Goal: Task Accomplishment & Management: Manage account settings

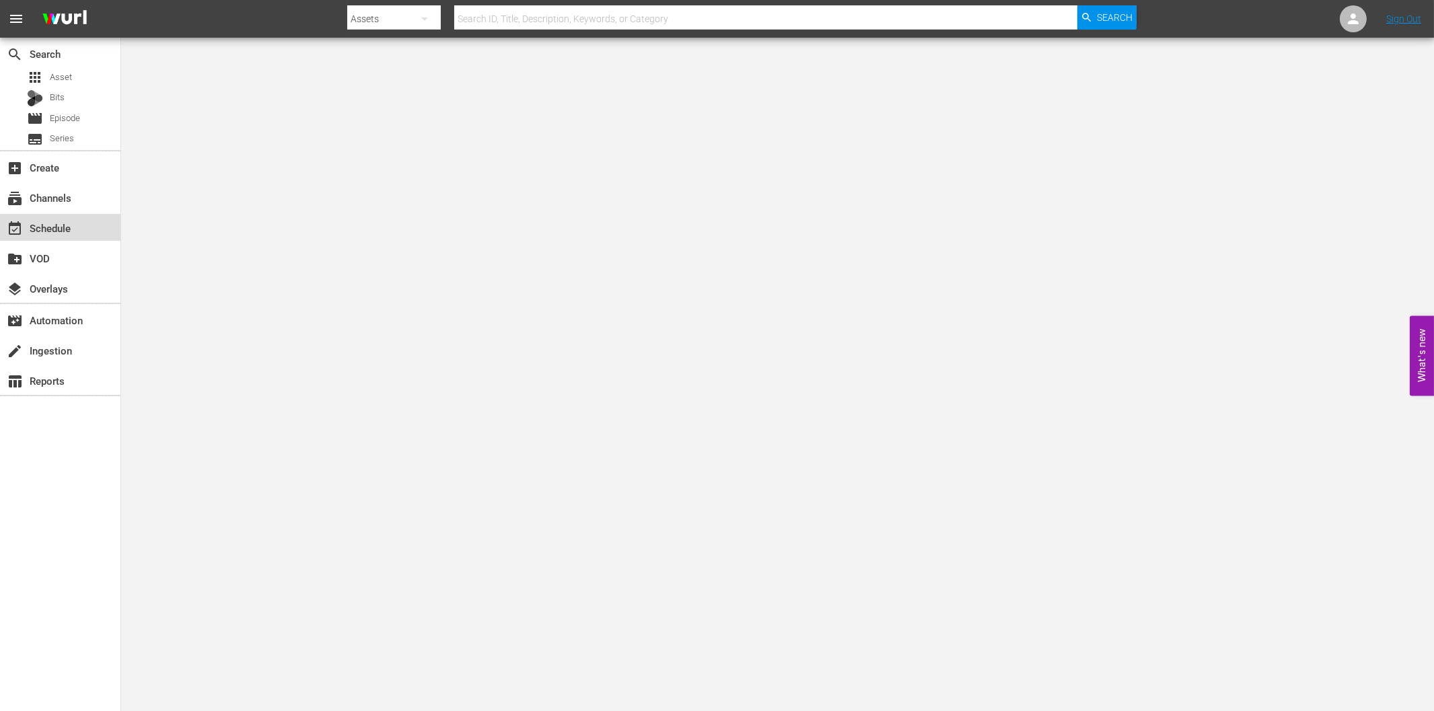
click at [70, 225] on div "event_available Schedule" at bounding box center [37, 226] width 75 height 12
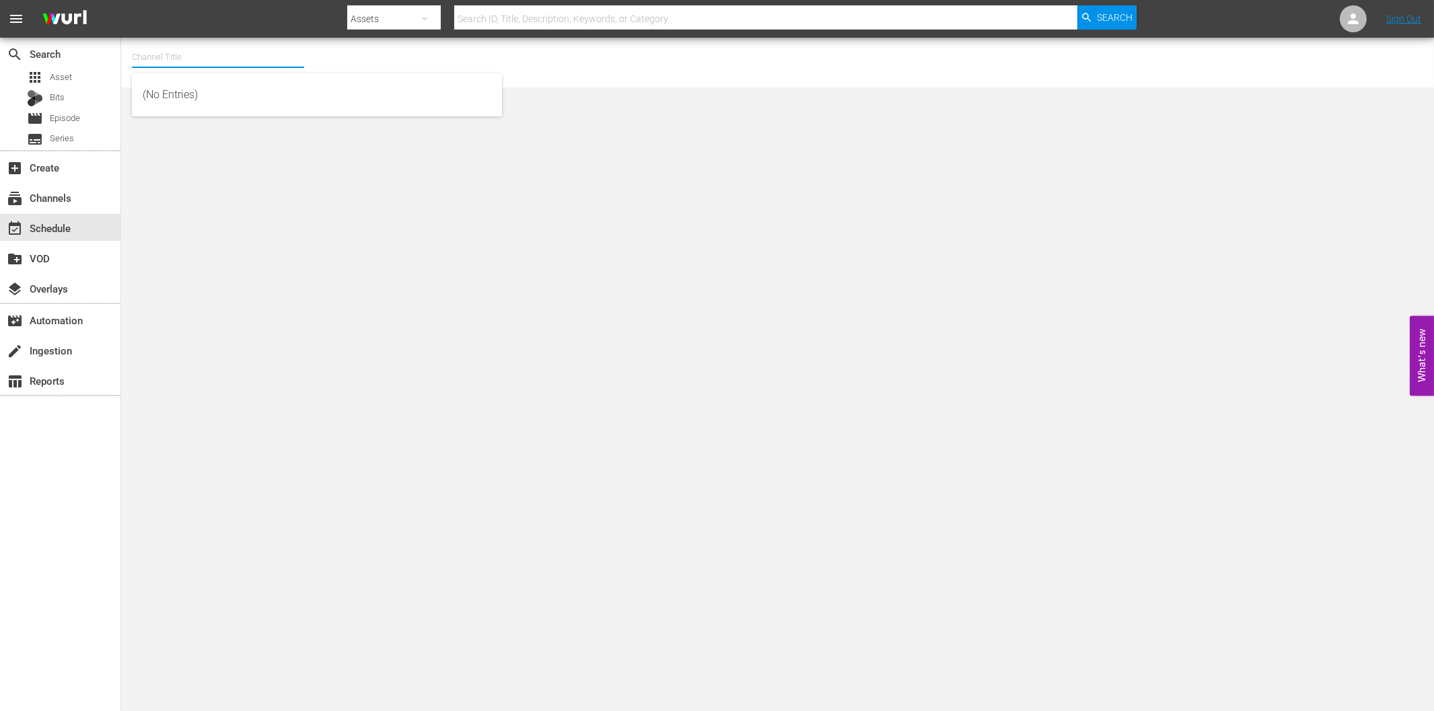
click at [187, 57] on input "text" at bounding box center [218, 57] width 172 height 32
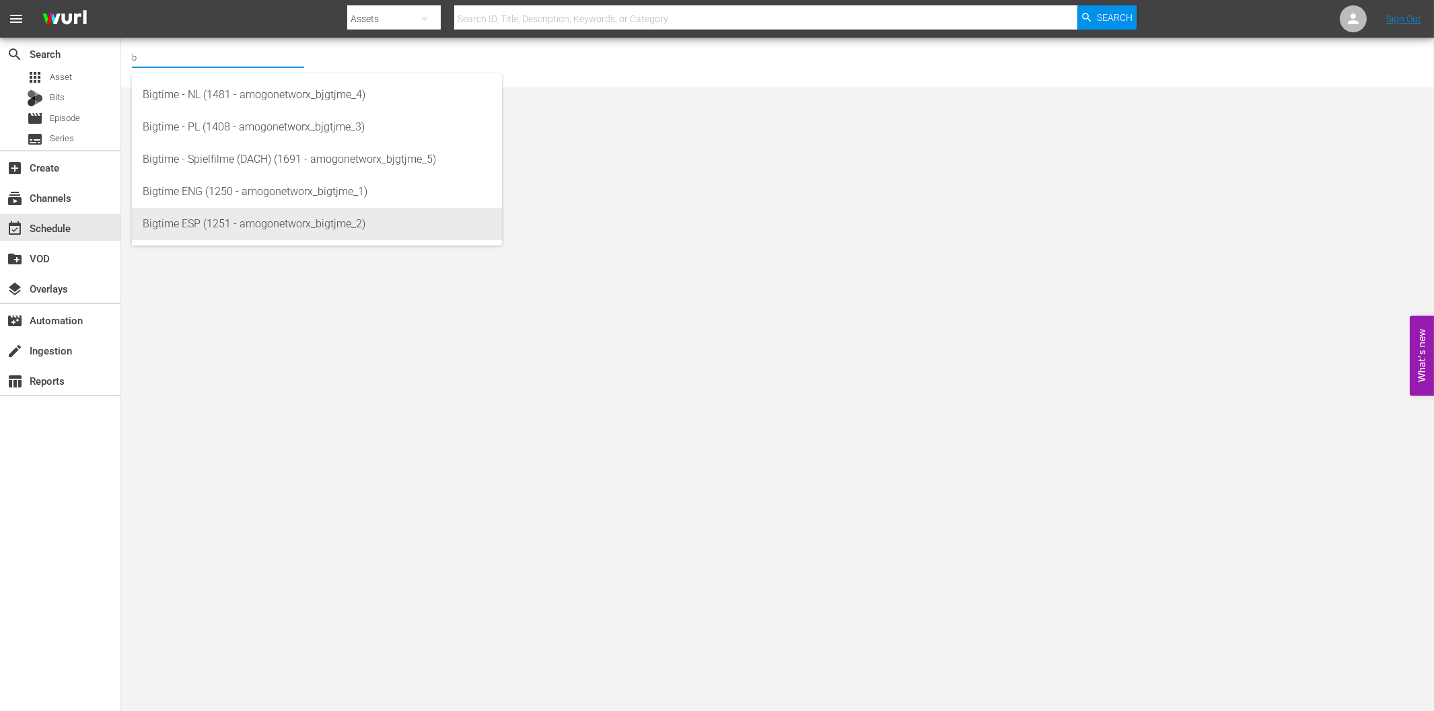
click at [273, 223] on div "Bigtime ESP (1251 - amogonetworx_bigtjme_2)" at bounding box center [317, 224] width 349 height 32
type input "Bigtime ESP (1251 - amogonetworx_bigtjme_2)"
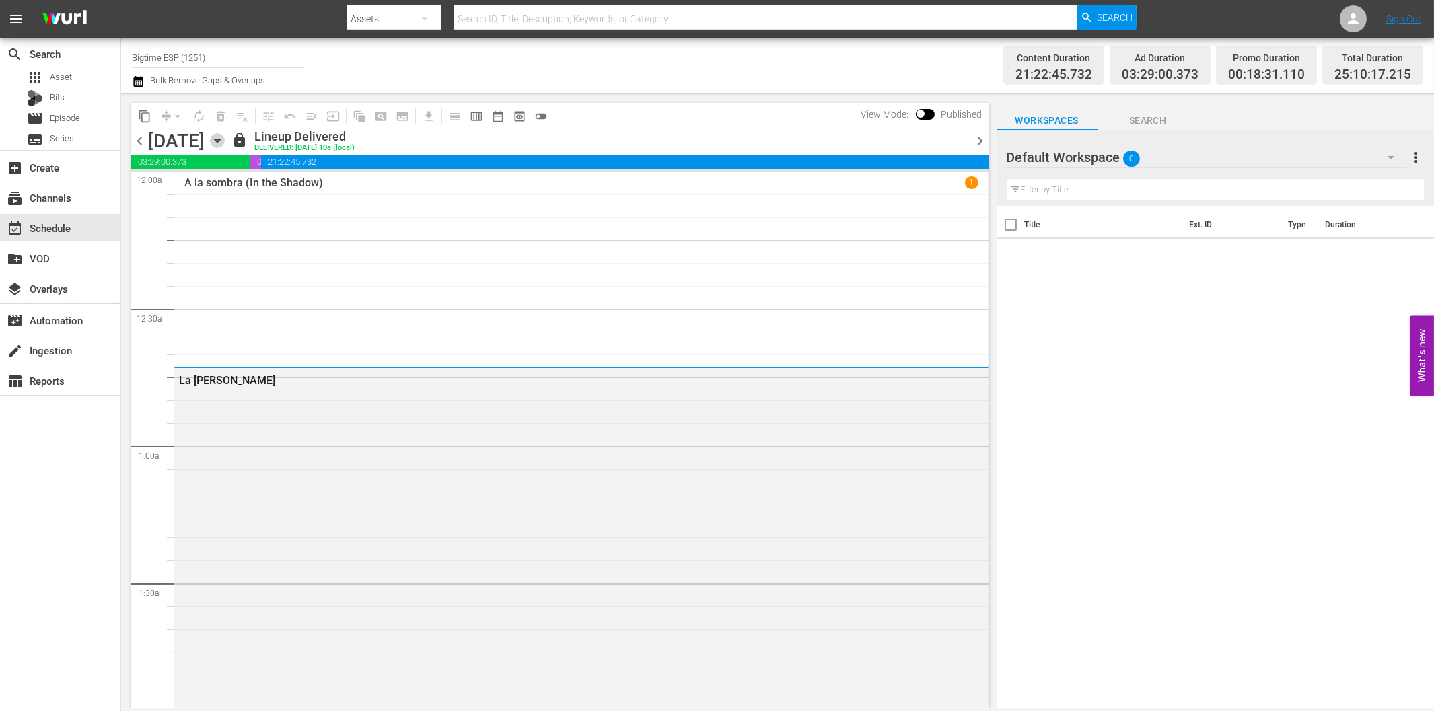
click at [225, 139] on icon "button" at bounding box center [217, 140] width 15 height 15
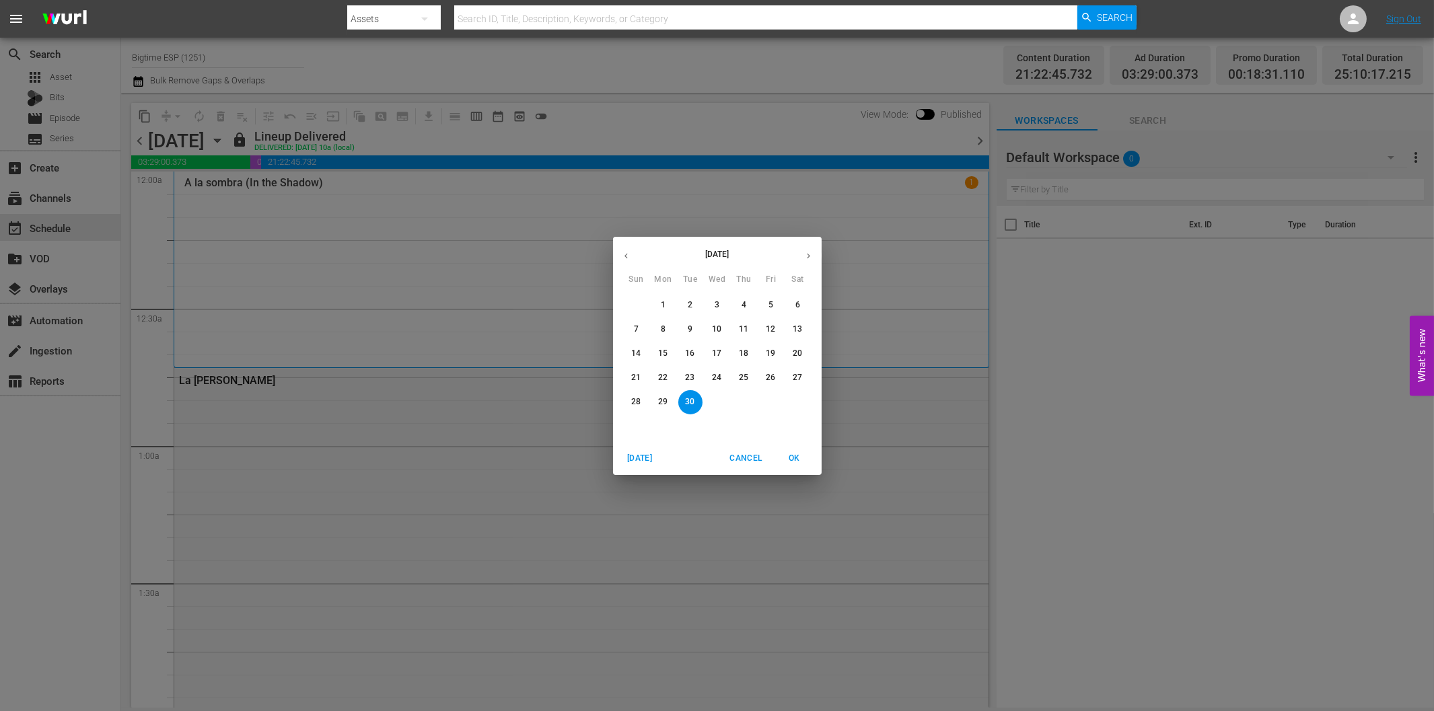
click at [696, 305] on span "2" at bounding box center [690, 305] width 24 height 11
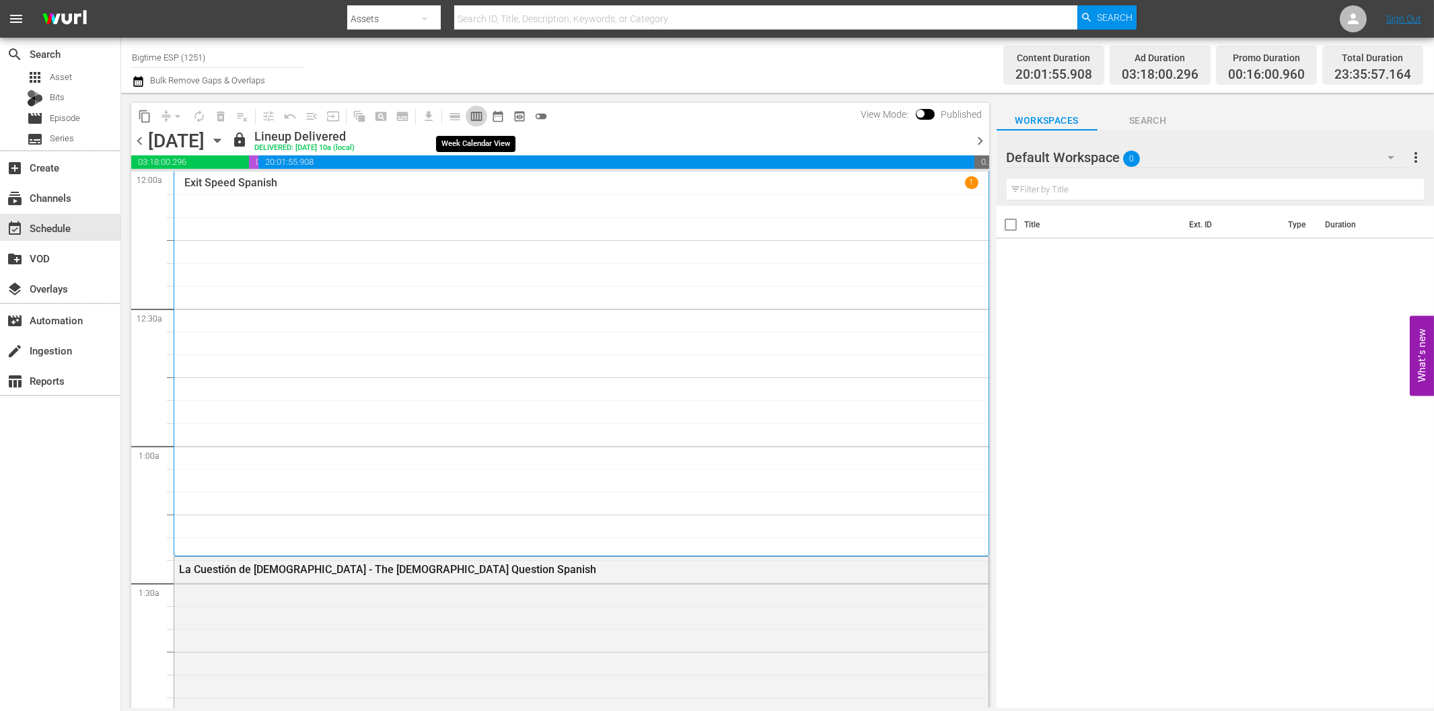
click at [474, 116] on span "calendar_view_week_outlined" at bounding box center [476, 116] width 13 height 13
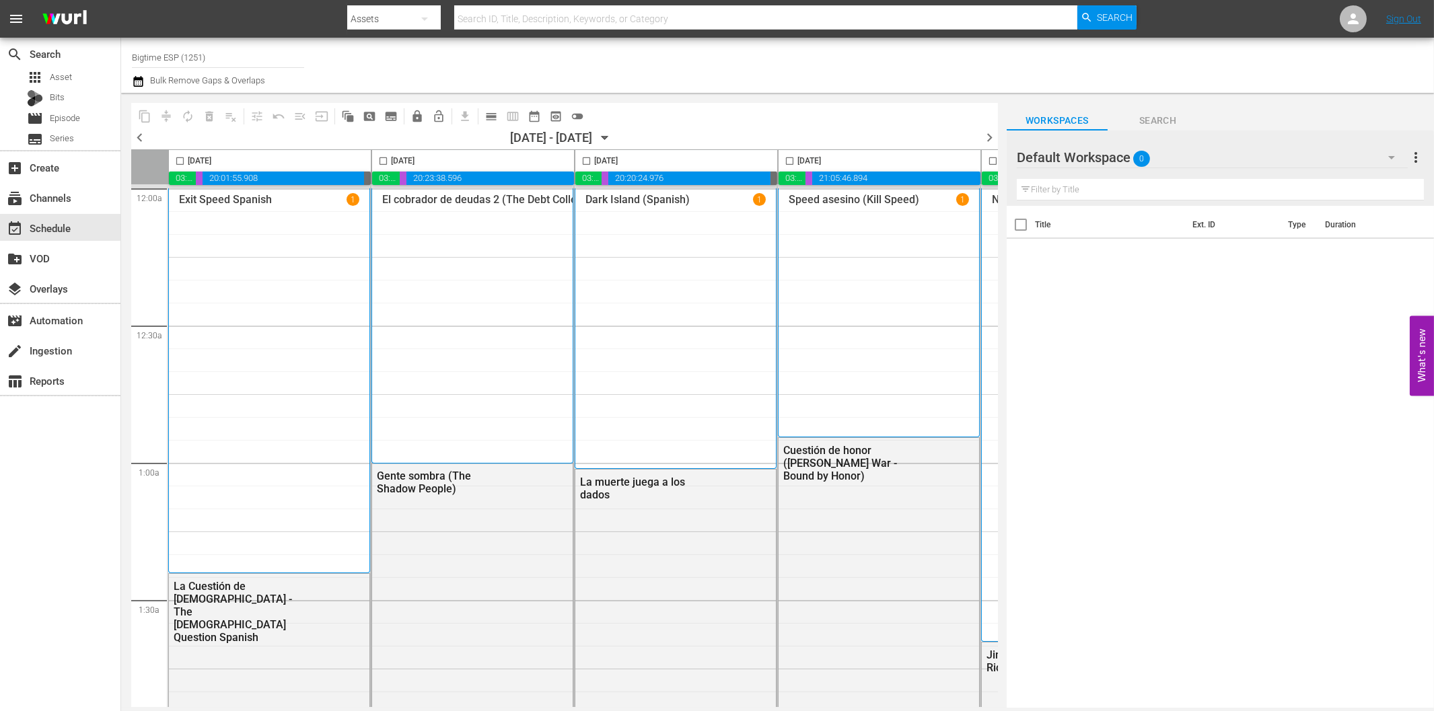
click at [613, 135] on icon "button" at bounding box center [605, 138] width 15 height 15
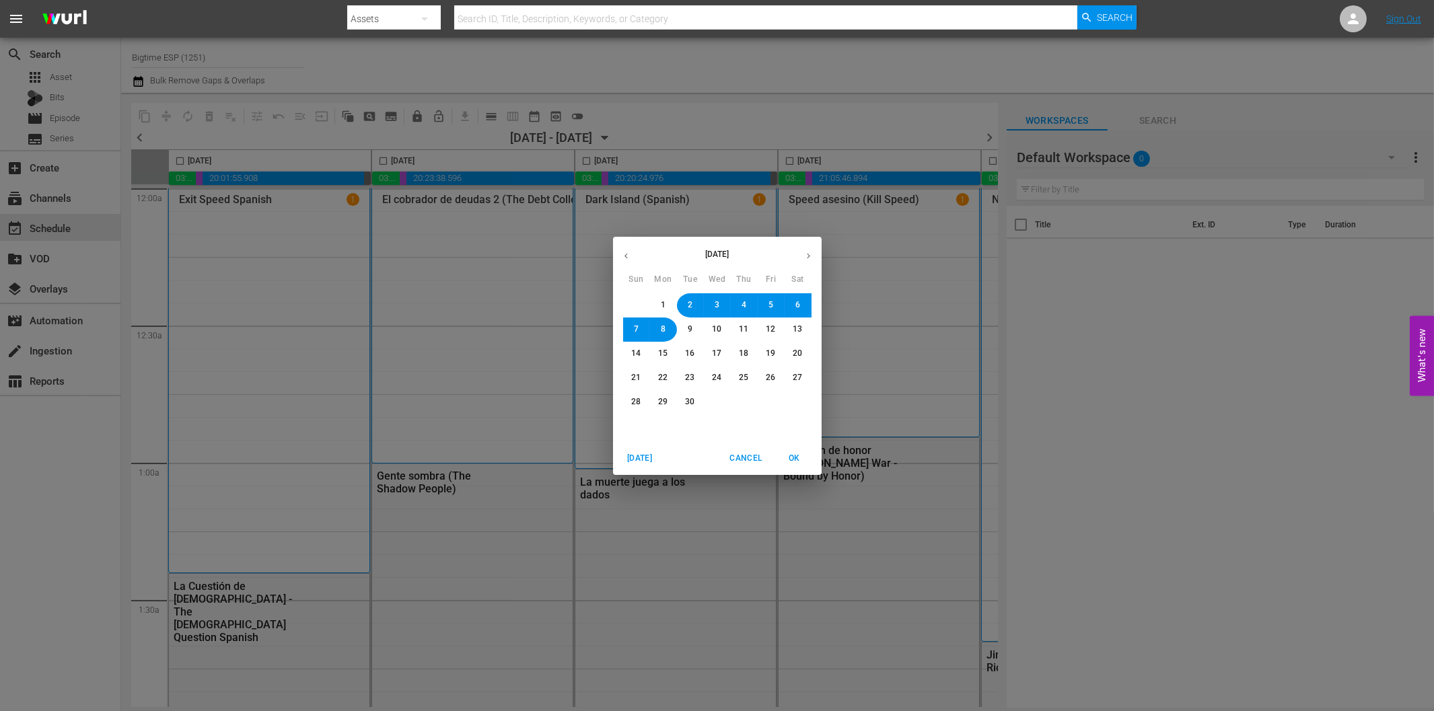
click at [806, 259] on icon "button" at bounding box center [809, 256] width 10 height 10
click at [738, 304] on button "2" at bounding box center [744, 305] width 24 height 24
click at [790, 456] on span "OK" at bounding box center [795, 459] width 32 height 14
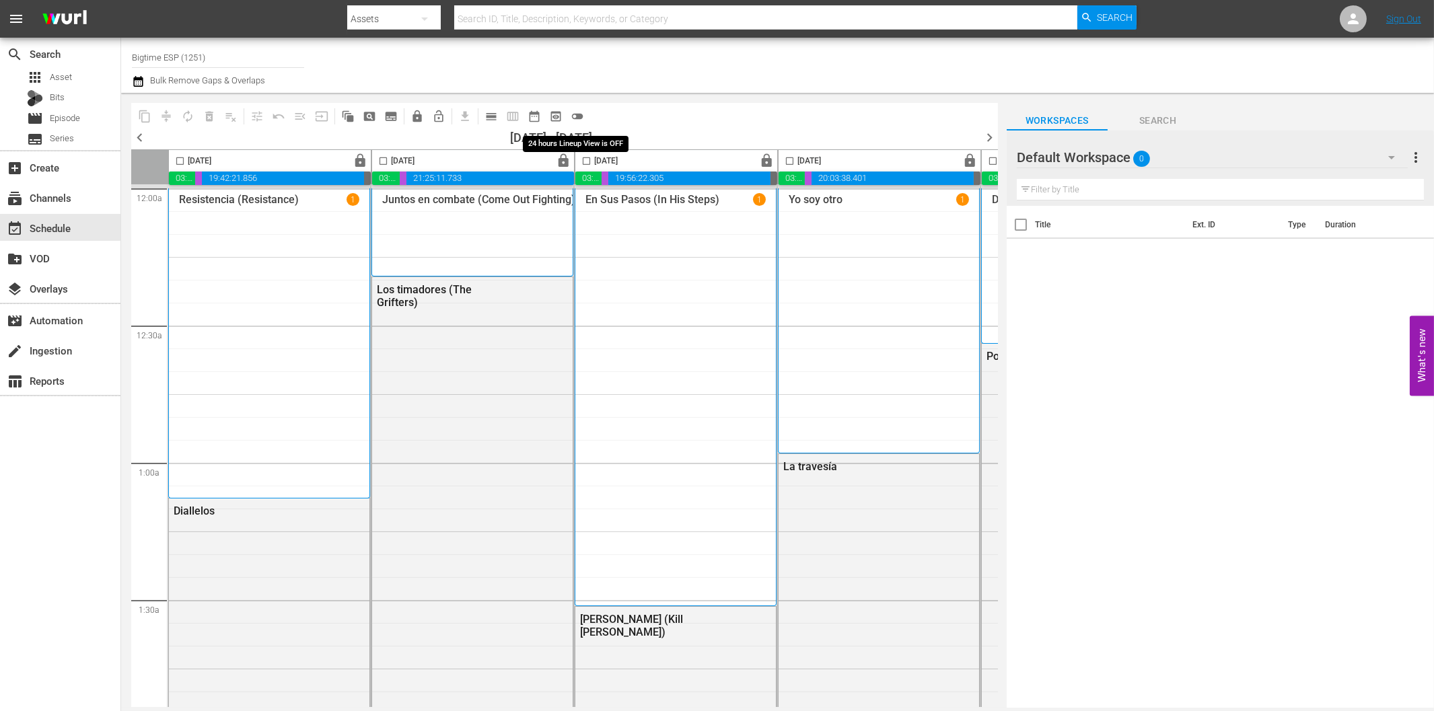
click at [577, 112] on span "toggle_off" at bounding box center [577, 116] width 13 height 13
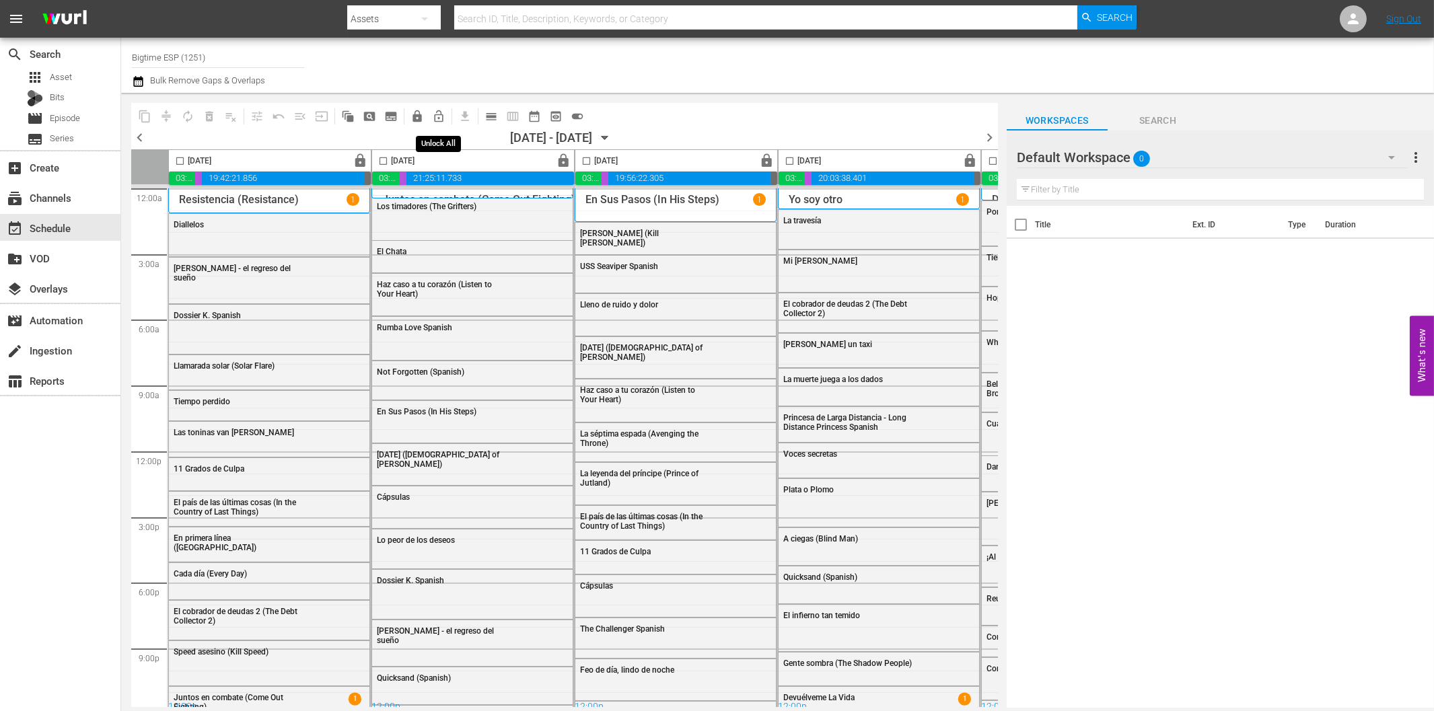
click at [436, 115] on span "lock_open_outlined" at bounding box center [438, 116] width 13 height 13
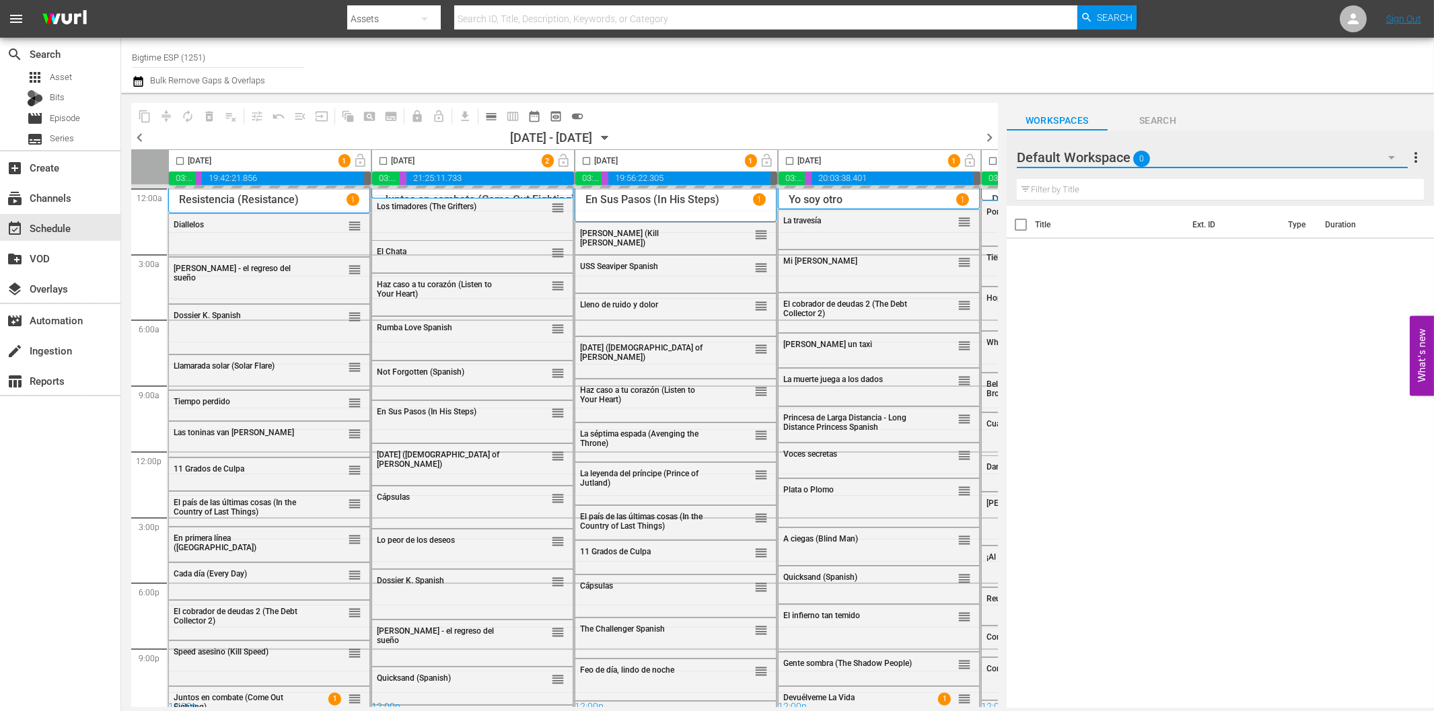
click at [1389, 155] on icon "button" at bounding box center [1392, 157] width 16 height 16
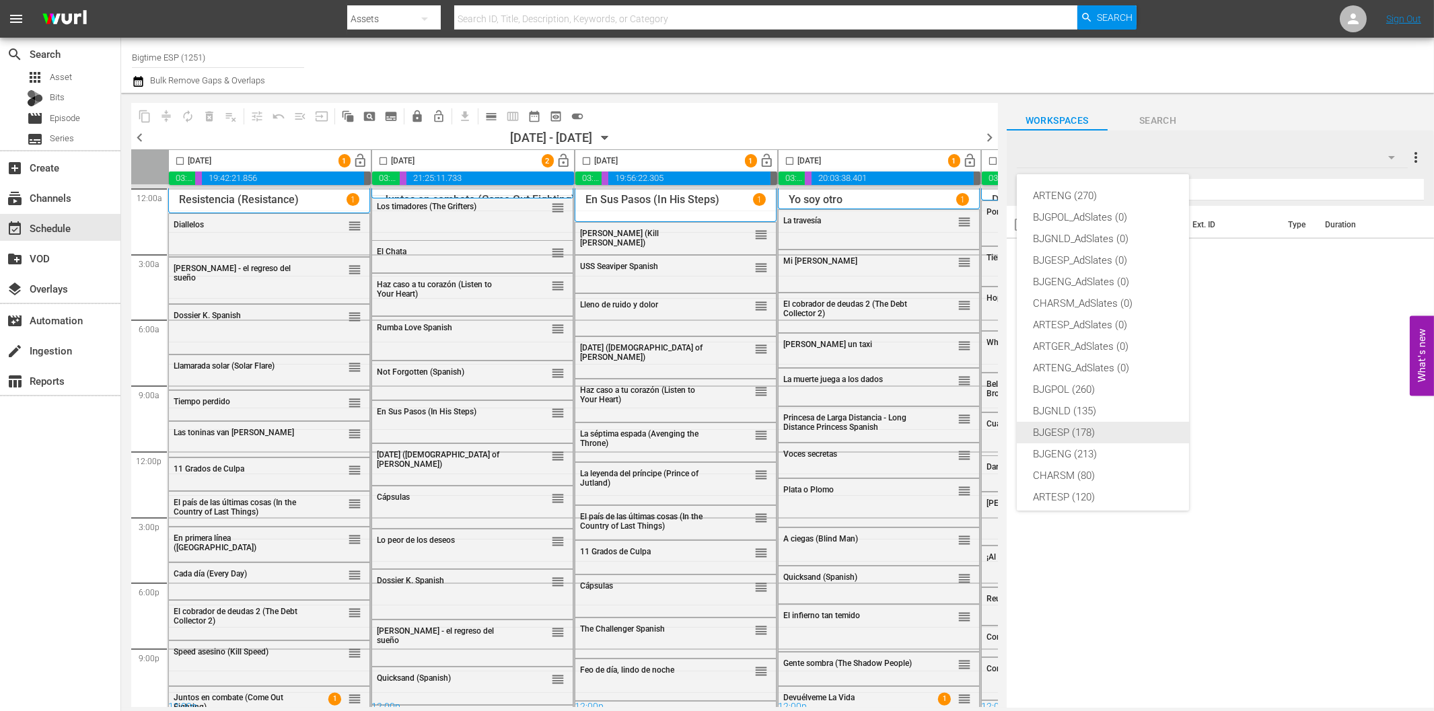
scroll to position [50, 0]
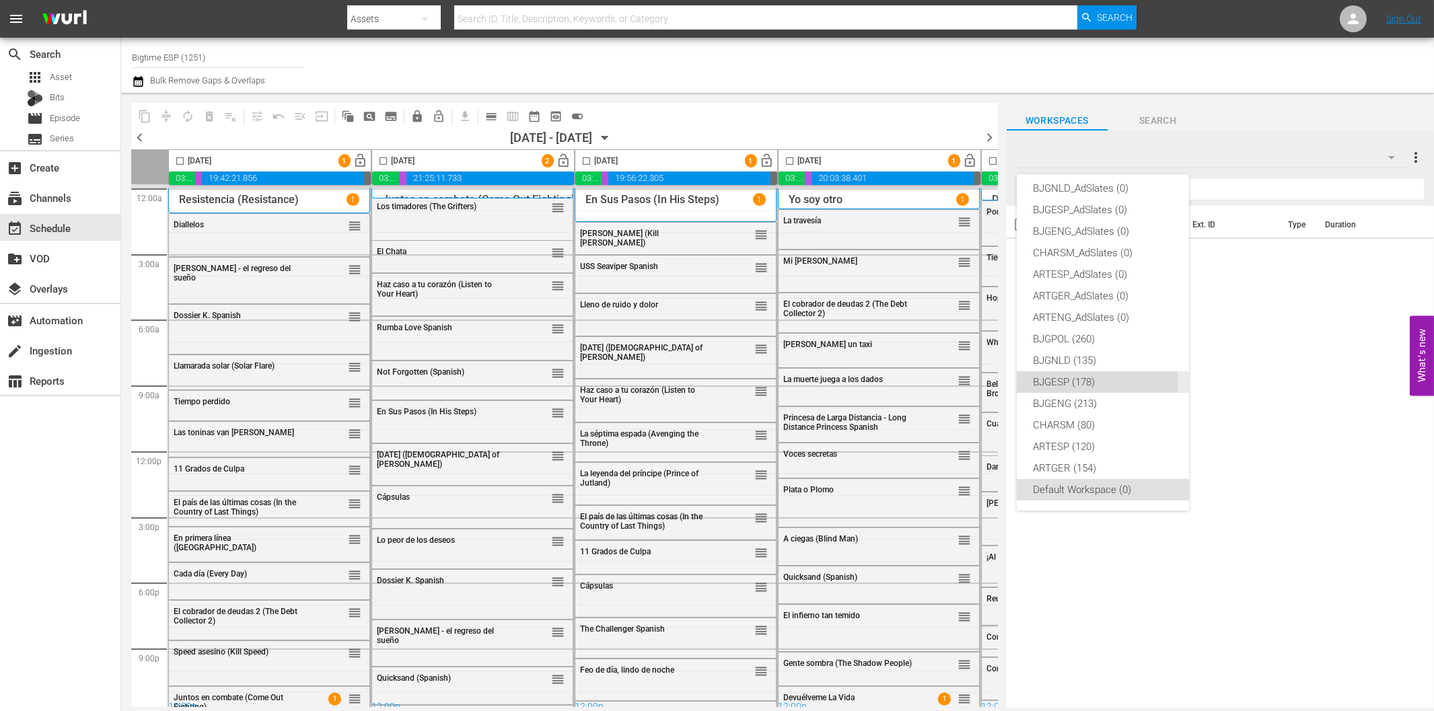
click at [1075, 384] on div "BJGESP (178)" at bounding box center [1103, 383] width 140 height 22
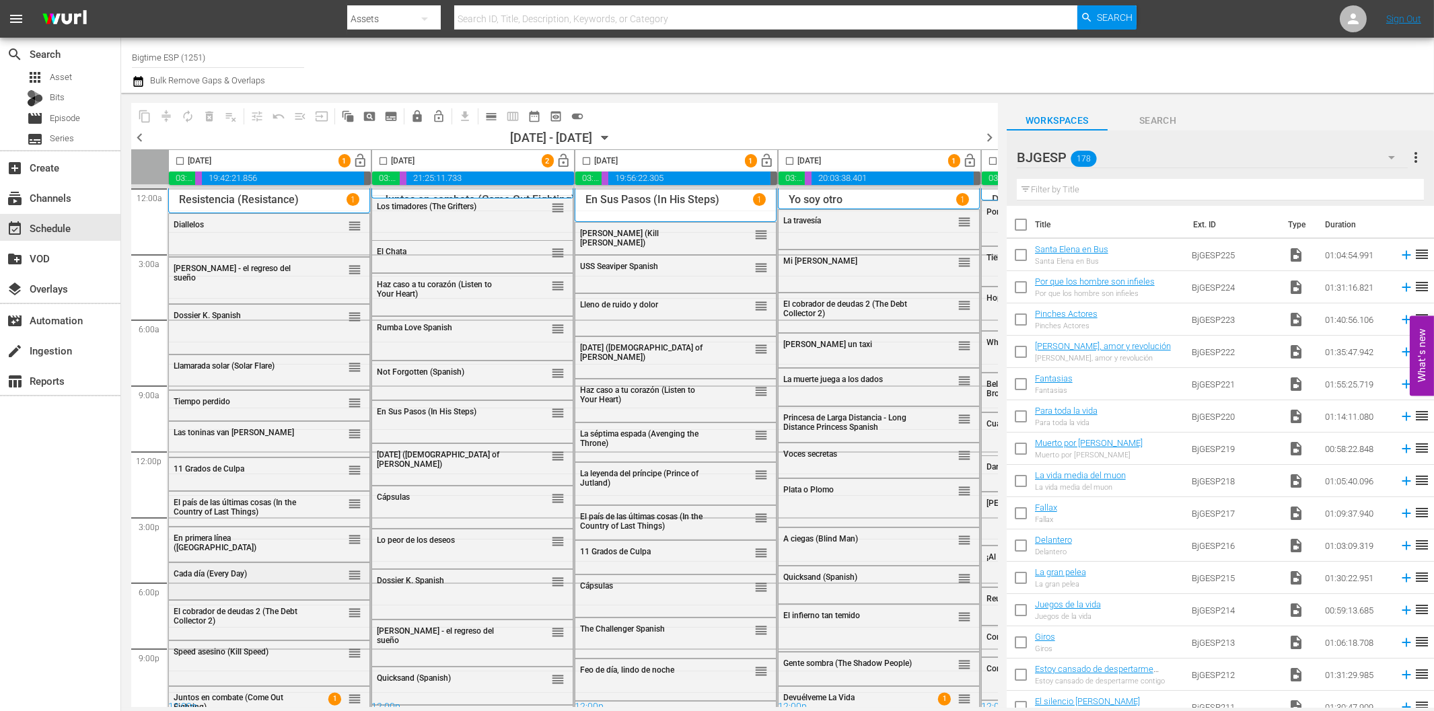
scroll to position [11, 0]
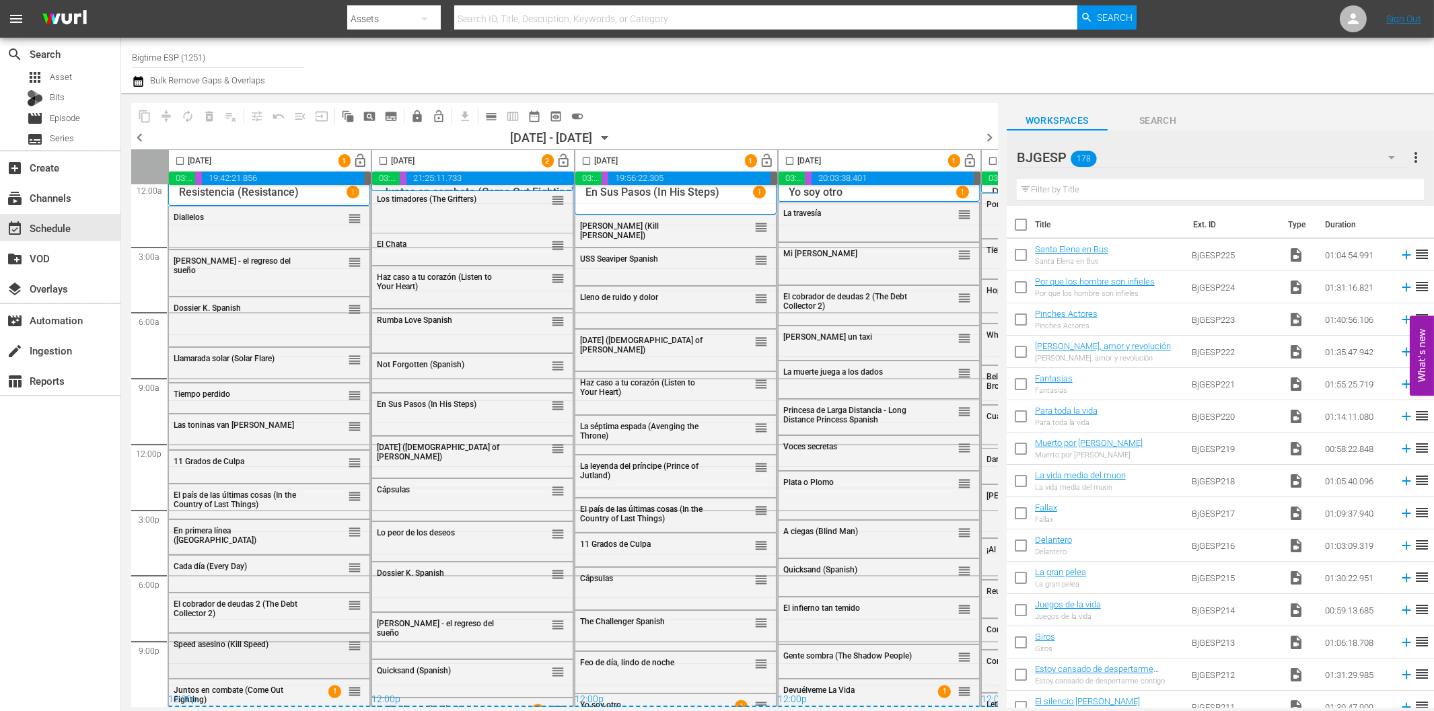
click at [224, 647] on div "Speed asesino (Kill Speed) reorder" at bounding box center [269, 645] width 201 height 23
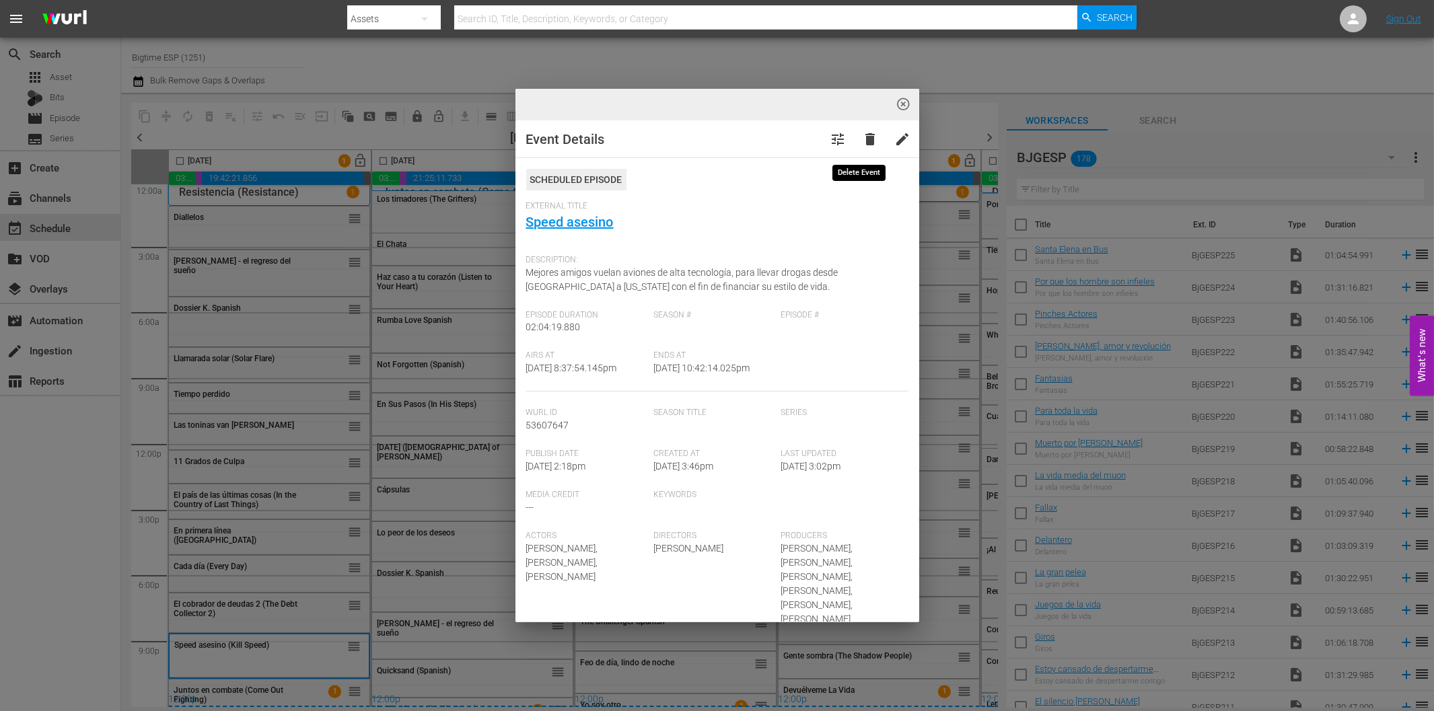
click at [863, 141] on span "delete" at bounding box center [871, 139] width 16 height 16
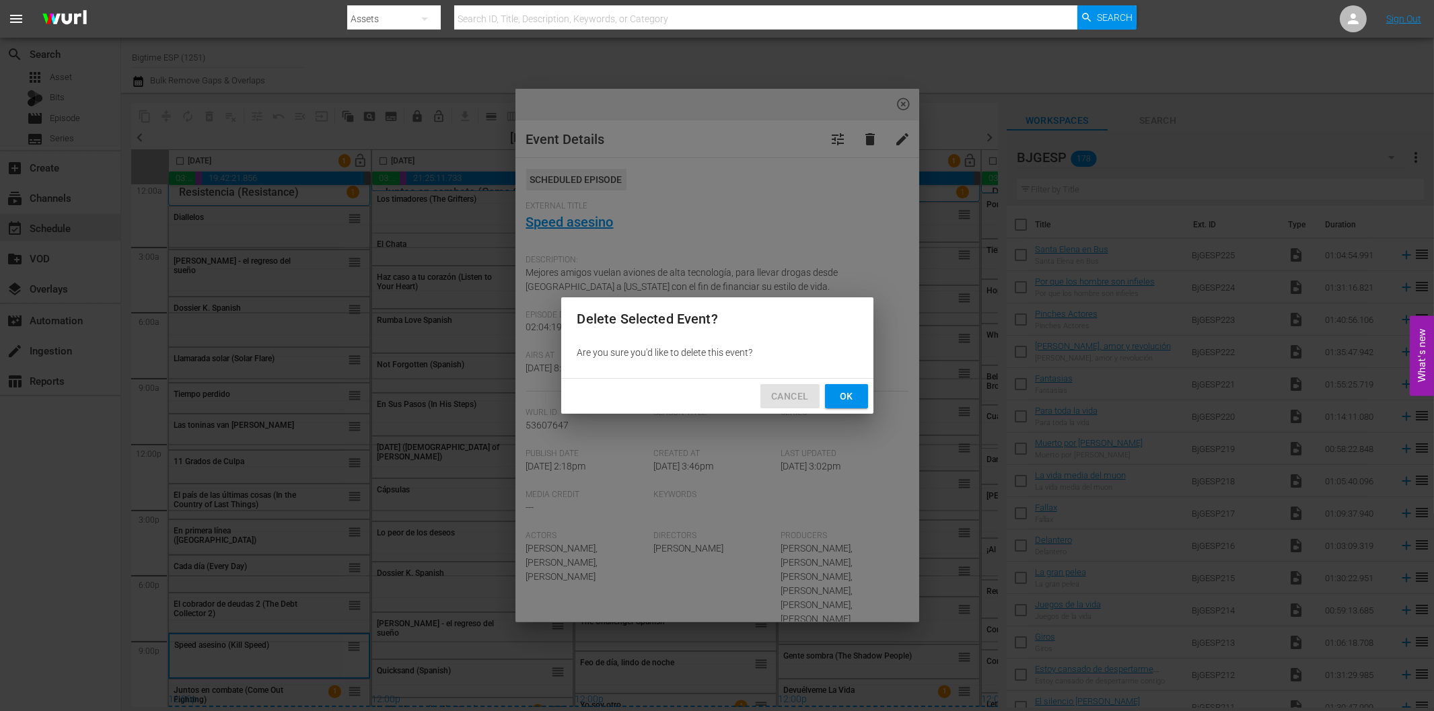
click at [788, 392] on span "Cancel" at bounding box center [789, 396] width 37 height 17
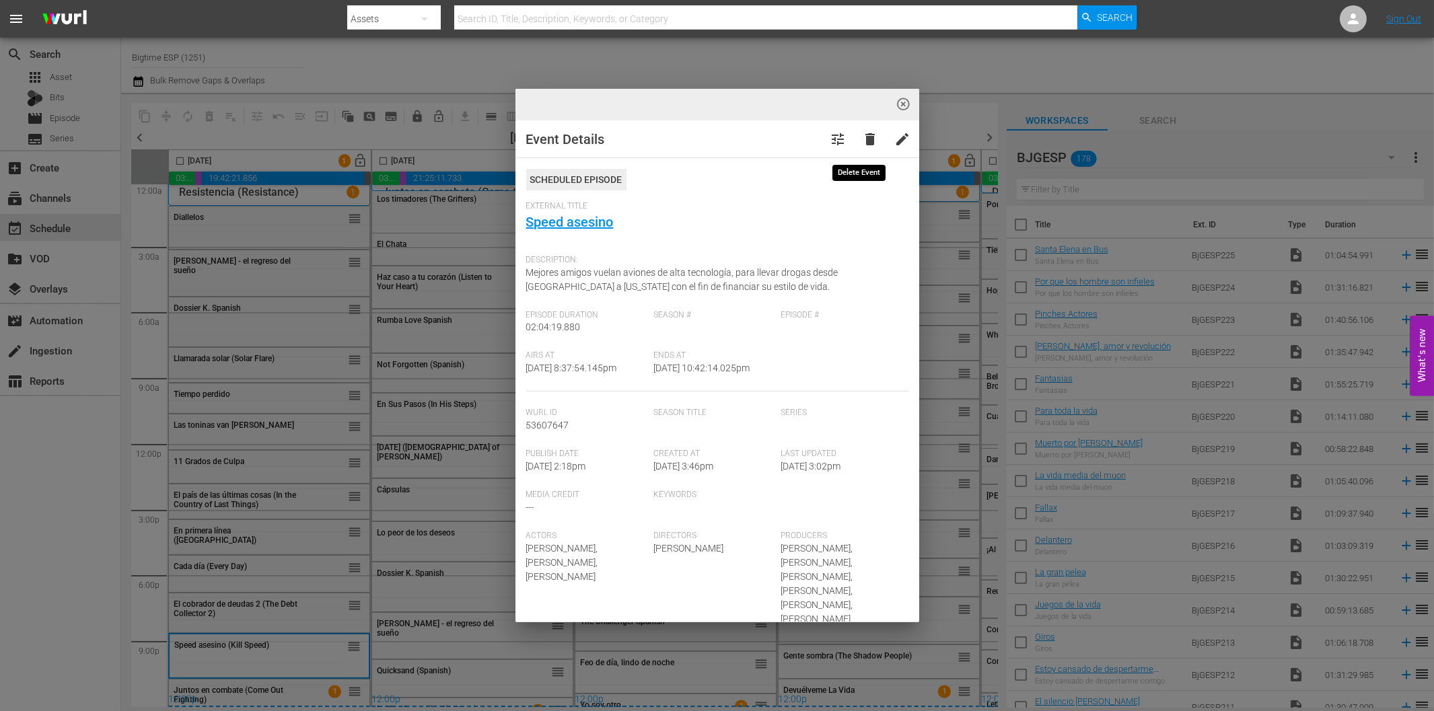
click at [863, 139] on span "delete" at bounding box center [871, 139] width 16 height 16
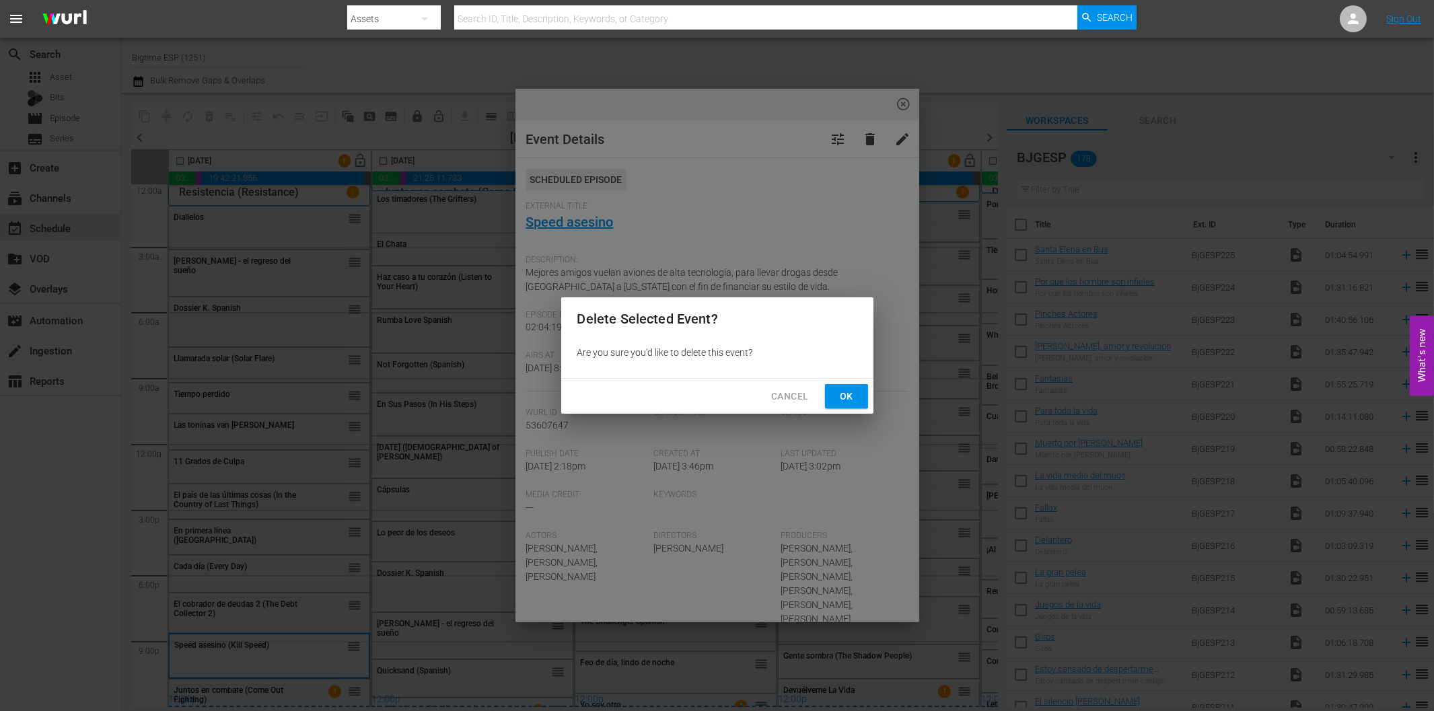
click at [843, 390] on span "Ok" at bounding box center [847, 396] width 22 height 17
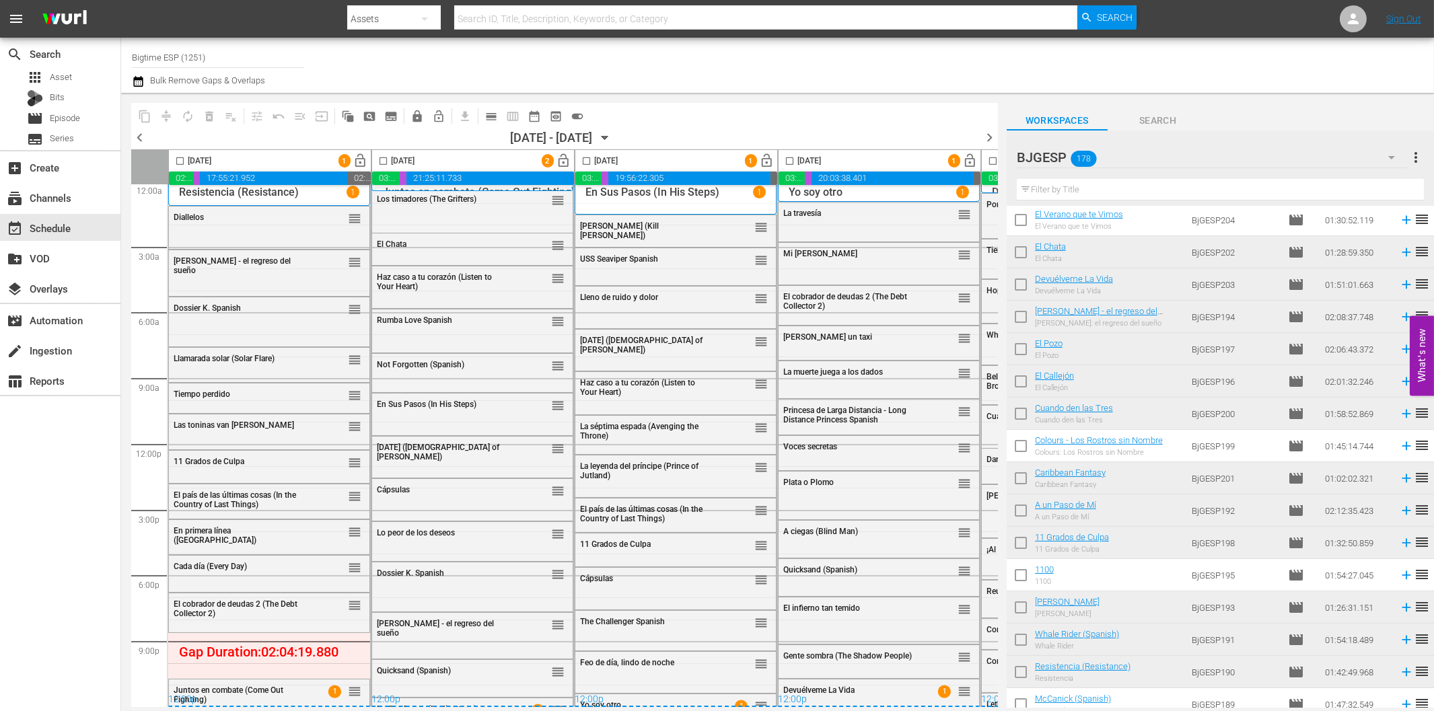
scroll to position [897, 0]
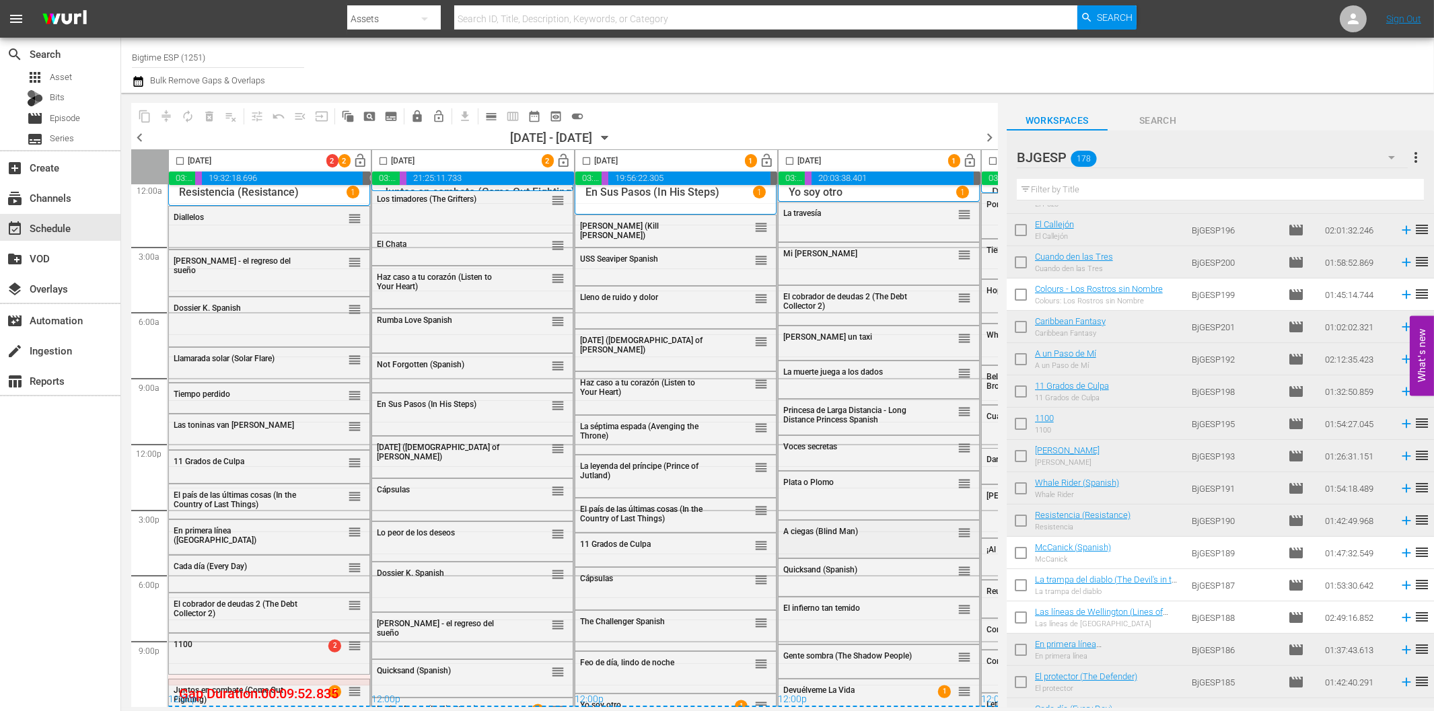
click at [837, 528] on span "A ciegas (Blind Man)" at bounding box center [820, 531] width 75 height 9
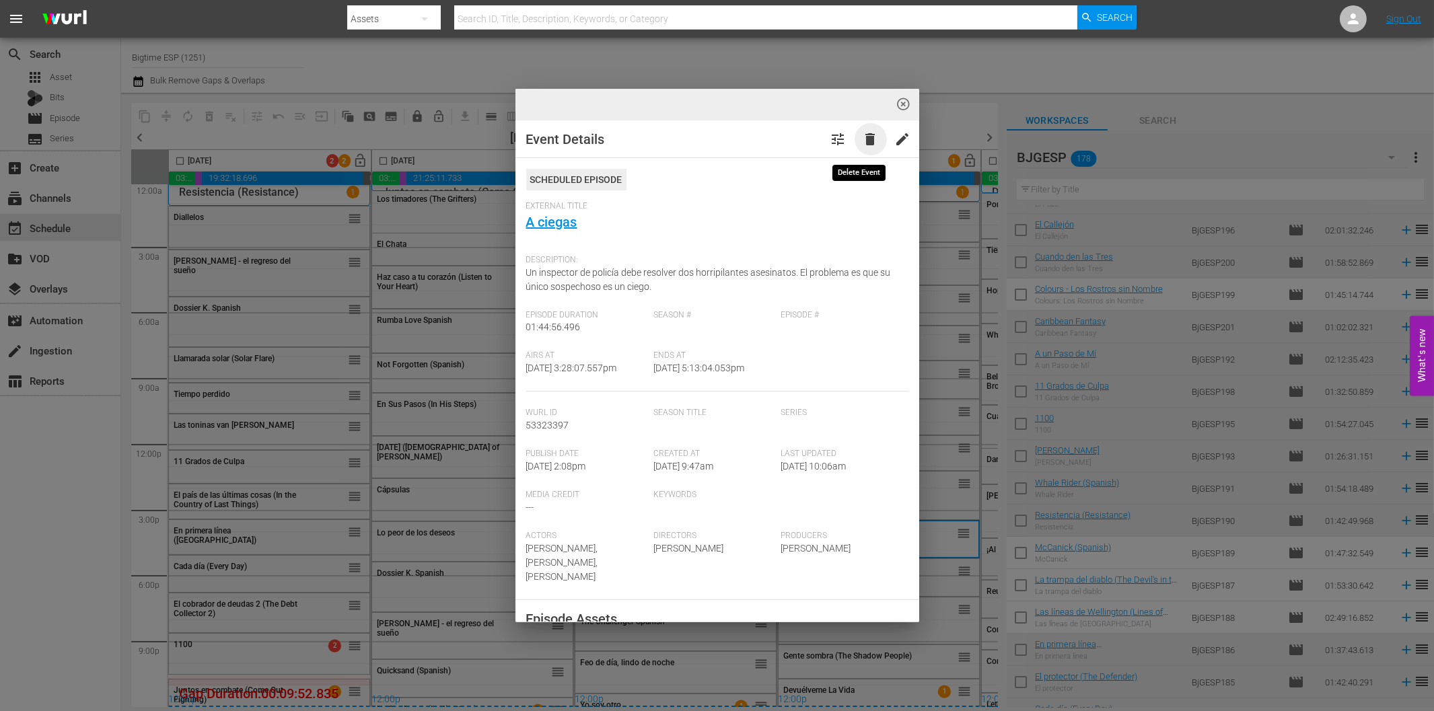
click at [863, 131] on span "delete" at bounding box center [871, 139] width 16 height 16
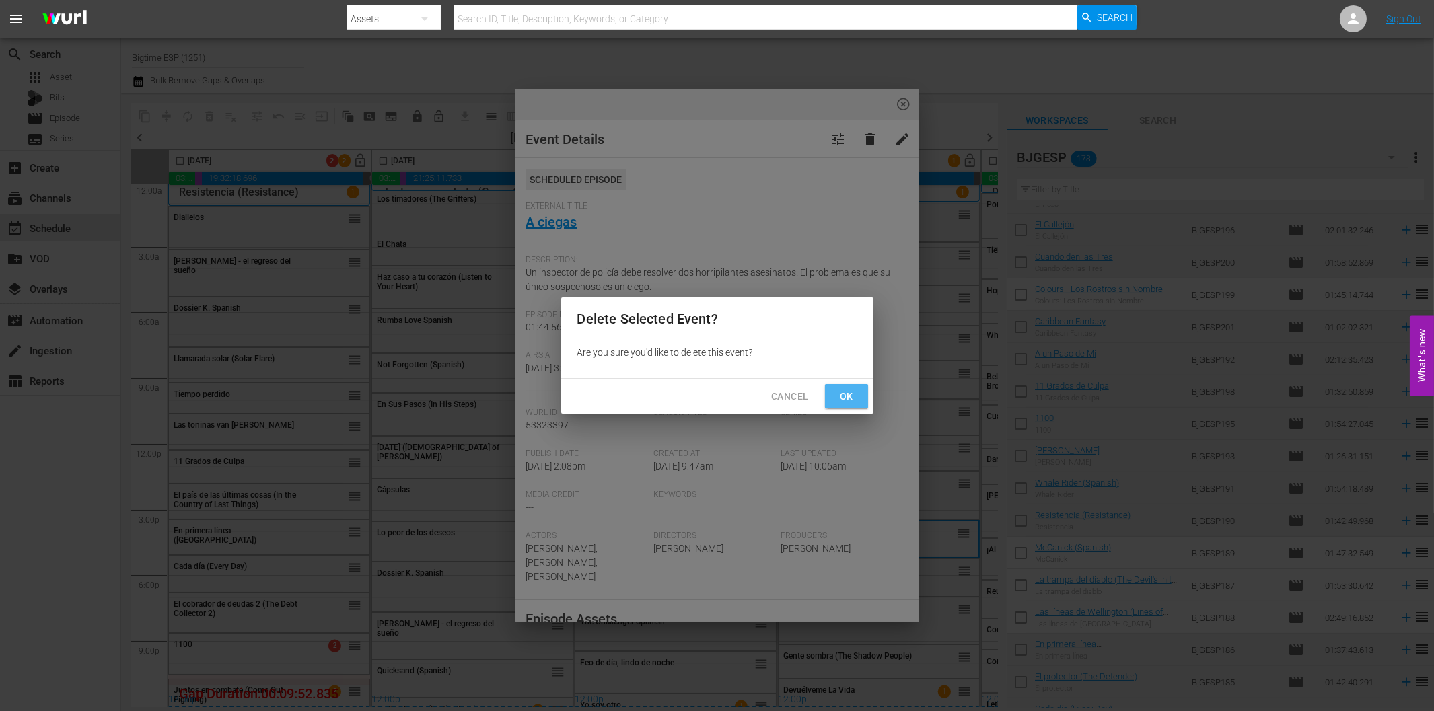
click at [856, 397] on span "Ok" at bounding box center [847, 396] width 22 height 17
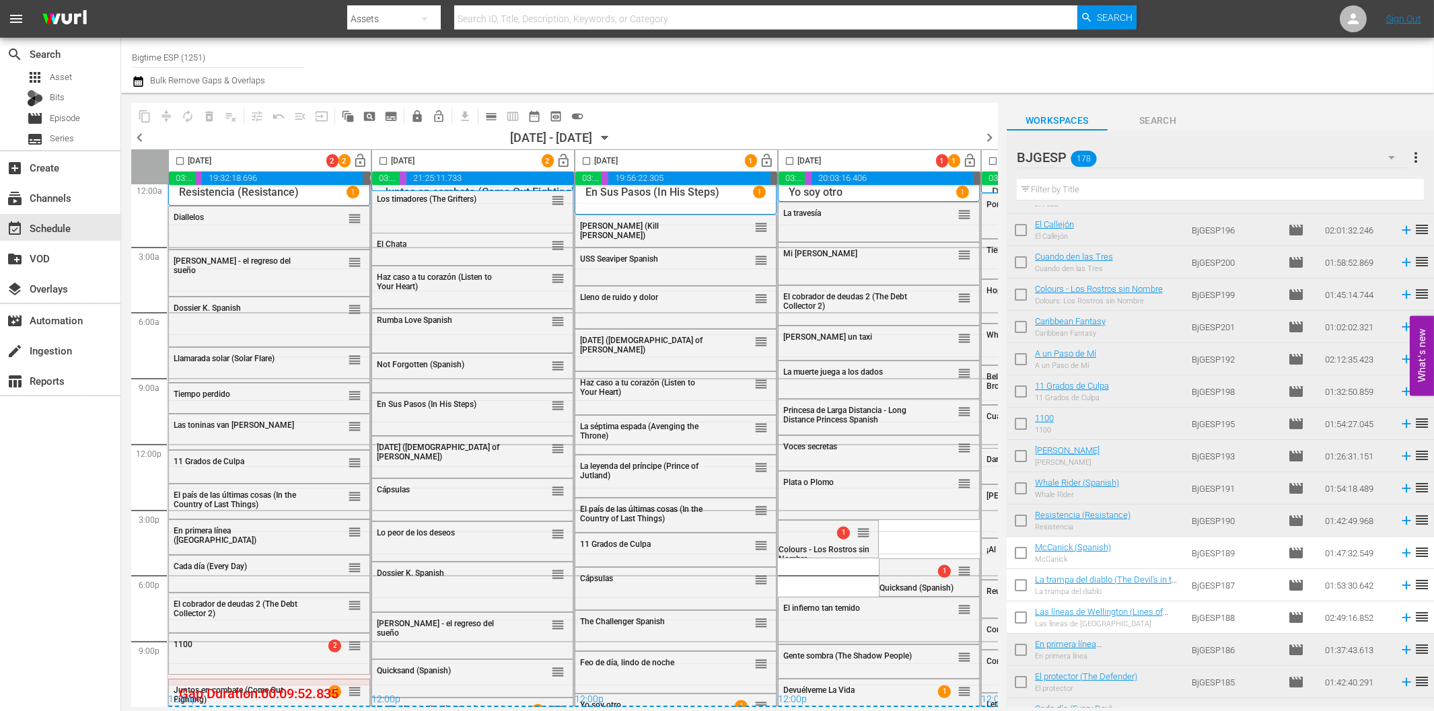
click at [179, 160] on input "checkbox" at bounding box center [179, 163] width 15 height 15
checkbox input "true"
drag, startPoint x: 381, startPoint y: 160, endPoint x: 587, endPoint y: 160, distance: 206.0
click at [381, 159] on input "checkbox" at bounding box center [383, 163] width 15 height 15
checkbox input "true"
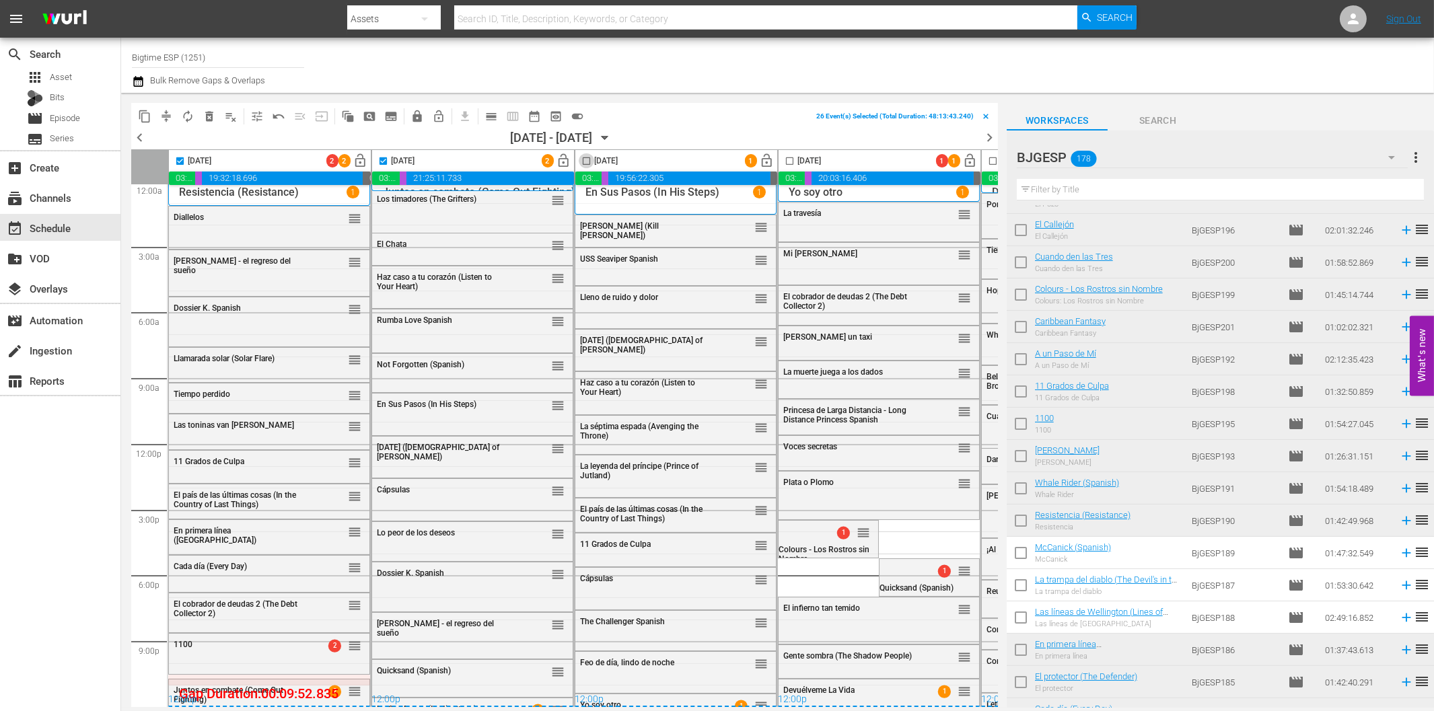
click at [588, 160] on input "checkbox" at bounding box center [586, 163] width 15 height 15
checkbox input "true"
drag, startPoint x: 792, startPoint y: 162, endPoint x: 647, endPoint y: 711, distance: 568.0
click at [792, 162] on input "checkbox" at bounding box center [789, 163] width 15 height 15
checkbox input "true"
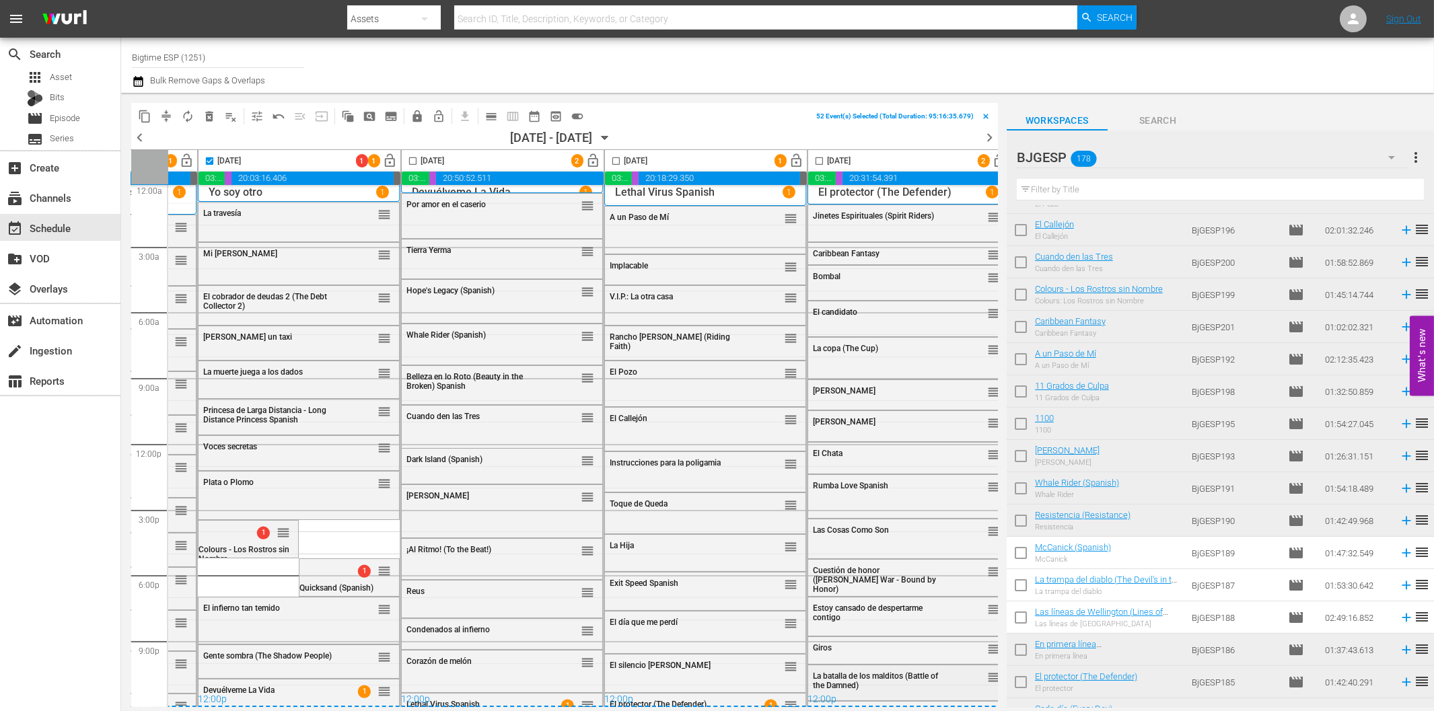
scroll to position [11, 581]
click at [413, 159] on input "checkbox" at bounding box center [412, 163] width 15 height 15
checkbox input "true"
click at [618, 160] on input "checkbox" at bounding box center [615, 163] width 15 height 15
checkbox input "true"
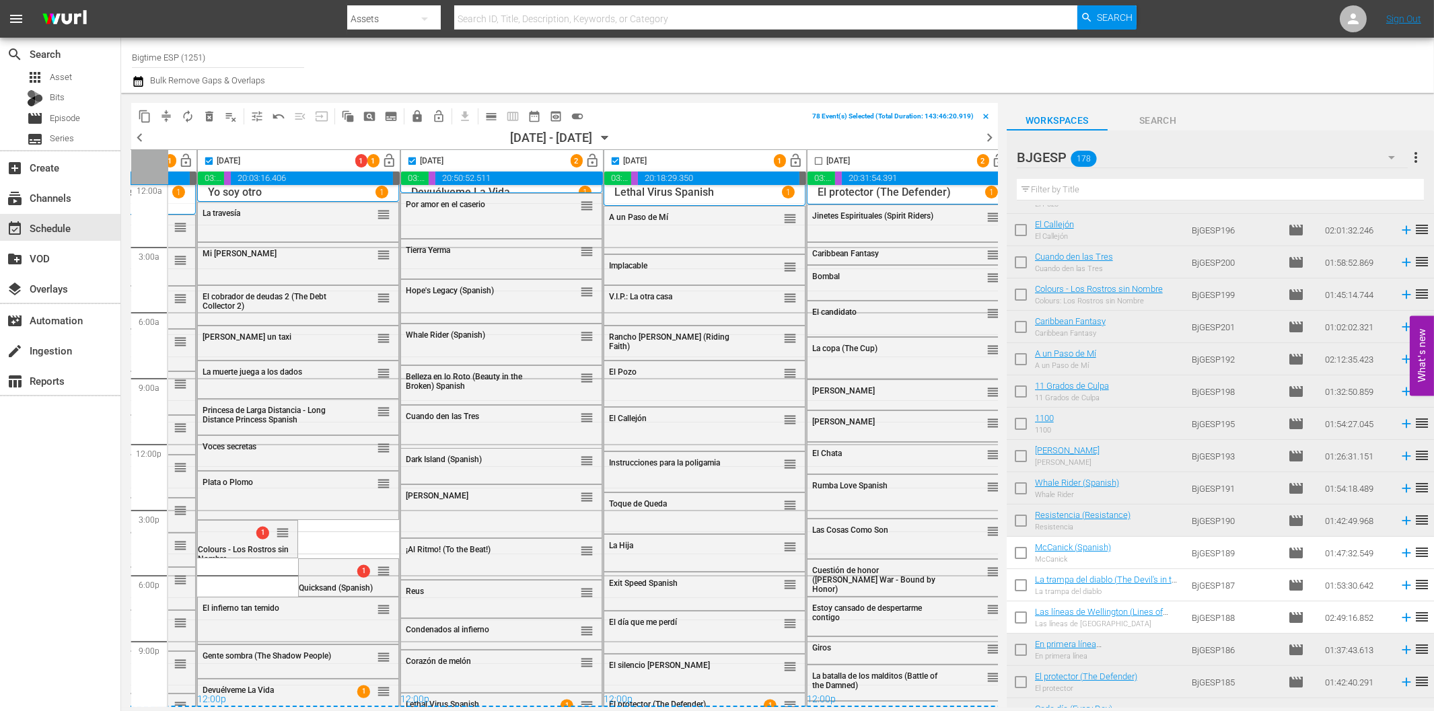
click at [820, 159] on input "checkbox" at bounding box center [818, 163] width 15 height 15
checkbox input "true"
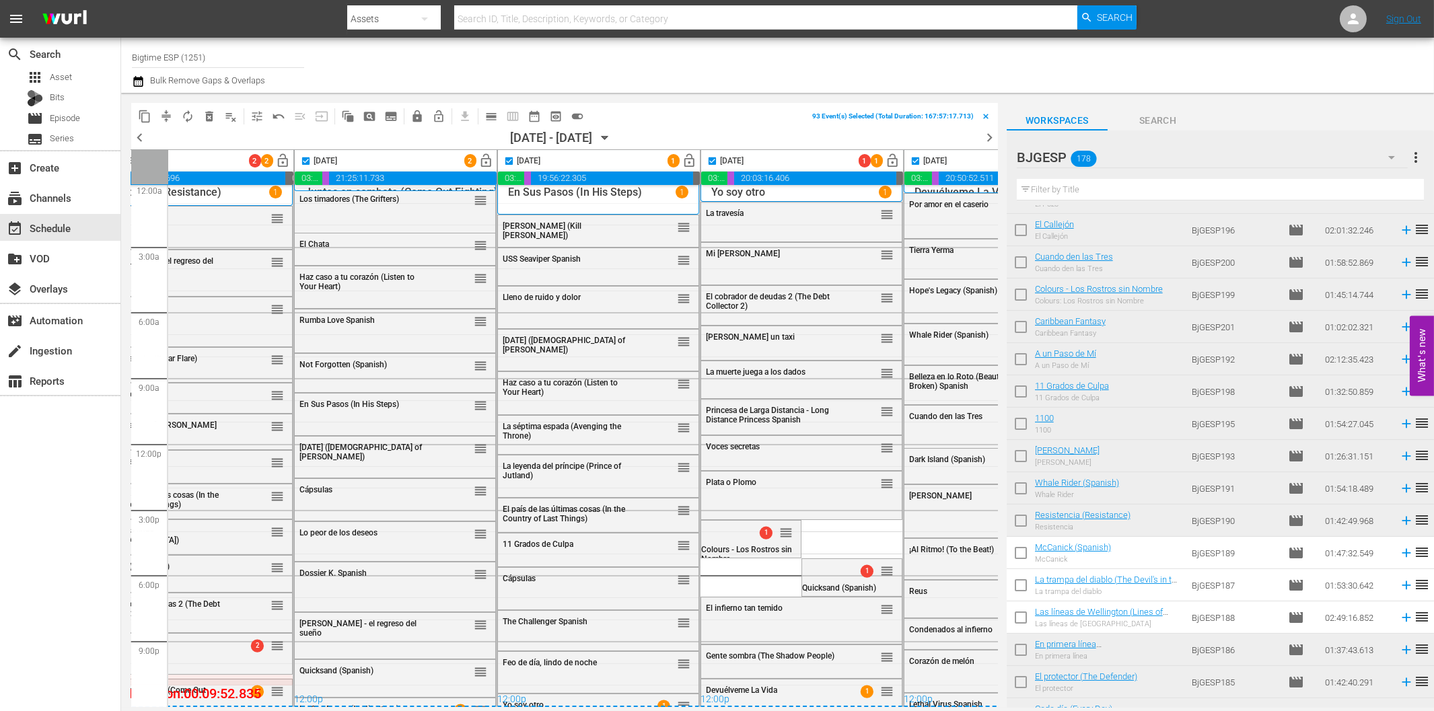
scroll to position [11, 0]
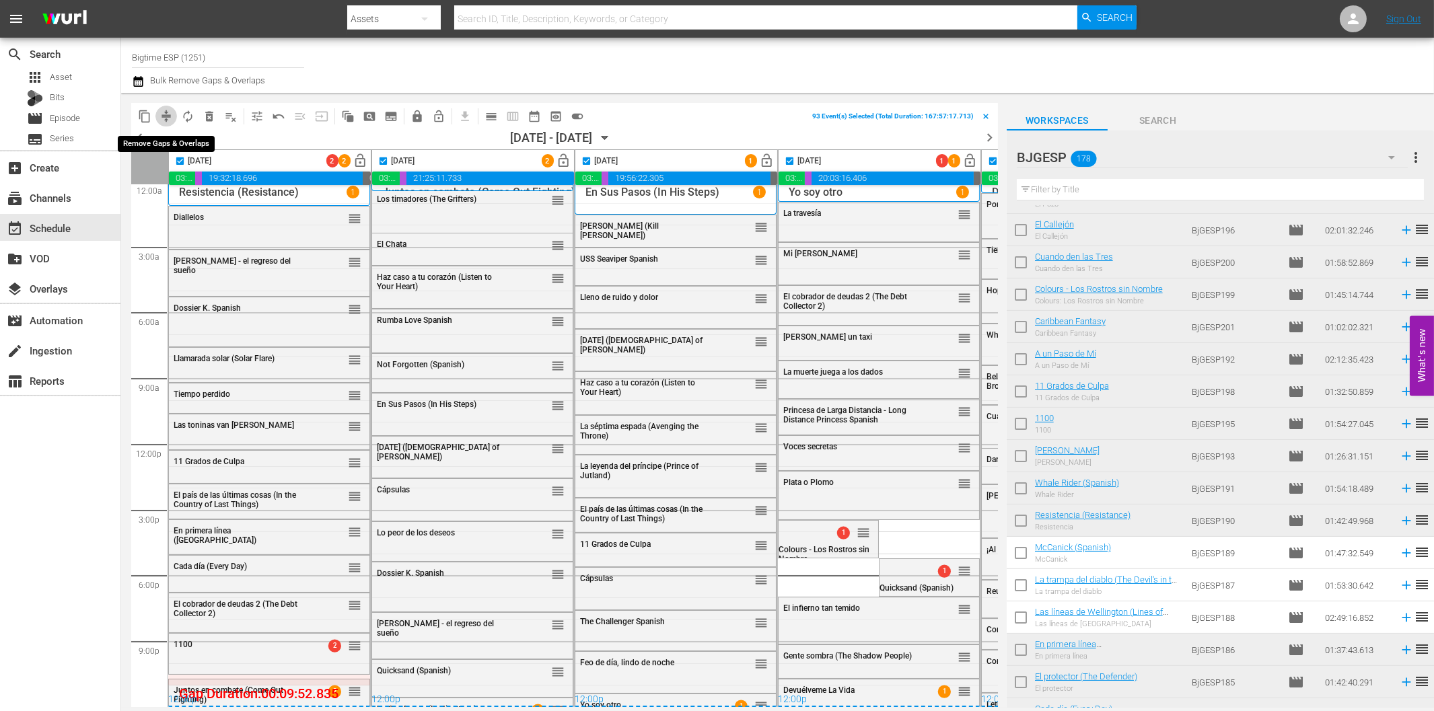
click at [166, 110] on span "compress" at bounding box center [166, 116] width 13 height 13
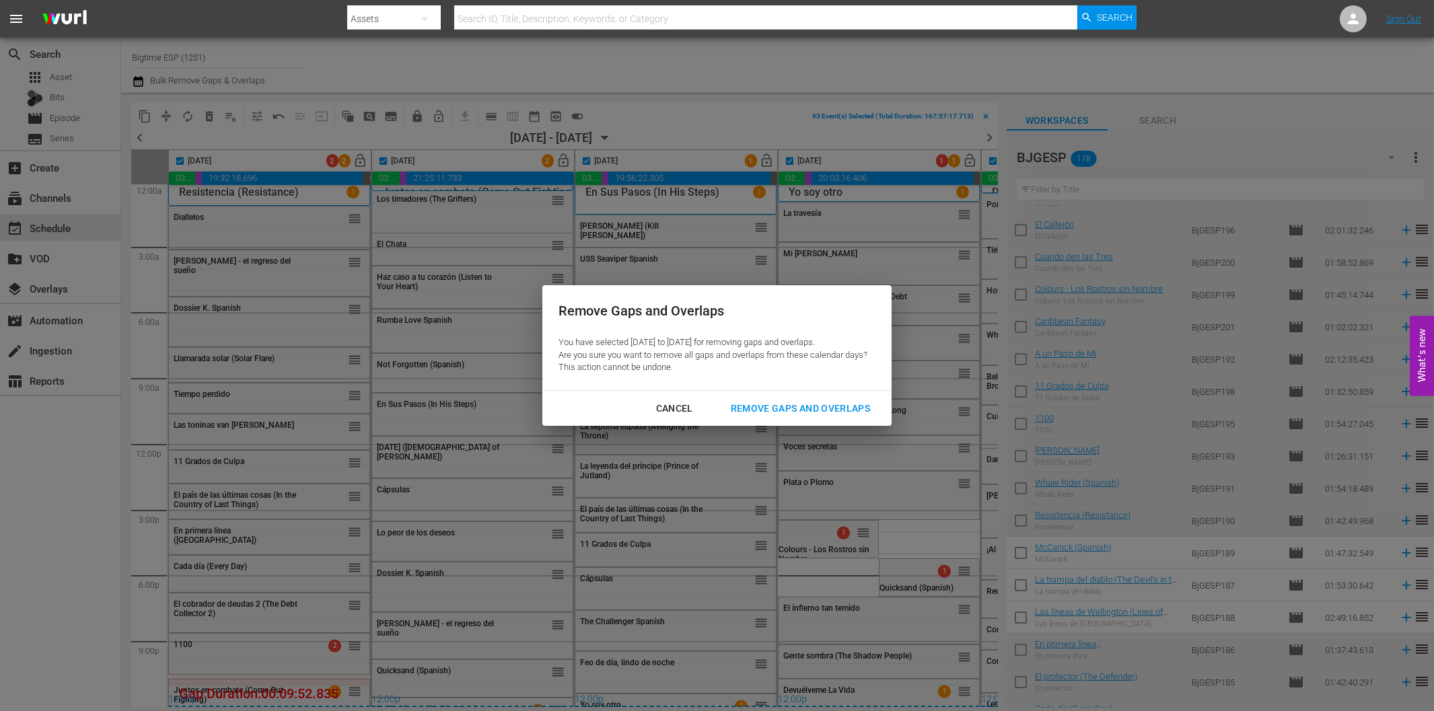
click at [766, 408] on div "Remove Gaps and Overlaps" at bounding box center [800, 408] width 161 height 17
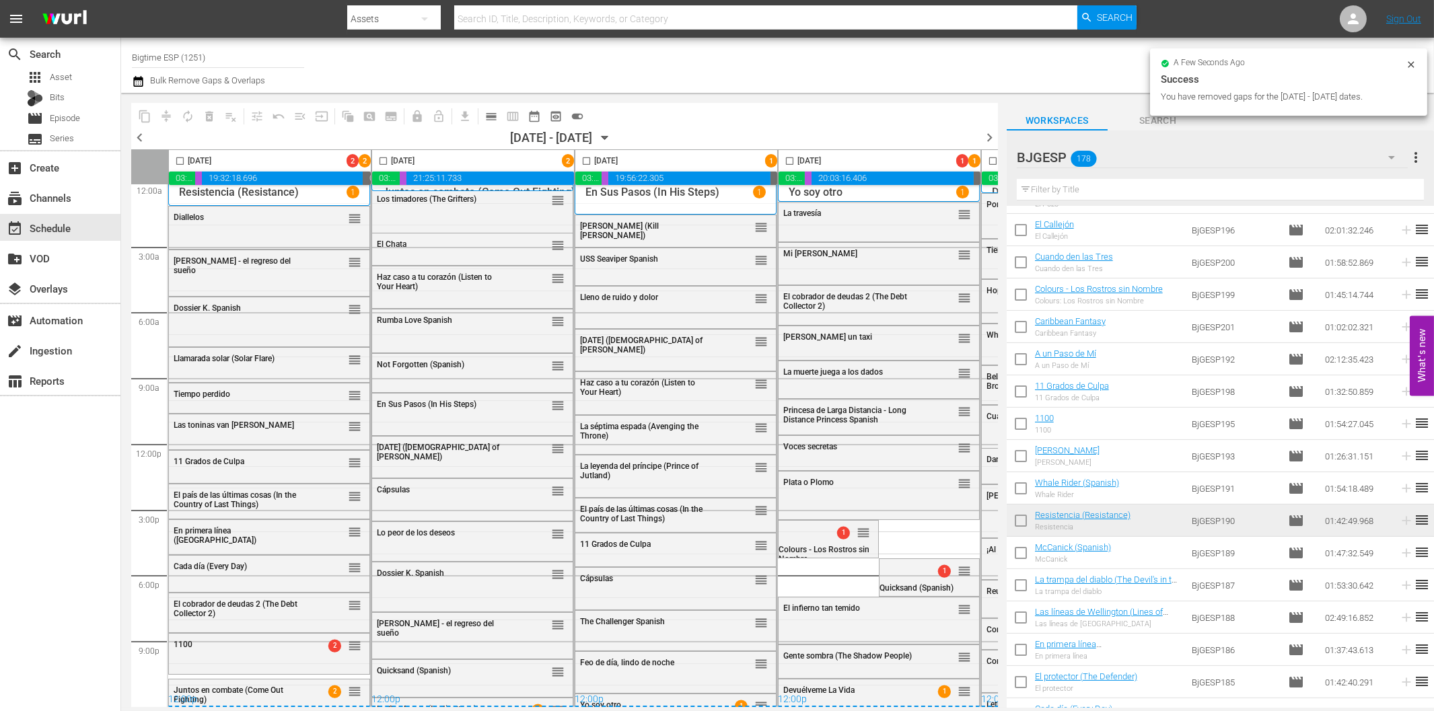
checkbox input "false"
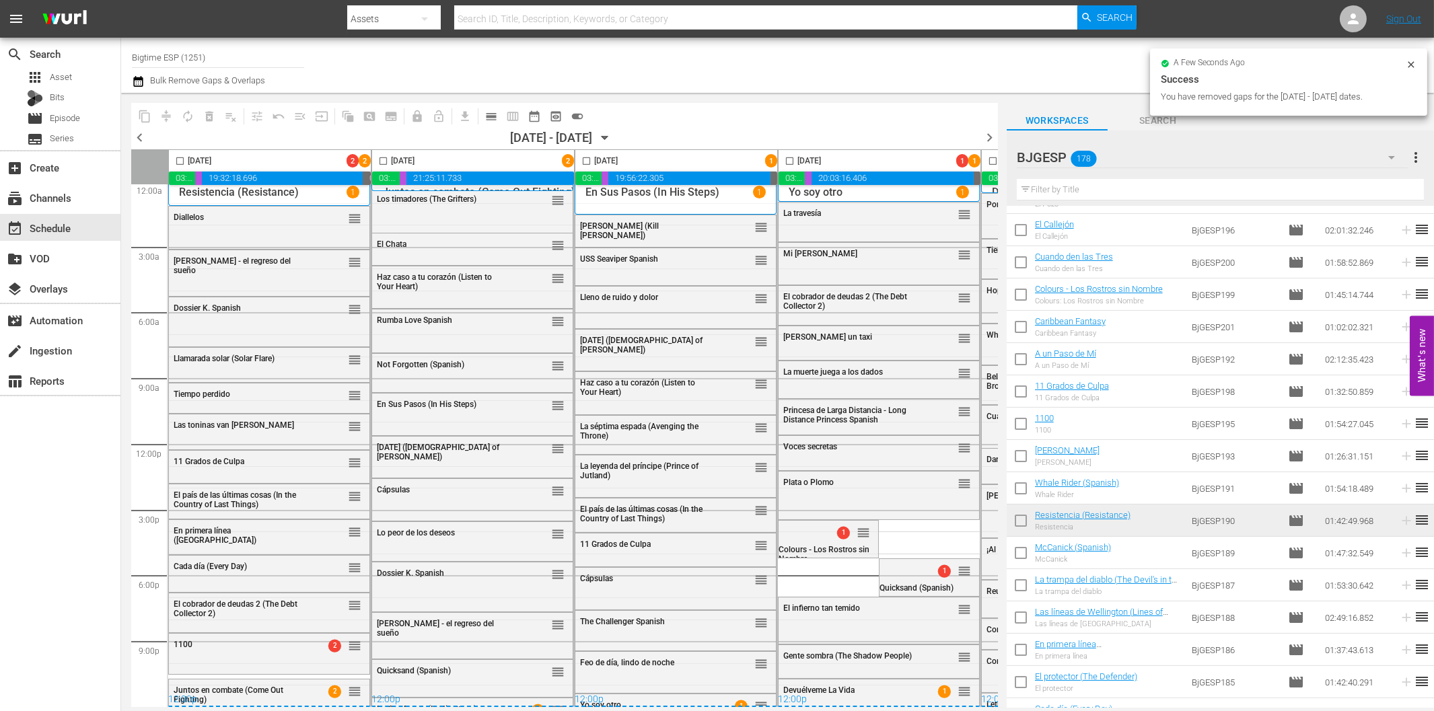
checkbox input "false"
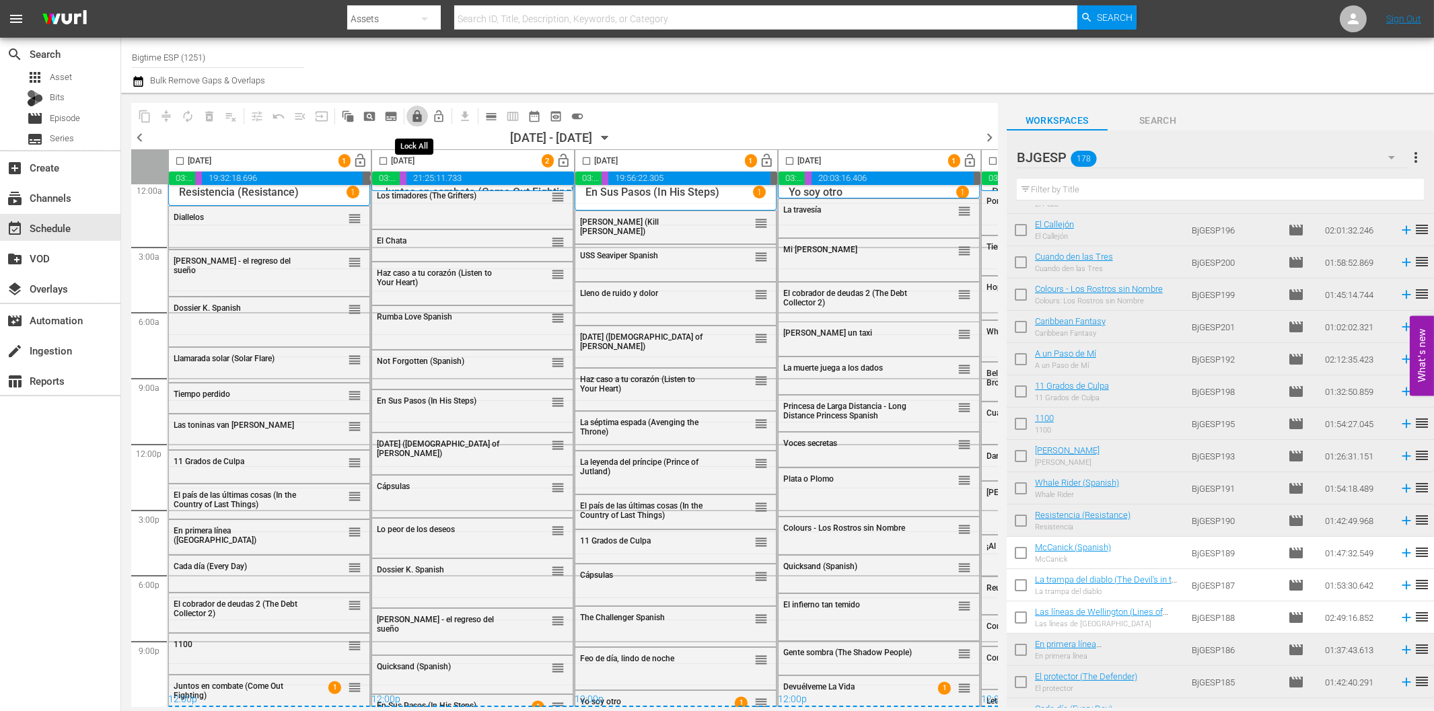
click at [416, 115] on span "lock" at bounding box center [417, 116] width 13 height 13
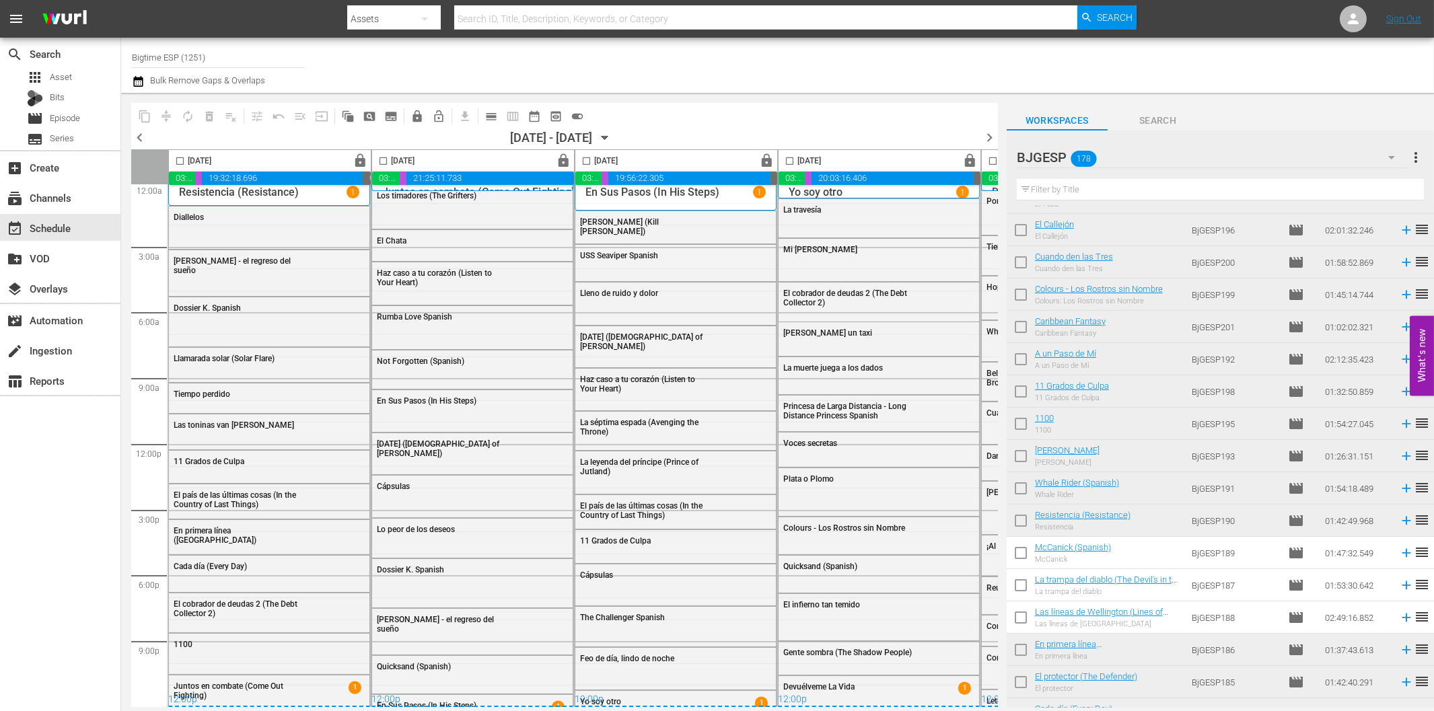
drag, startPoint x: 561, startPoint y: 708, endPoint x: 566, endPoint y: 701, distance: 8.2
click at [565, 704] on div "content_copy compress autorenew_outlined delete_forever_outlined playlist_remov…" at bounding box center [554, 400] width 867 height 615
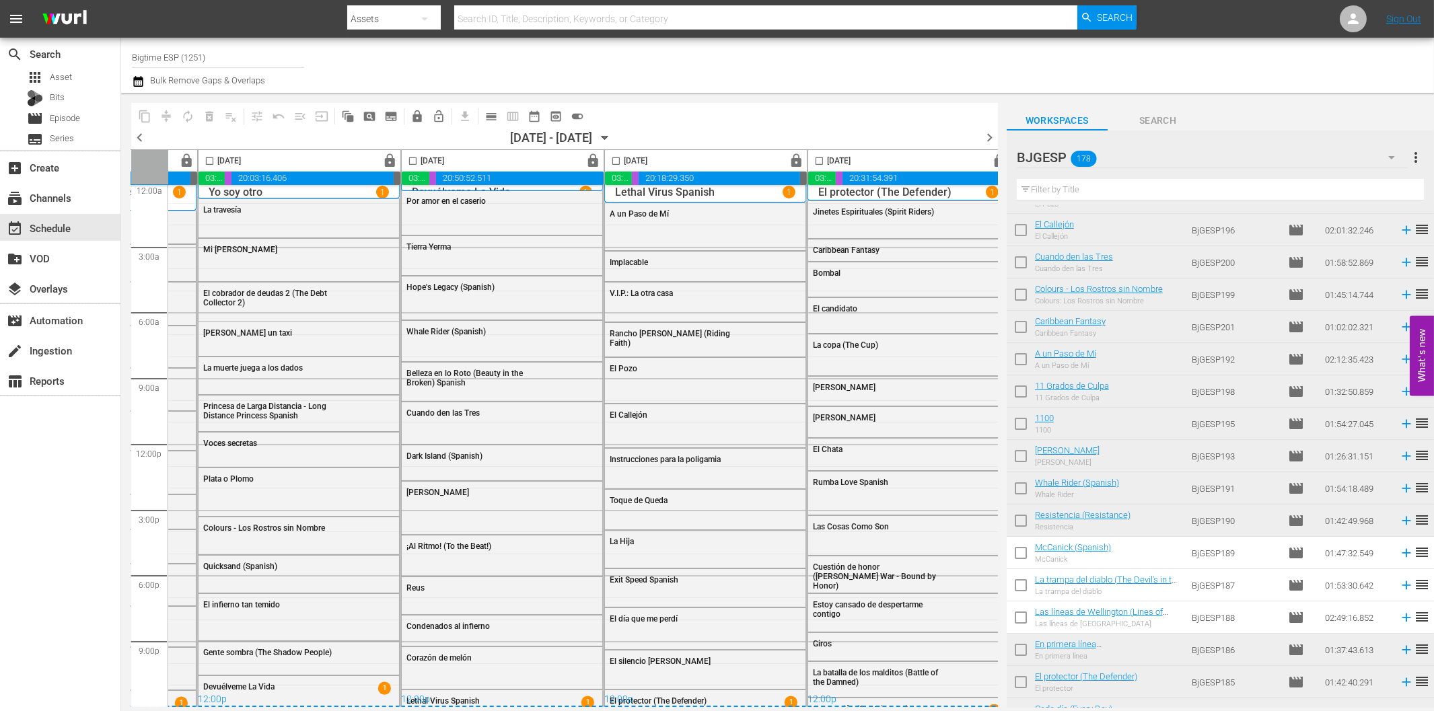
scroll to position [11, 600]
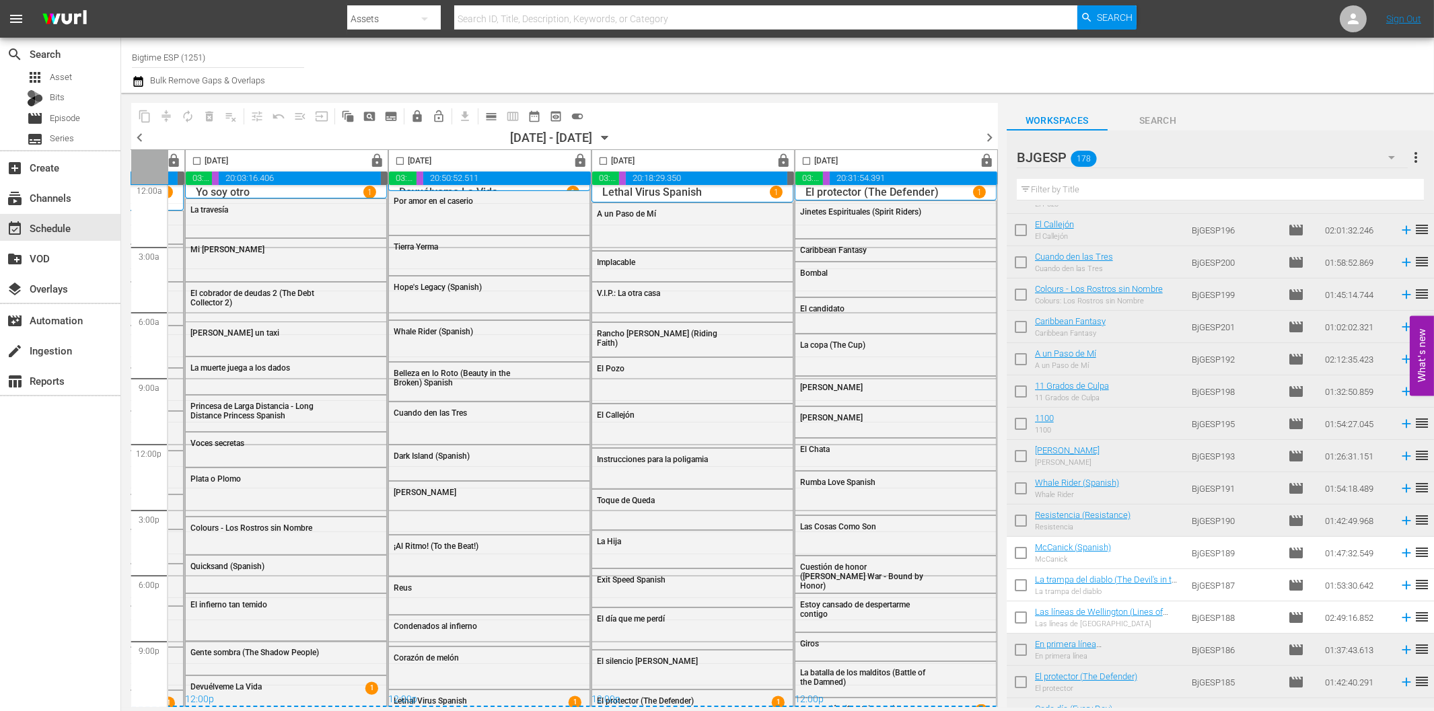
click at [608, 138] on icon "button" at bounding box center [605, 138] width 6 height 3
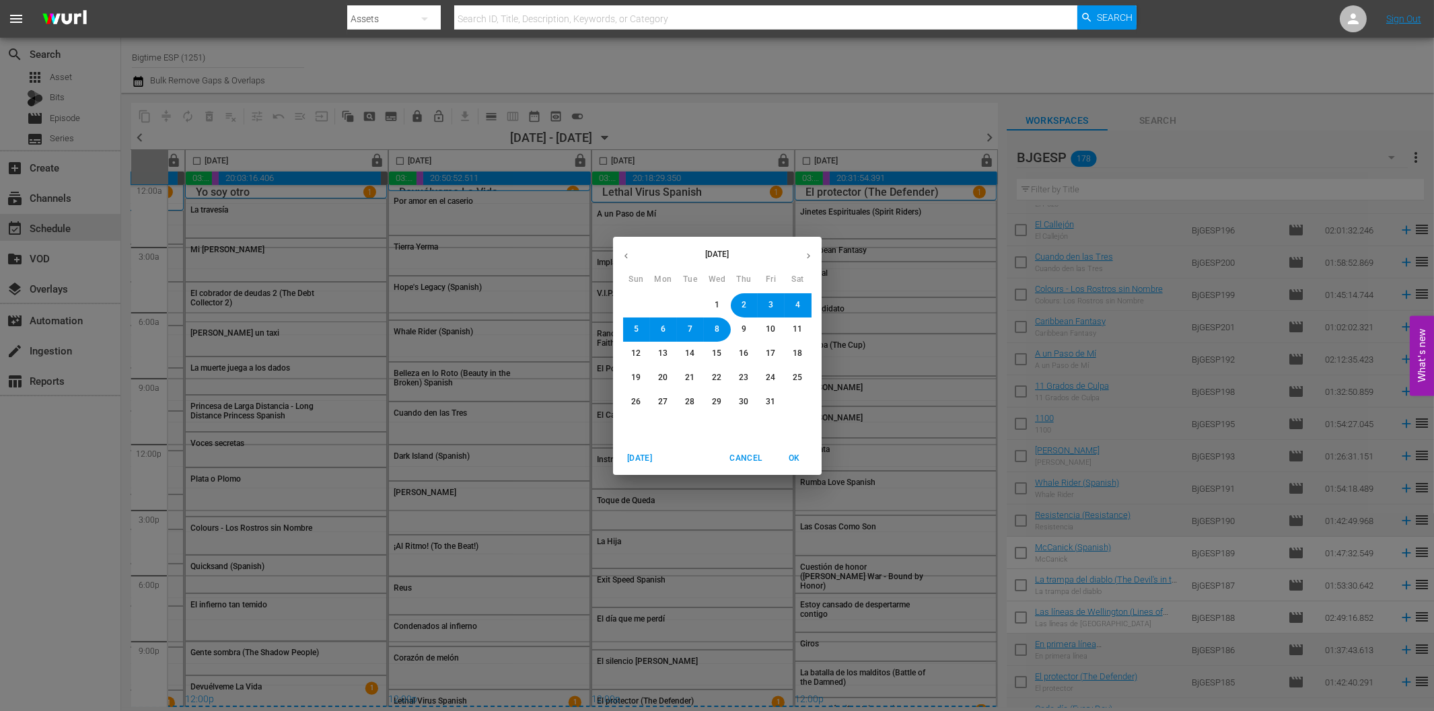
click at [738, 326] on button "9" at bounding box center [744, 330] width 24 height 24
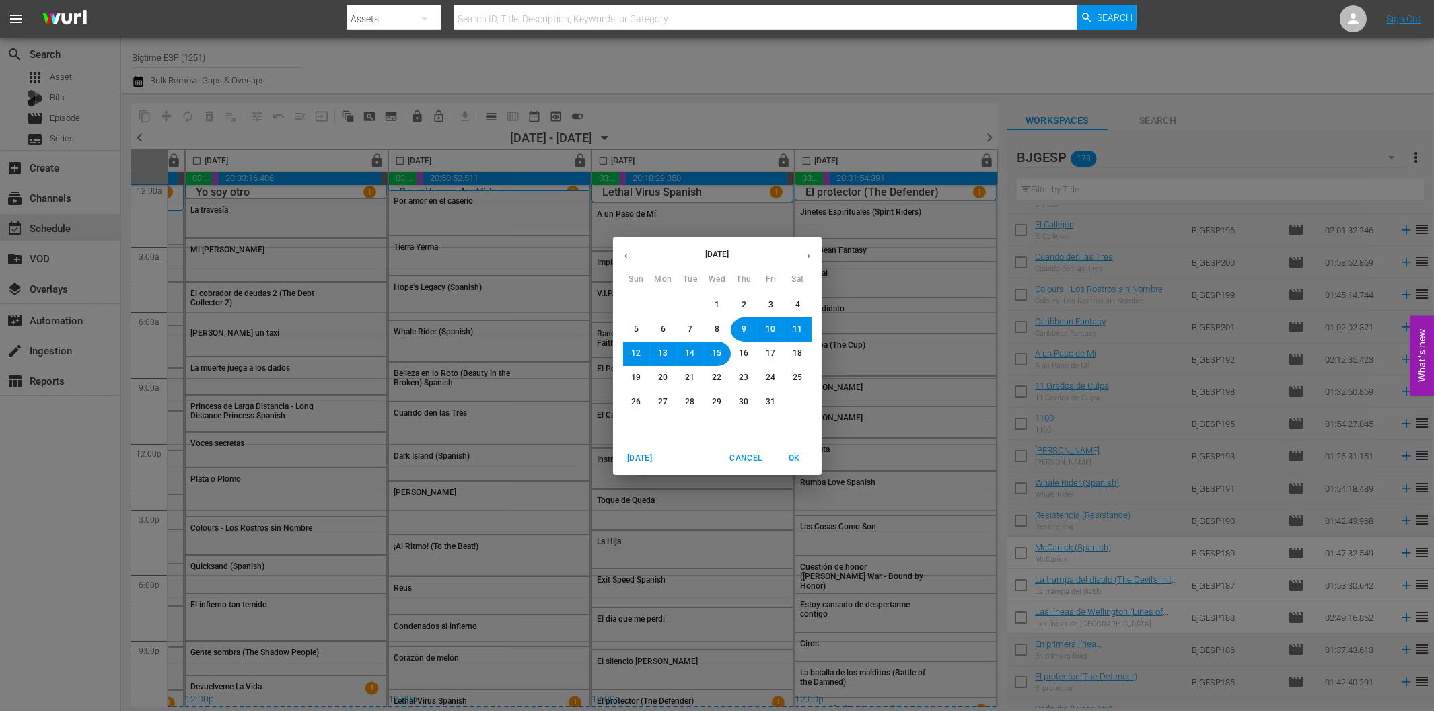
click at [793, 454] on span "OK" at bounding box center [795, 459] width 32 height 14
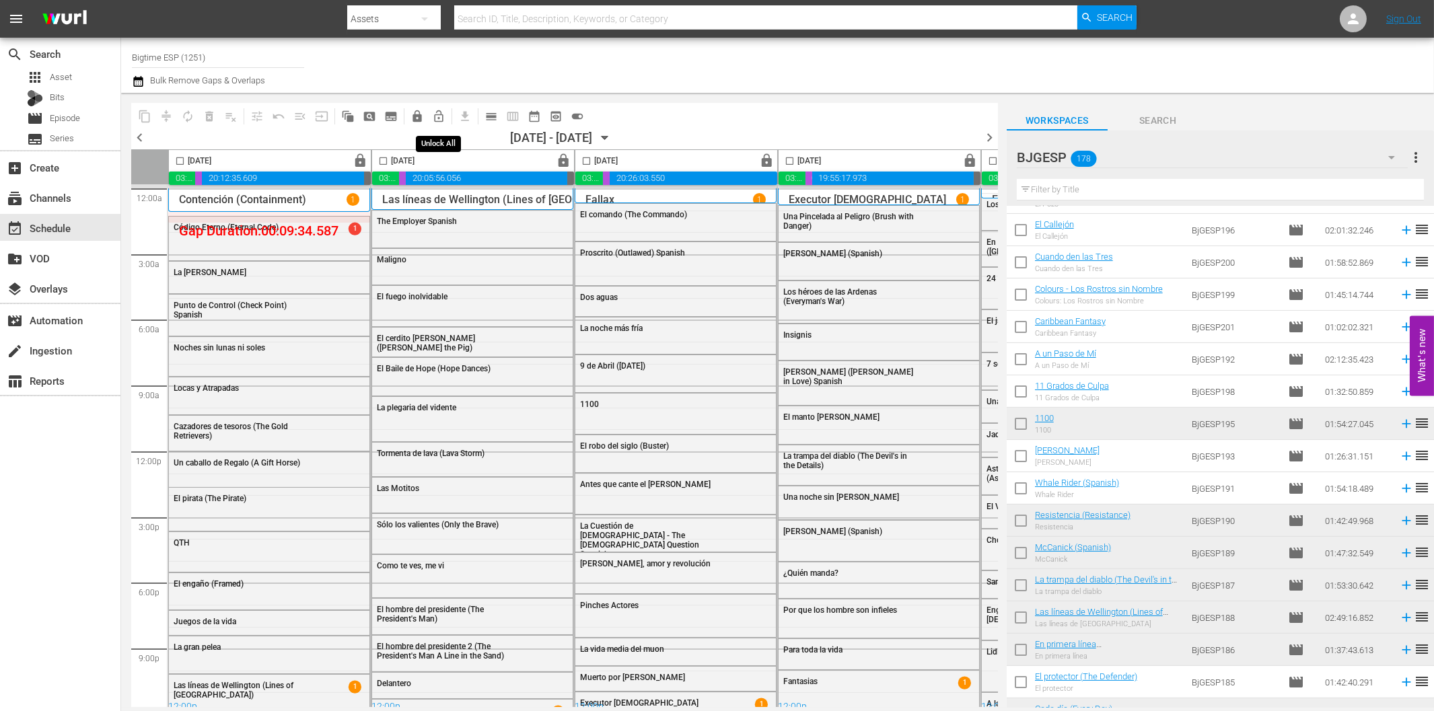
click at [438, 116] on span "lock_open_outlined" at bounding box center [438, 116] width 13 height 13
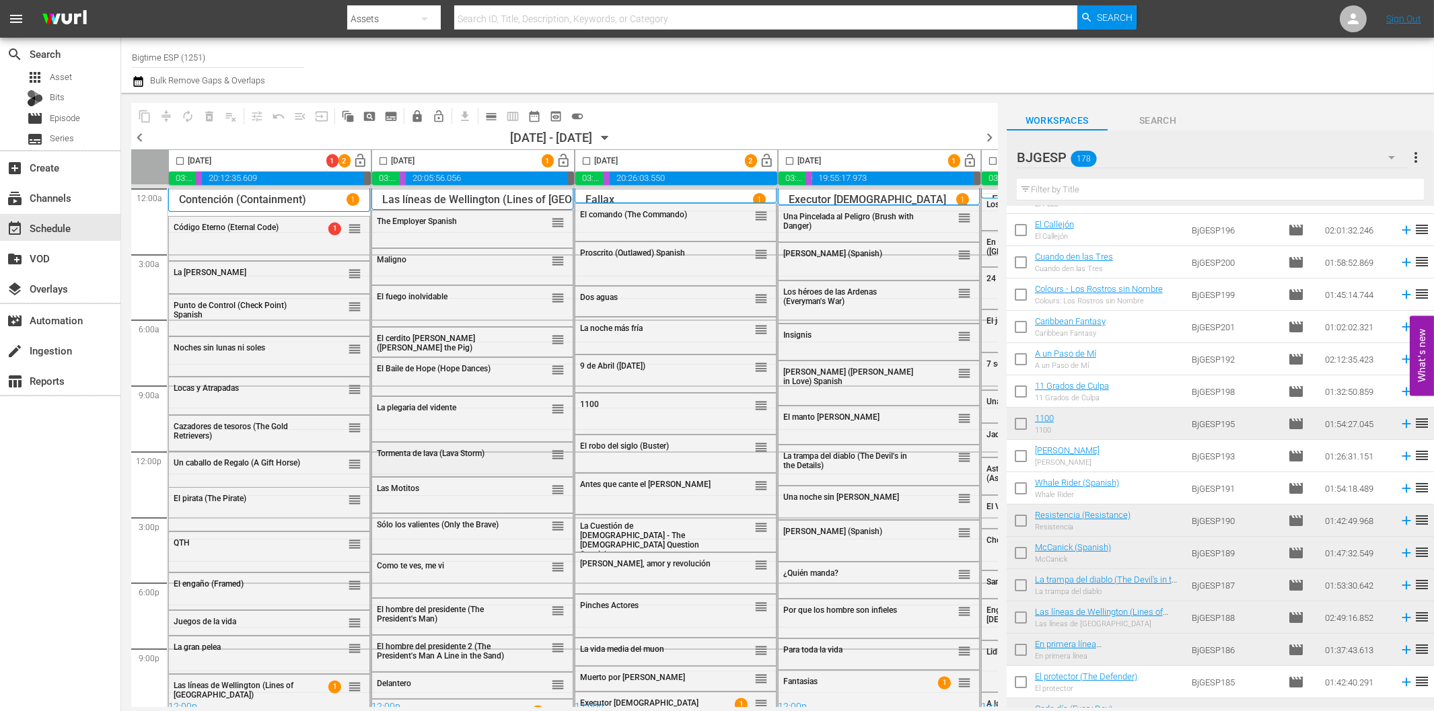
click at [446, 458] on span "Tormenta de lava (Lava Storm)" at bounding box center [431, 453] width 108 height 9
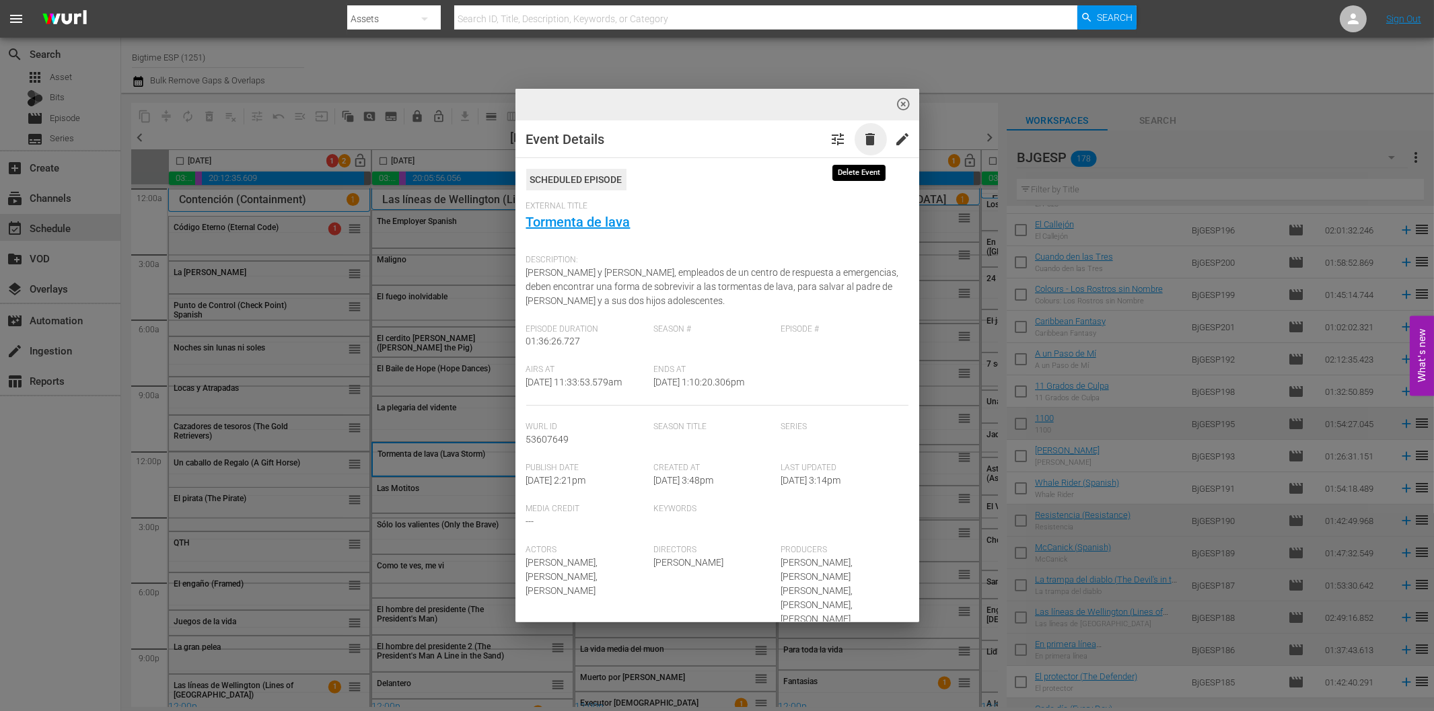
click at [863, 142] on span "delete" at bounding box center [871, 139] width 16 height 16
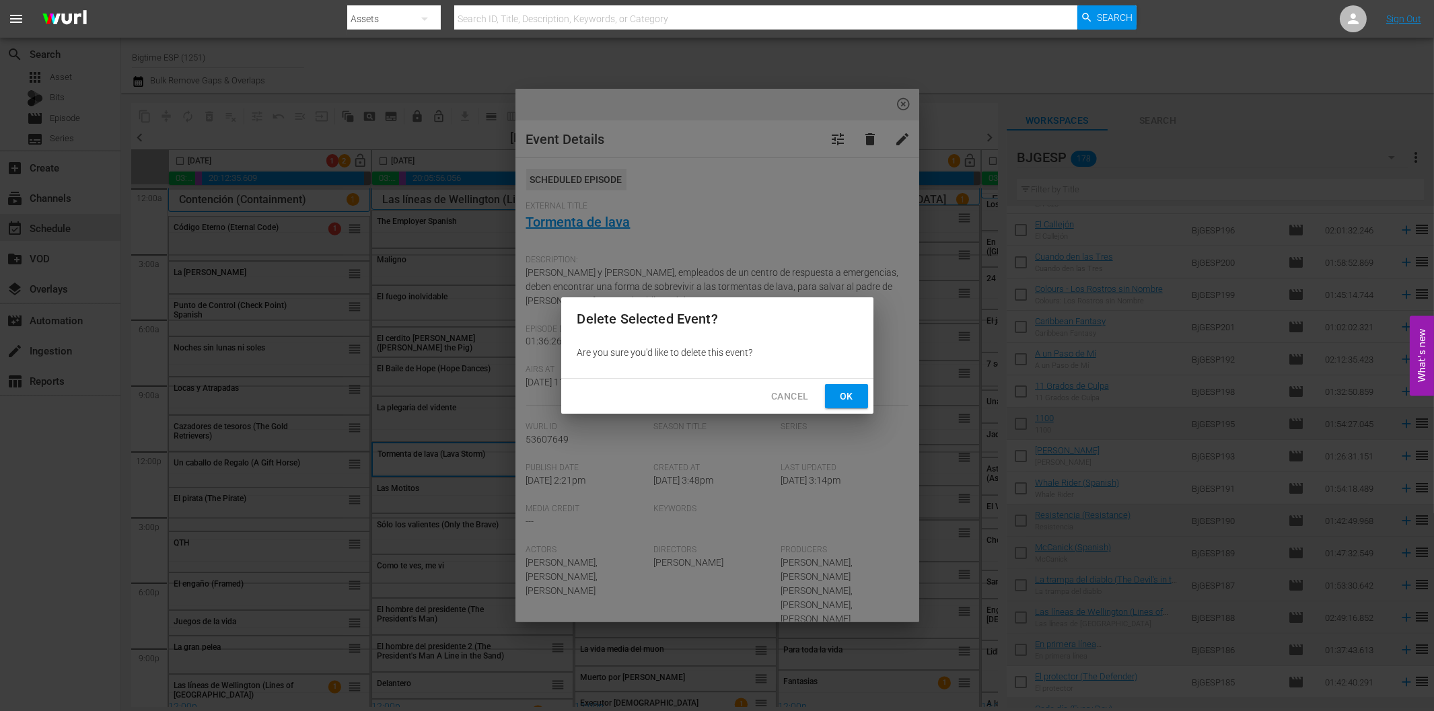
click at [844, 394] on span "Ok" at bounding box center [847, 396] width 22 height 17
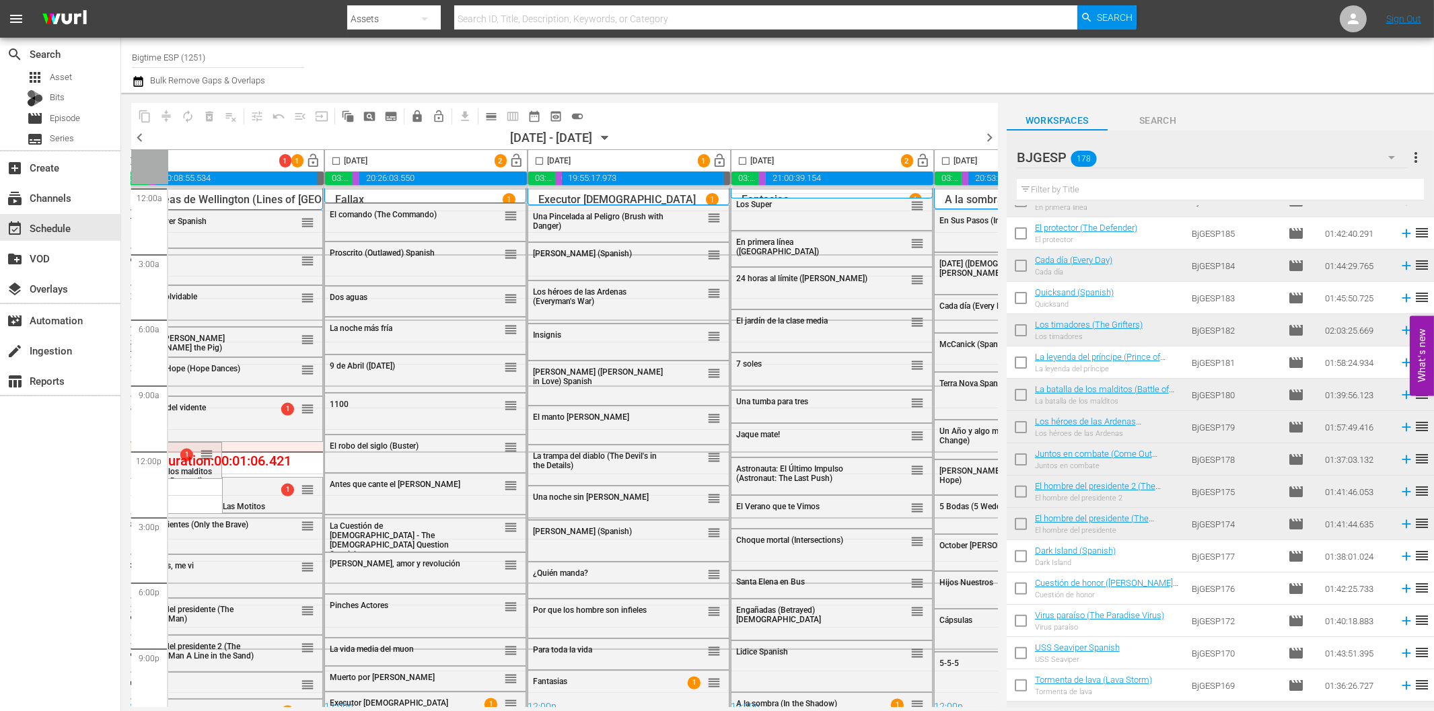
scroll to position [0, 249]
click at [799, 280] on span "24 horas al límite ([PERSON_NAME])" at bounding box center [803, 278] width 131 height 9
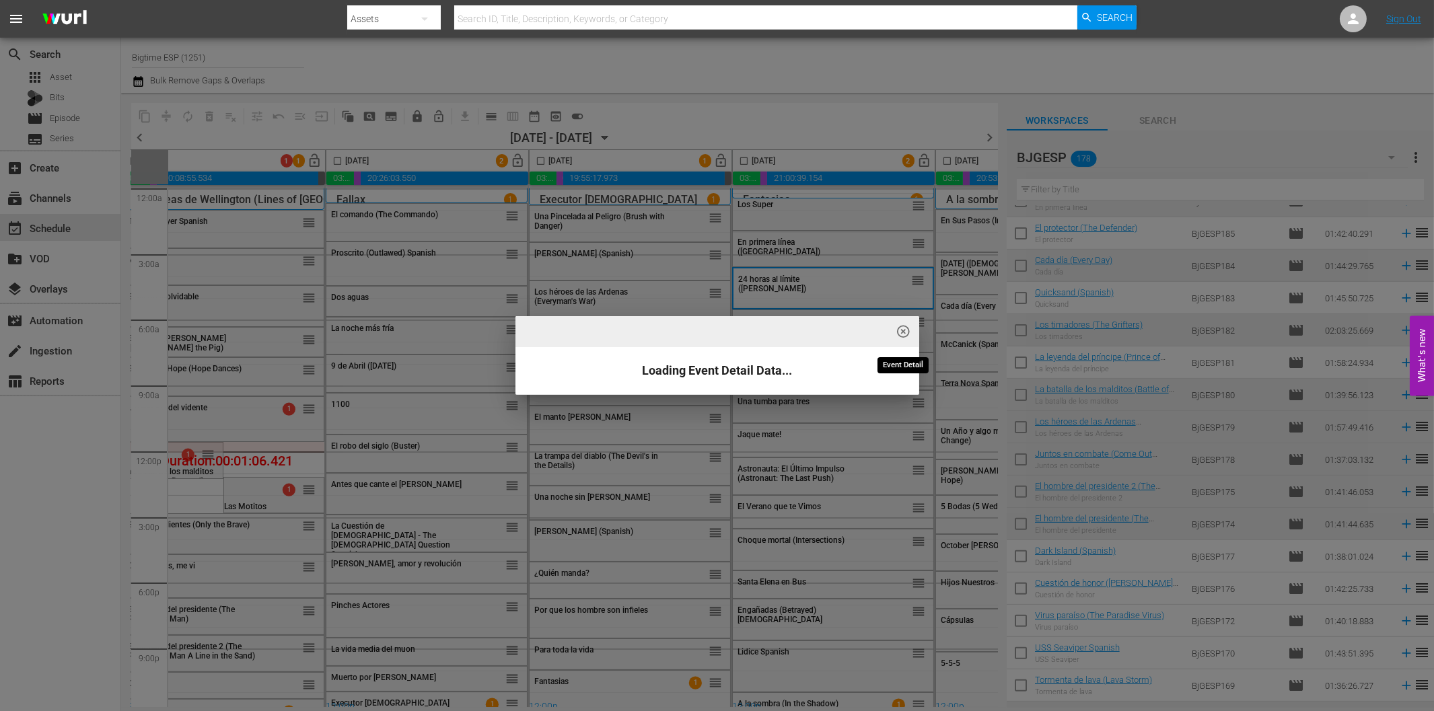
drag, startPoint x: 900, startPoint y: 332, endPoint x: 604, endPoint y: 278, distance: 300.4
click at [900, 332] on span "highlight_off_icon" at bounding box center [903, 331] width 15 height 15
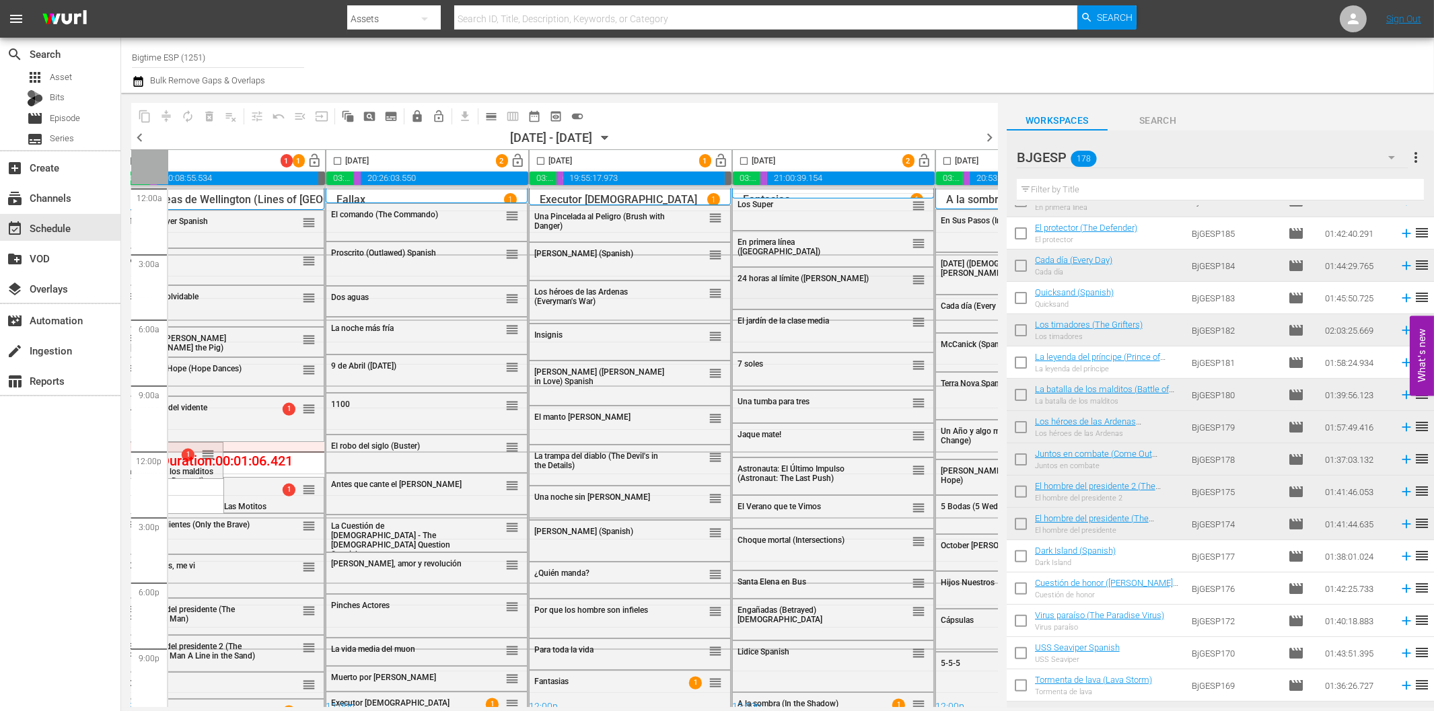
click at [788, 281] on span "24 horas al límite ([PERSON_NAME])" at bounding box center [803, 278] width 131 height 9
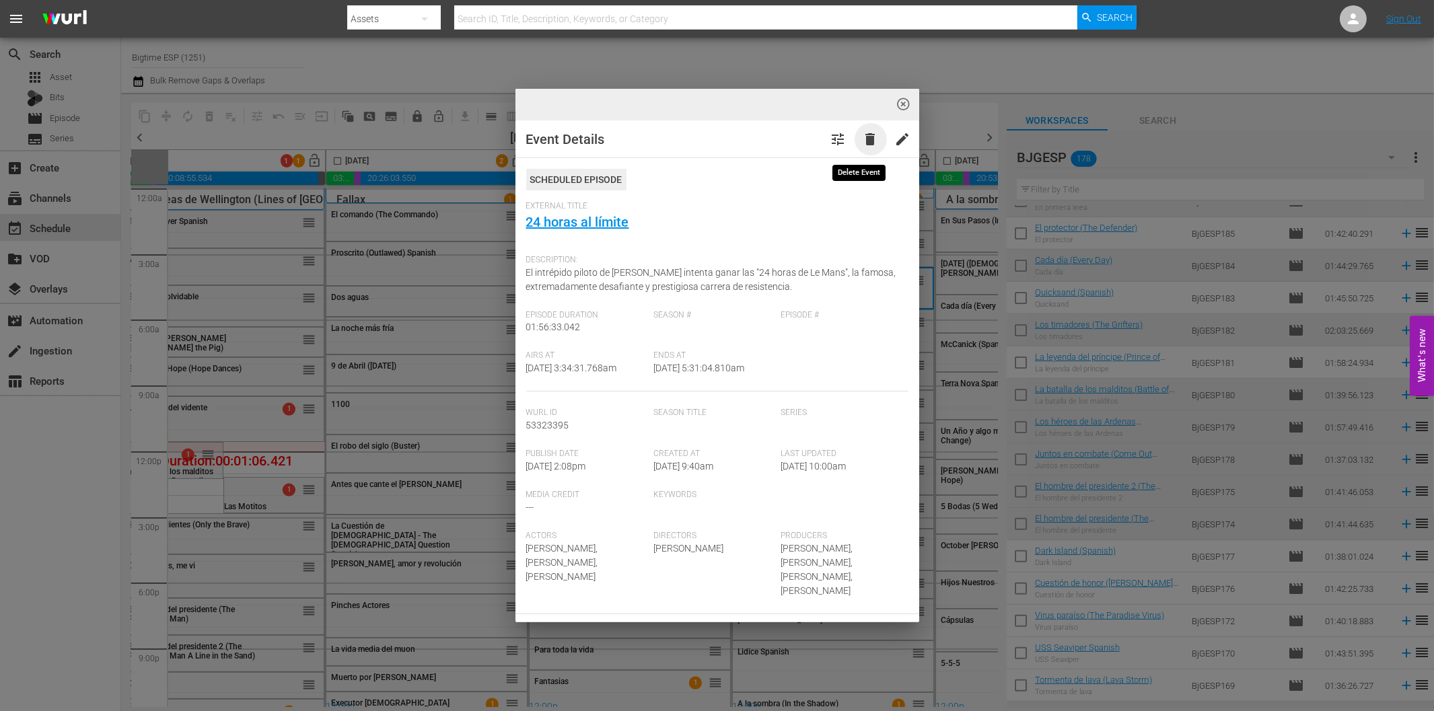
click at [863, 141] on span "delete" at bounding box center [871, 139] width 16 height 16
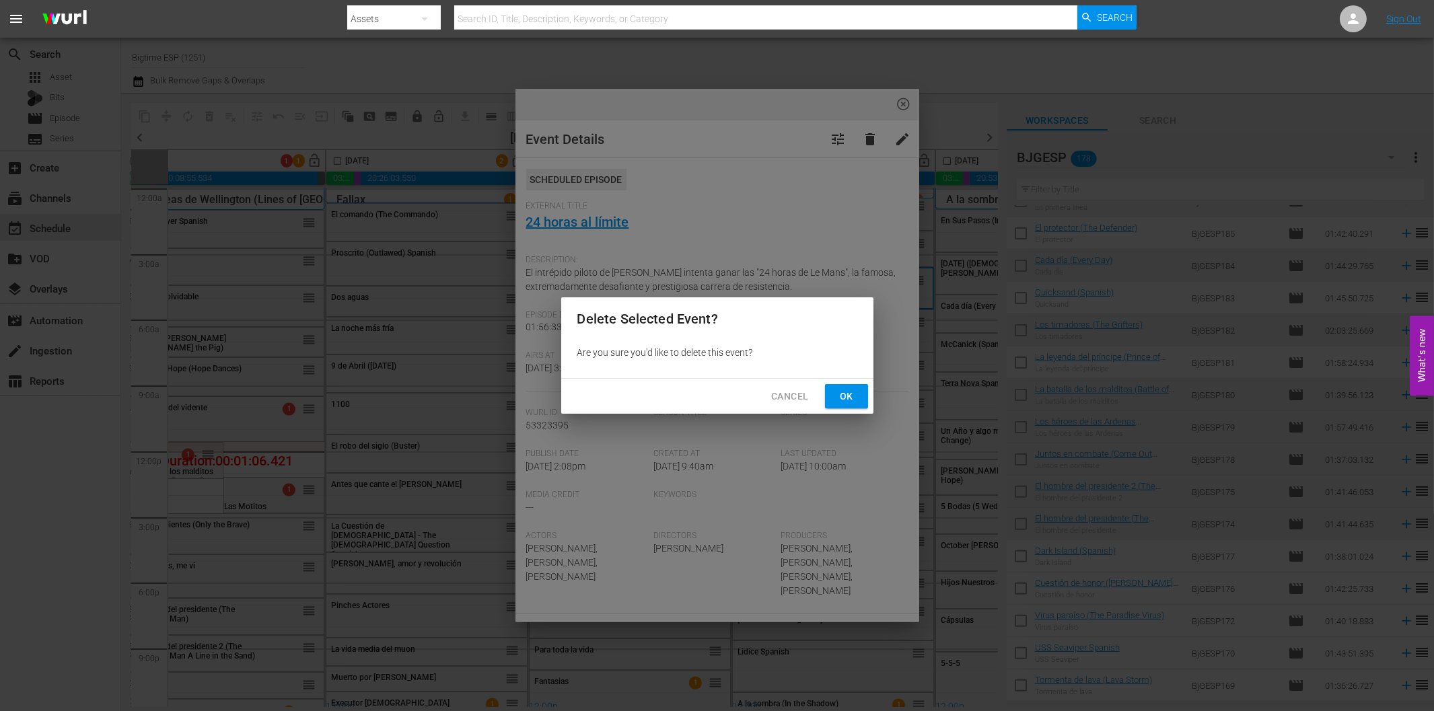
click at [845, 399] on span "Ok" at bounding box center [847, 396] width 22 height 17
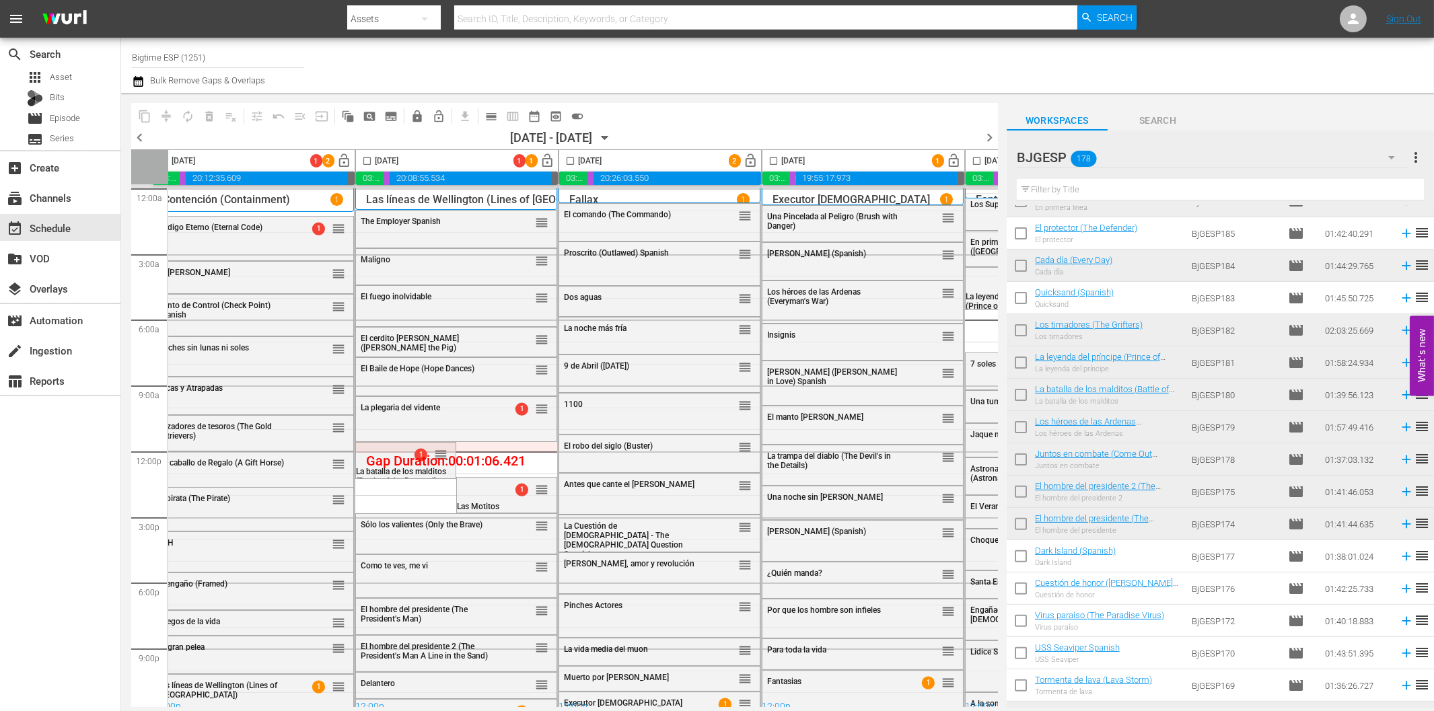
scroll to position [0, 0]
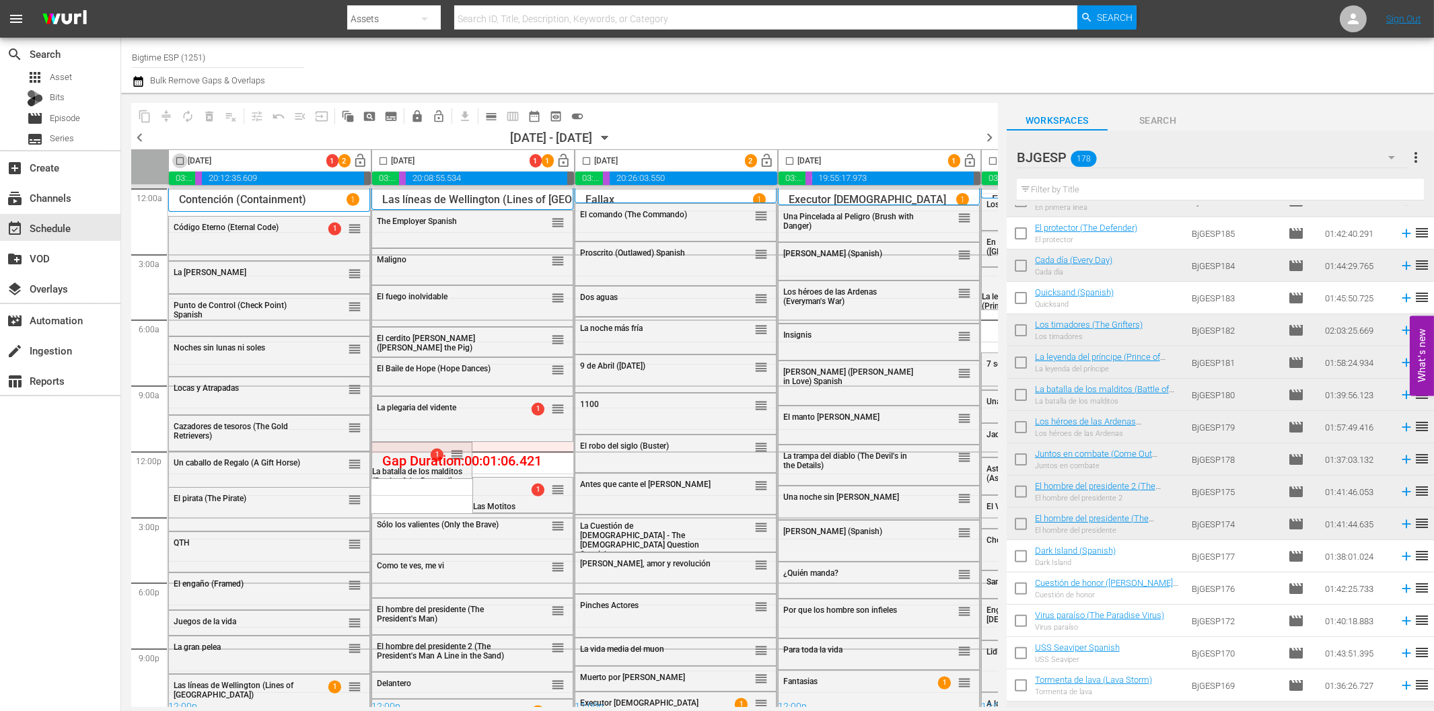
drag, startPoint x: 179, startPoint y: 162, endPoint x: 398, endPoint y: 163, distance: 218.8
click at [178, 162] on input "checkbox" at bounding box center [179, 163] width 15 height 15
checkbox input "true"
click at [385, 162] on input "checkbox" at bounding box center [383, 163] width 15 height 15
checkbox input "true"
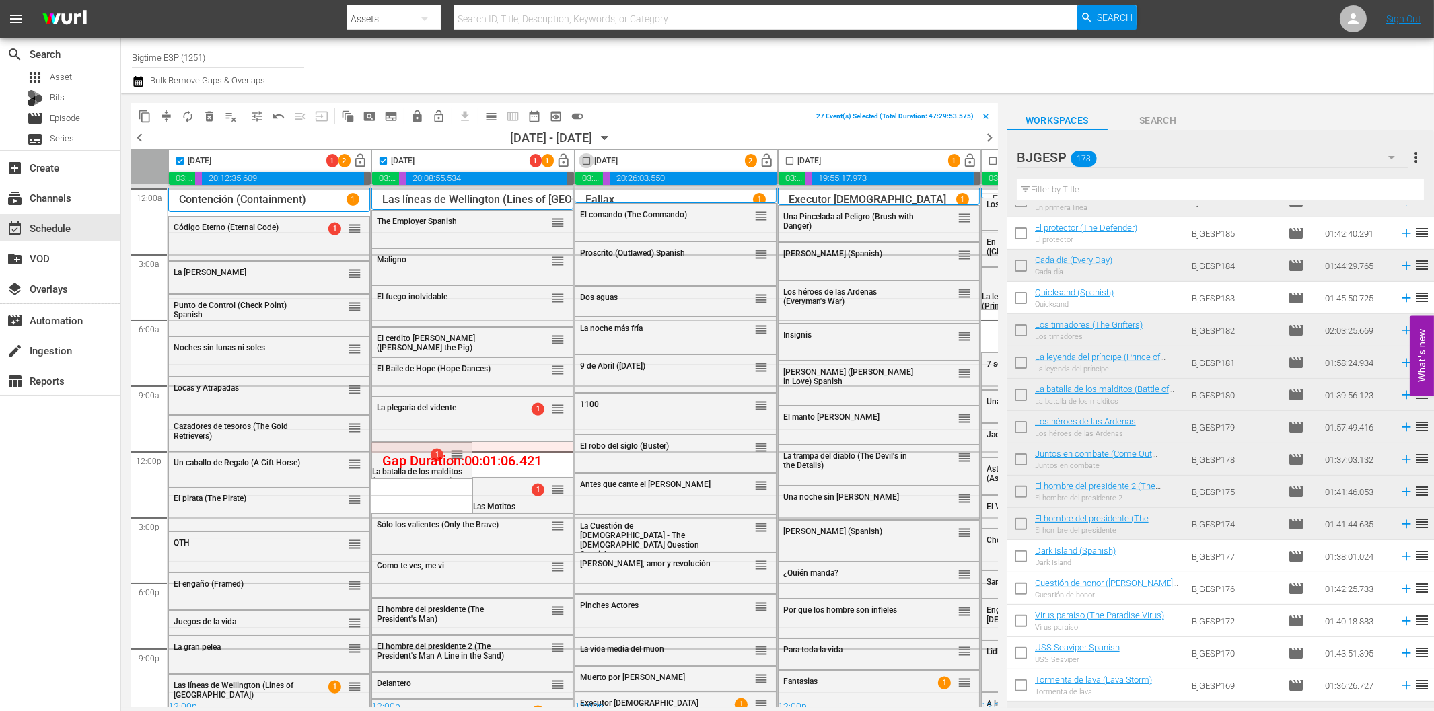
click at [586, 160] on input "checkbox" at bounding box center [586, 163] width 15 height 15
checkbox input "true"
click at [786, 158] on input "checkbox" at bounding box center [789, 163] width 15 height 15
checkbox input "true"
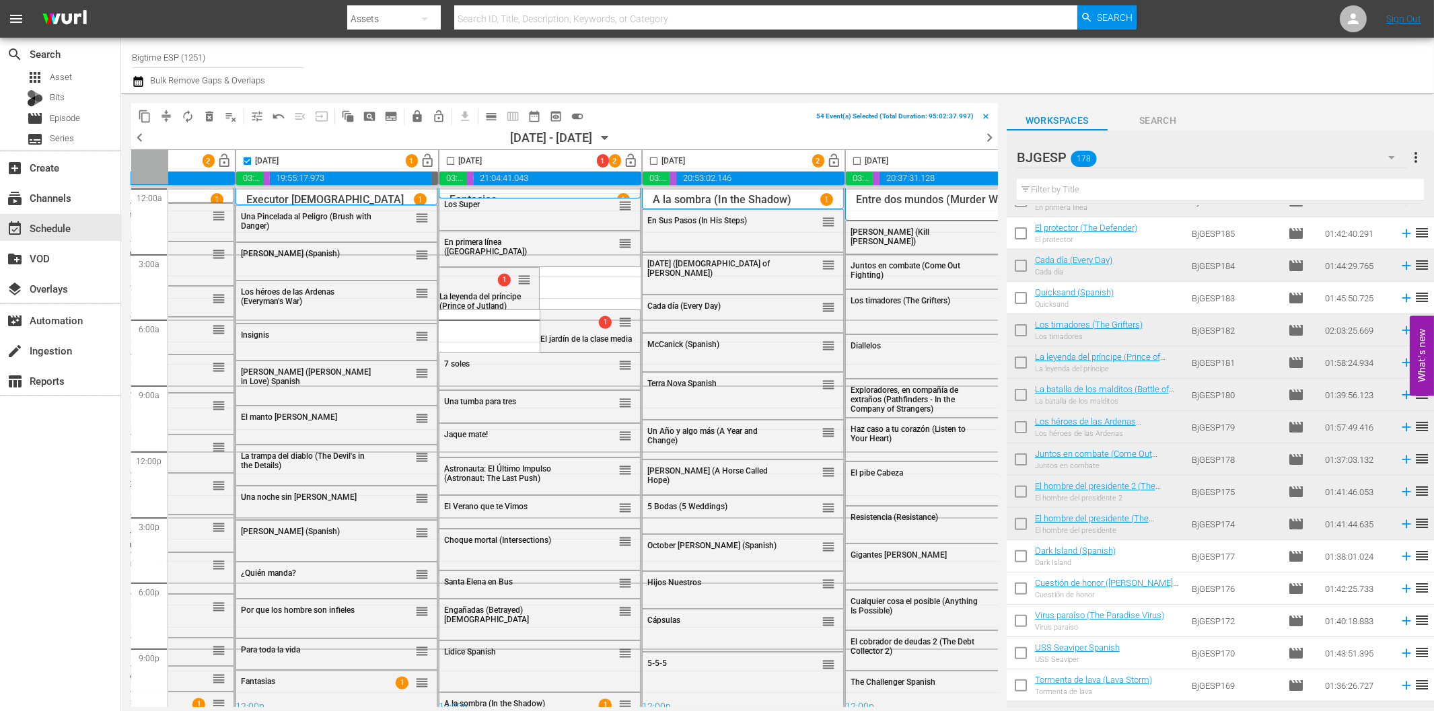
scroll to position [0, 600]
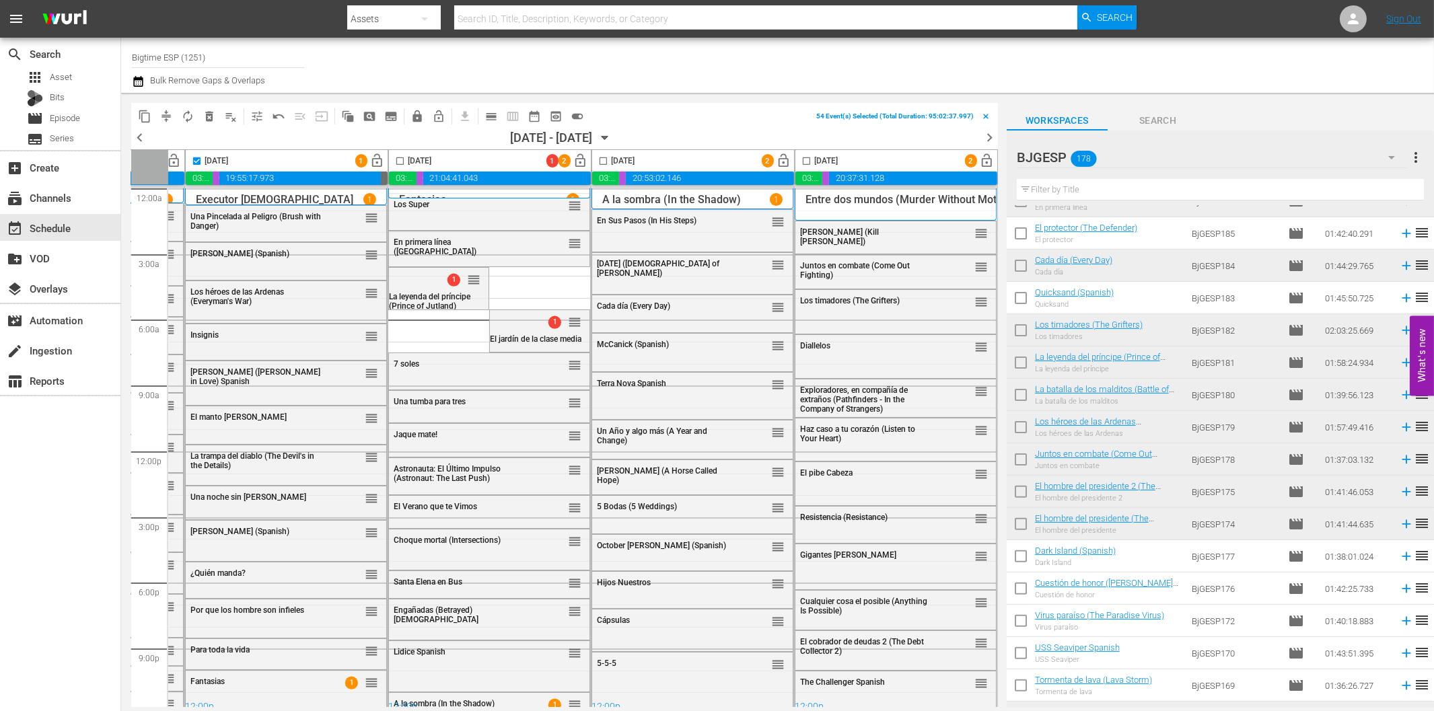
click at [392, 158] on input "checkbox" at bounding box center [399, 163] width 15 height 15
checkbox input "true"
click at [599, 160] on input "checkbox" at bounding box center [603, 163] width 15 height 15
checkbox input "true"
click at [799, 162] on input "checkbox" at bounding box center [806, 163] width 15 height 15
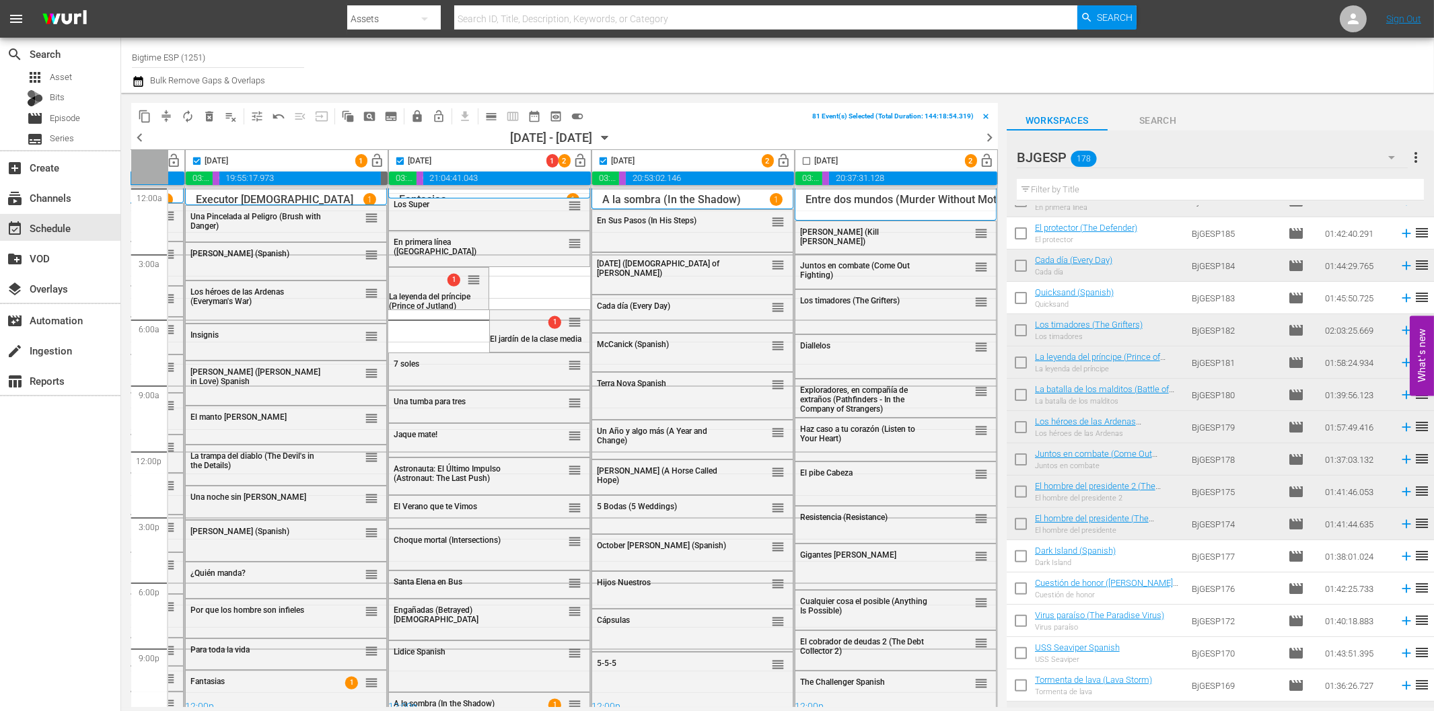
checkbox input "true"
click at [164, 116] on span "compress" at bounding box center [166, 116] width 13 height 13
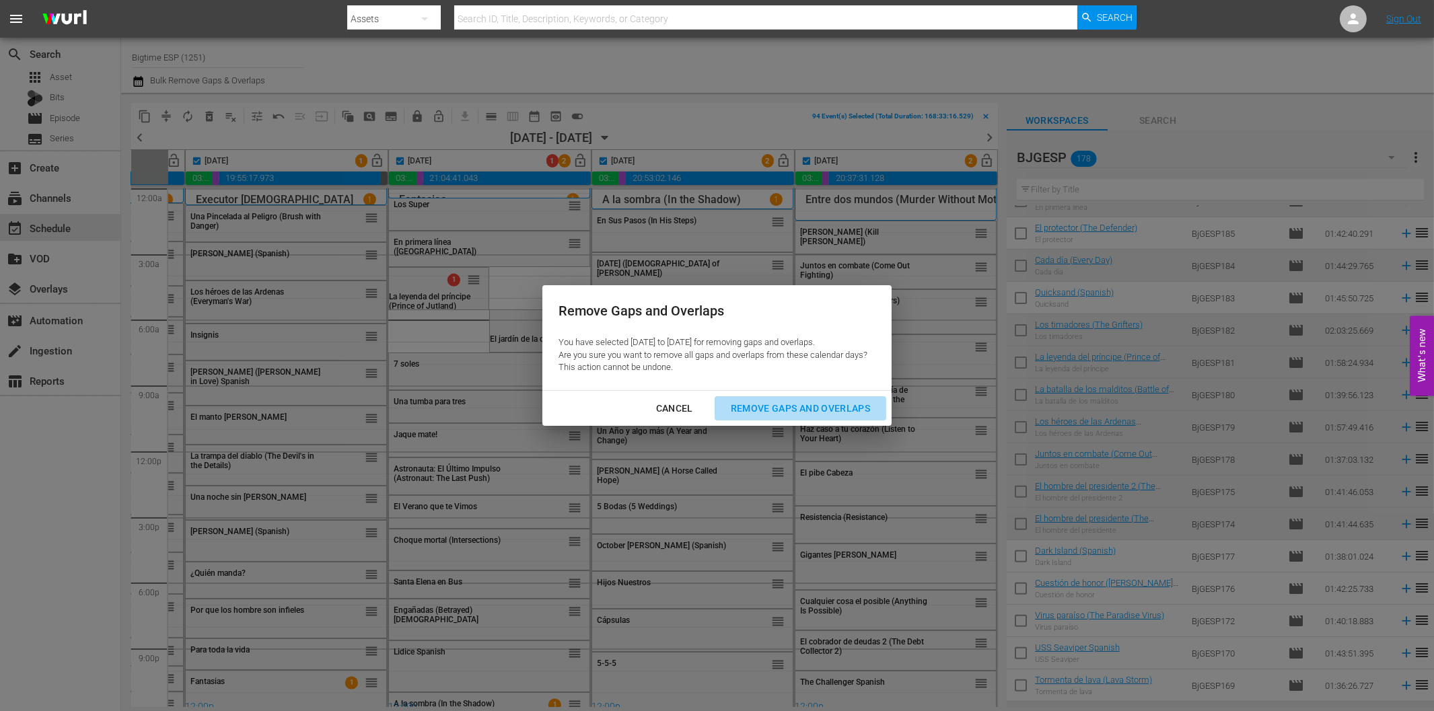
click at [816, 409] on div "Remove Gaps and Overlaps" at bounding box center [800, 408] width 161 height 17
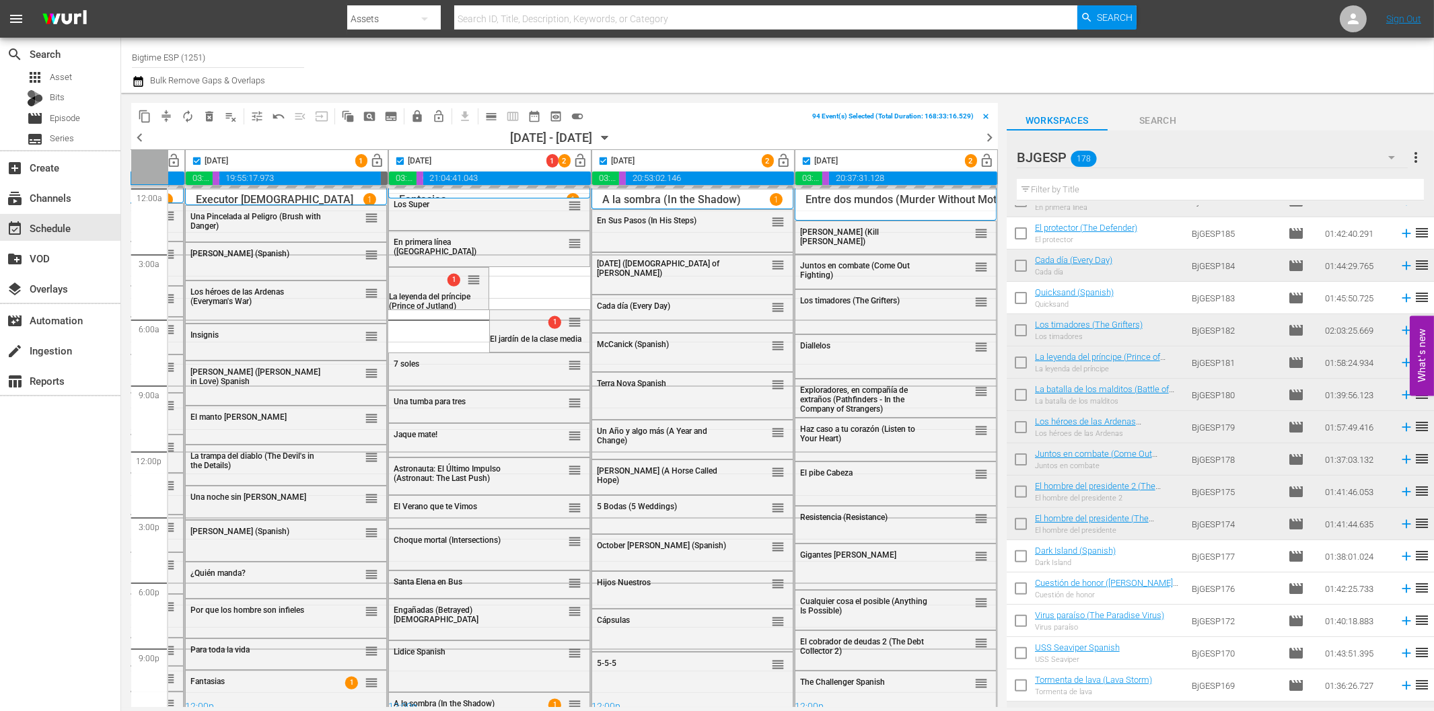
checkbox input "false"
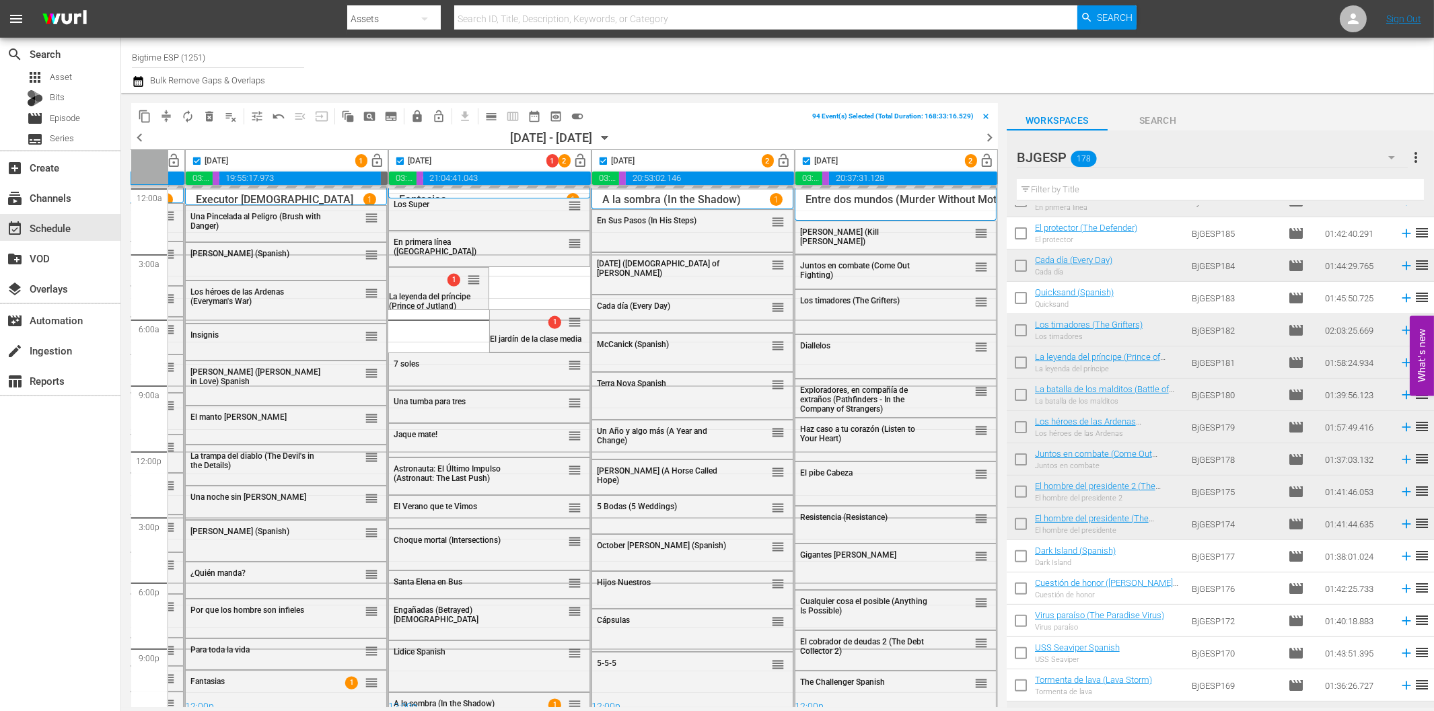
checkbox input "false"
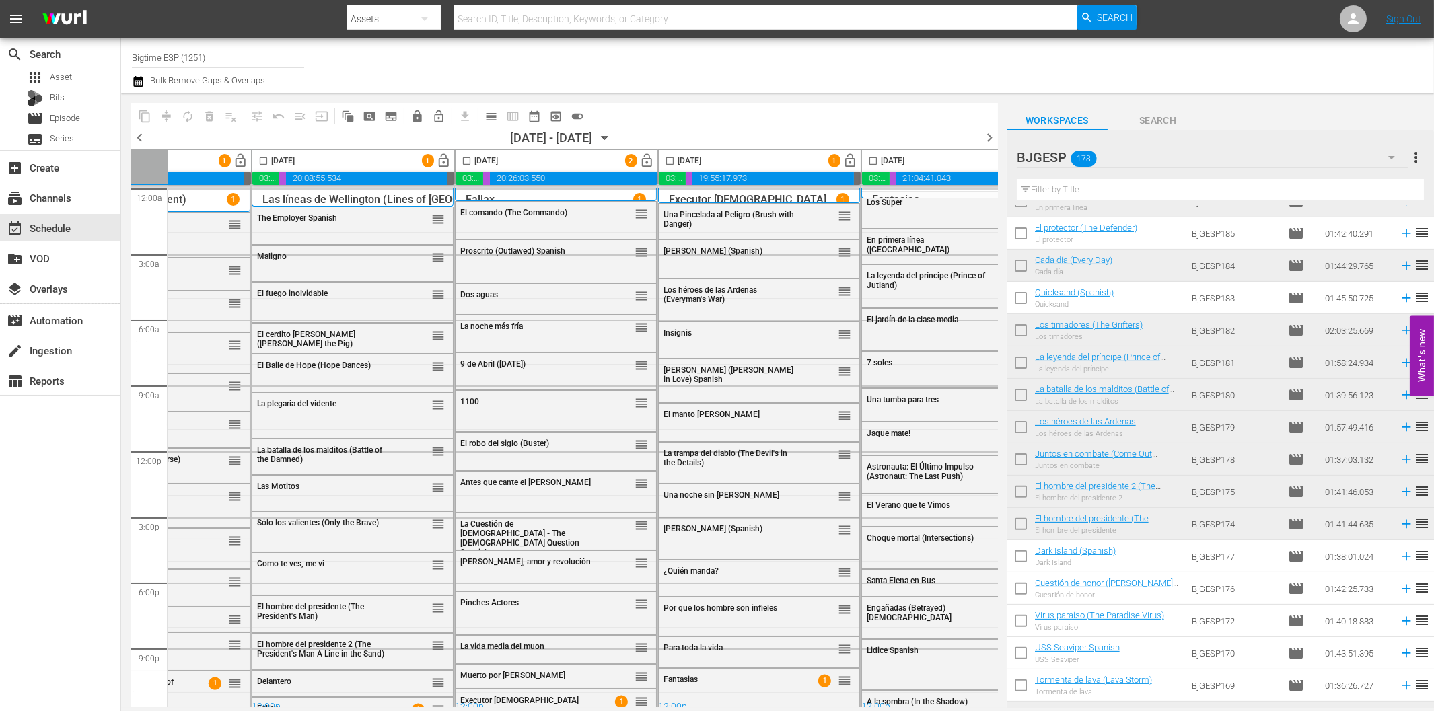
scroll to position [0, 0]
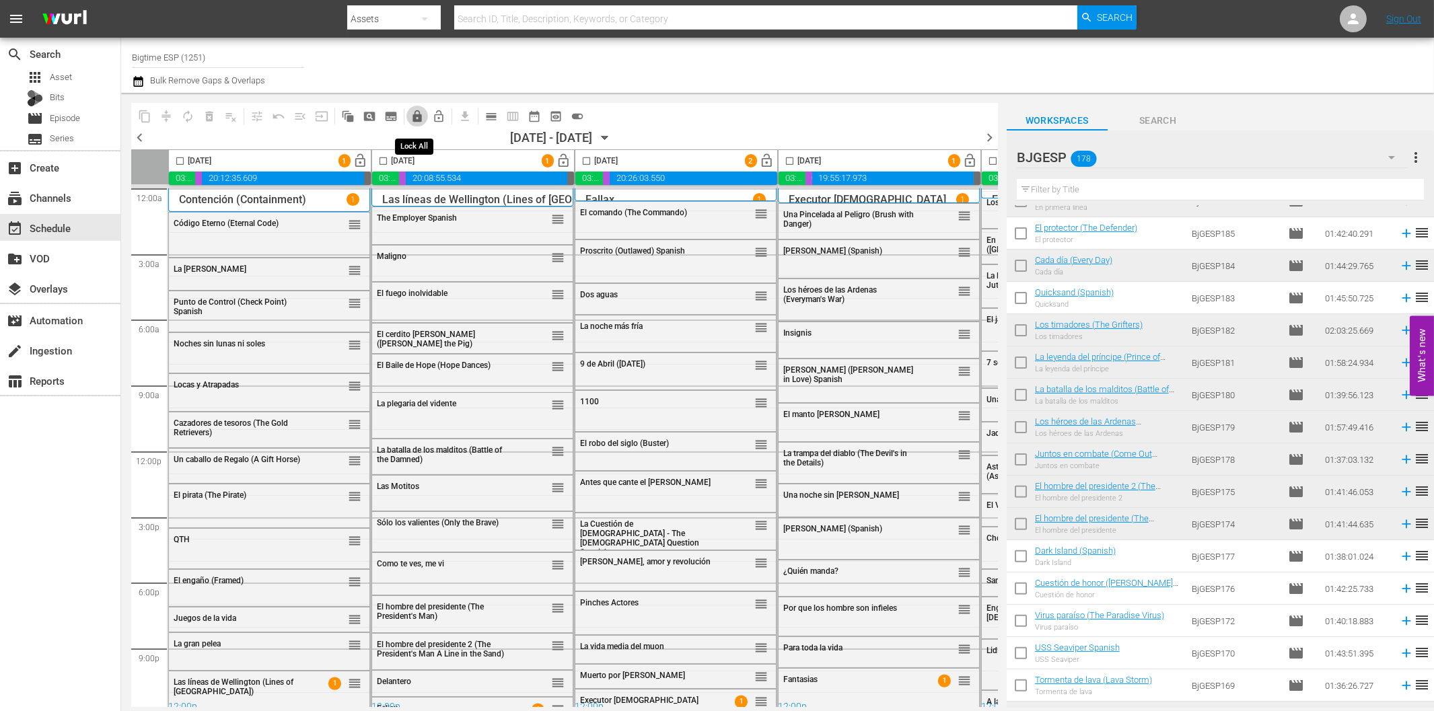
click at [415, 118] on span "lock" at bounding box center [417, 116] width 13 height 13
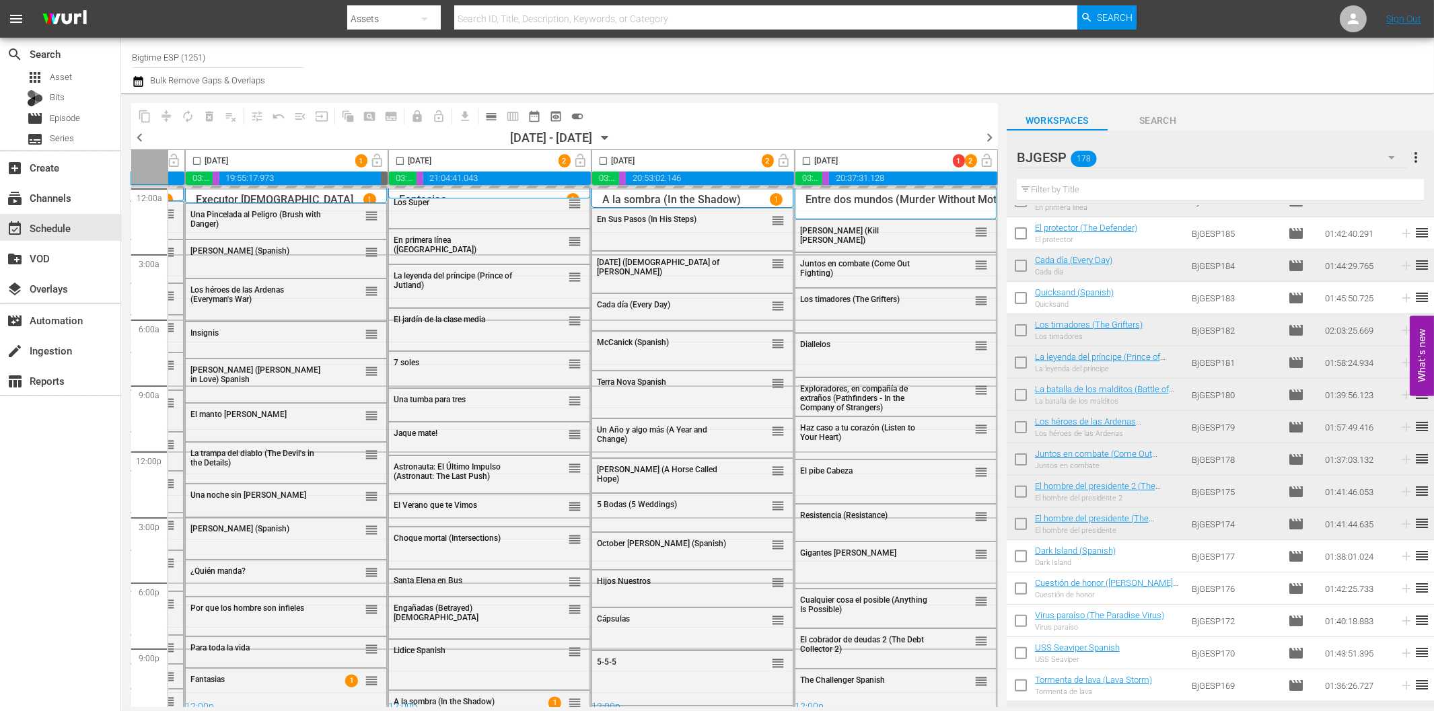
scroll to position [0, 600]
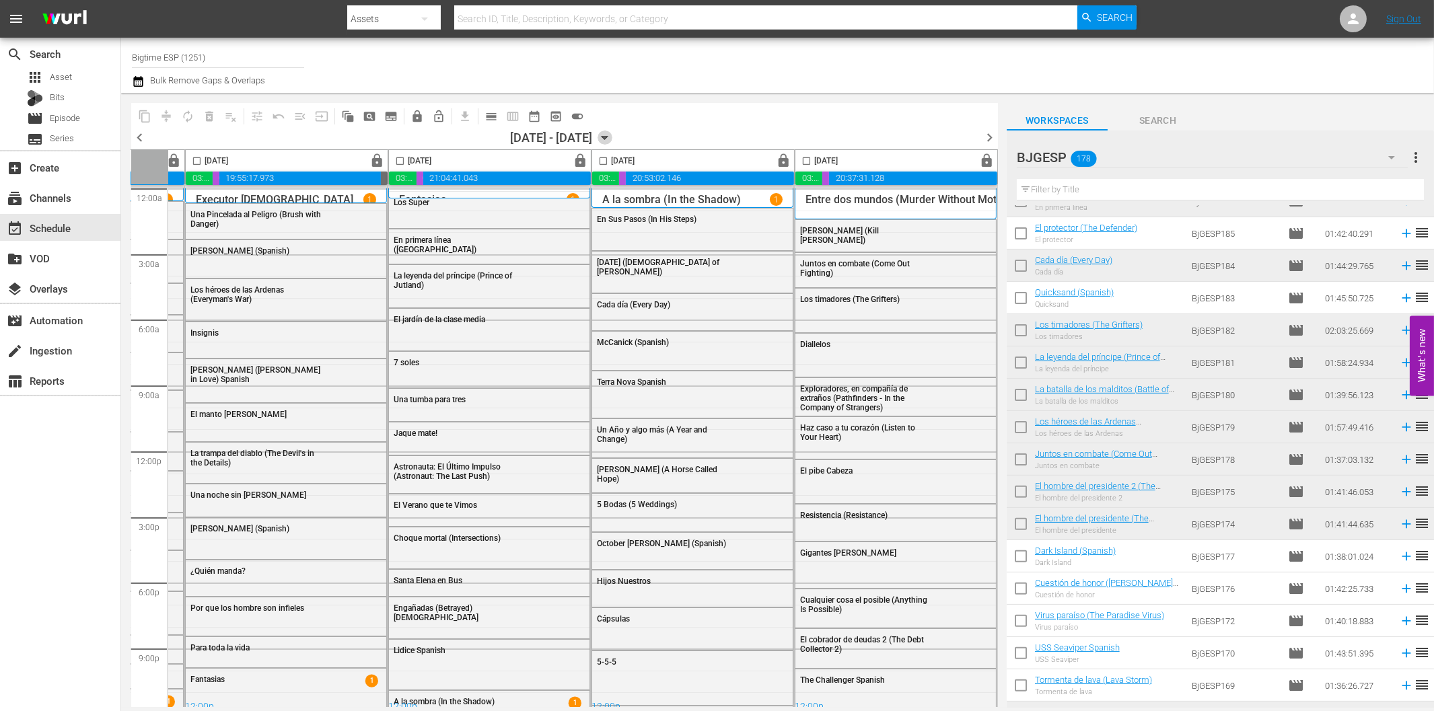
click at [613, 133] on icon "button" at bounding box center [605, 138] width 15 height 15
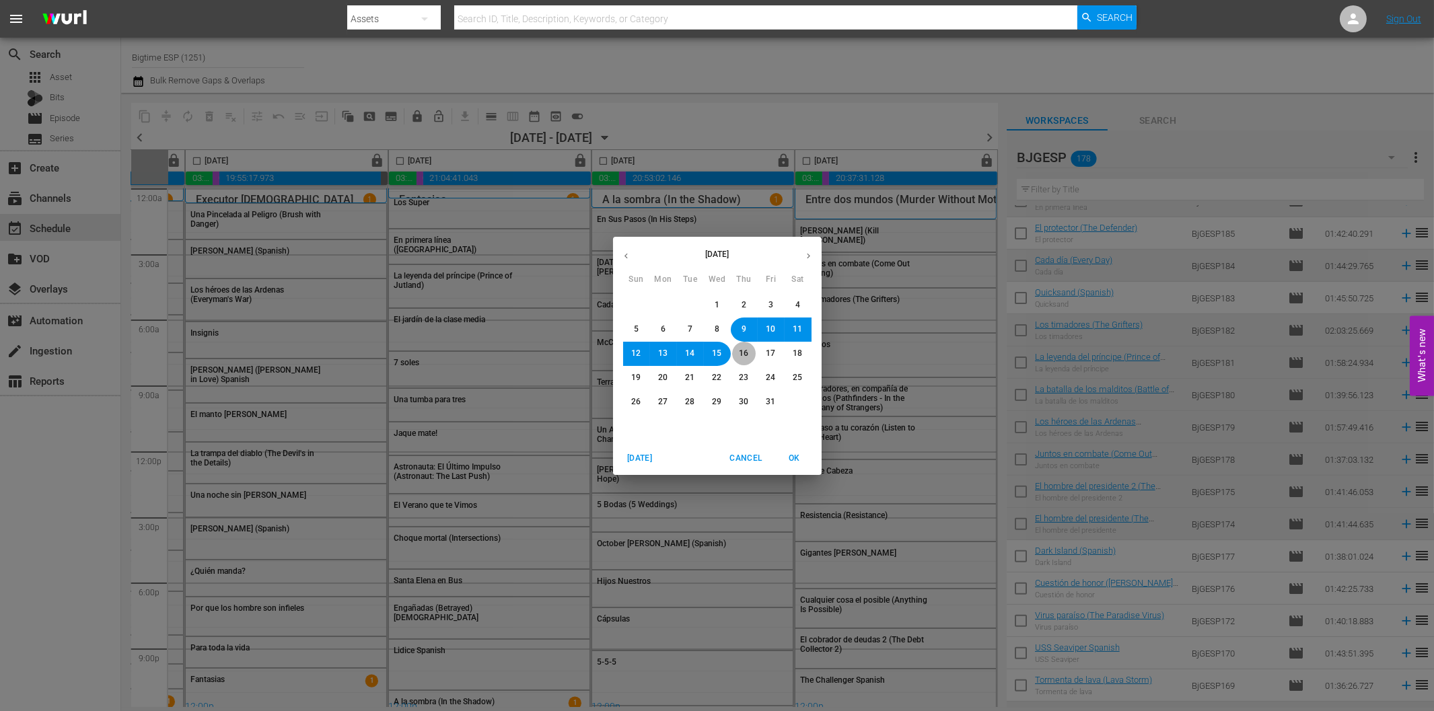
click at [742, 350] on span "16" at bounding box center [744, 353] width 9 height 11
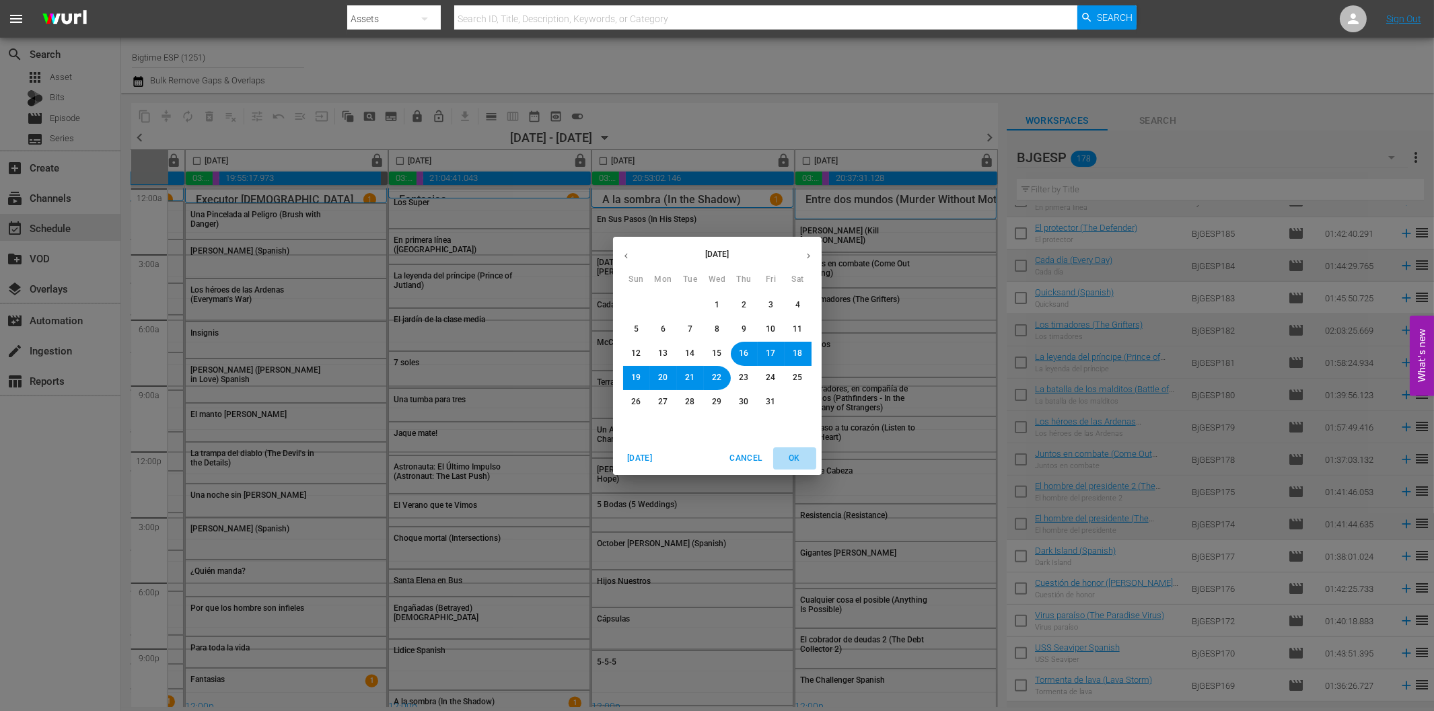
click at [794, 454] on span "OK" at bounding box center [795, 459] width 32 height 14
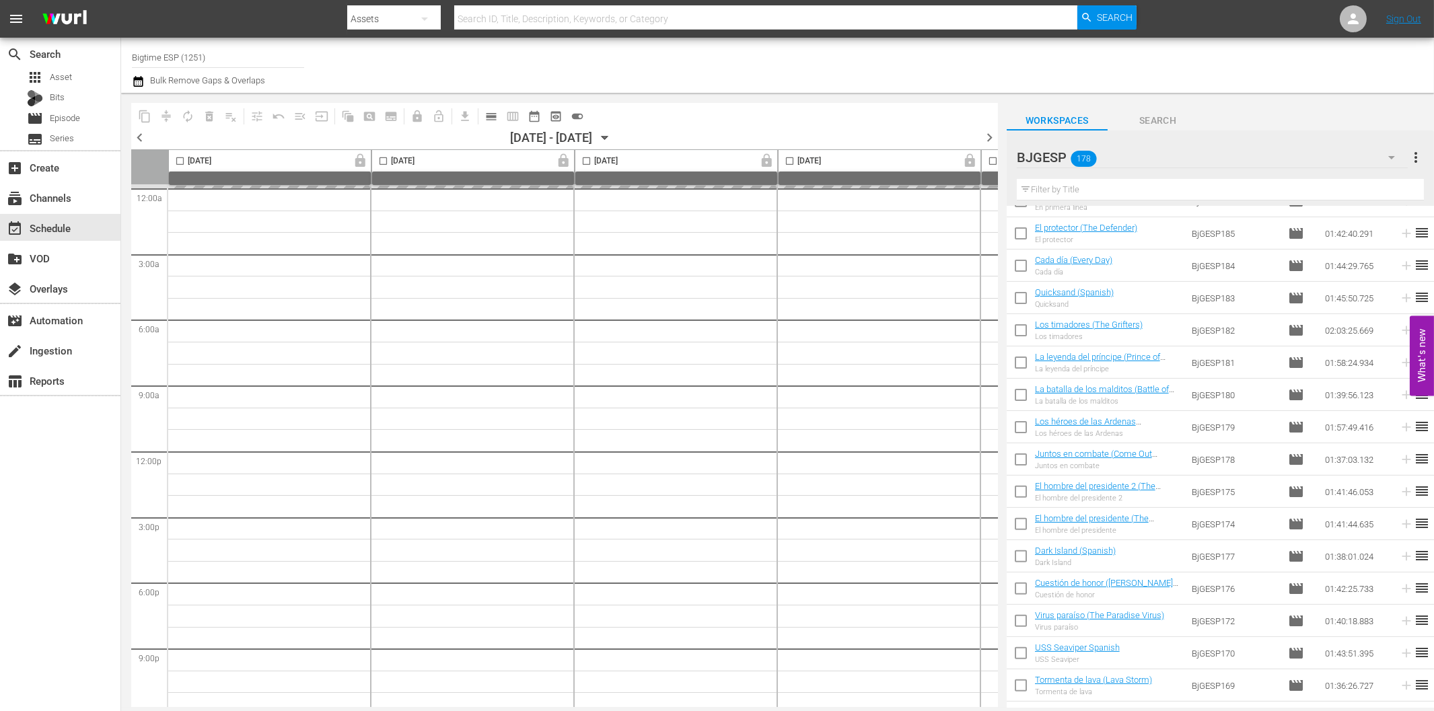
click at [145, 132] on span "chevron_left" at bounding box center [139, 137] width 17 height 17
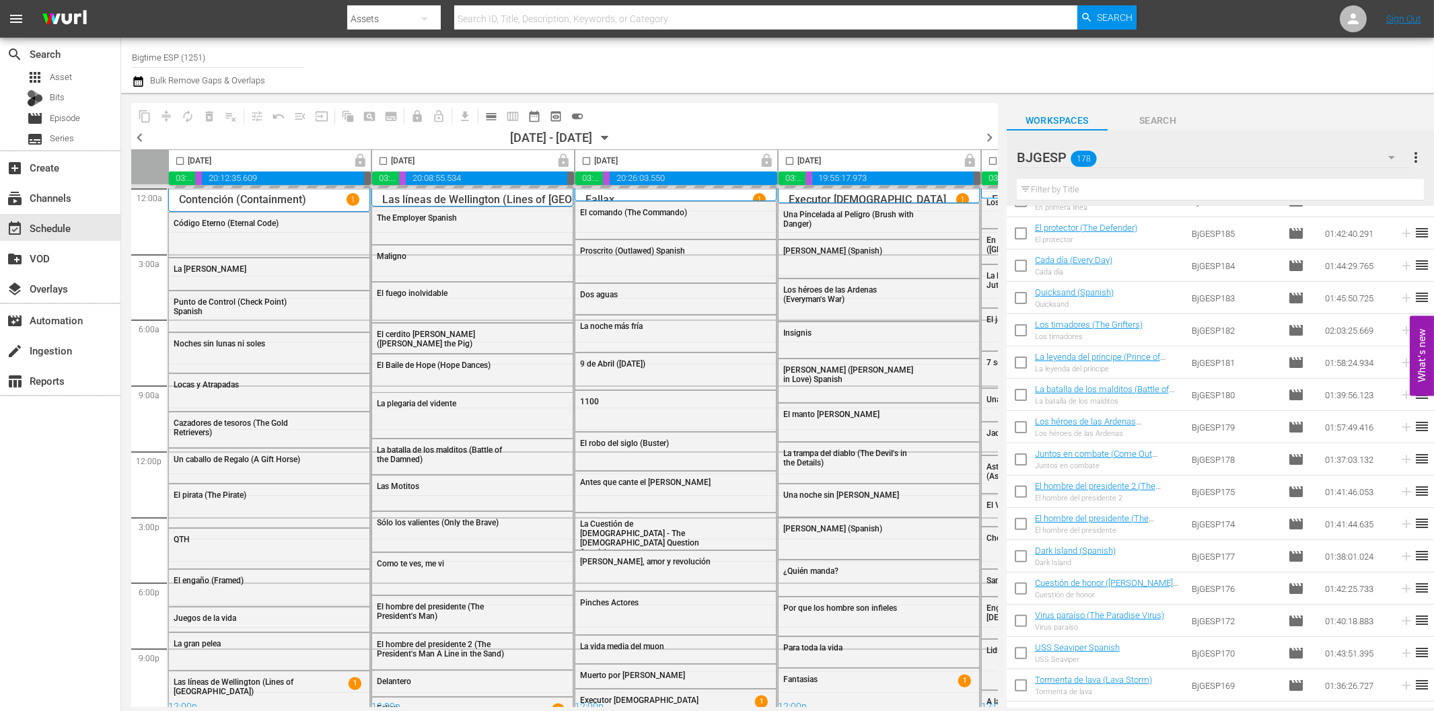
click at [989, 137] on span "chevron_right" at bounding box center [989, 137] width 17 height 17
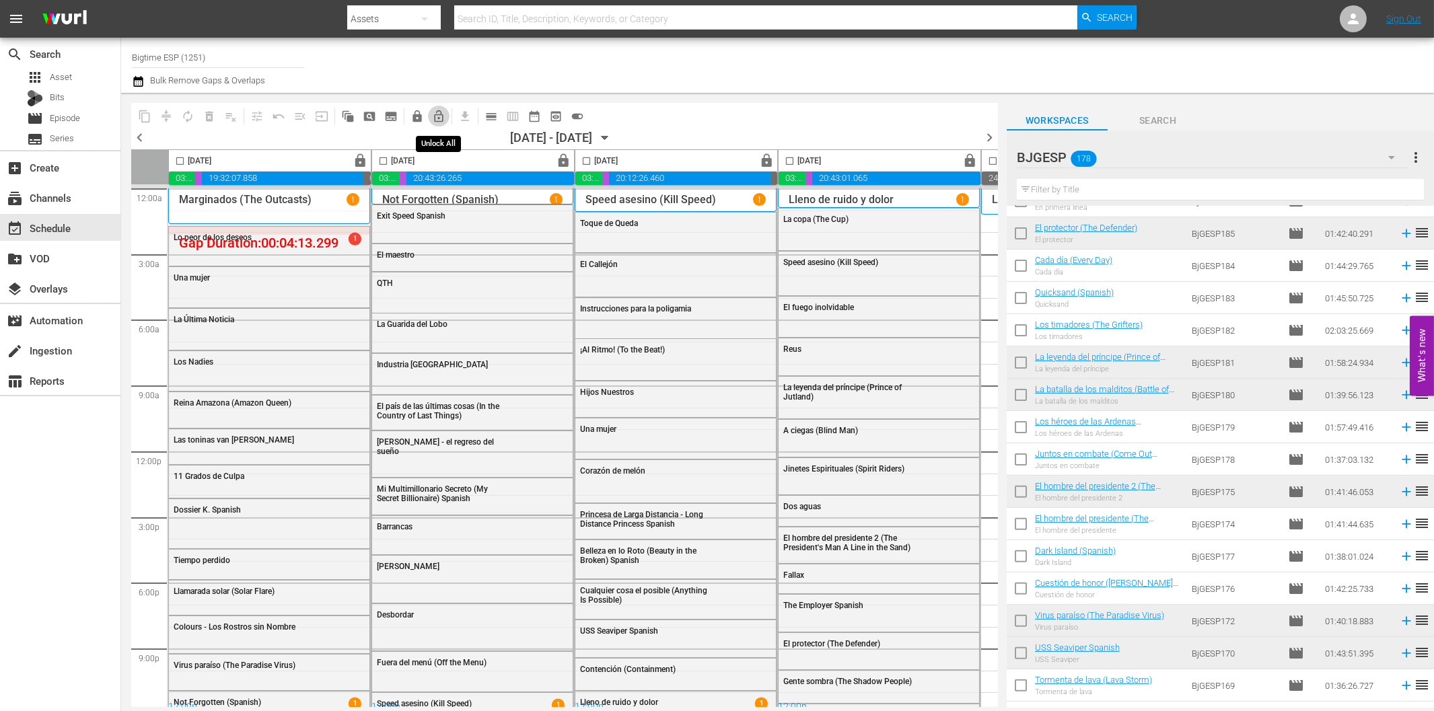
click at [441, 115] on span "lock_open_outlined" at bounding box center [438, 116] width 13 height 13
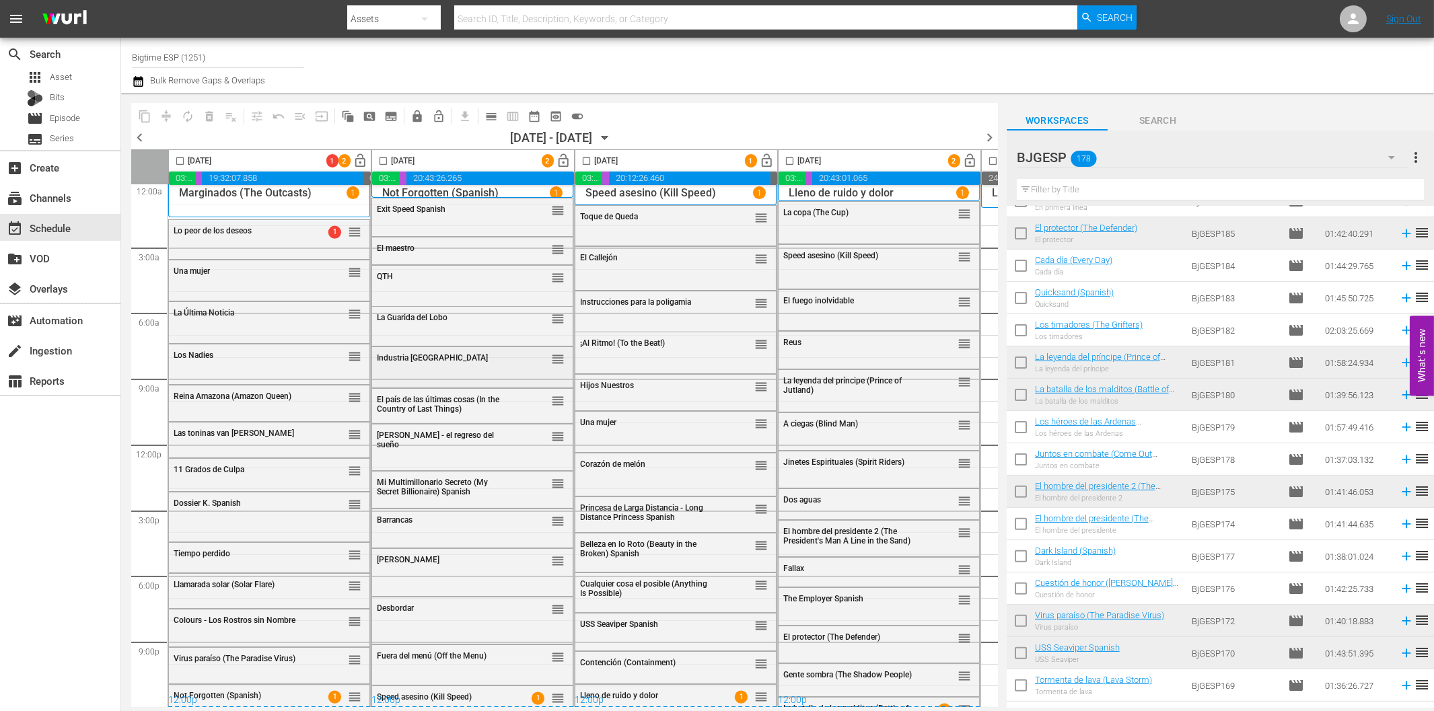
scroll to position [11, 0]
click at [446, 692] on span "Speed asesino (Kill Speed)" at bounding box center [424, 696] width 95 height 9
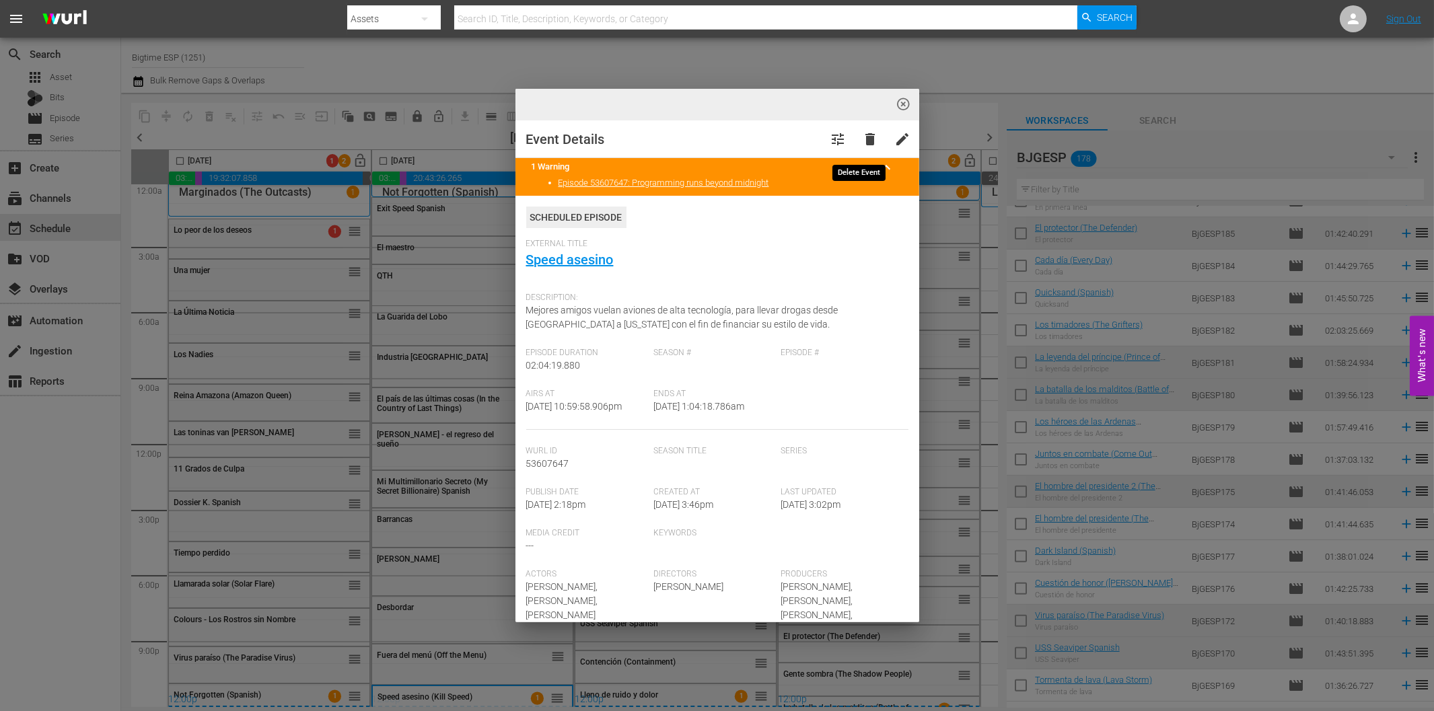
click at [865, 138] on span "delete" at bounding box center [871, 139] width 16 height 16
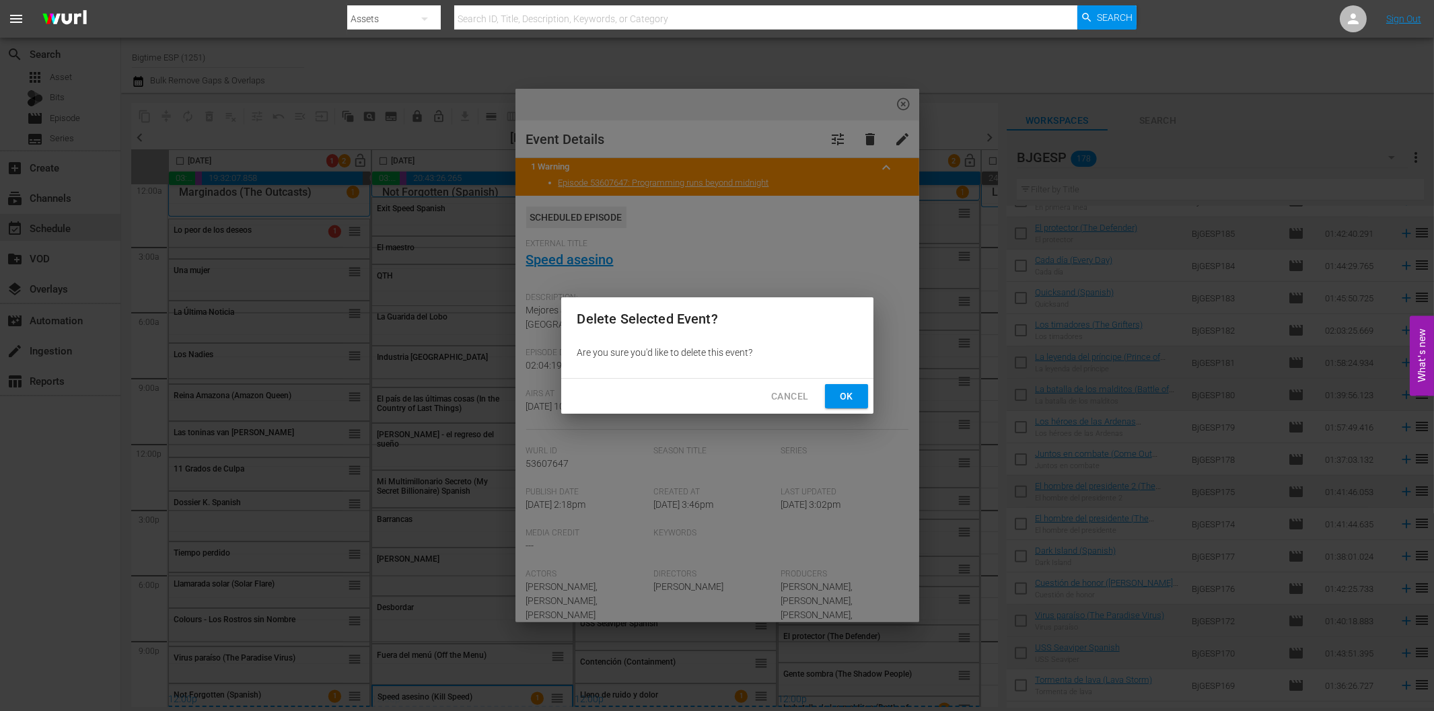
click at [844, 395] on span "Ok" at bounding box center [847, 396] width 22 height 17
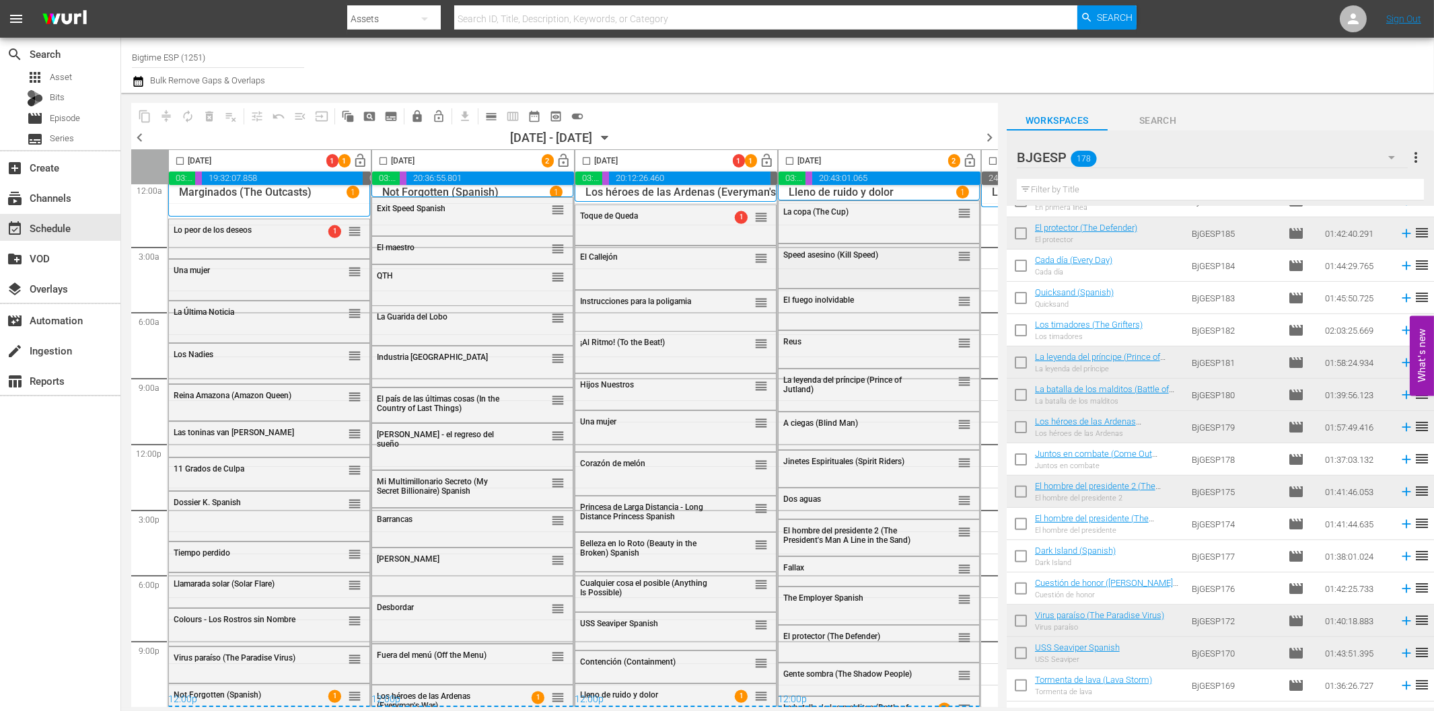
click at [866, 254] on span "Speed asesino (Kill Speed)" at bounding box center [830, 254] width 95 height 9
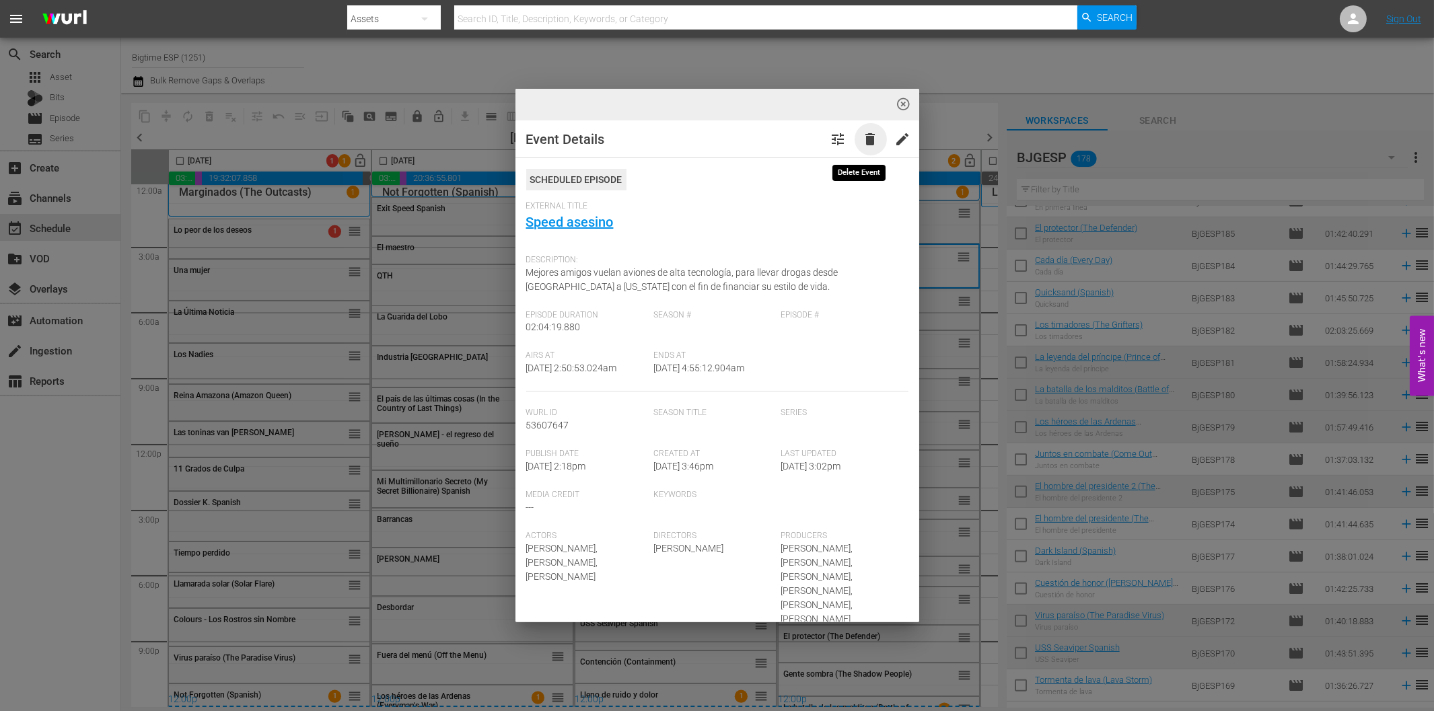
click at [863, 141] on span "delete" at bounding box center [871, 139] width 16 height 16
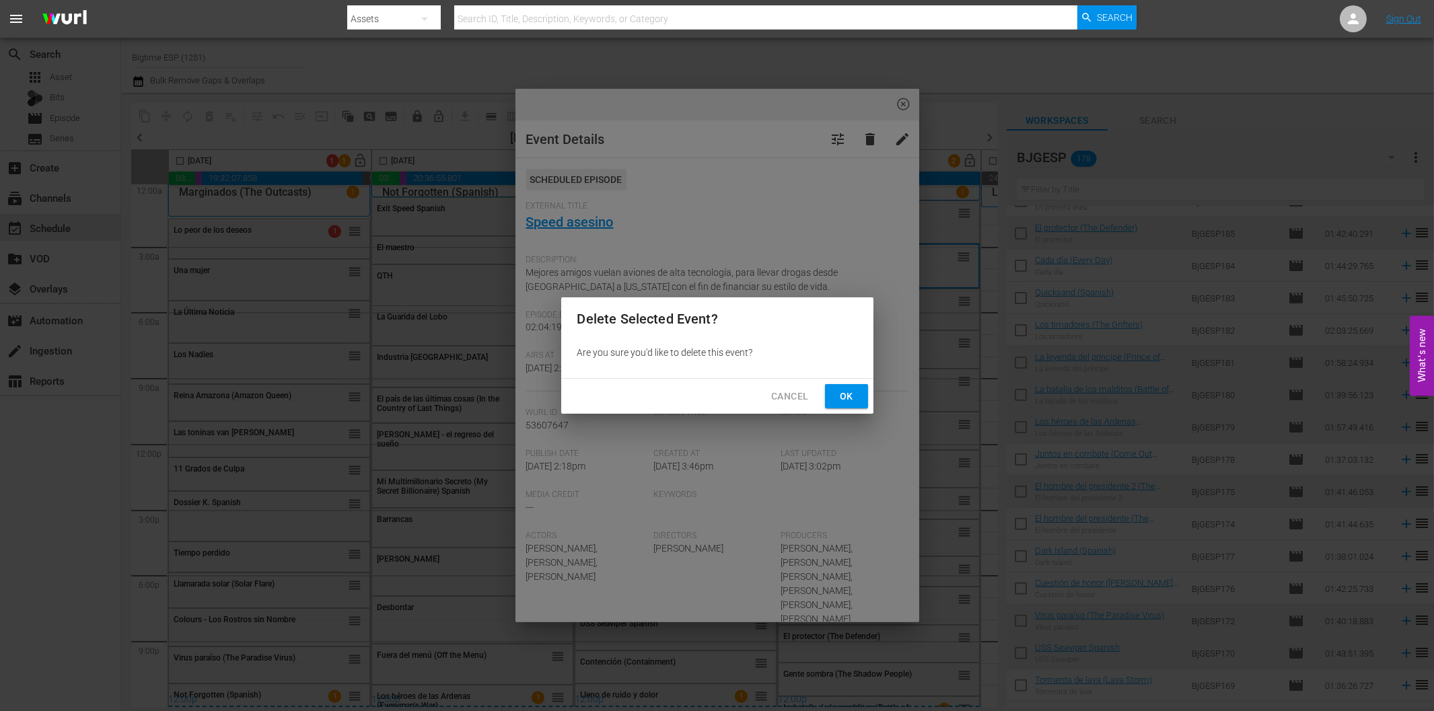
click at [835, 397] on button "Ok" at bounding box center [846, 396] width 43 height 25
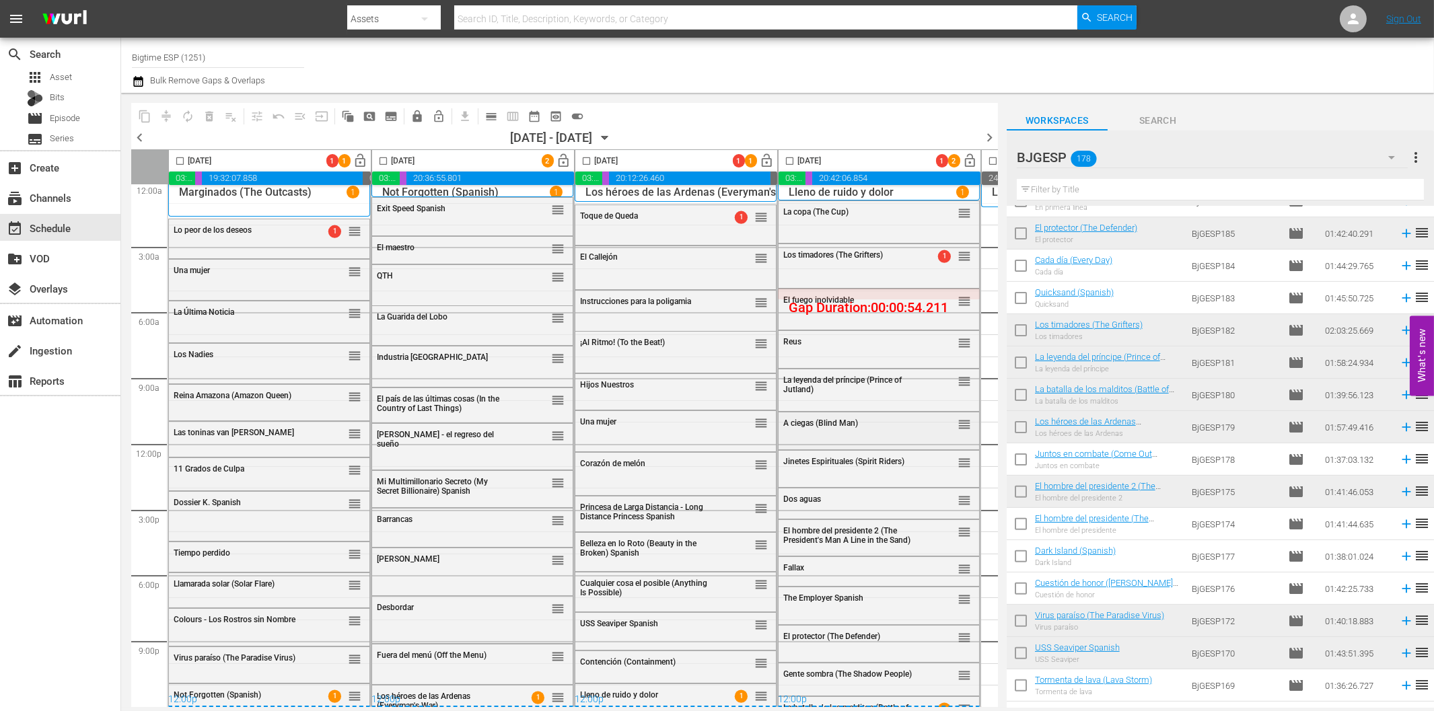
click at [829, 419] on span "A ciegas (Blind Man)" at bounding box center [820, 423] width 75 height 9
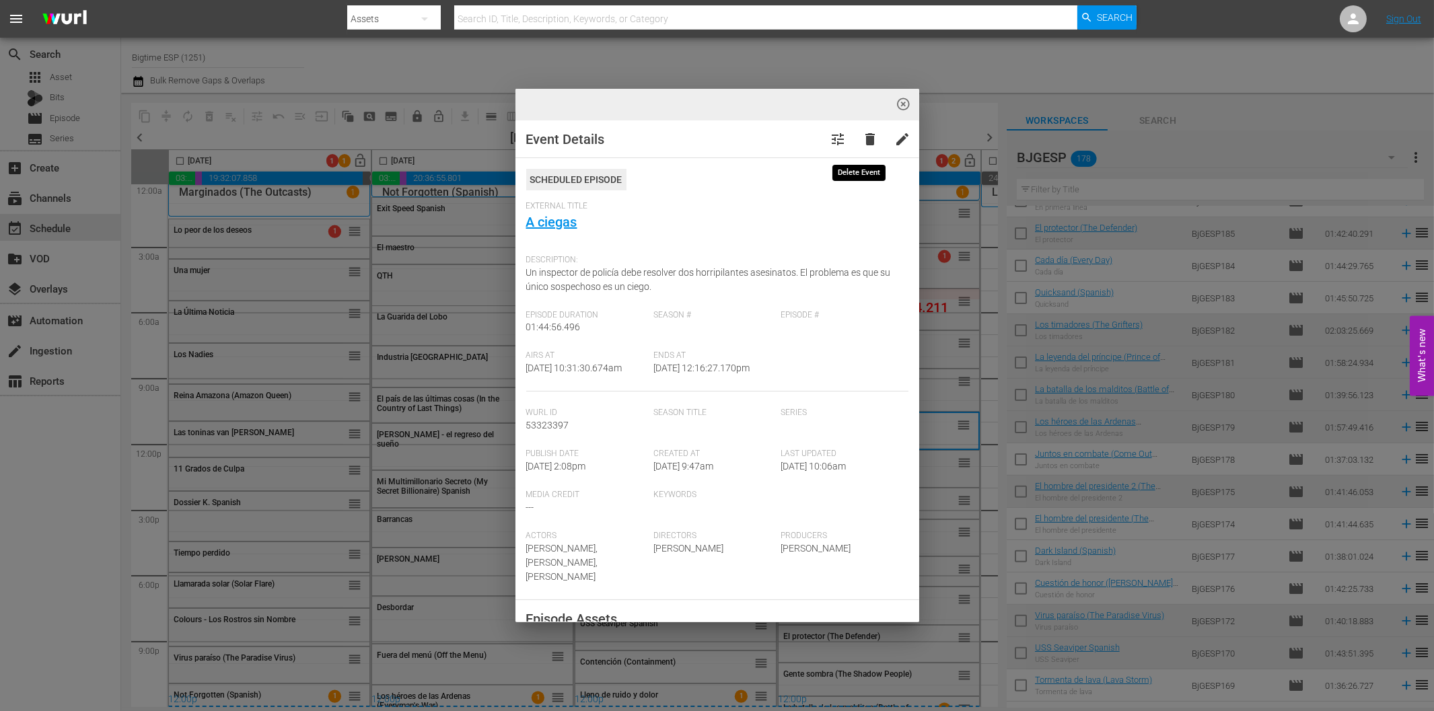
click at [863, 137] on span "delete" at bounding box center [871, 139] width 16 height 16
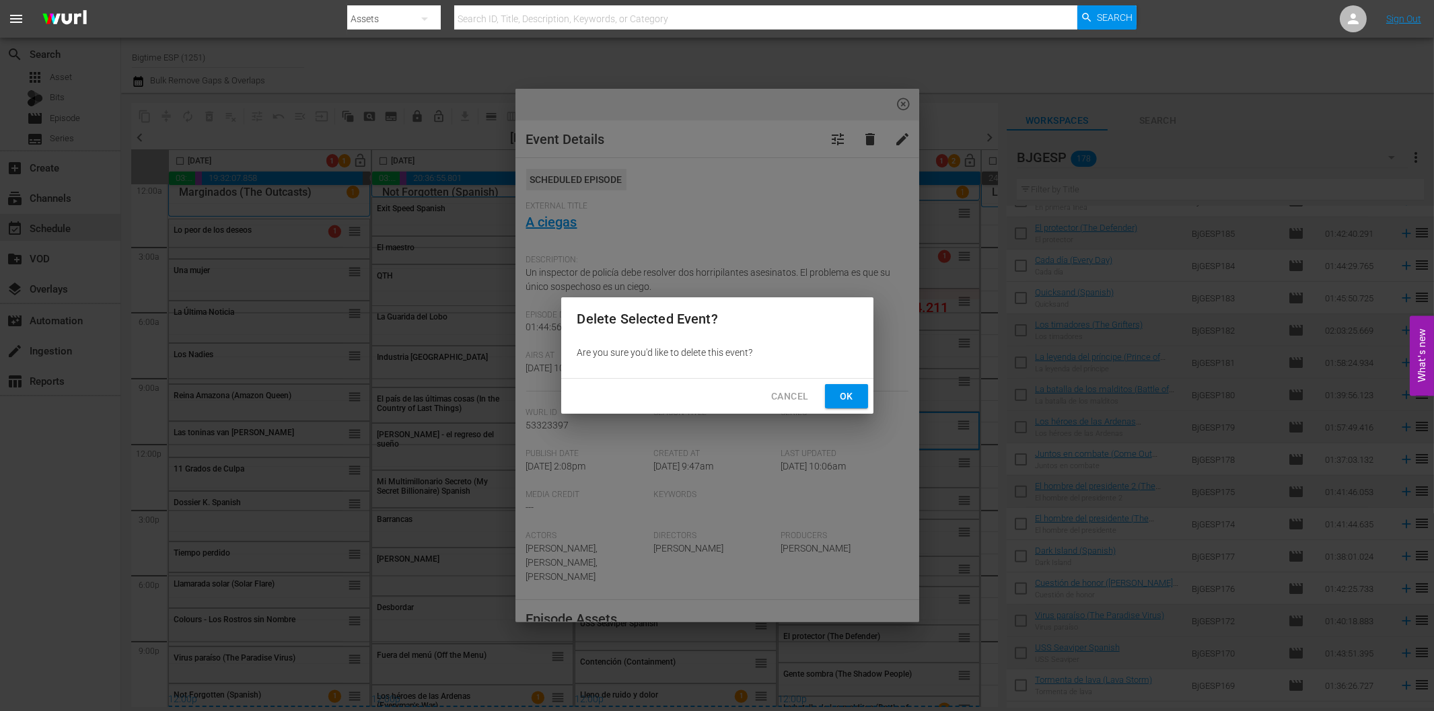
click at [848, 393] on span "Ok" at bounding box center [847, 396] width 22 height 17
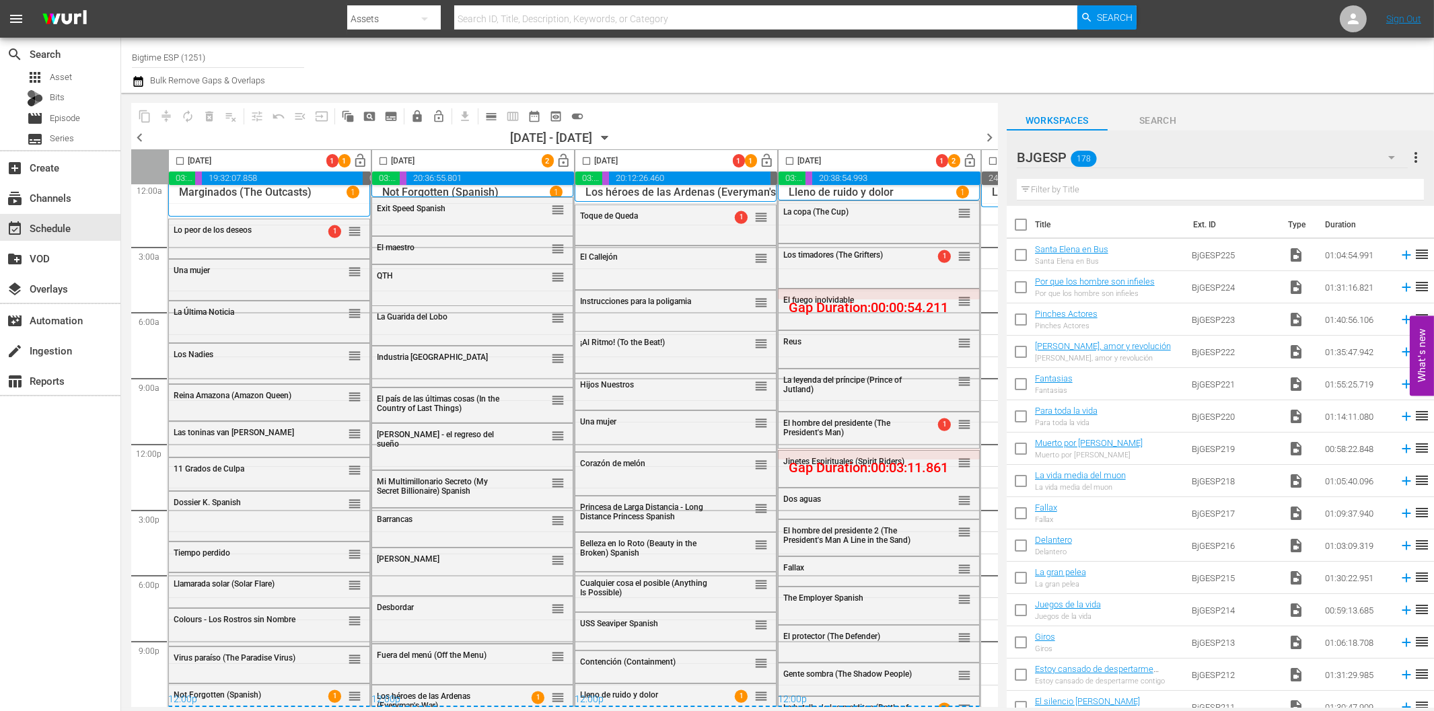
scroll to position [1346, 0]
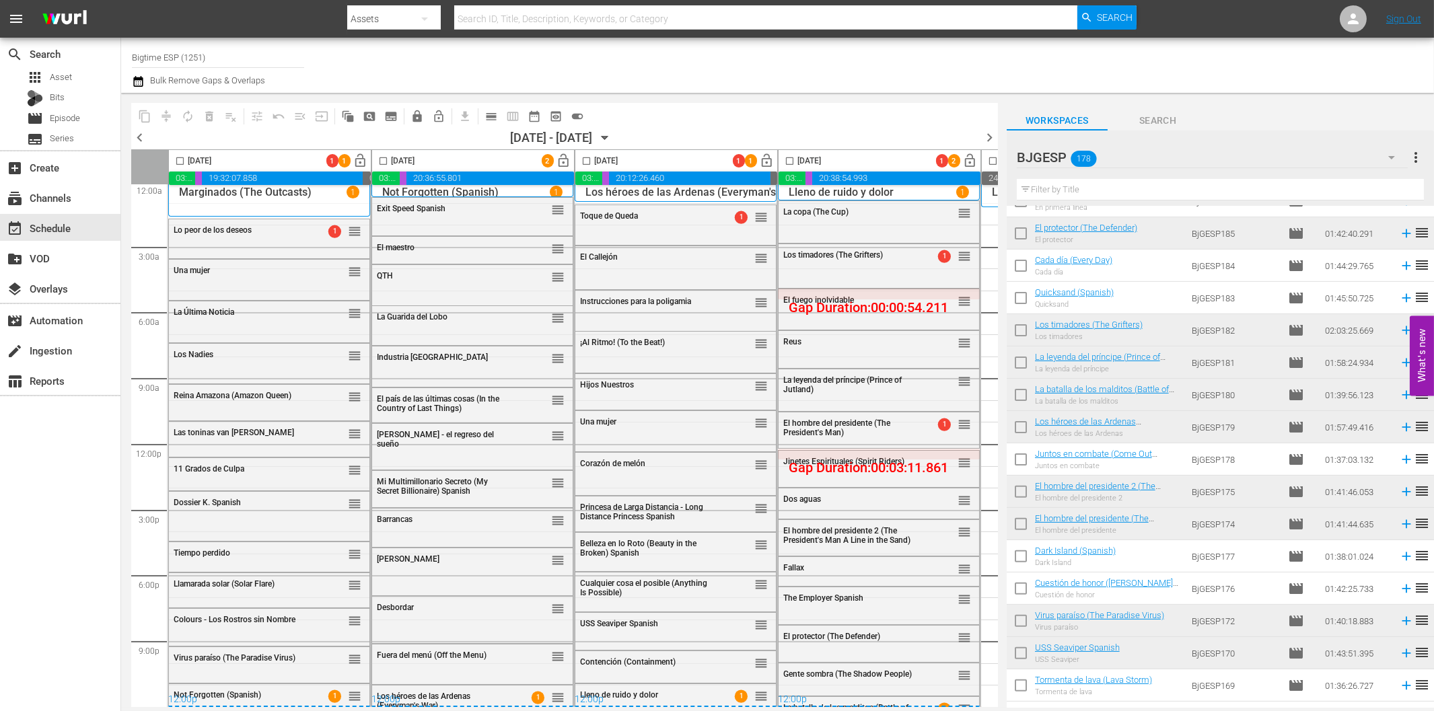
drag, startPoint x: 182, startPoint y: 158, endPoint x: 386, endPoint y: 158, distance: 203.9
click at [182, 158] on input "checkbox" at bounding box center [179, 163] width 15 height 15
checkbox input "true"
click at [384, 162] on input "checkbox" at bounding box center [383, 163] width 15 height 15
checkbox input "true"
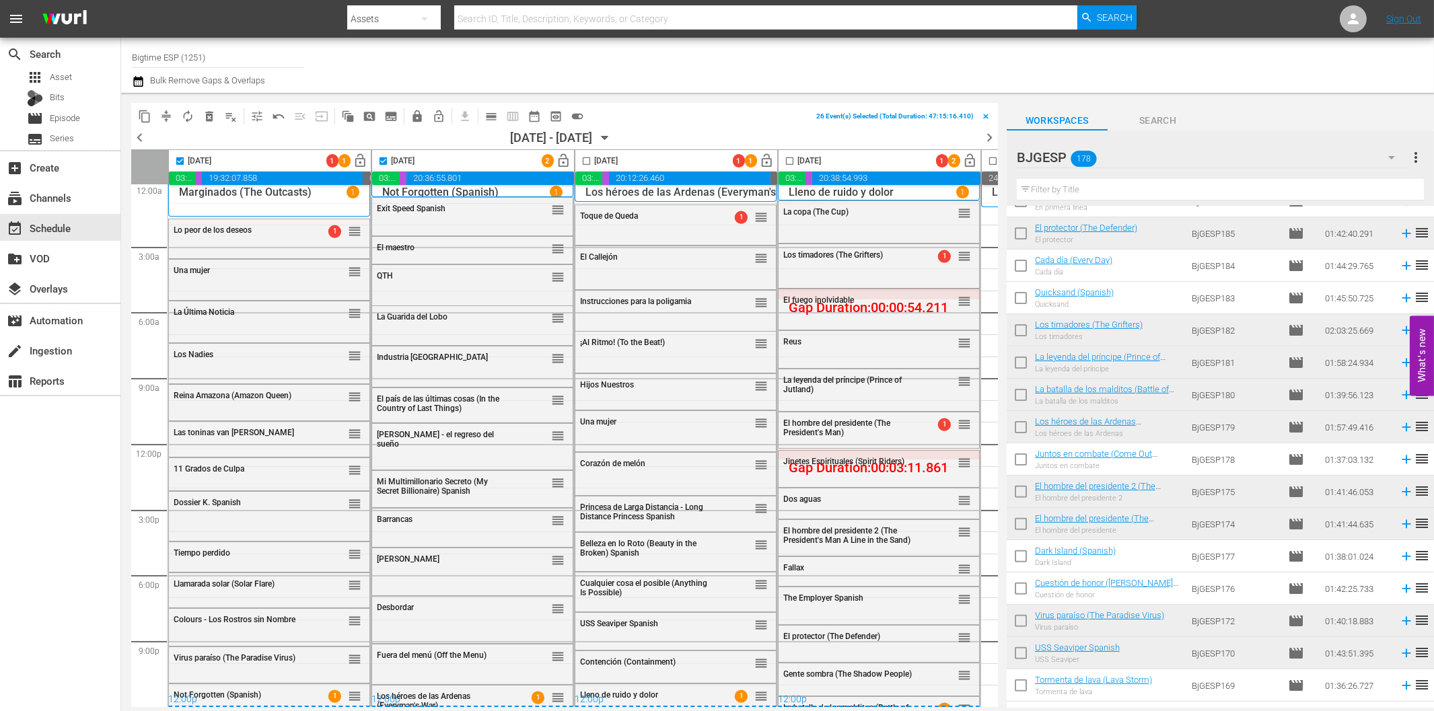
click at [588, 162] on input "checkbox" at bounding box center [586, 163] width 15 height 15
checkbox input "true"
click at [790, 162] on input "checkbox" at bounding box center [789, 163] width 15 height 15
checkbox input "true"
click at [167, 110] on span "compress" at bounding box center [166, 116] width 13 height 13
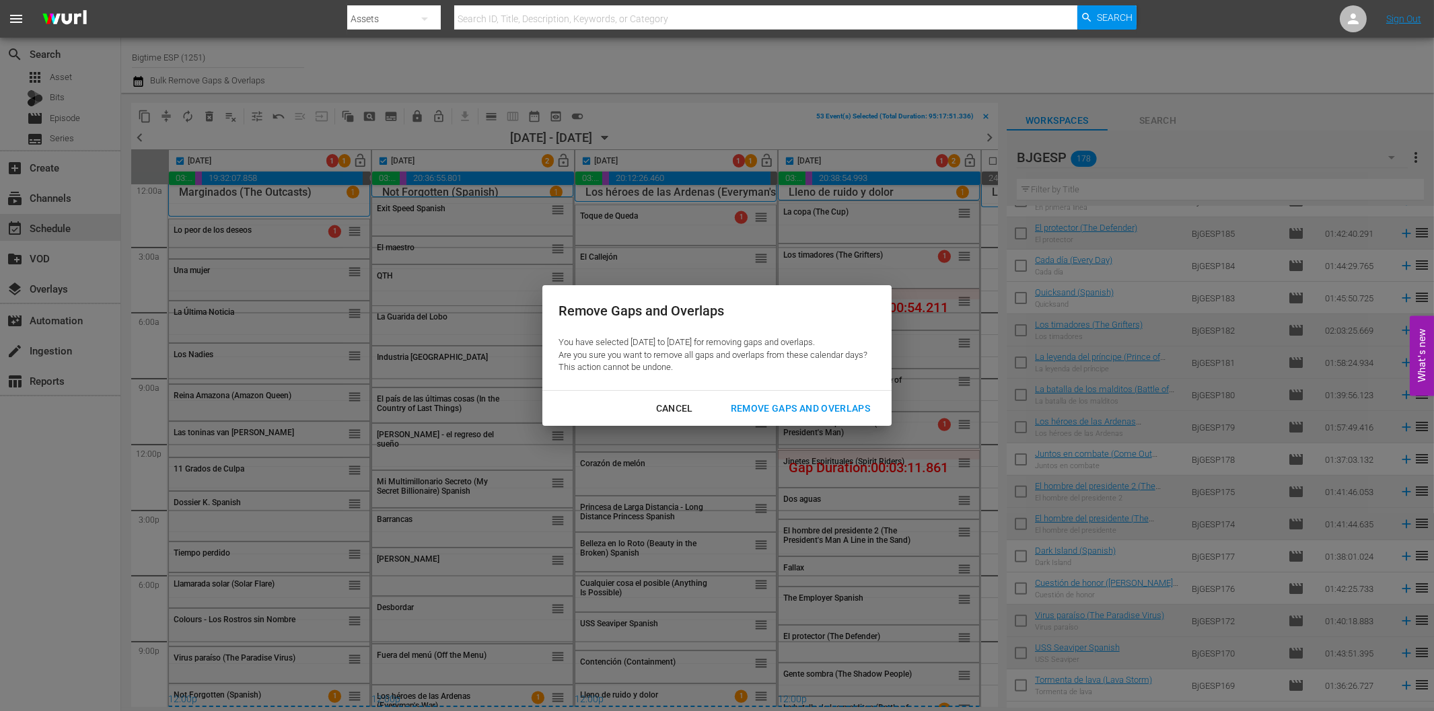
click at [777, 406] on div "Remove Gaps and Overlaps" at bounding box center [800, 408] width 161 height 17
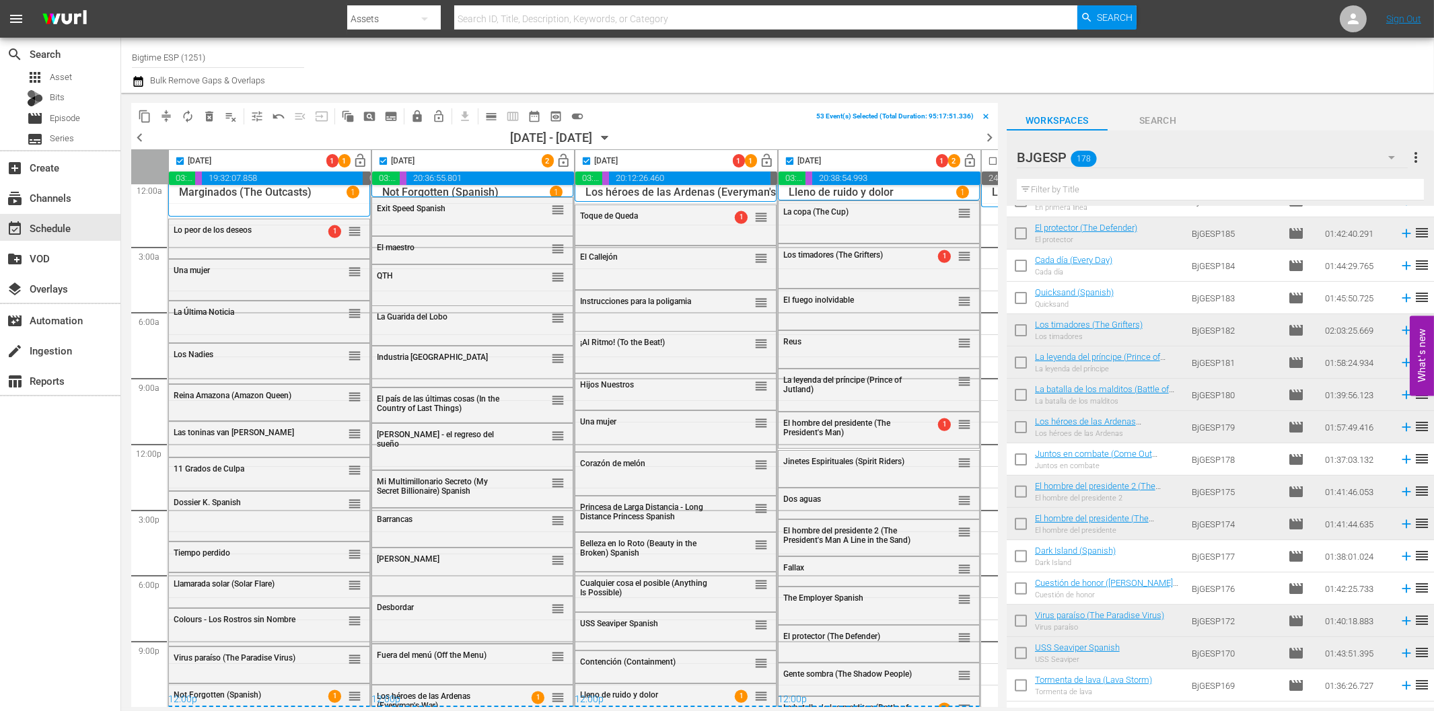
checkbox input "false"
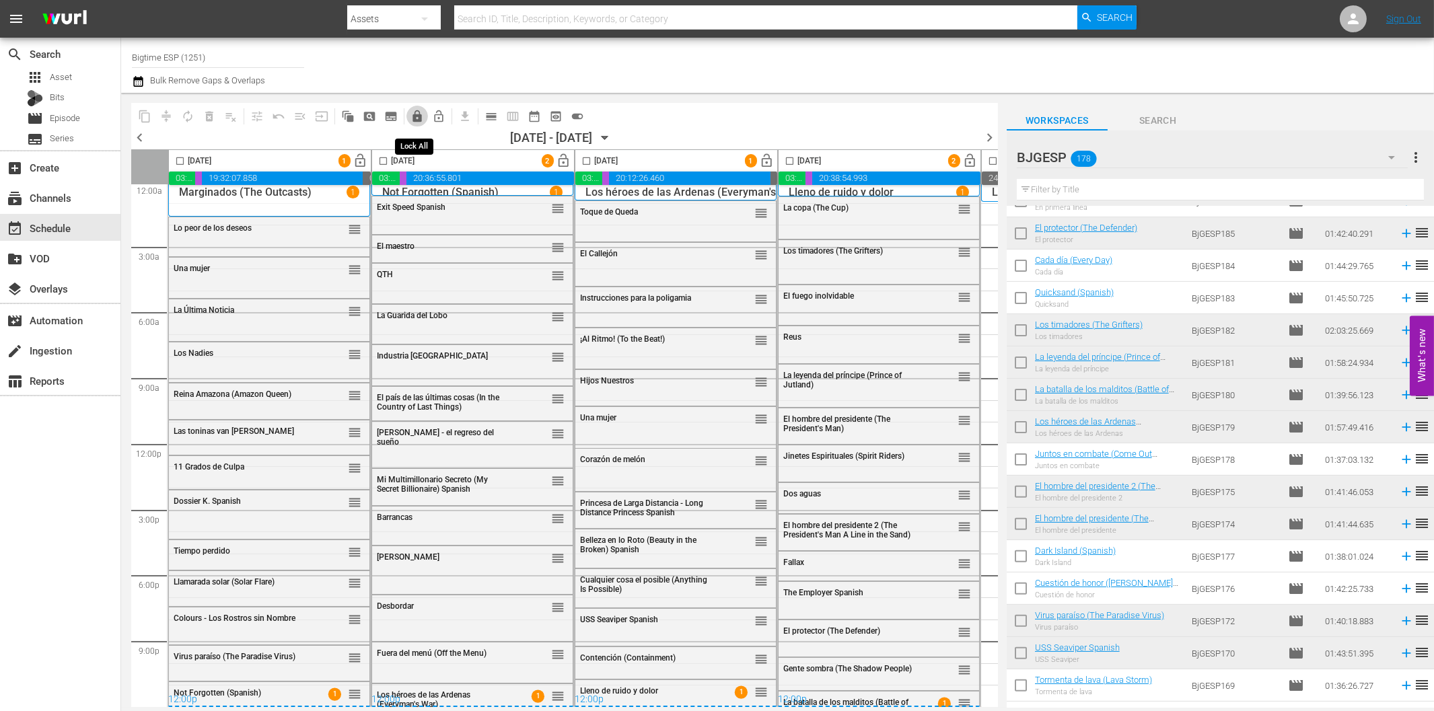
click at [419, 115] on span "lock" at bounding box center [417, 116] width 13 height 13
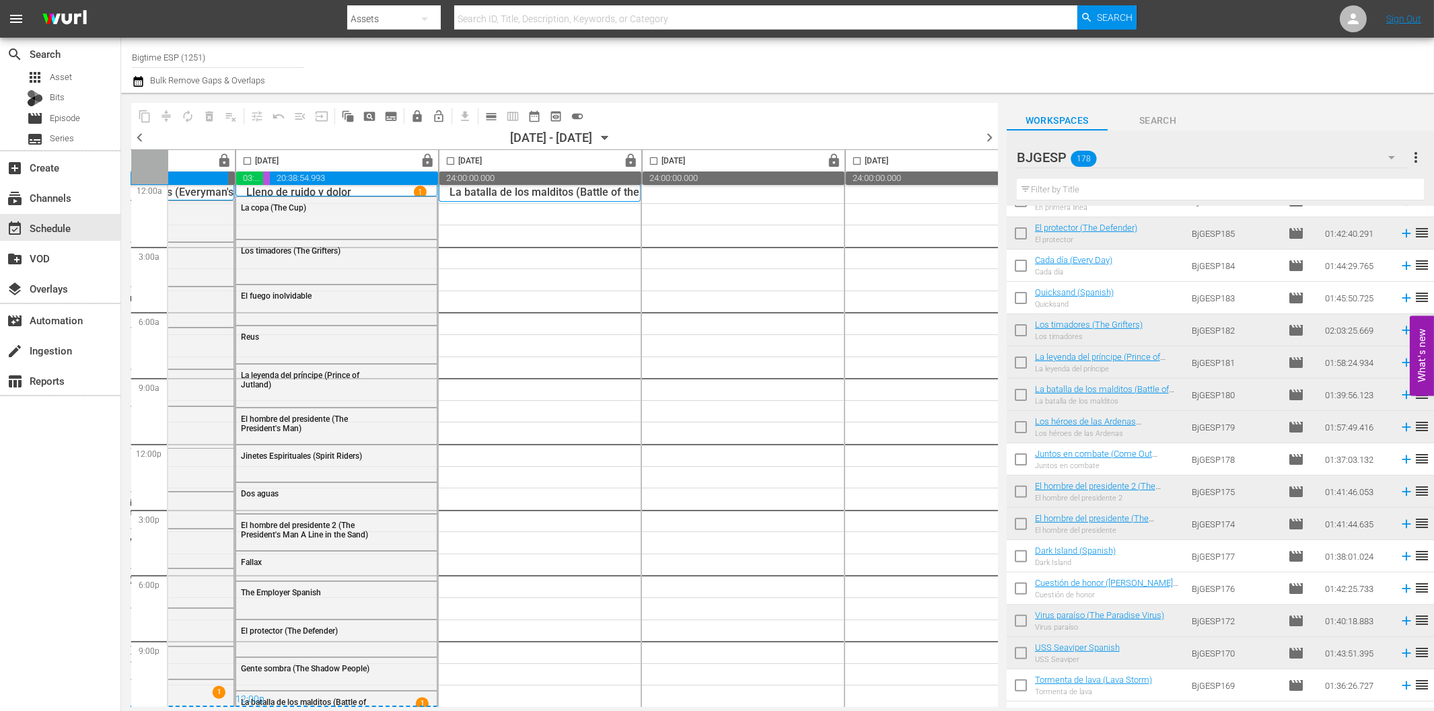
scroll to position [11, 600]
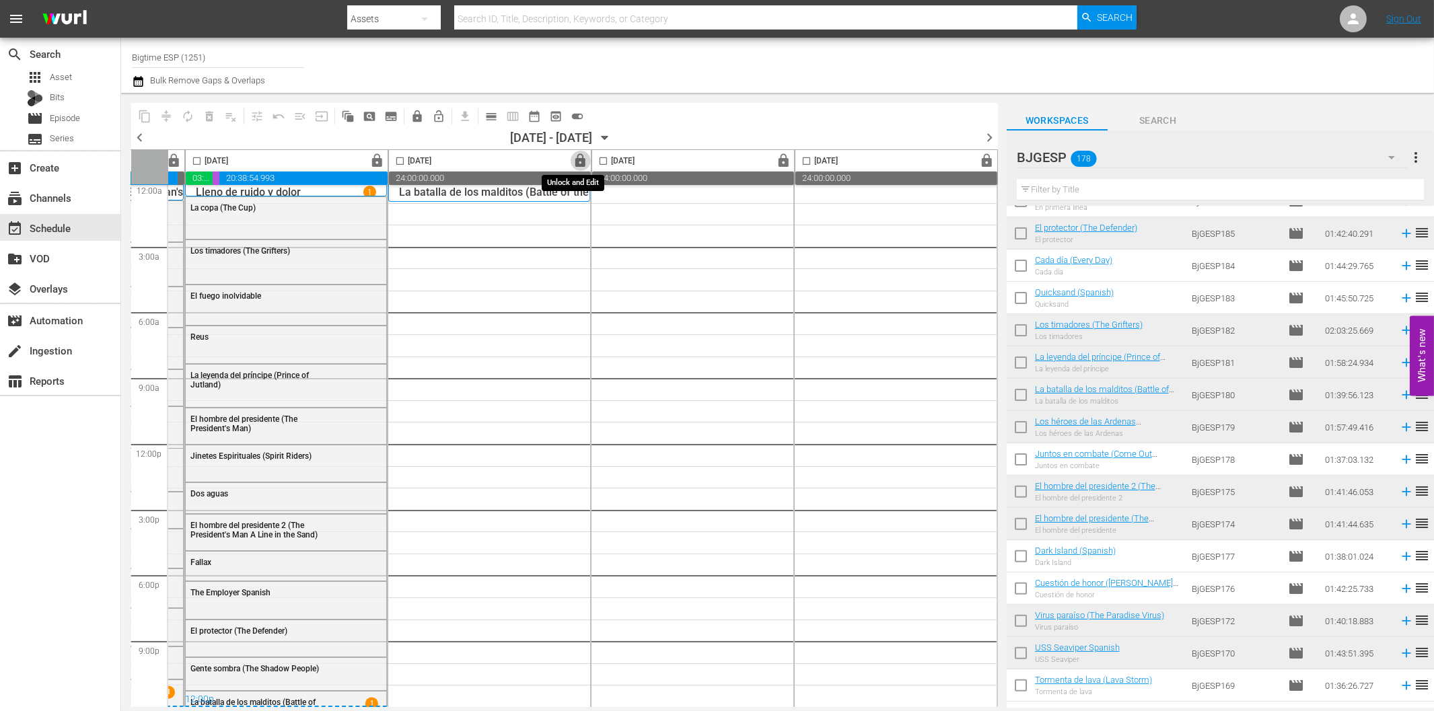
click at [577, 162] on span "lock" at bounding box center [580, 160] width 15 height 15
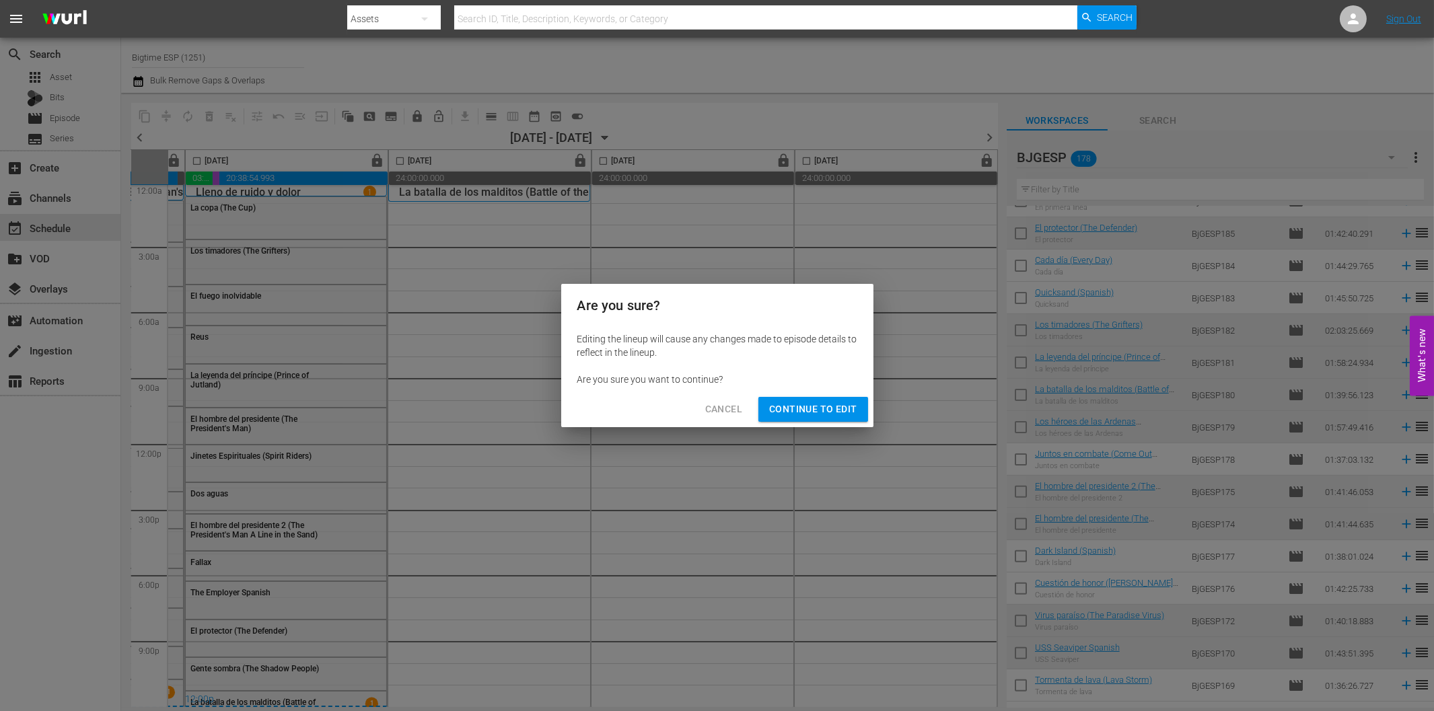
drag, startPoint x: 818, startPoint y: 409, endPoint x: 776, endPoint y: 177, distance: 235.9
click at [816, 409] on span "Continue to Edit" at bounding box center [813, 409] width 88 height 17
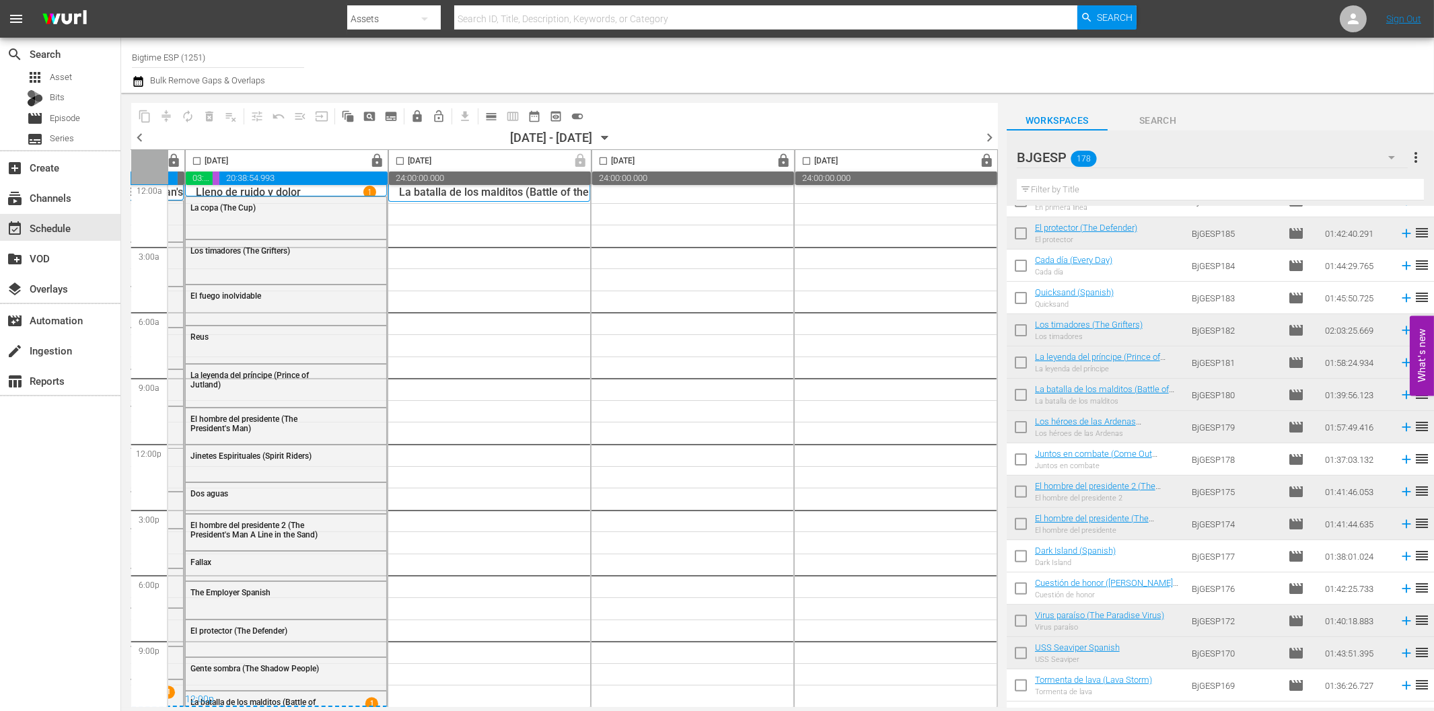
click at [779, 158] on span "lock" at bounding box center [784, 160] width 15 height 15
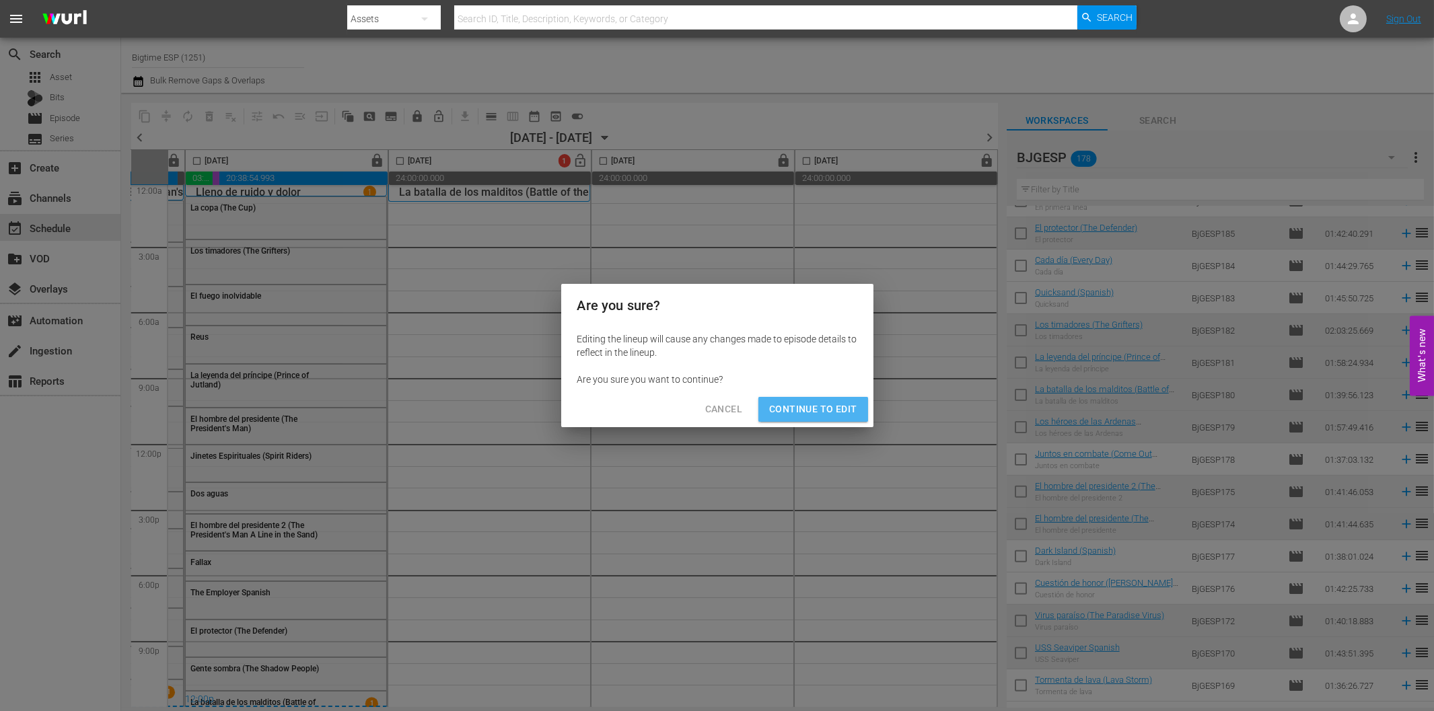
click at [818, 411] on span "Continue to Edit" at bounding box center [813, 409] width 88 height 17
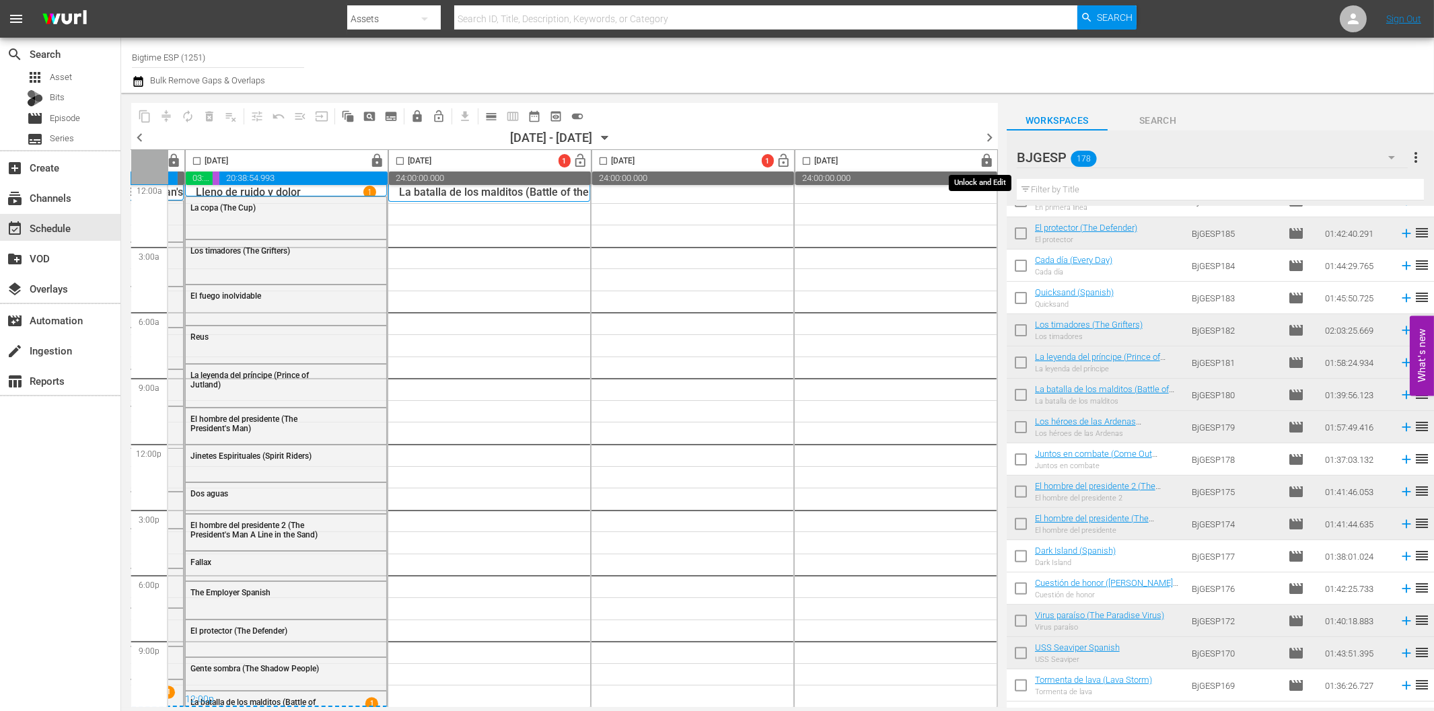
click at [981, 162] on span "lock" at bounding box center [987, 160] width 15 height 15
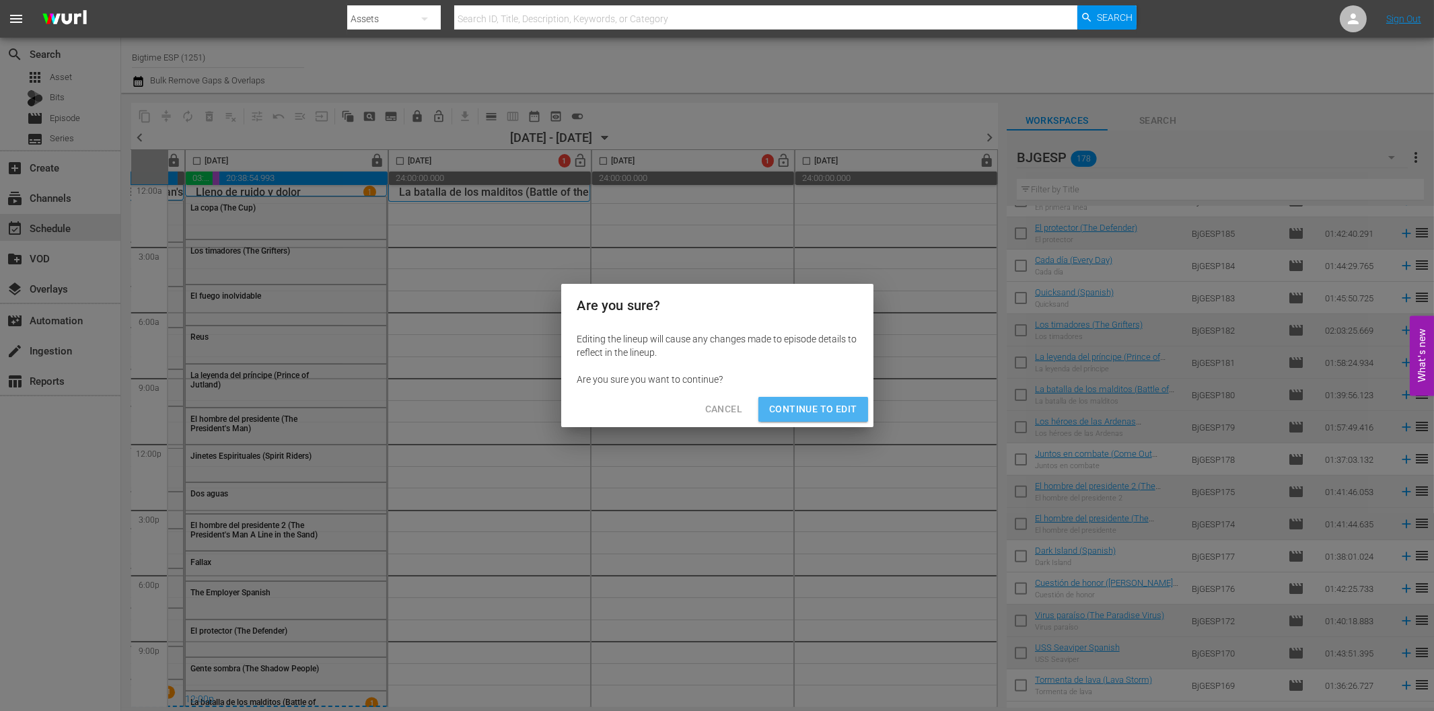
click at [848, 415] on span "Continue to Edit" at bounding box center [813, 409] width 88 height 17
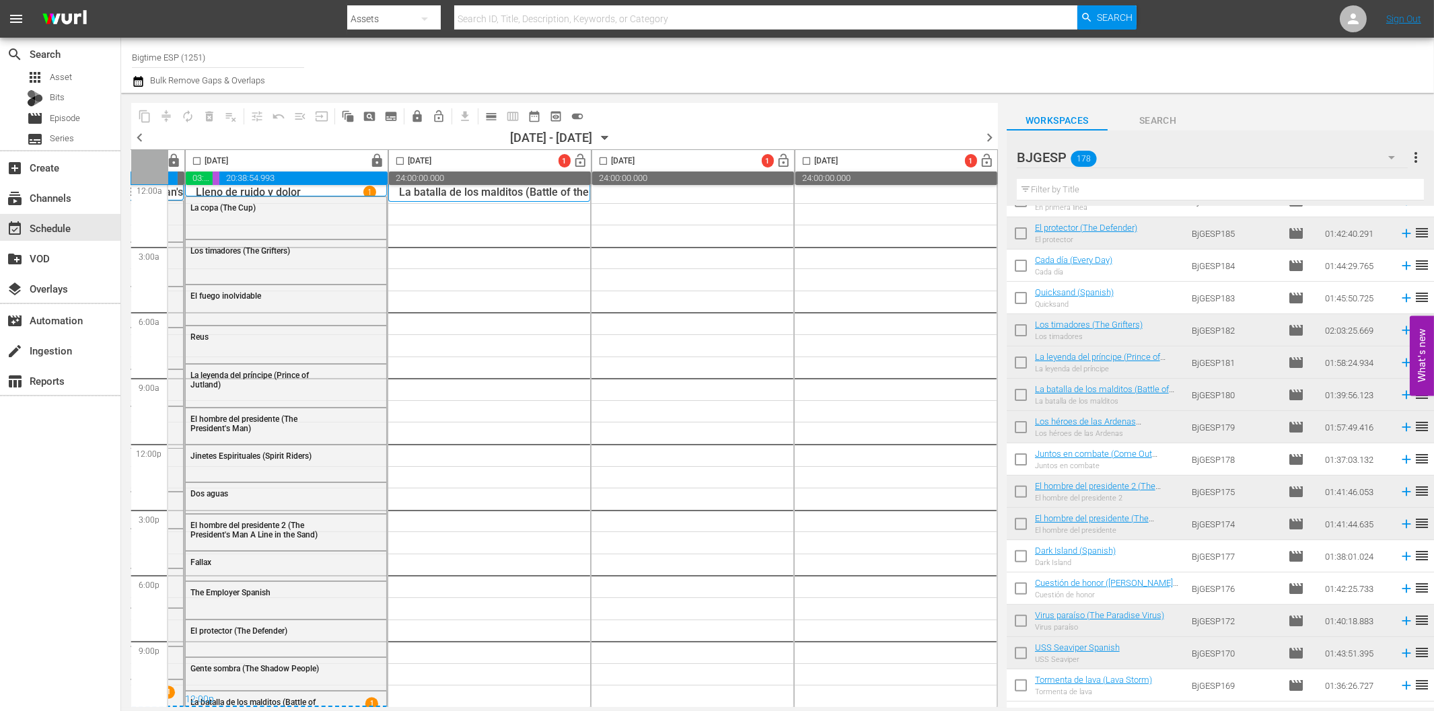
click at [1123, 190] on input "text" at bounding box center [1220, 190] width 407 height 22
paste input "24 horas al límite ([PERSON_NAME])"
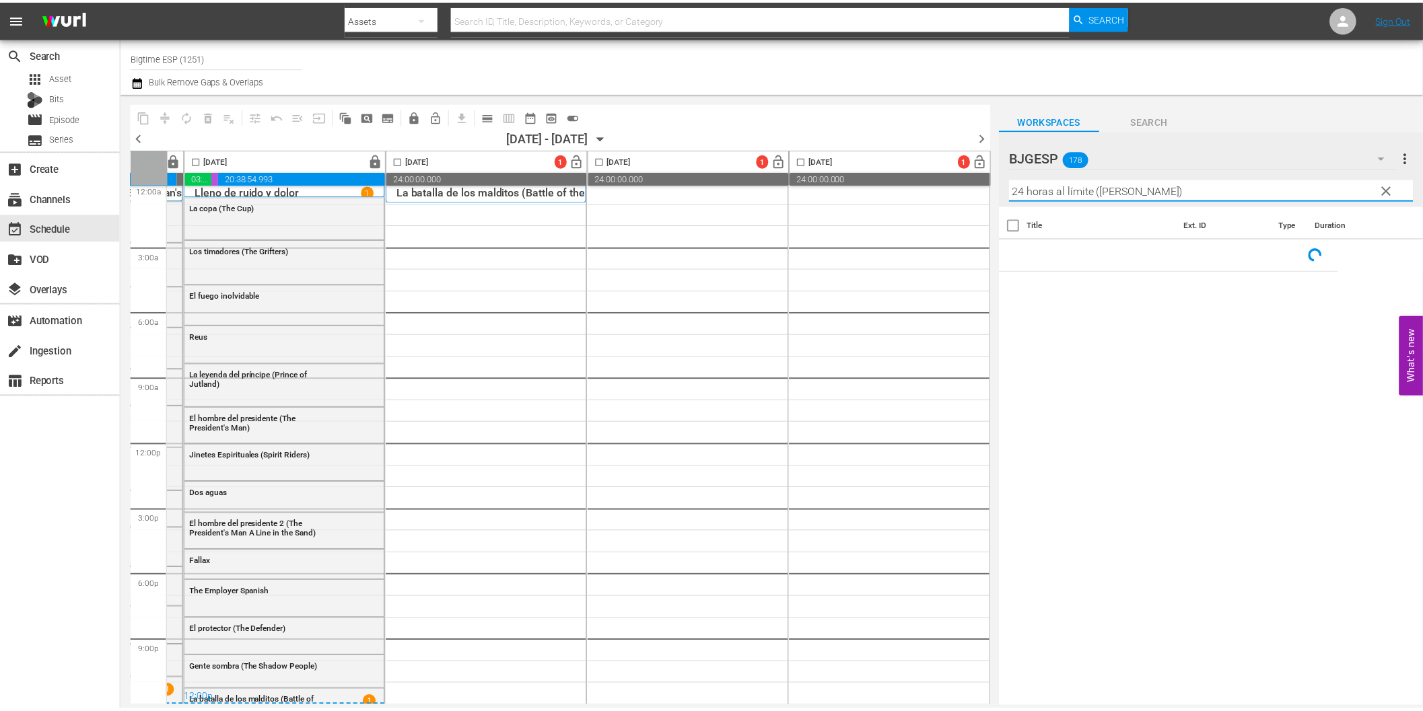
scroll to position [0, 0]
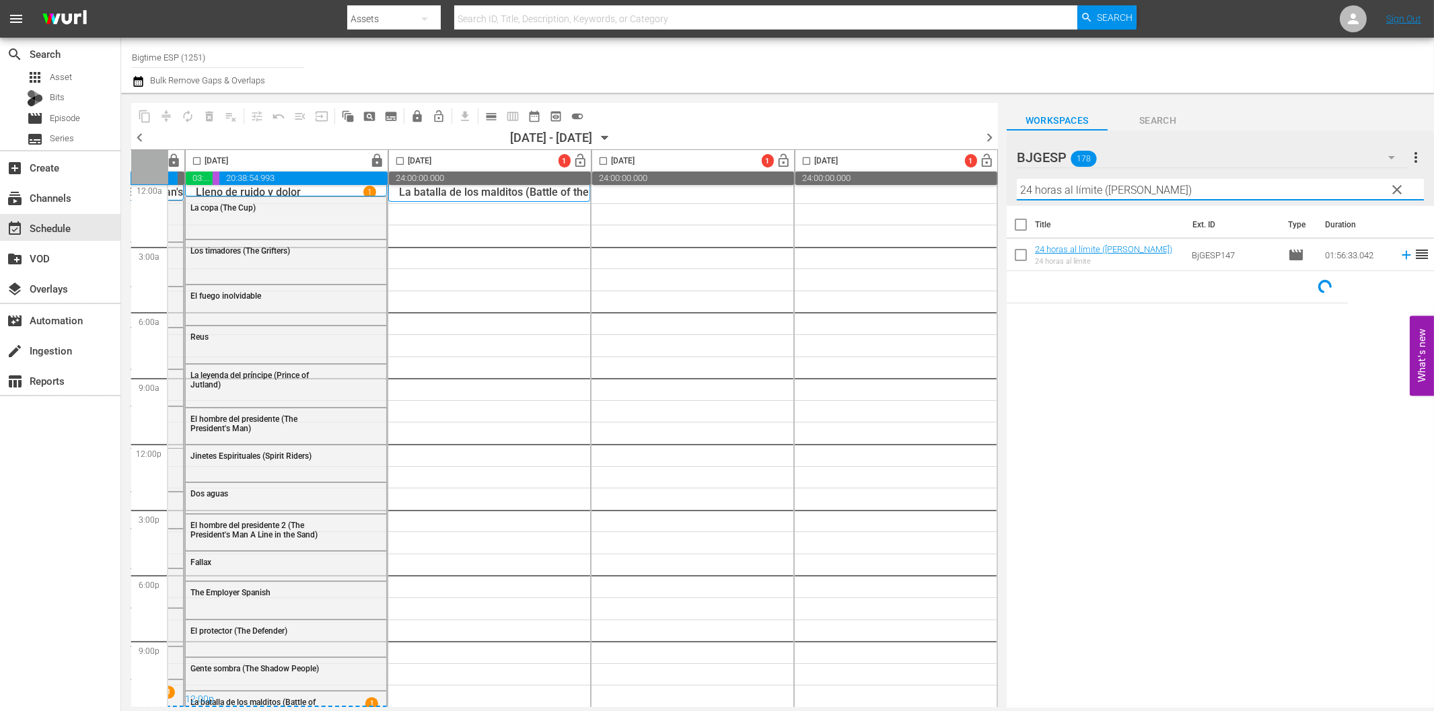
type input "24 horas al límite ([PERSON_NAME])"
click at [1021, 247] on input "checkbox" at bounding box center [1021, 258] width 28 height 28
checkbox input "true"
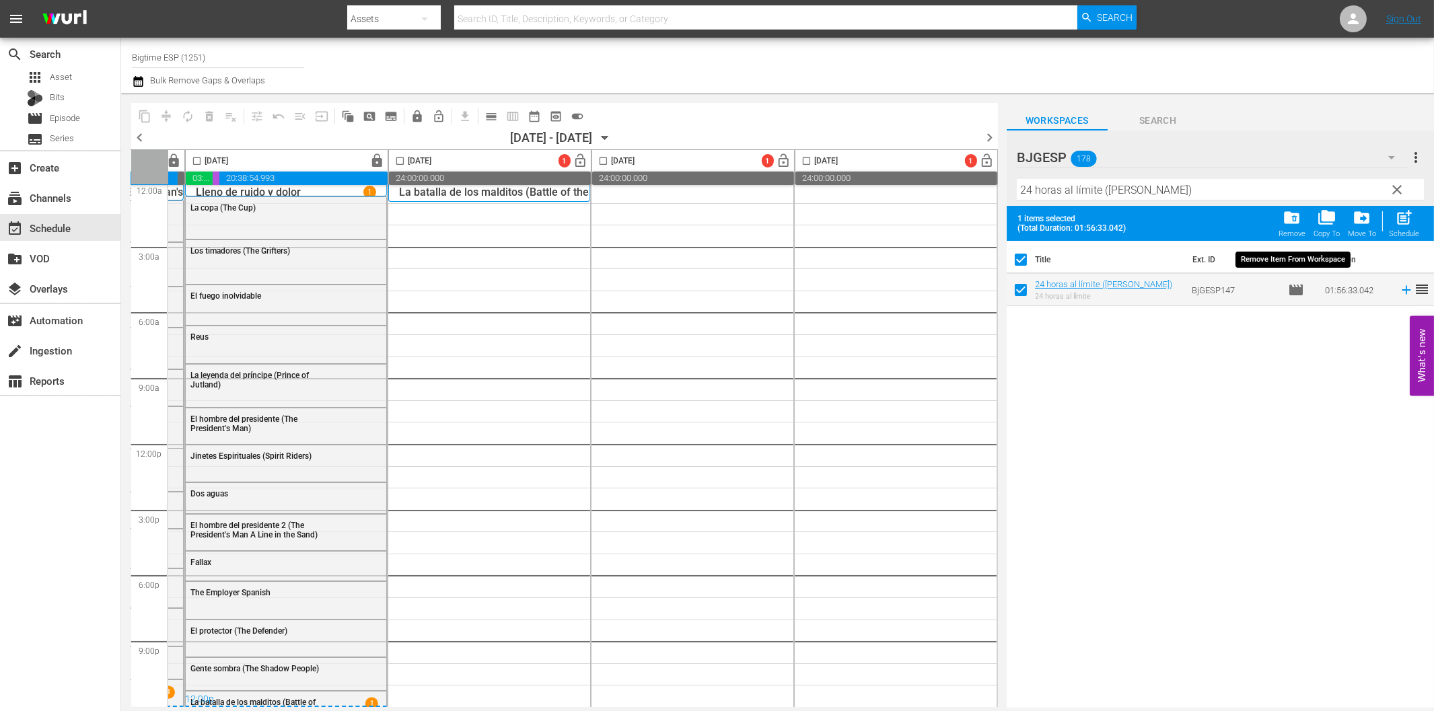
click at [1294, 221] on span "folder_delete" at bounding box center [1293, 218] width 18 height 18
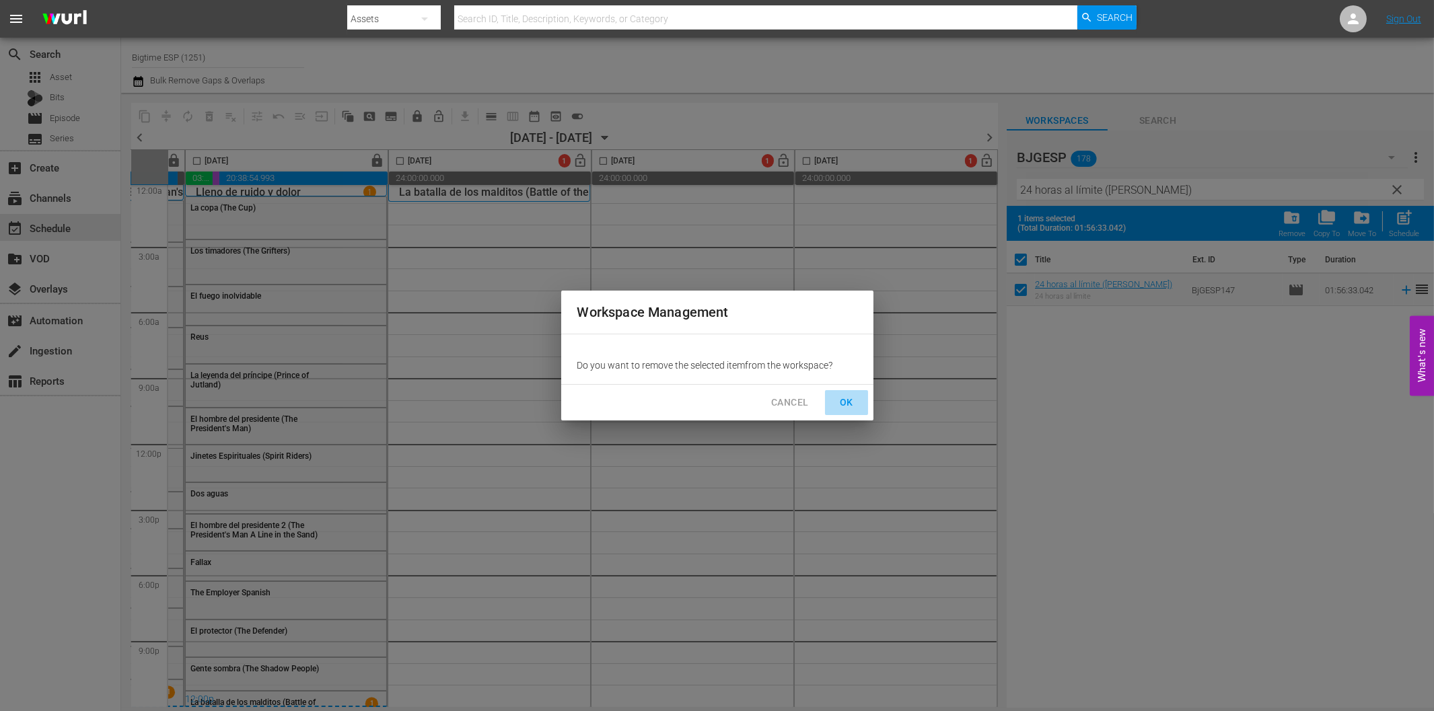
click at [847, 404] on span "OK" at bounding box center [847, 402] width 22 height 17
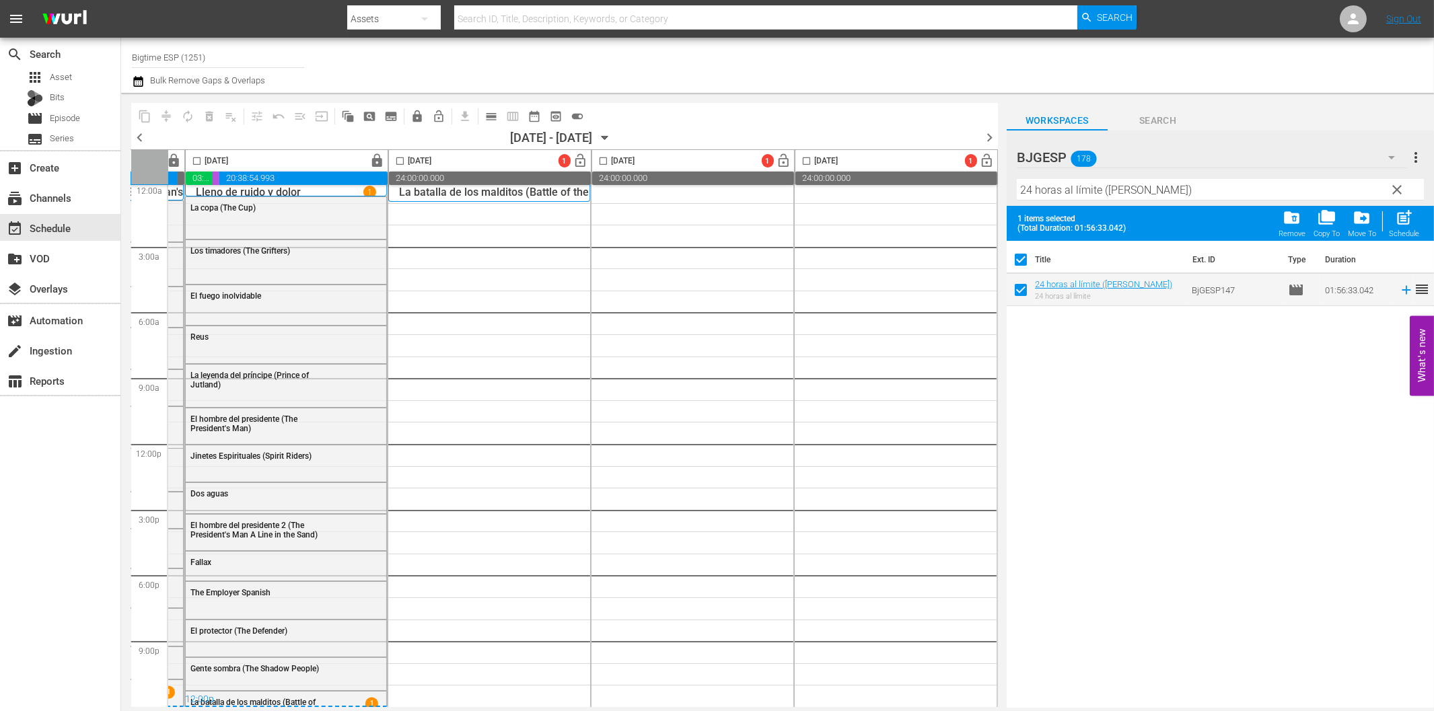
checkbox input "false"
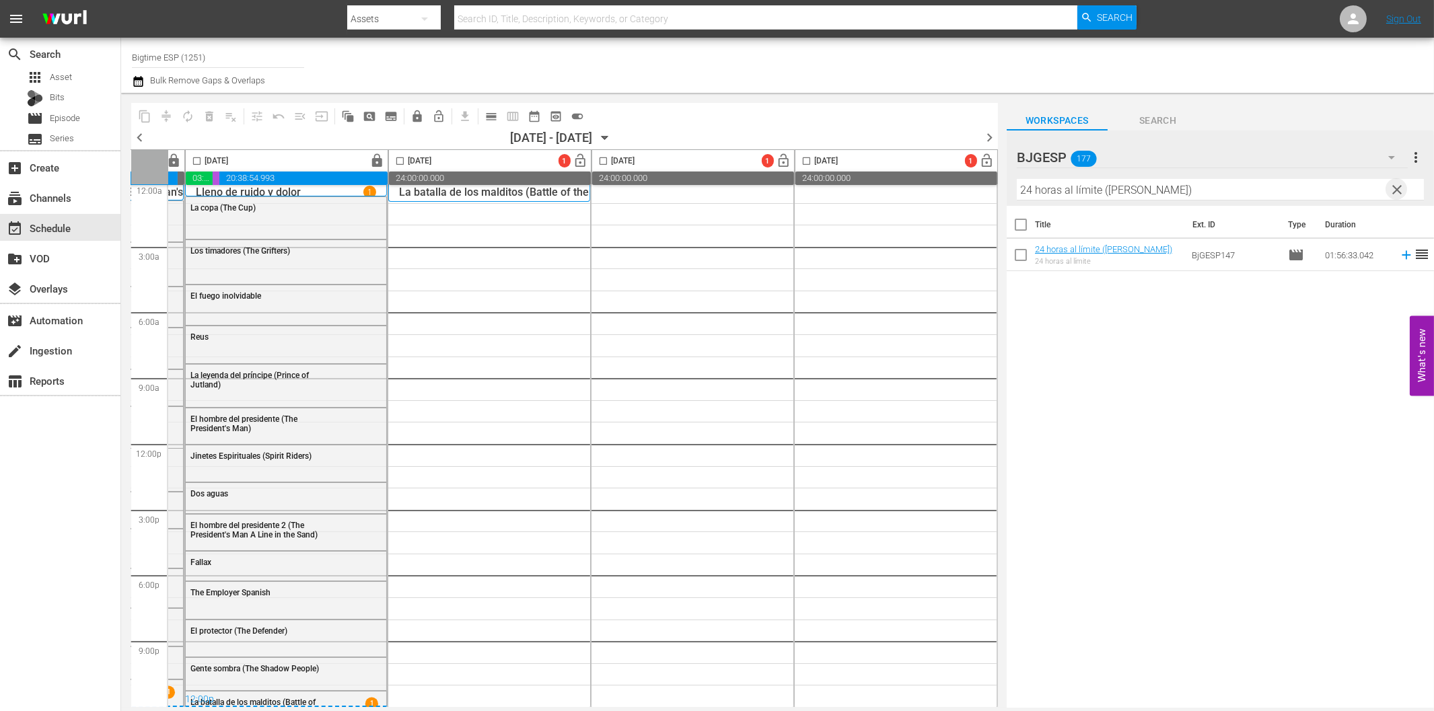
drag, startPoint x: 1397, startPoint y: 190, endPoint x: 1109, endPoint y: 197, distance: 288.2
click at [1397, 190] on span "clear" at bounding box center [1397, 190] width 16 height 16
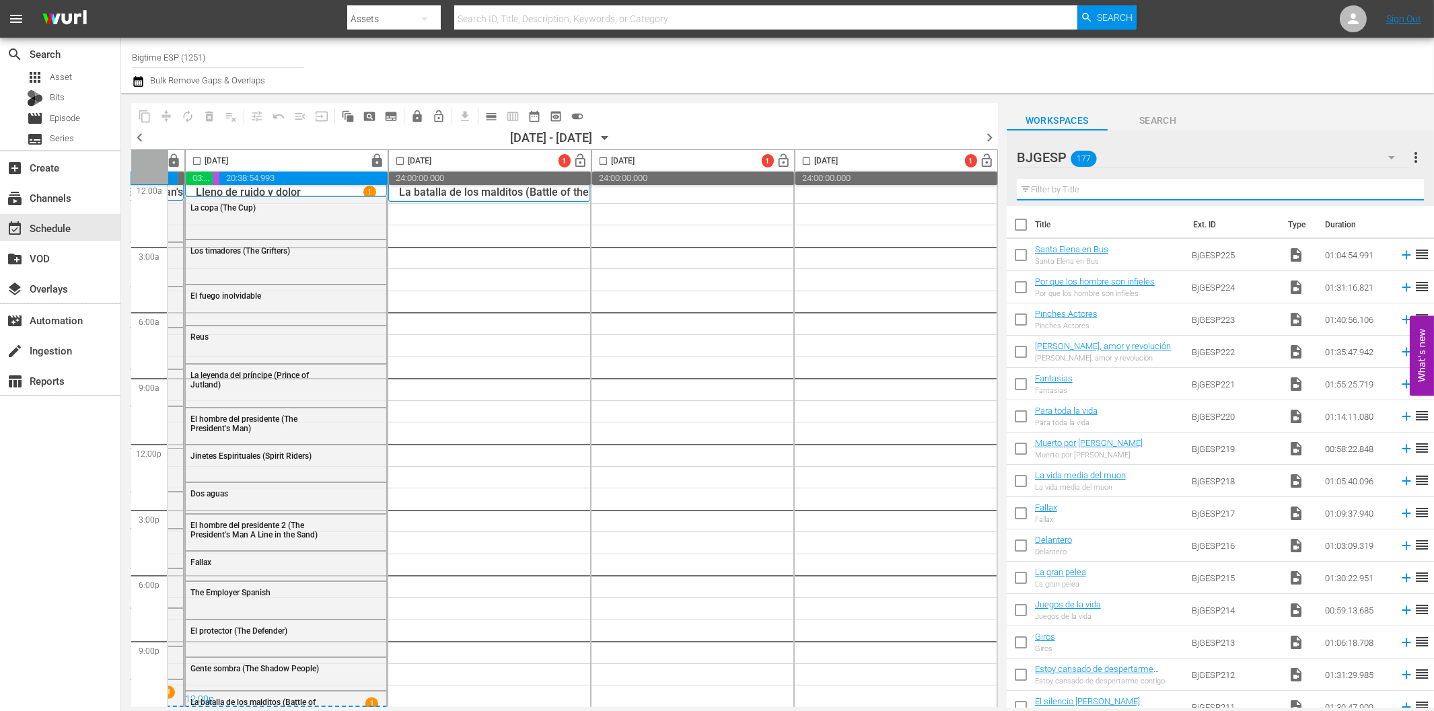
click at [1129, 188] on input "text" at bounding box center [1220, 190] width 407 height 22
paste input "A ciegas (Blind Man)"
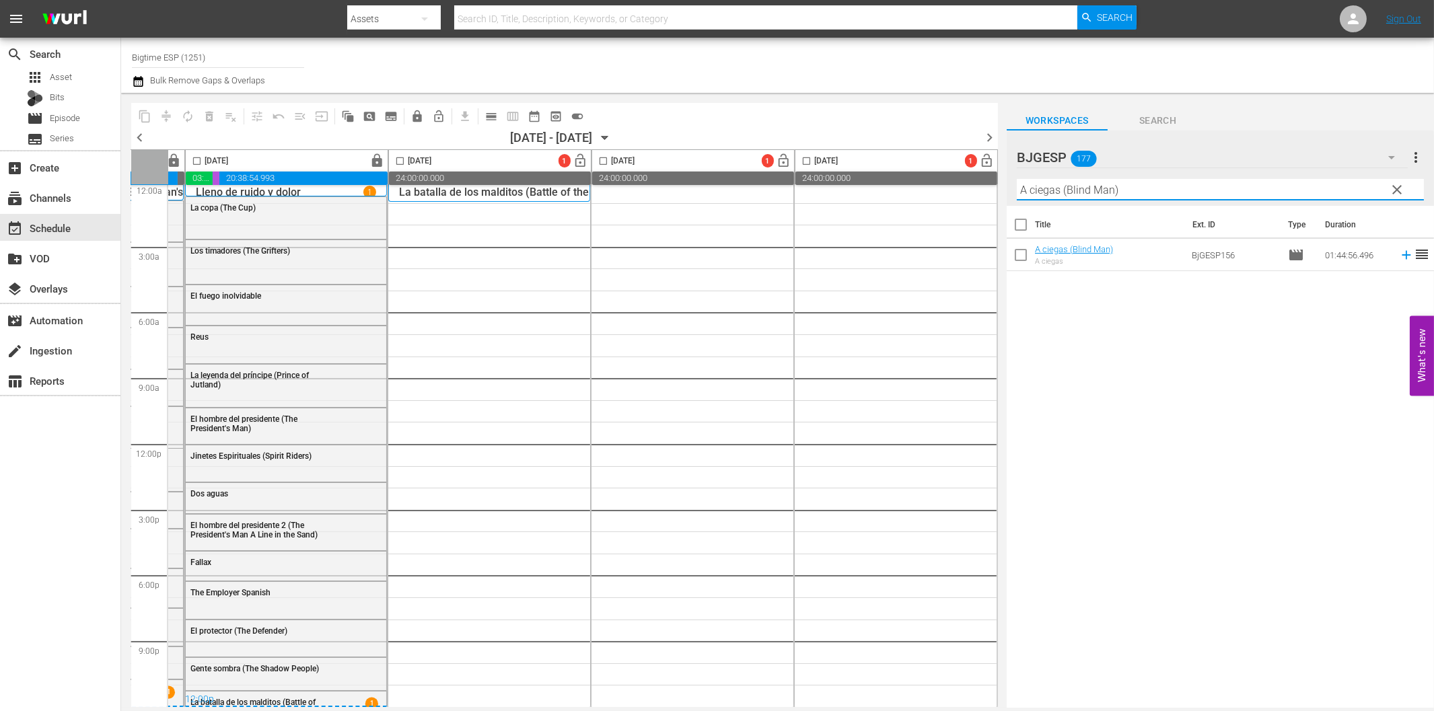
type input "A ciegas (Blind Man)"
click at [1020, 259] on input "checkbox" at bounding box center [1021, 258] width 28 height 28
checkbox input "true"
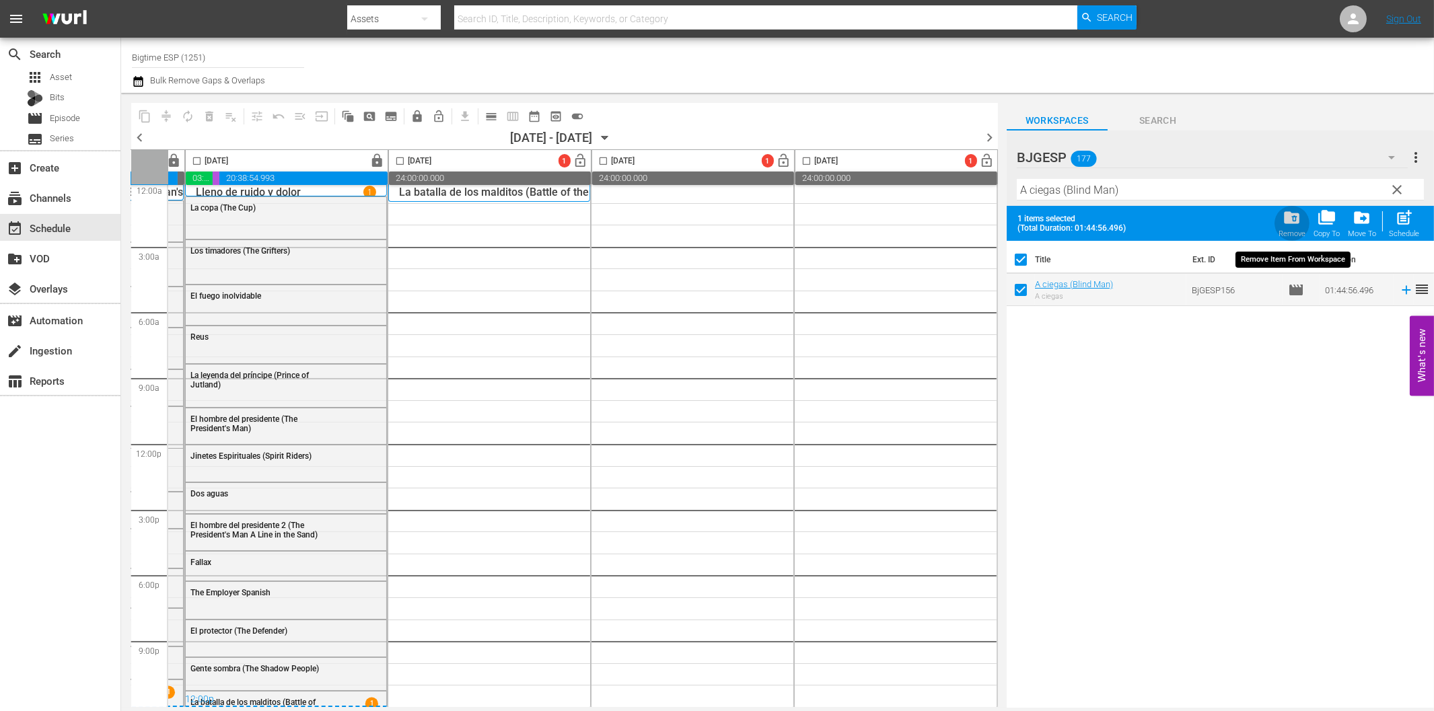
click at [1296, 217] on span "folder_delete" at bounding box center [1293, 218] width 18 height 18
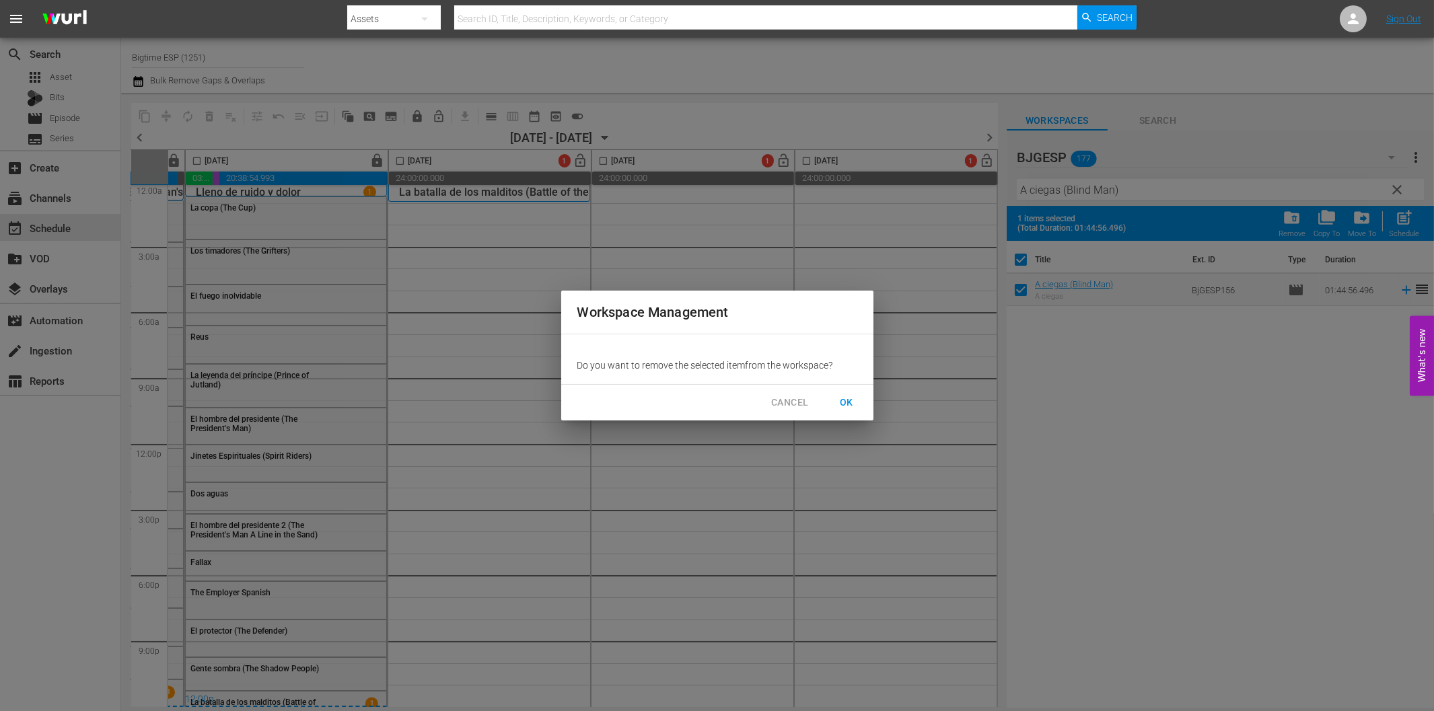
click at [847, 394] on span "OK" at bounding box center [847, 402] width 22 height 17
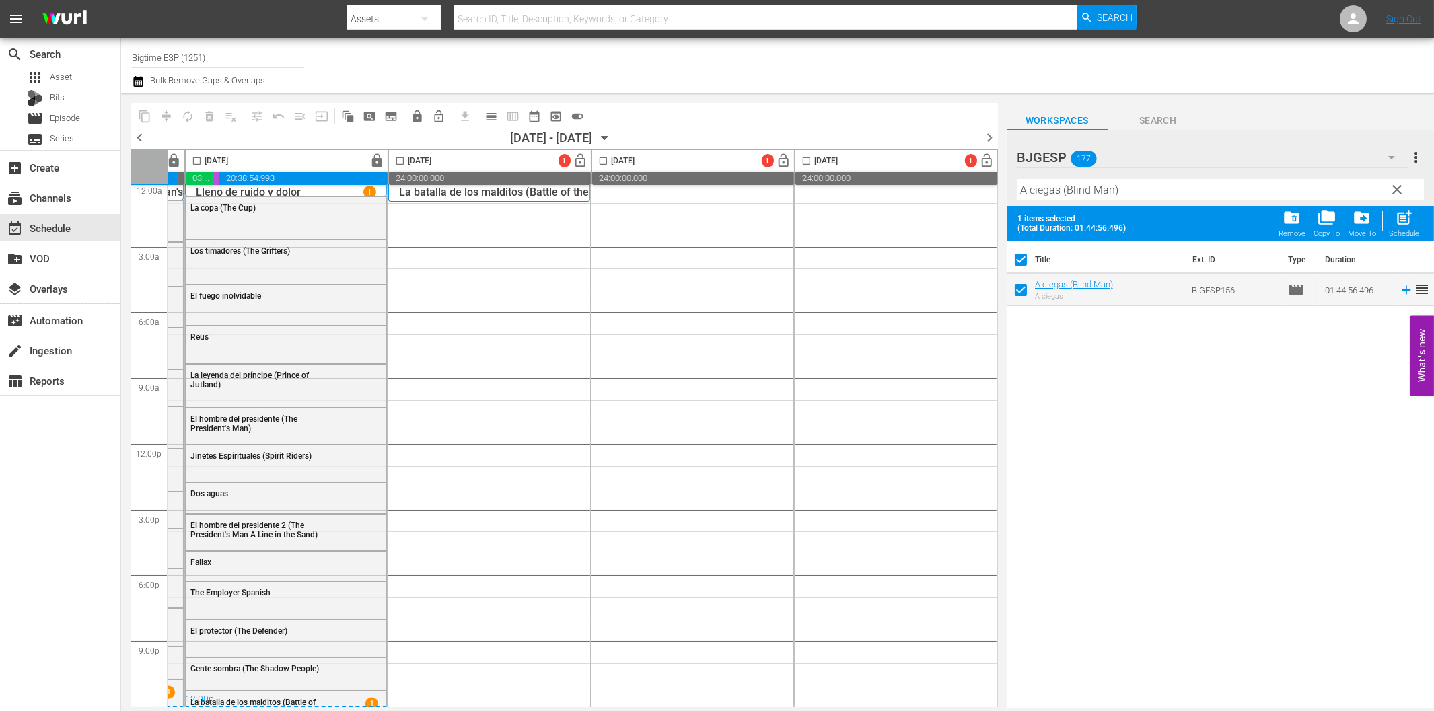
checkbox input "false"
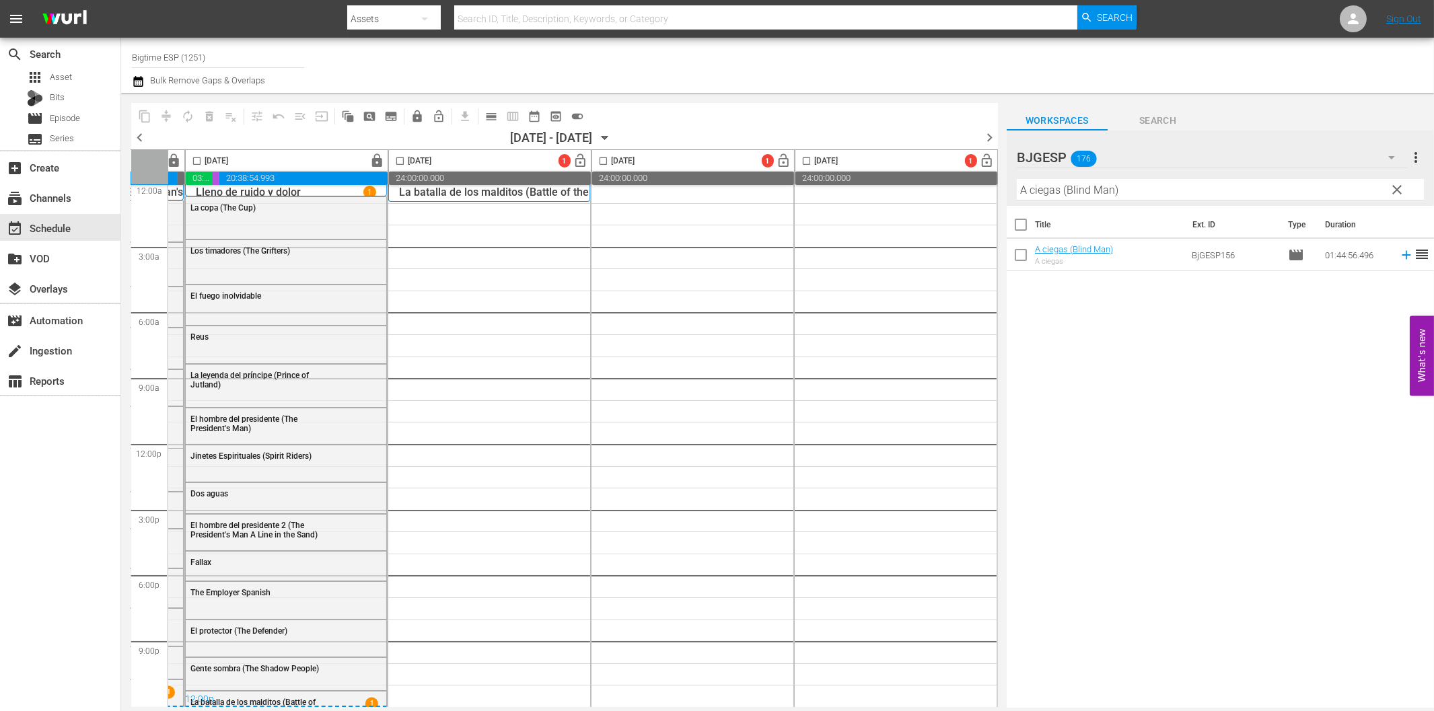
click at [1086, 186] on input "A ciegas (Blind Man)" at bounding box center [1220, 190] width 407 height 22
paste input "Speed asesino (Kill Speed"
type input "Speed asesino (Kill Speed)"
click at [1023, 254] on input "checkbox" at bounding box center [1021, 258] width 28 height 28
checkbox input "true"
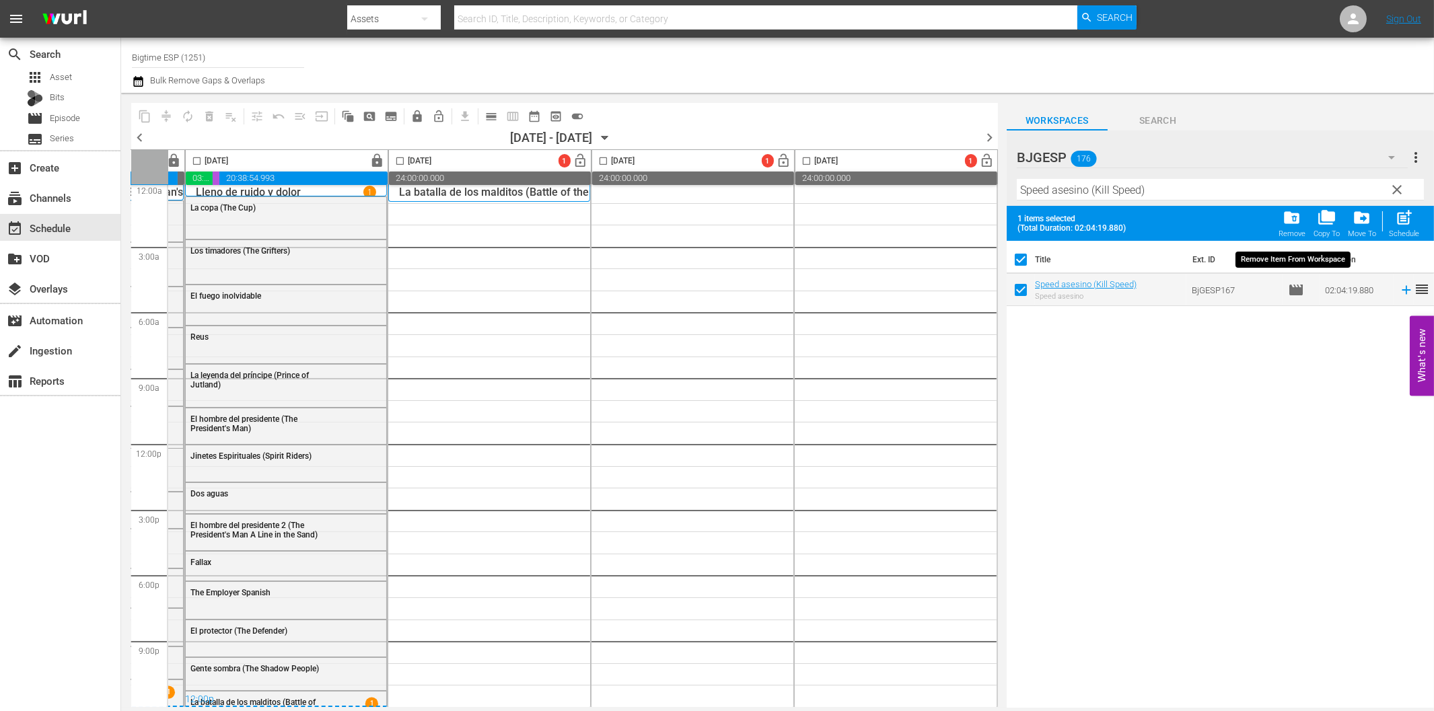
click at [1294, 222] on span "folder_delete" at bounding box center [1293, 218] width 18 height 18
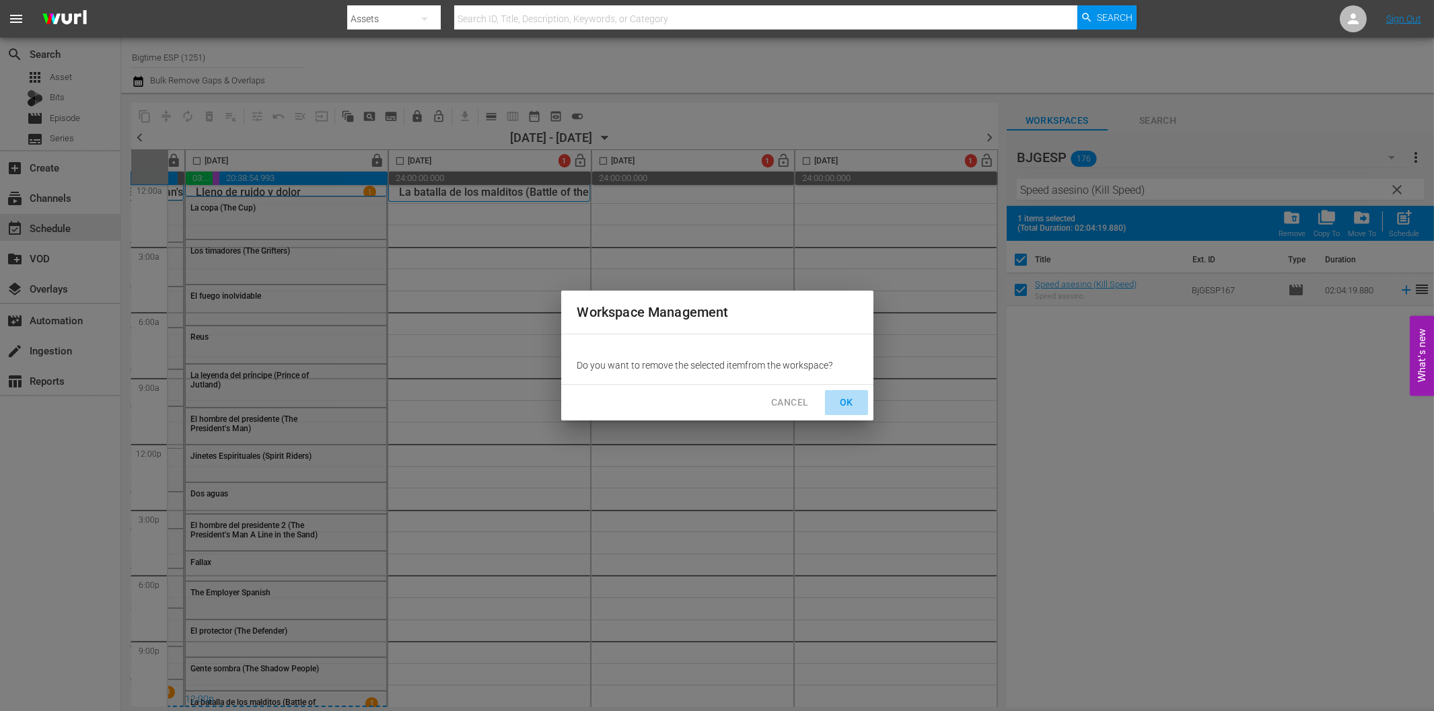
click at [847, 400] on span "OK" at bounding box center [847, 402] width 22 height 17
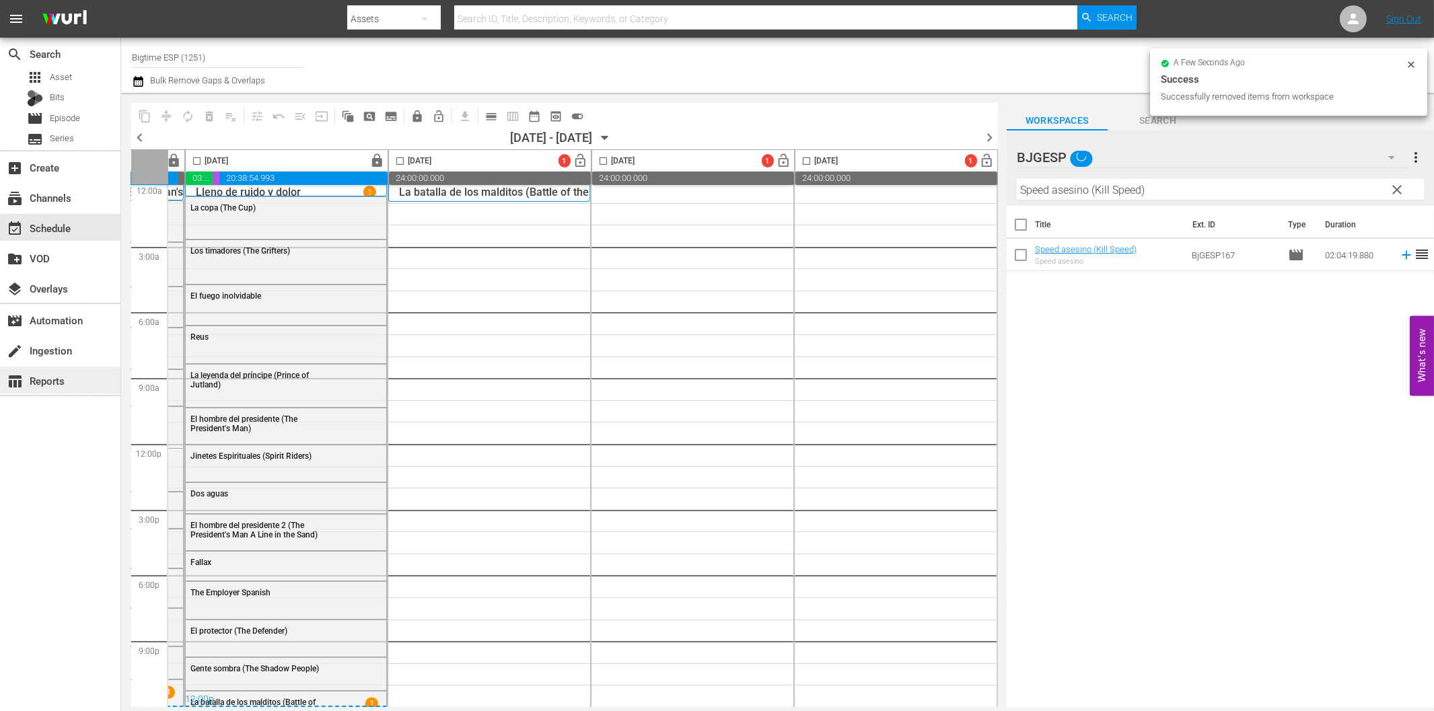
checkbox input "false"
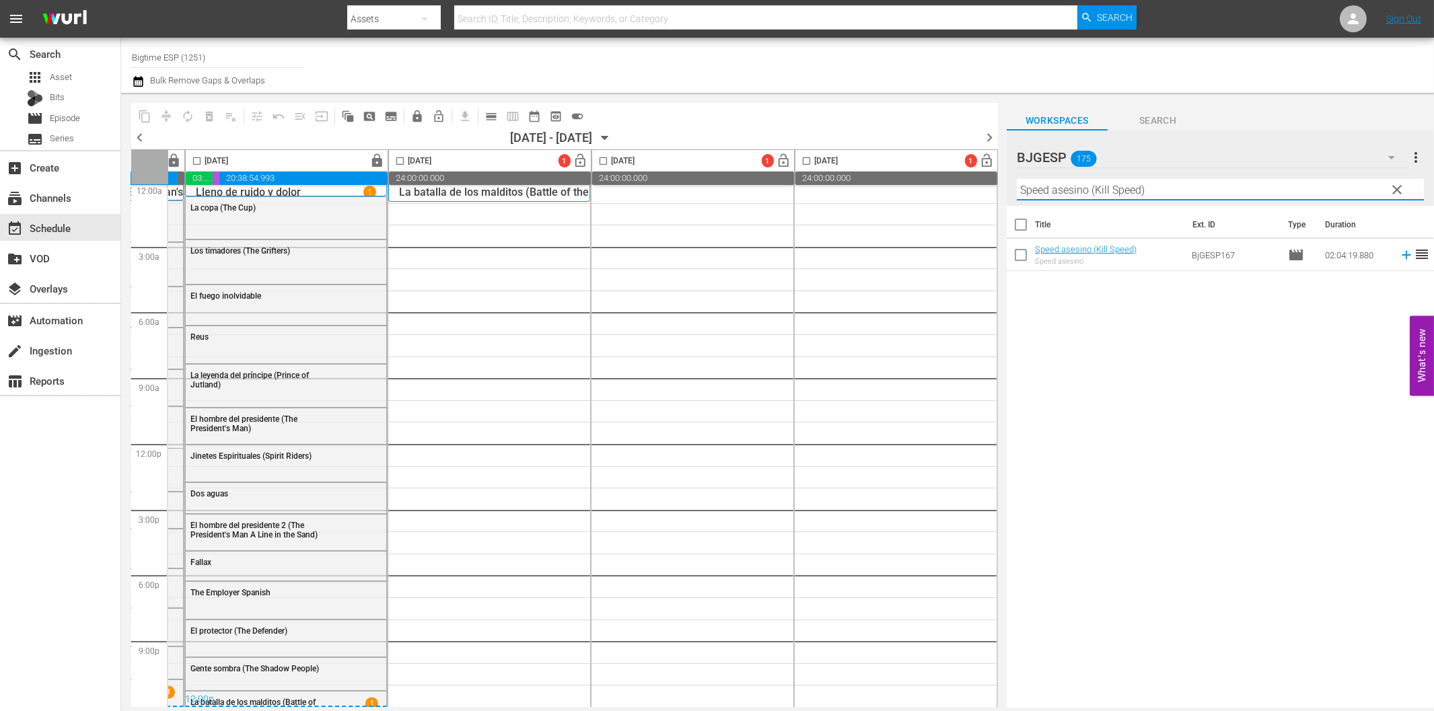
click at [1089, 189] on input "Speed asesino (Kill Speed)" at bounding box center [1220, 190] width 407 height 22
paste input "Tormenta de lava (Lava Storm"
type input "Tormenta de lava (Lava Storm)"
click at [1024, 253] on input "checkbox" at bounding box center [1021, 258] width 28 height 28
checkbox input "true"
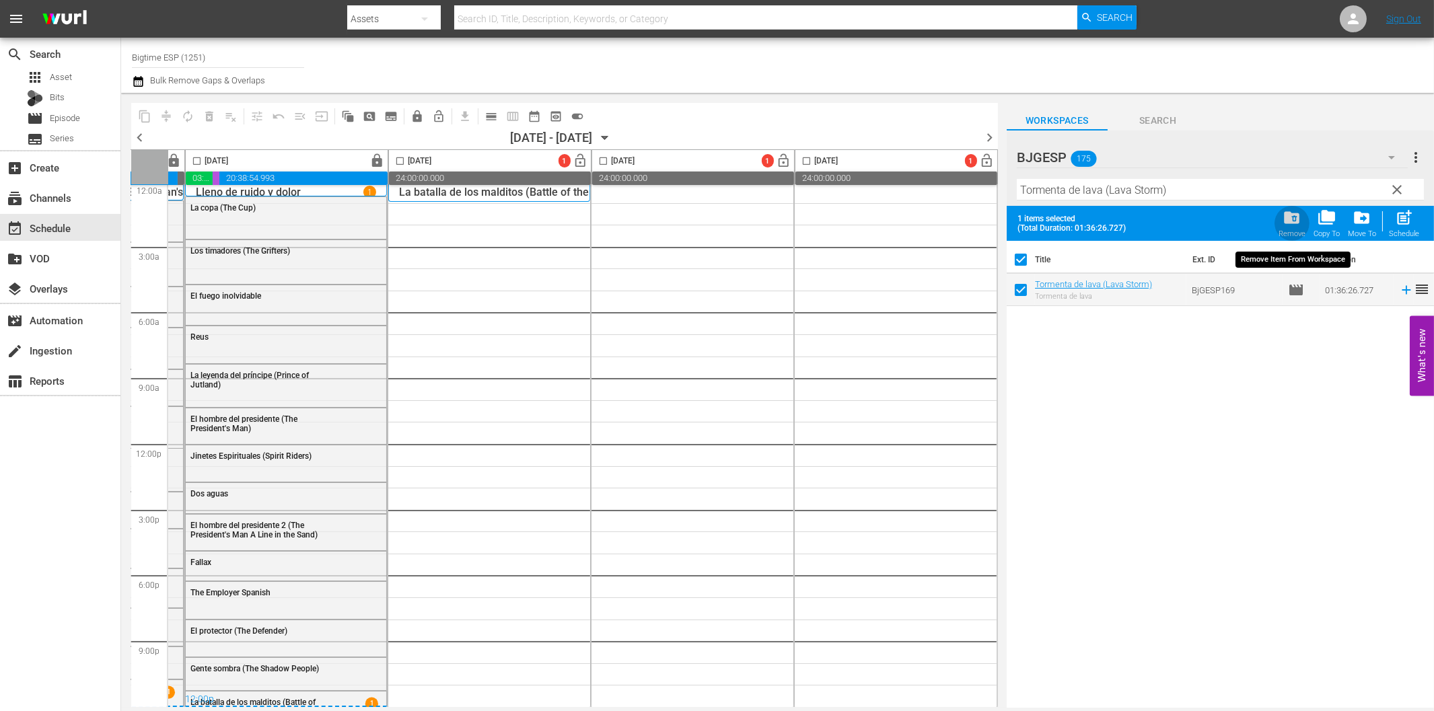
click at [1286, 225] on span "folder_delete" at bounding box center [1293, 218] width 18 height 18
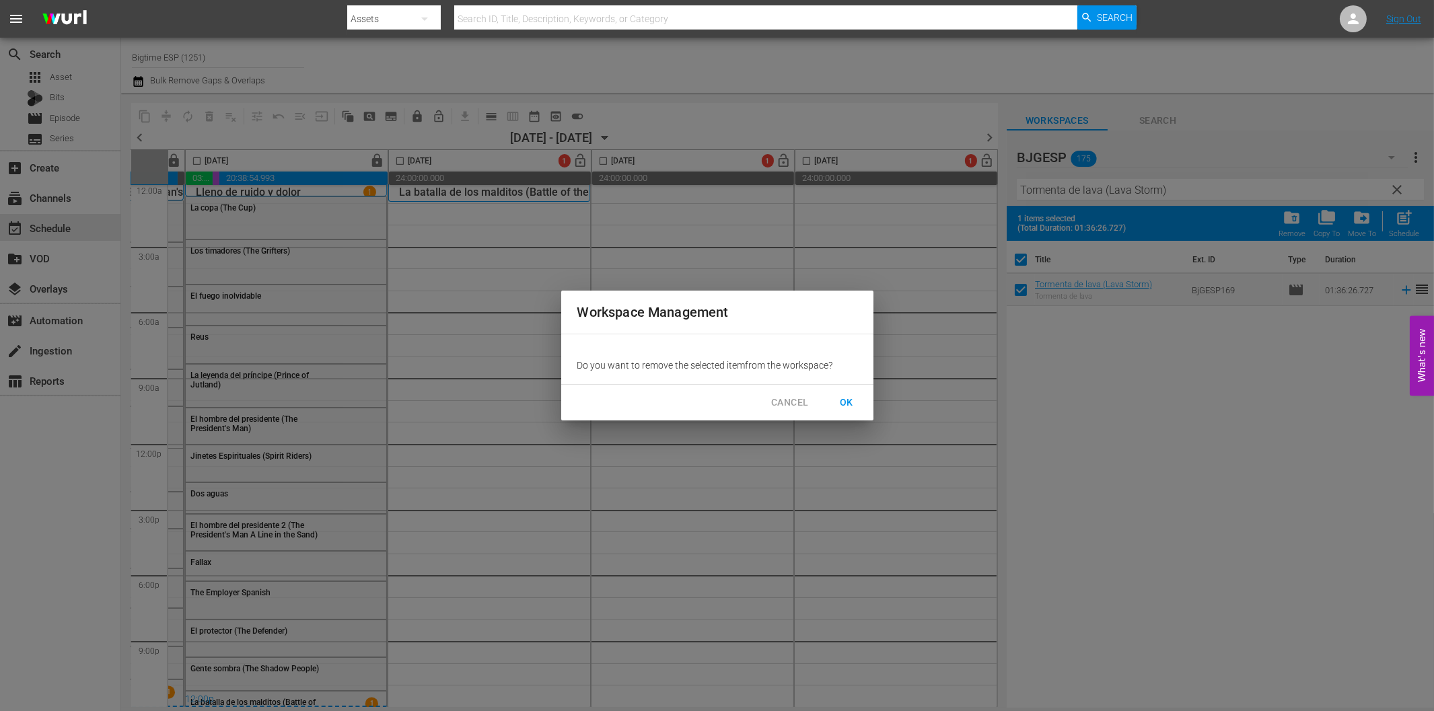
click at [842, 401] on span "OK" at bounding box center [847, 402] width 22 height 17
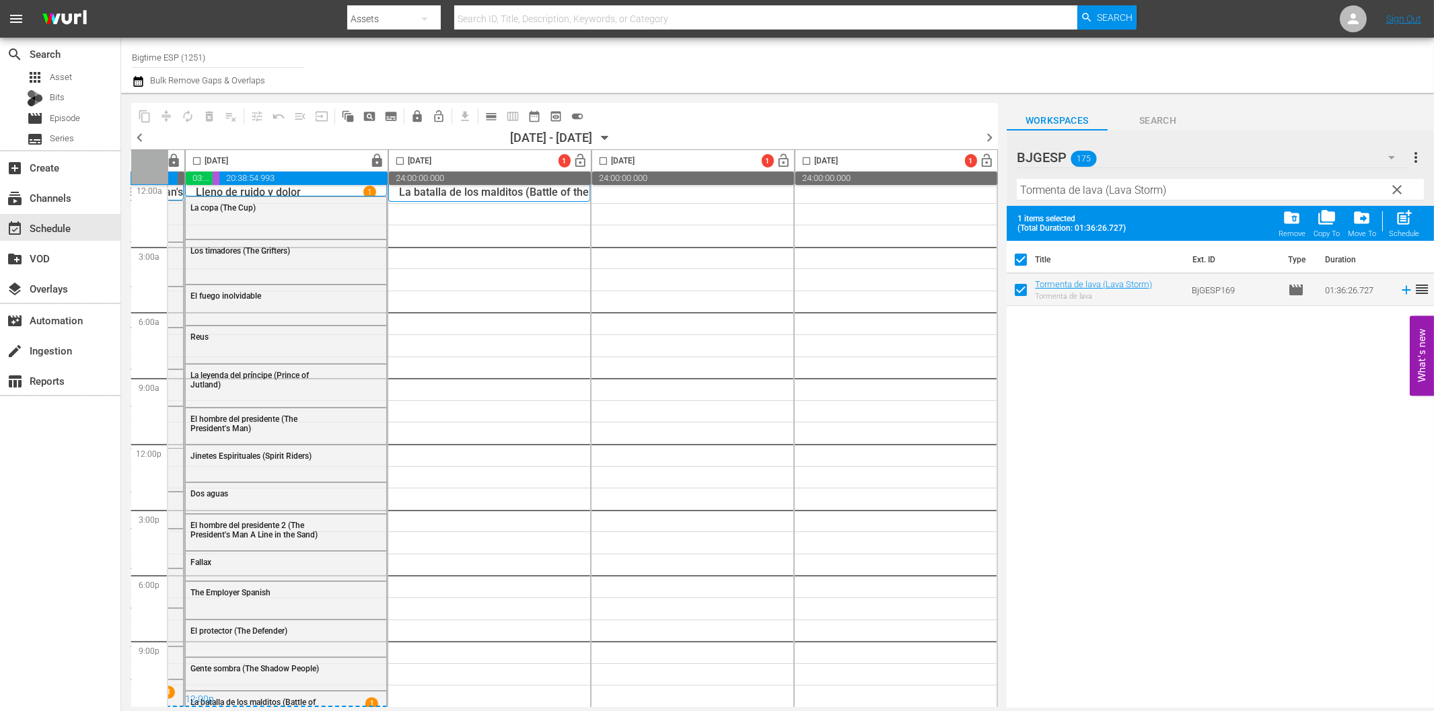
checkbox input "false"
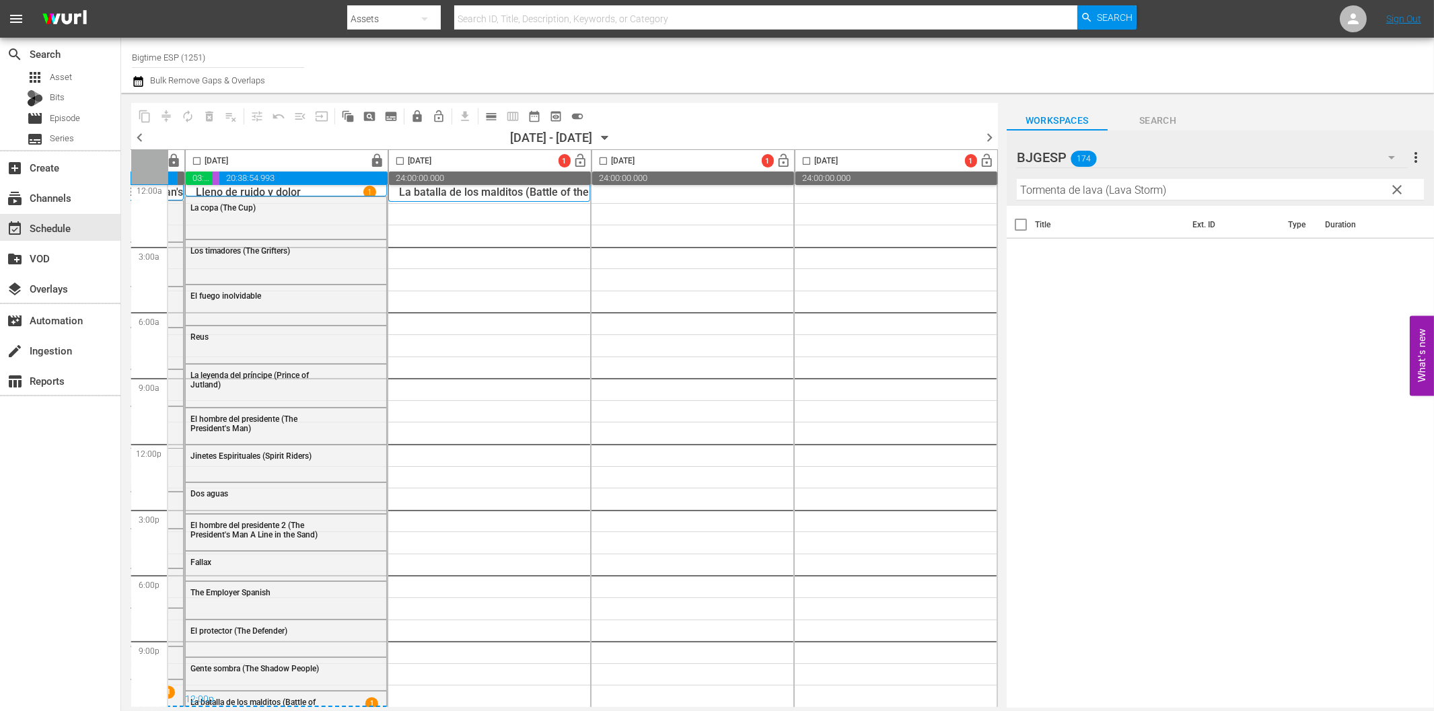
click at [1396, 186] on span "clear" at bounding box center [1397, 190] width 16 height 16
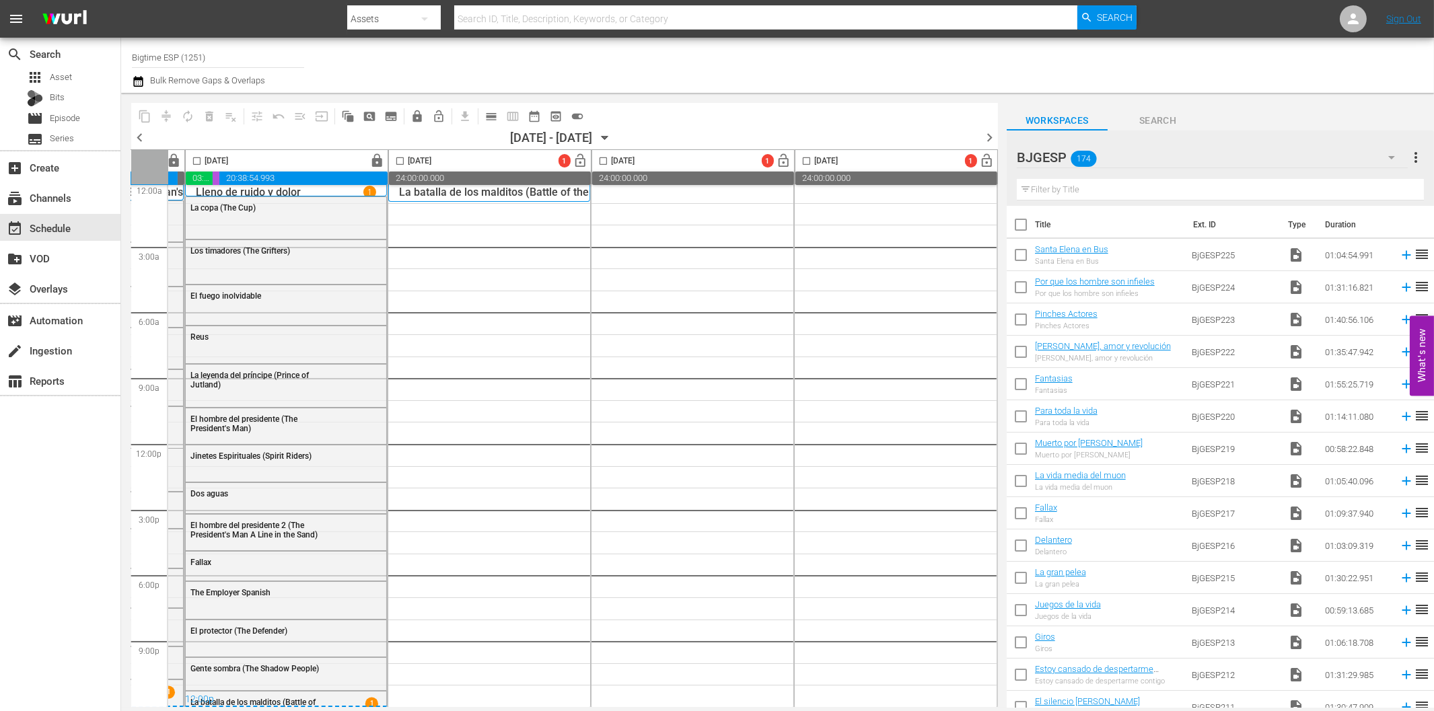
click at [1156, 185] on input "text" at bounding box center [1220, 190] width 407 height 22
paste input "24 horas al límite ([PERSON_NAME])"
type input "24 horas al límite ([PERSON_NAME])"
click at [394, 15] on div "Assets" at bounding box center [394, 19] width 94 height 38
click at [400, 96] on div "Episodes" at bounding box center [390, 100] width 54 height 22
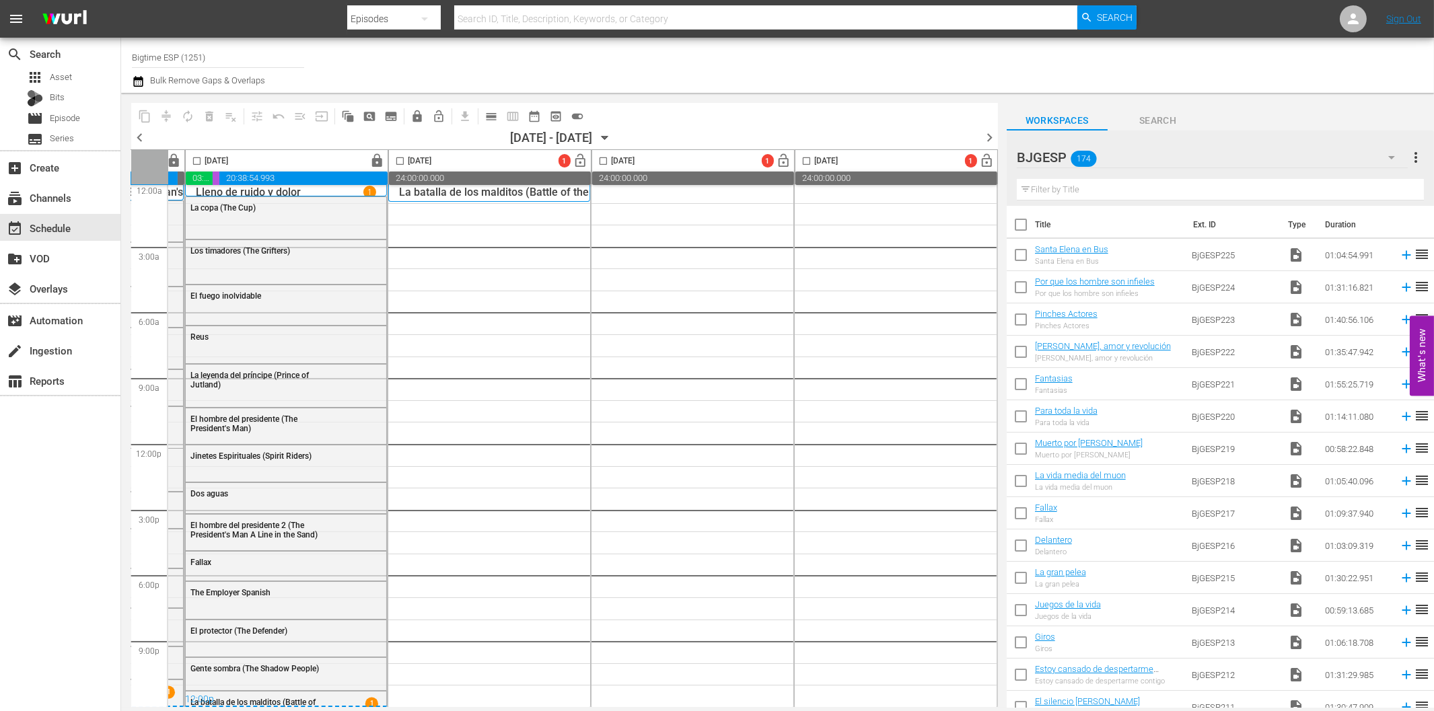
click at [518, 19] on input "text" at bounding box center [765, 19] width 623 height 32
paste input "24 horas al límite ([PERSON_NAME])"
type input "24 horas al límite ([PERSON_NAME])"
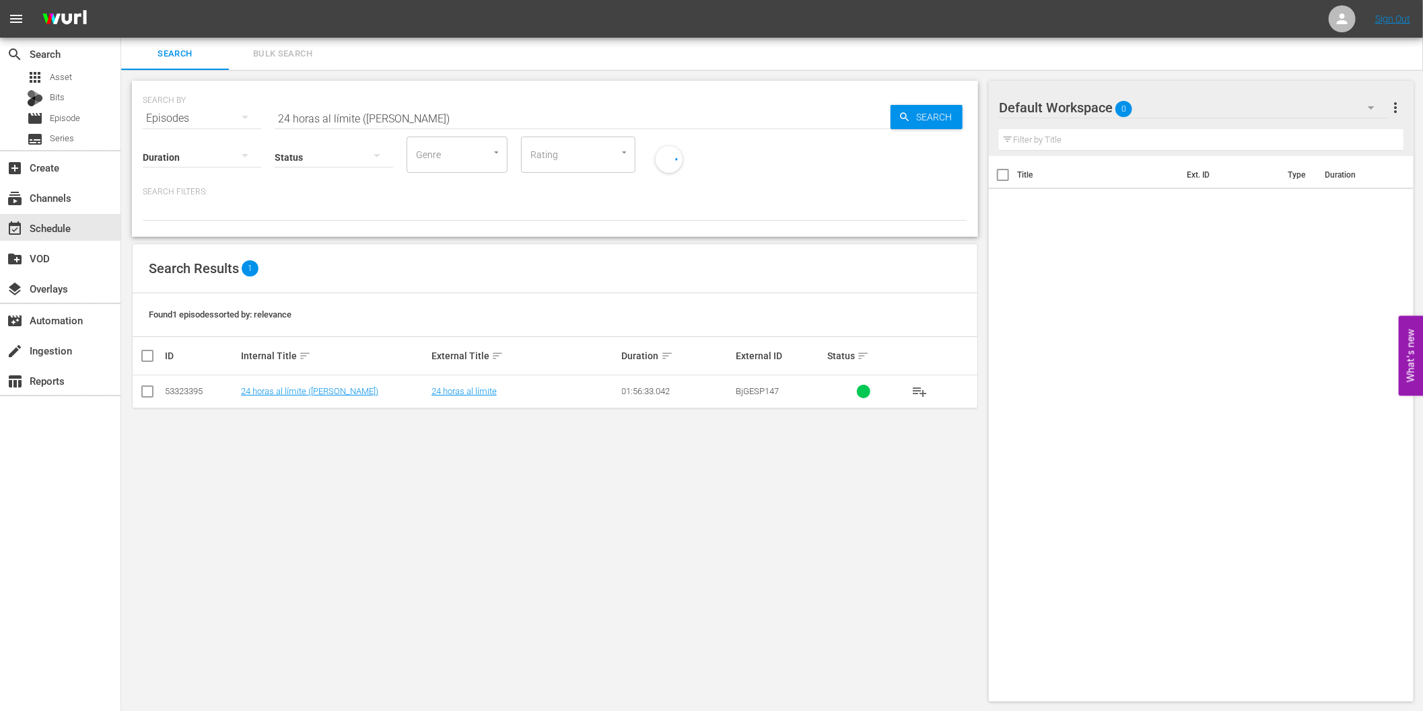
click at [150, 388] on input "checkbox" at bounding box center [147, 394] width 16 height 16
checkbox input "true"
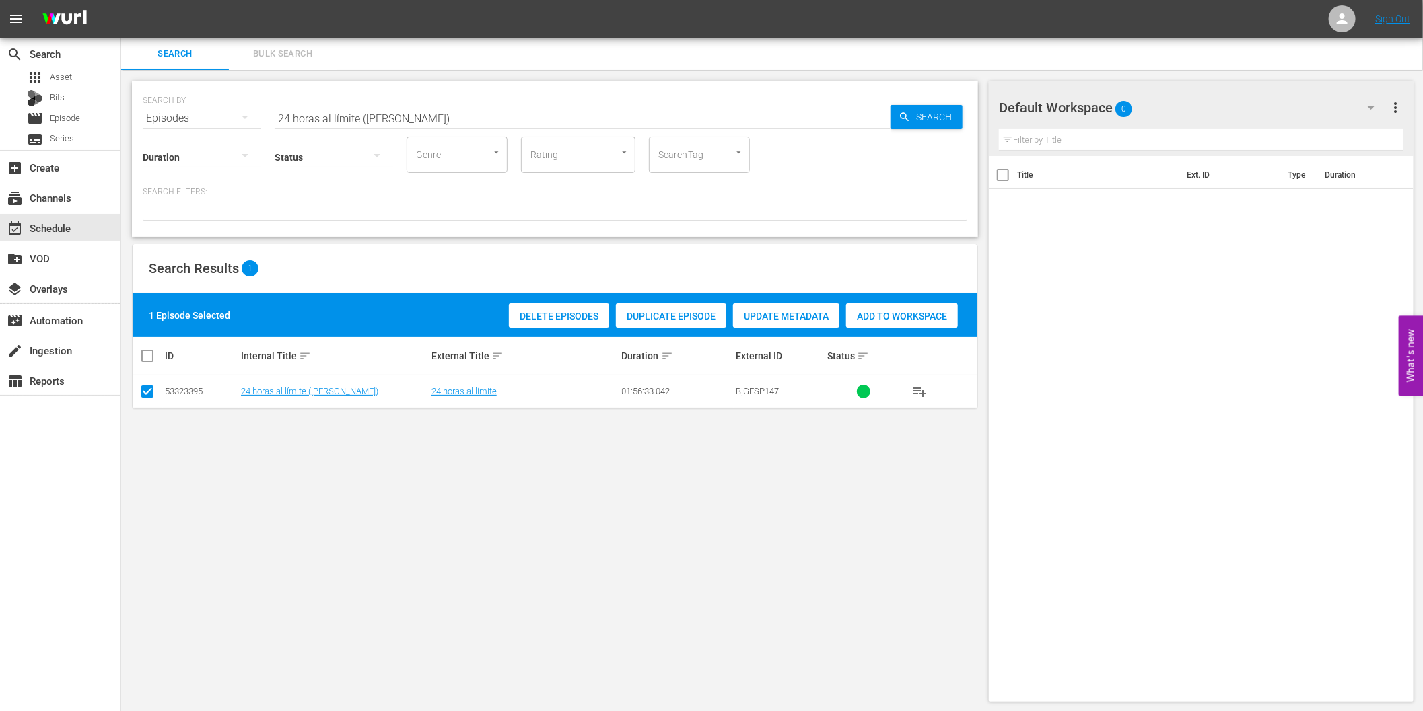
click at [570, 318] on span "Delete Episodes" at bounding box center [559, 316] width 100 height 11
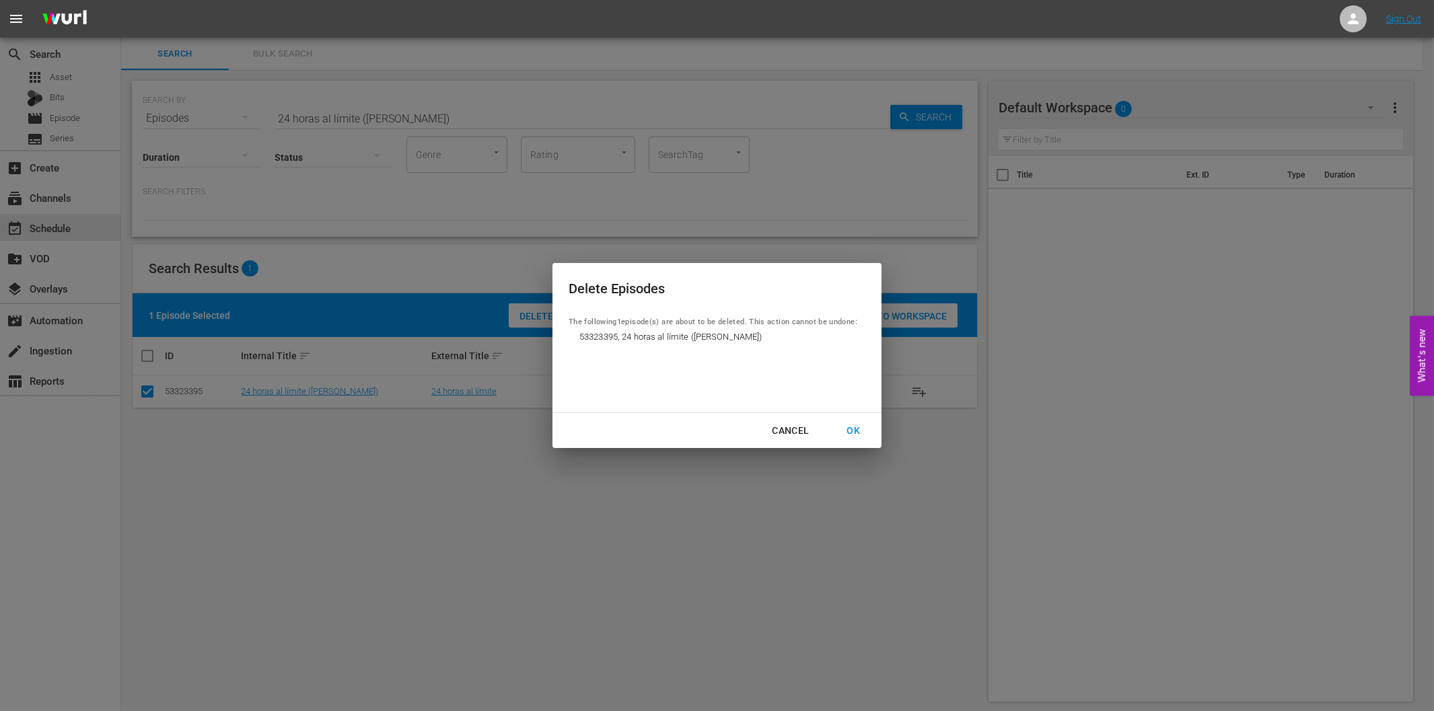
click at [848, 432] on div "OK" at bounding box center [853, 431] width 35 height 17
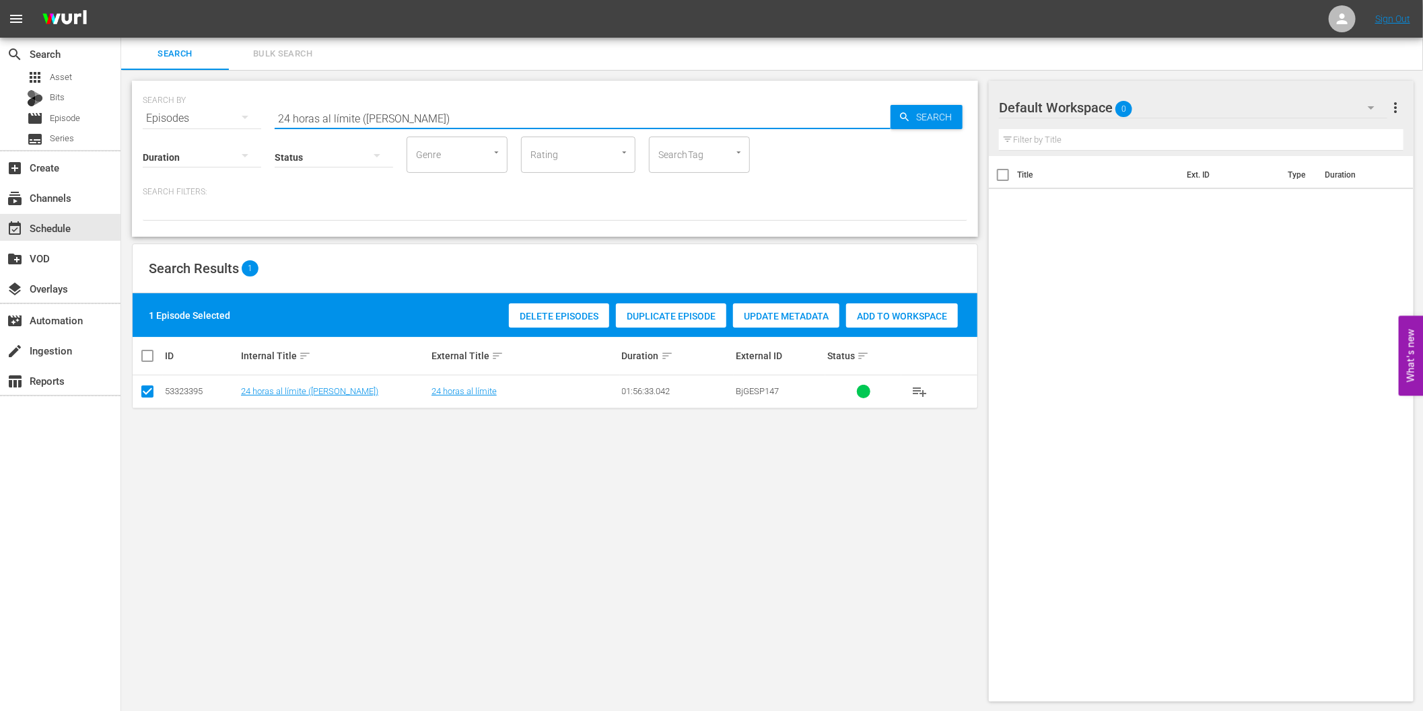
click at [588, 112] on input "24 horas al límite ([PERSON_NAME])" at bounding box center [583, 118] width 616 height 32
paste input "A ciegas (Blind Man"
type input "A ciegas (Blind Man)"
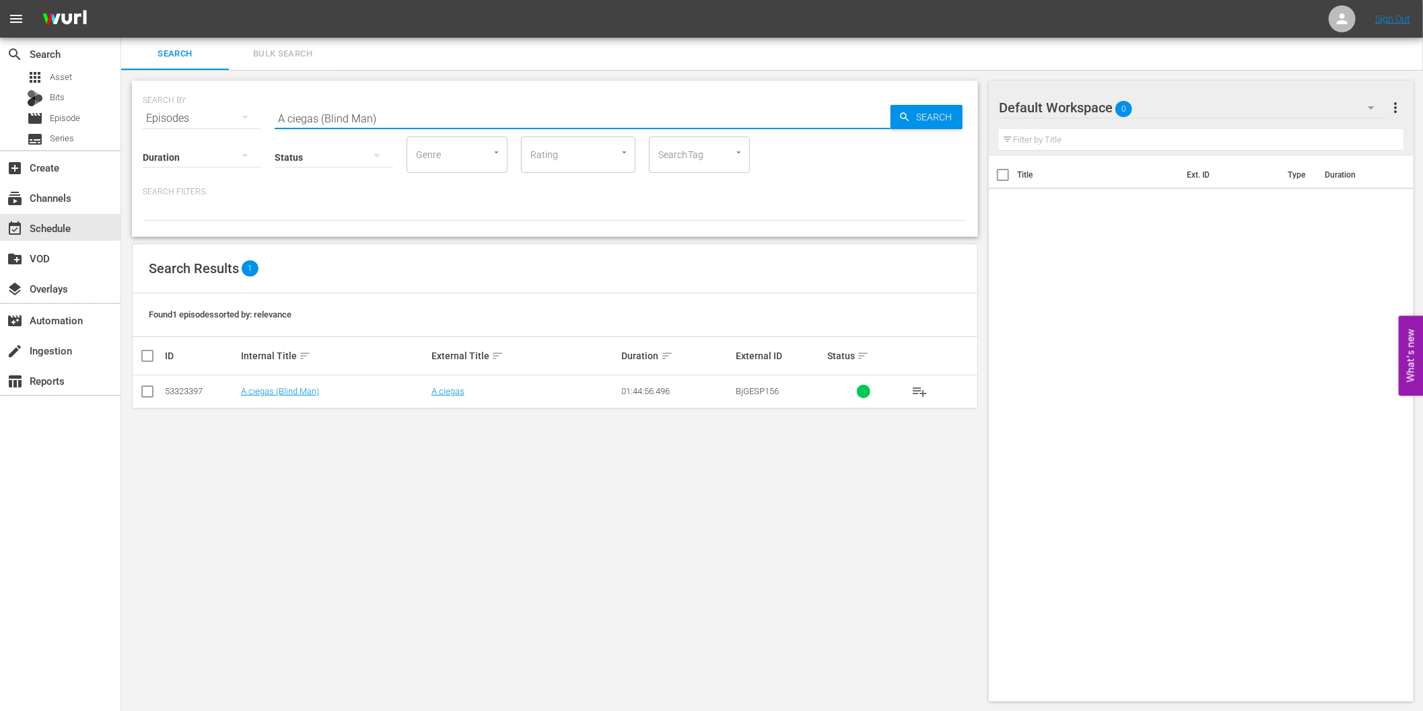
click at [144, 393] on input "checkbox" at bounding box center [147, 394] width 16 height 16
checkbox input "true"
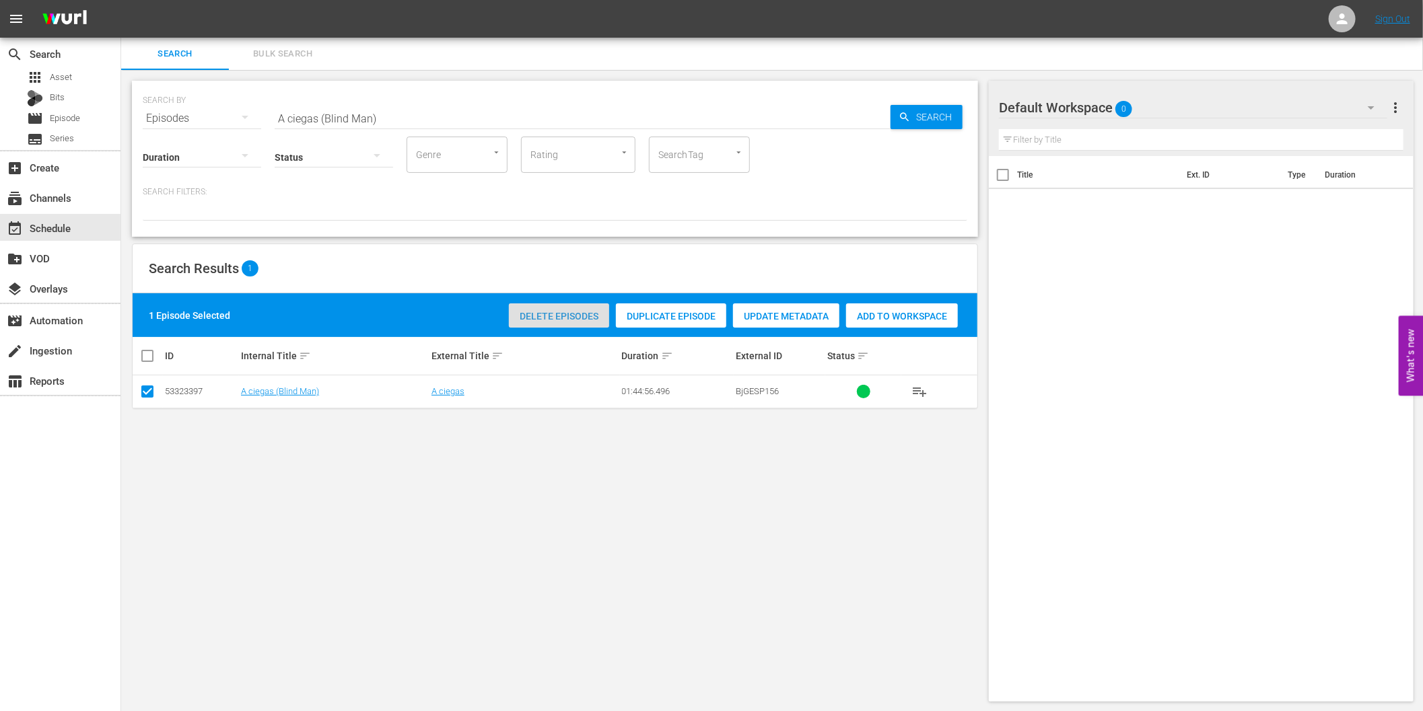
click at [579, 317] on span "Delete Episodes" at bounding box center [559, 316] width 100 height 11
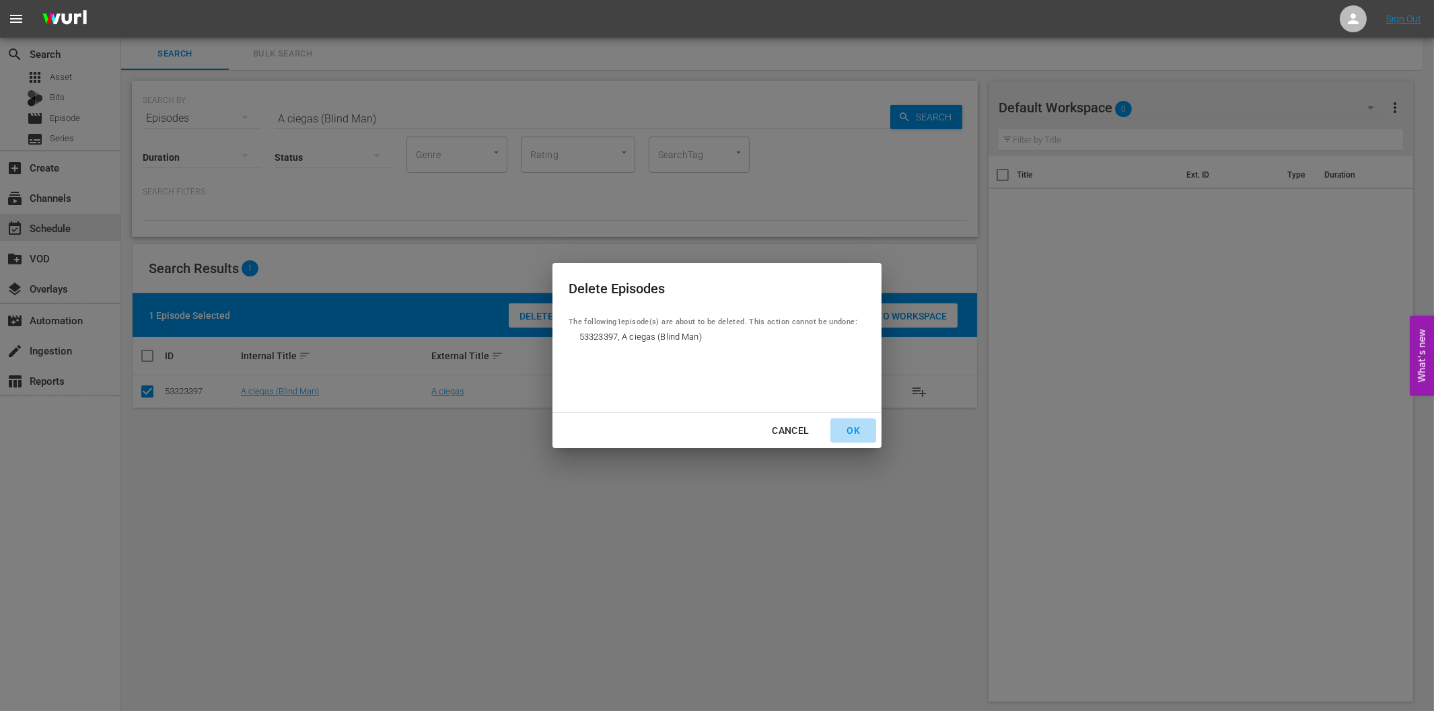
click at [848, 431] on div "OK" at bounding box center [853, 431] width 35 height 17
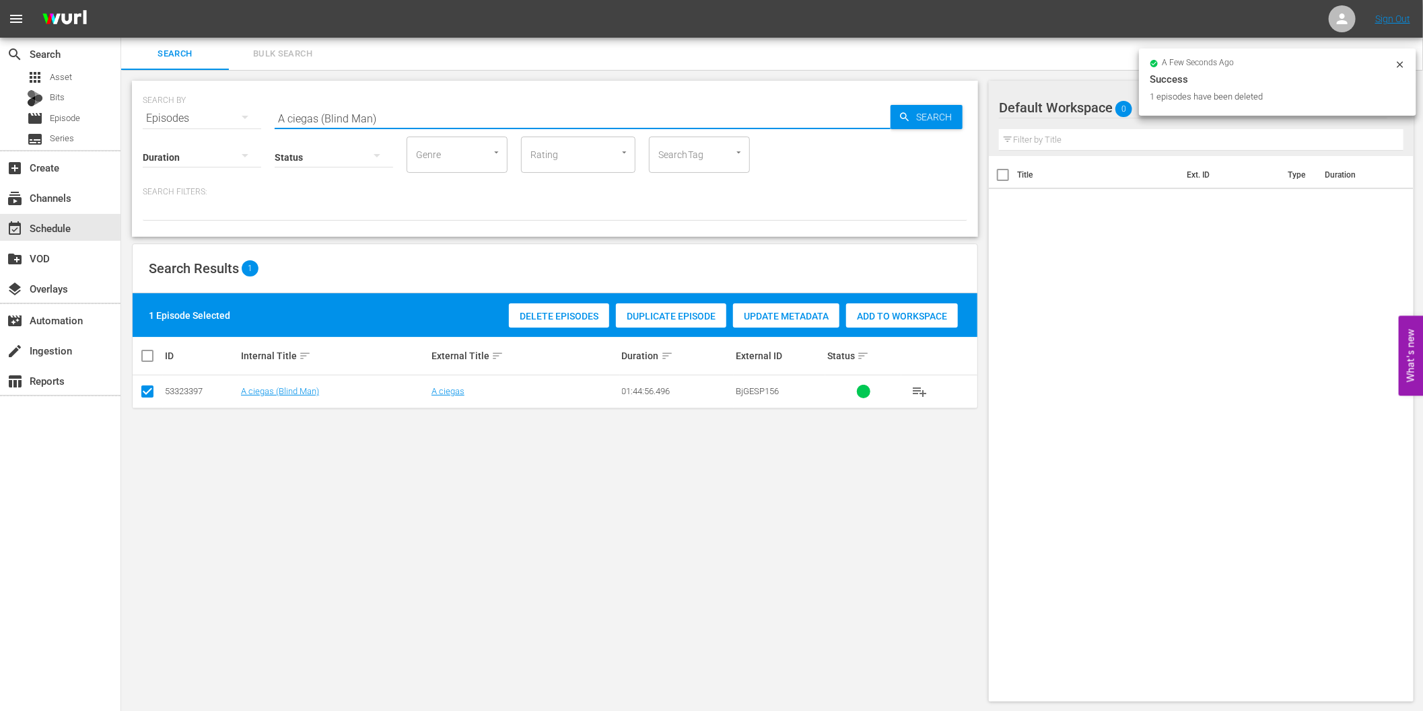
click at [541, 121] on input "A ciegas (Blind Man)" at bounding box center [583, 118] width 616 height 32
paste input "Speed asesino (Kill Speed"
type input "Speed asesino (Kill Speed)"
click at [911, 117] on span "Search" at bounding box center [937, 117] width 52 height 24
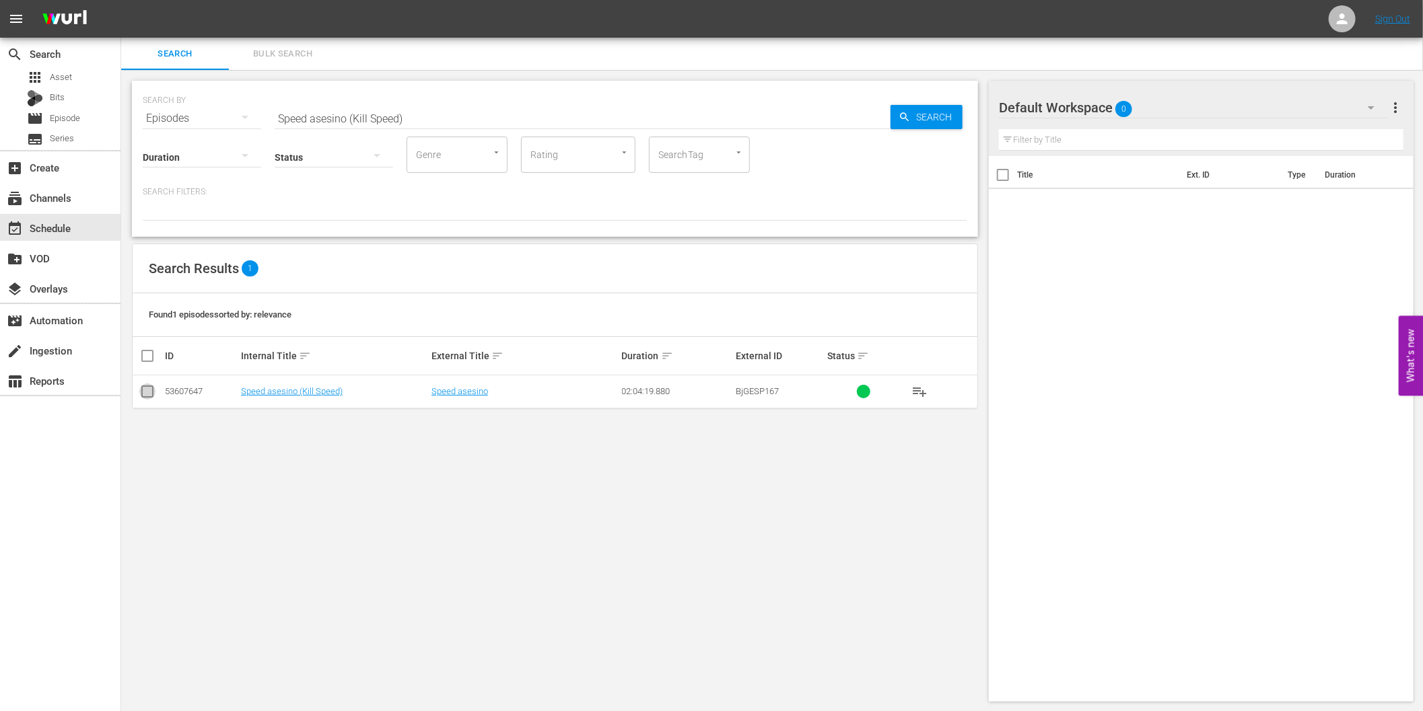
click at [147, 393] on input "checkbox" at bounding box center [147, 394] width 16 height 16
checkbox input "true"
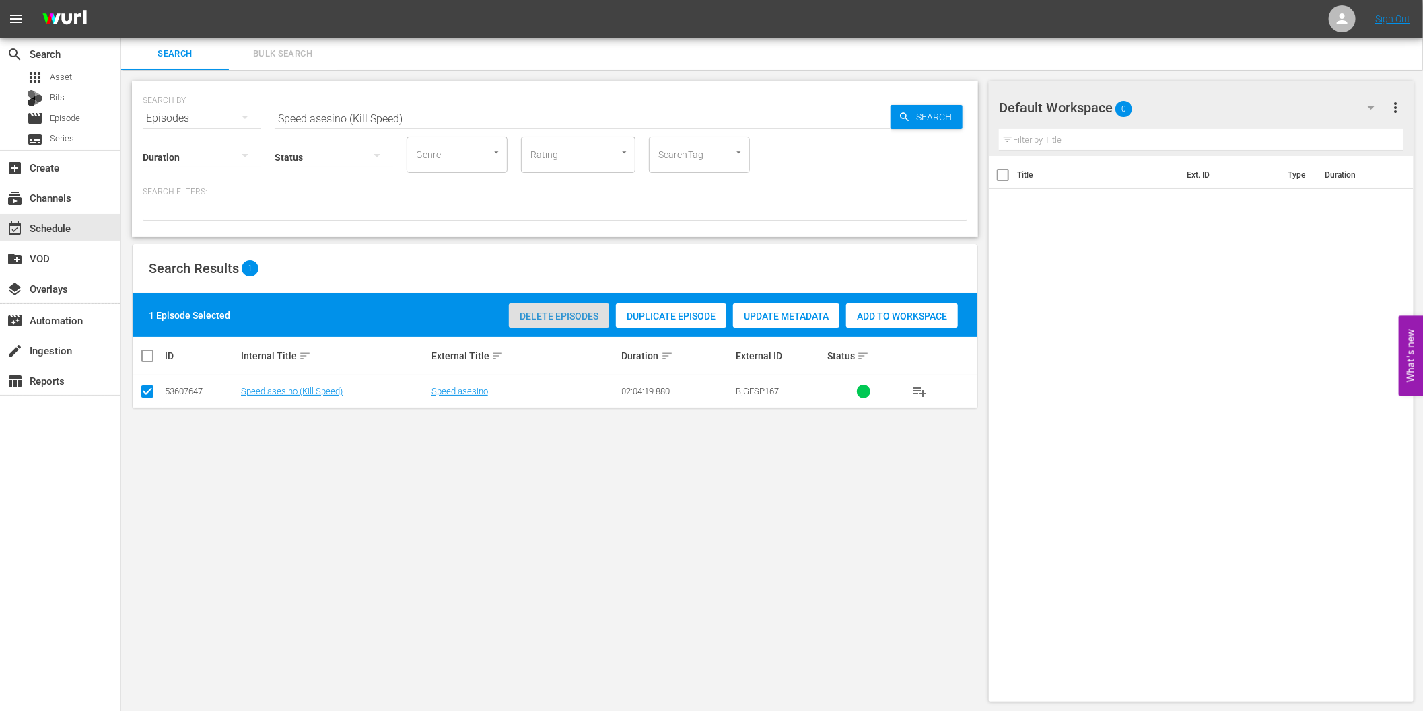
click at [568, 316] on span "Delete Episodes" at bounding box center [559, 316] width 100 height 11
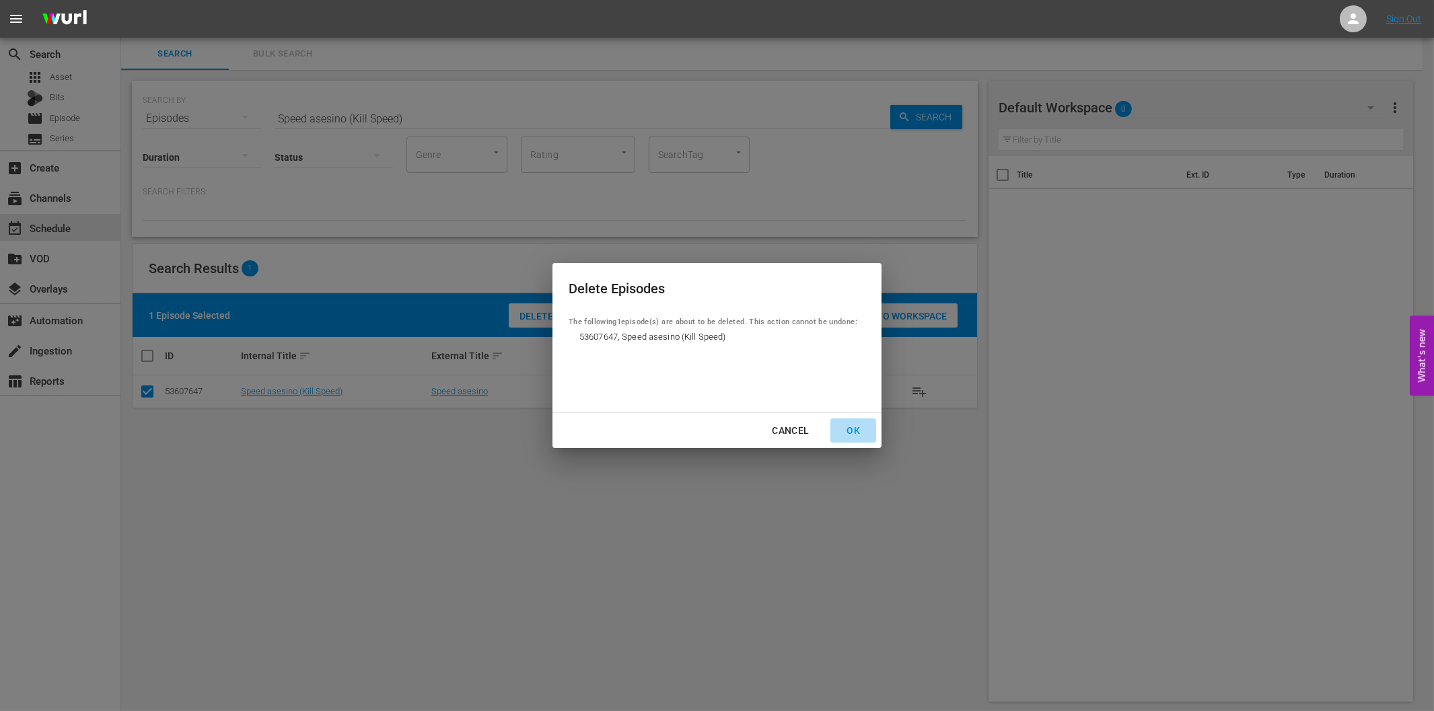
click at [853, 426] on div "OK" at bounding box center [853, 431] width 35 height 17
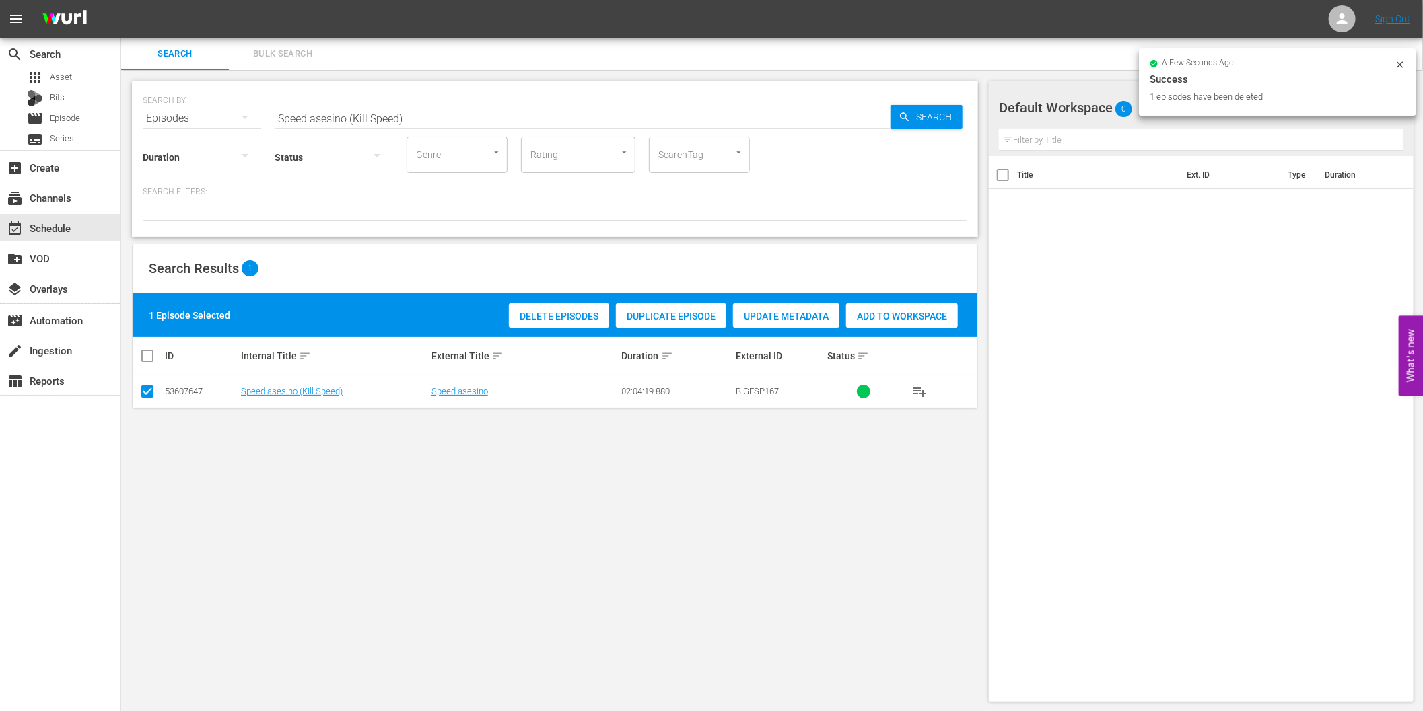
click at [427, 118] on input "Speed asesino (Kill Speed)" at bounding box center [583, 118] width 616 height 32
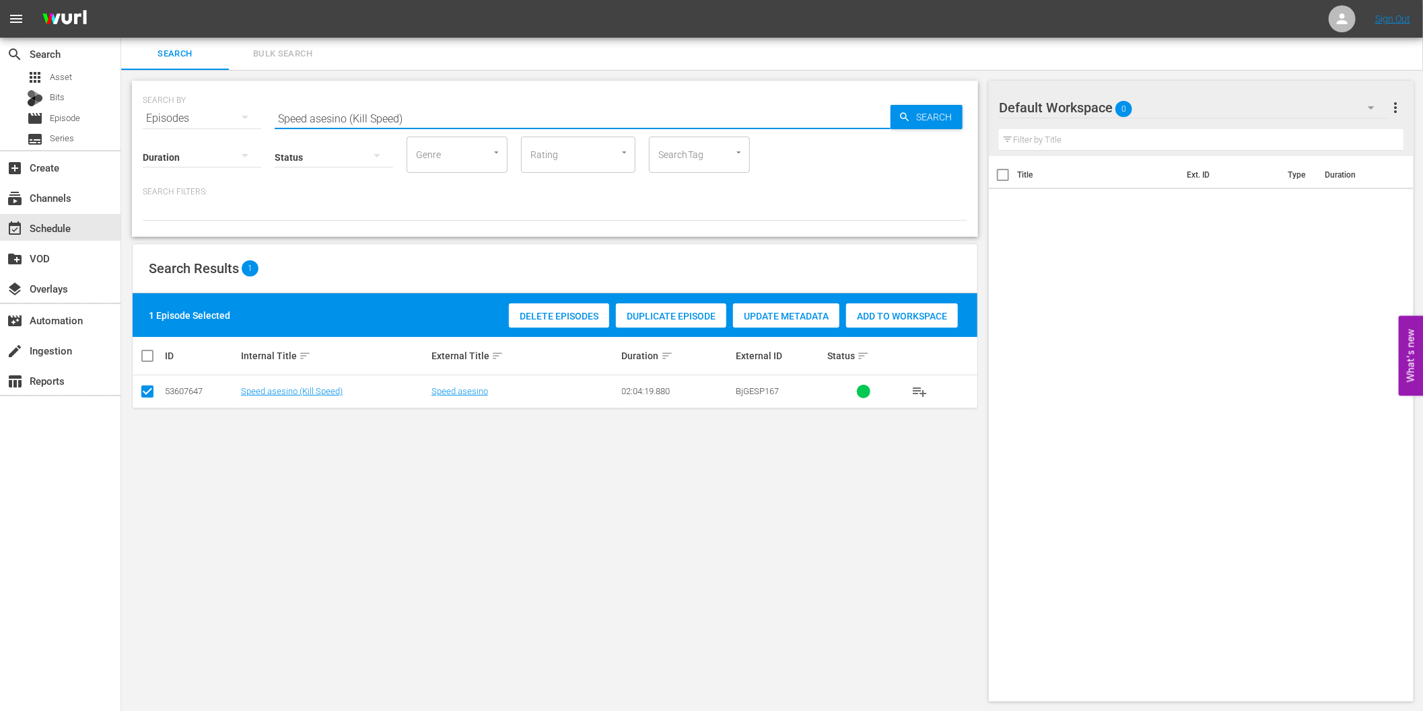
paste input "Tormenta de lava (Lava Storm"
type input "Tormenta de lava (Lava Storm)"
click at [924, 114] on span "Search" at bounding box center [937, 117] width 52 height 24
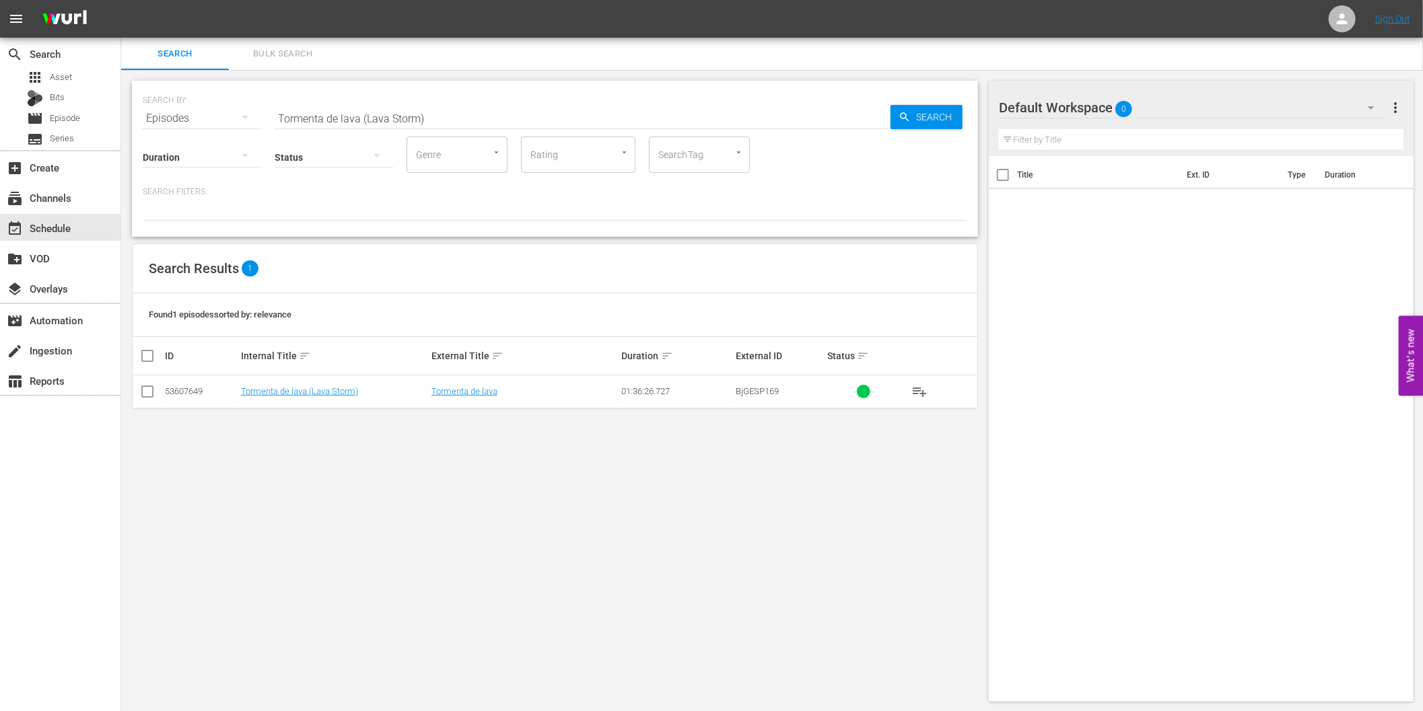
click at [148, 394] on input "checkbox" at bounding box center [147, 394] width 16 height 16
checkbox input "true"
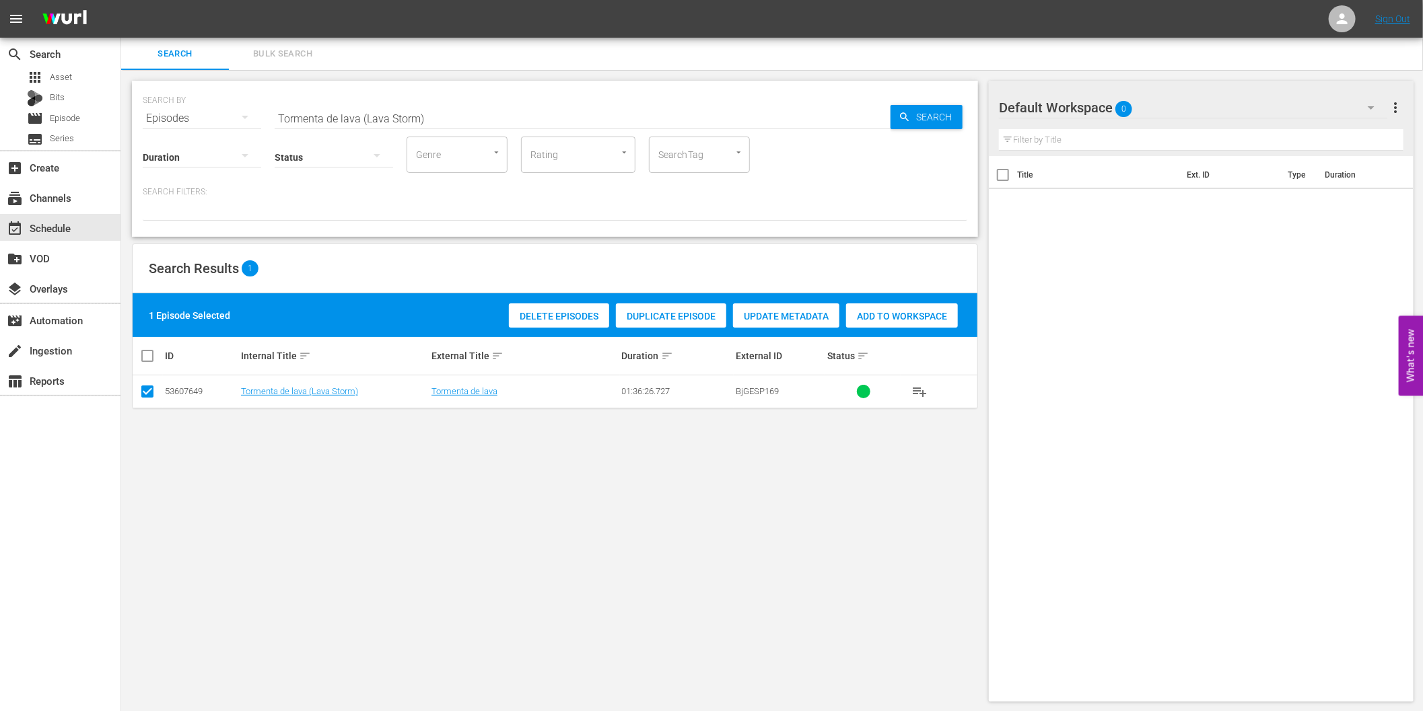
click at [586, 319] on span "Delete Episodes" at bounding box center [559, 316] width 100 height 11
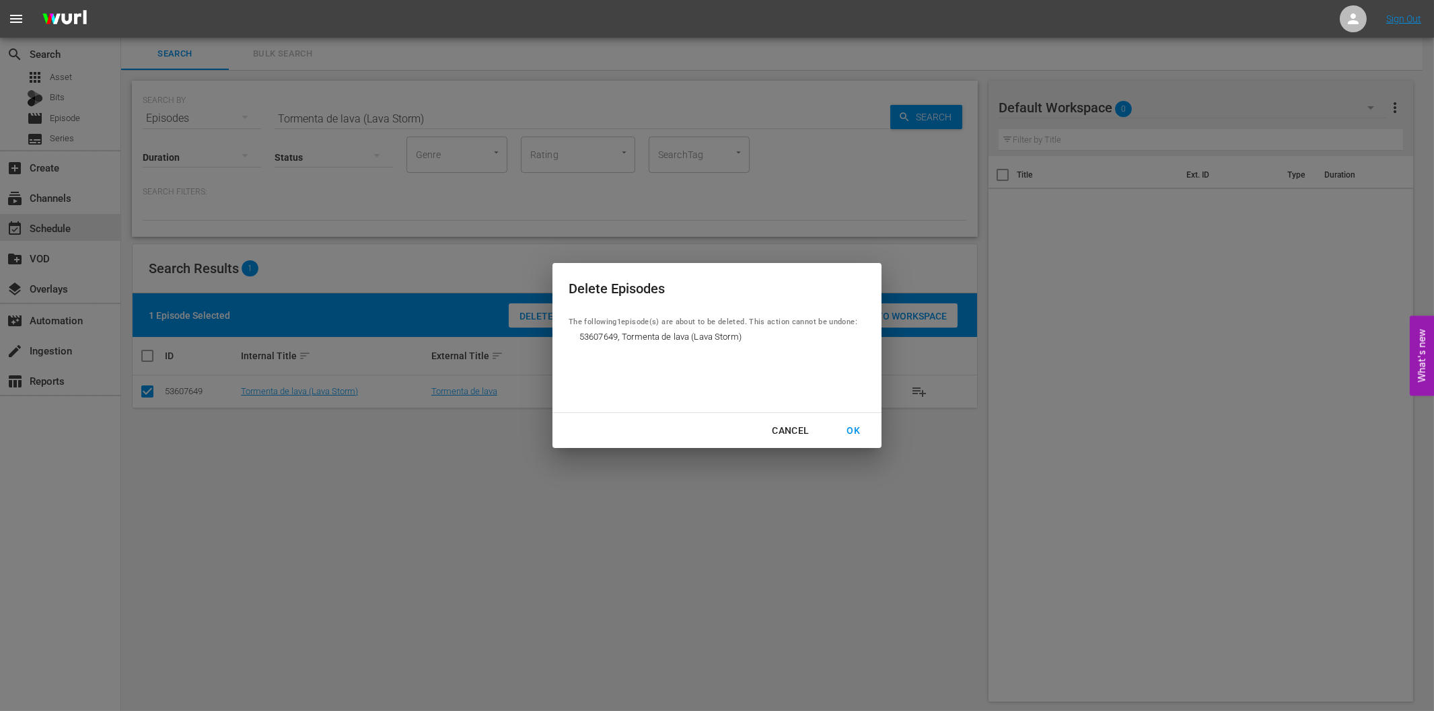
click at [860, 425] on div "OK" at bounding box center [853, 431] width 35 height 17
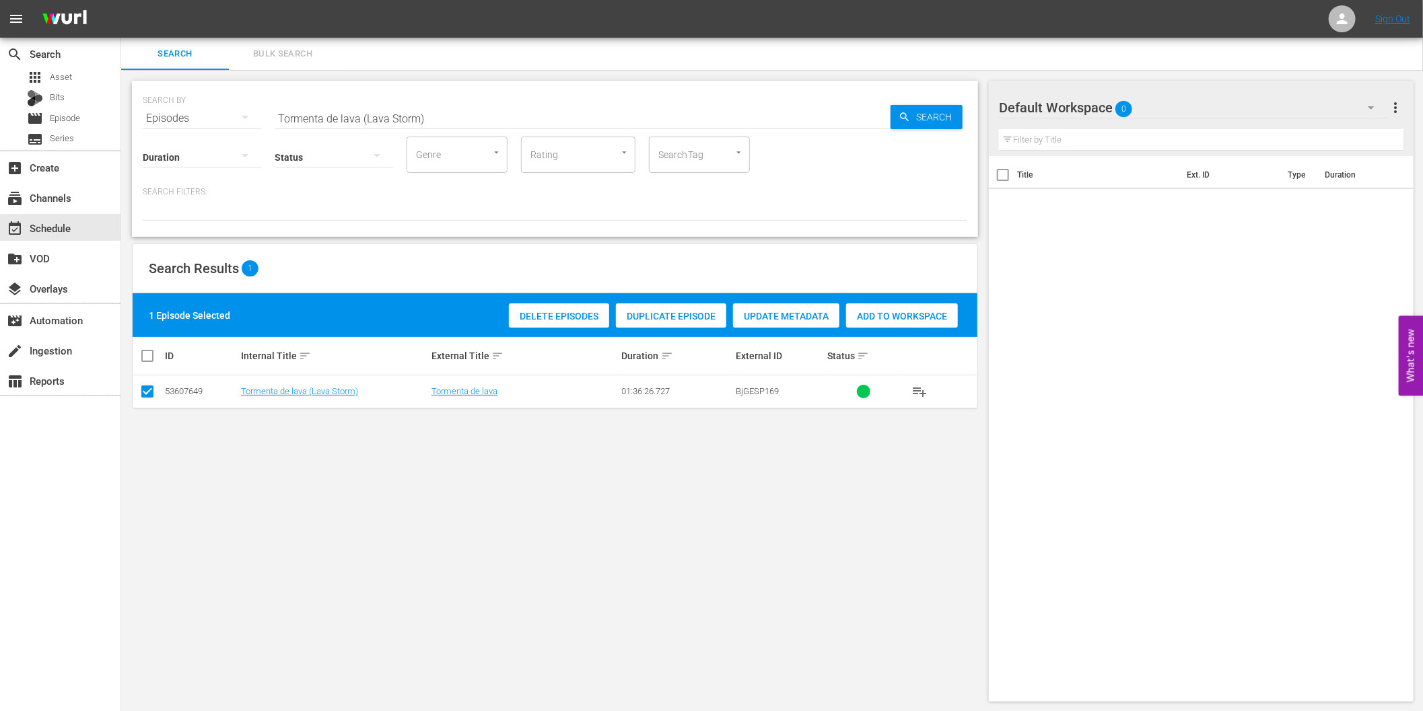
click at [207, 117] on div "Episodes" at bounding box center [202, 119] width 118 height 38
click at [184, 253] on div "Assets" at bounding box center [186, 252] width 54 height 22
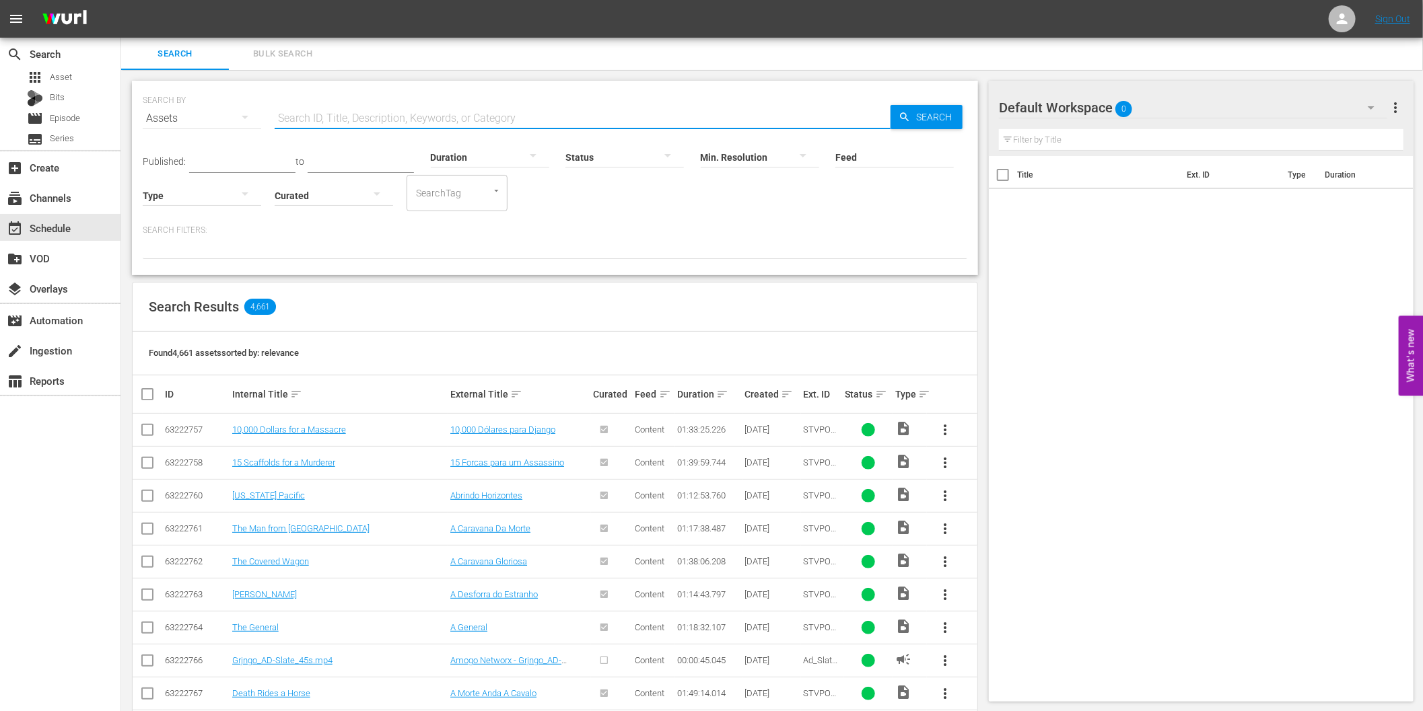
click at [365, 124] on input "text" at bounding box center [583, 118] width 616 height 32
paste input "24 horas al límite ([PERSON_NAME])"
type input "24 horas al límite ([PERSON_NAME])"
click at [929, 110] on span "Search" at bounding box center [937, 117] width 52 height 24
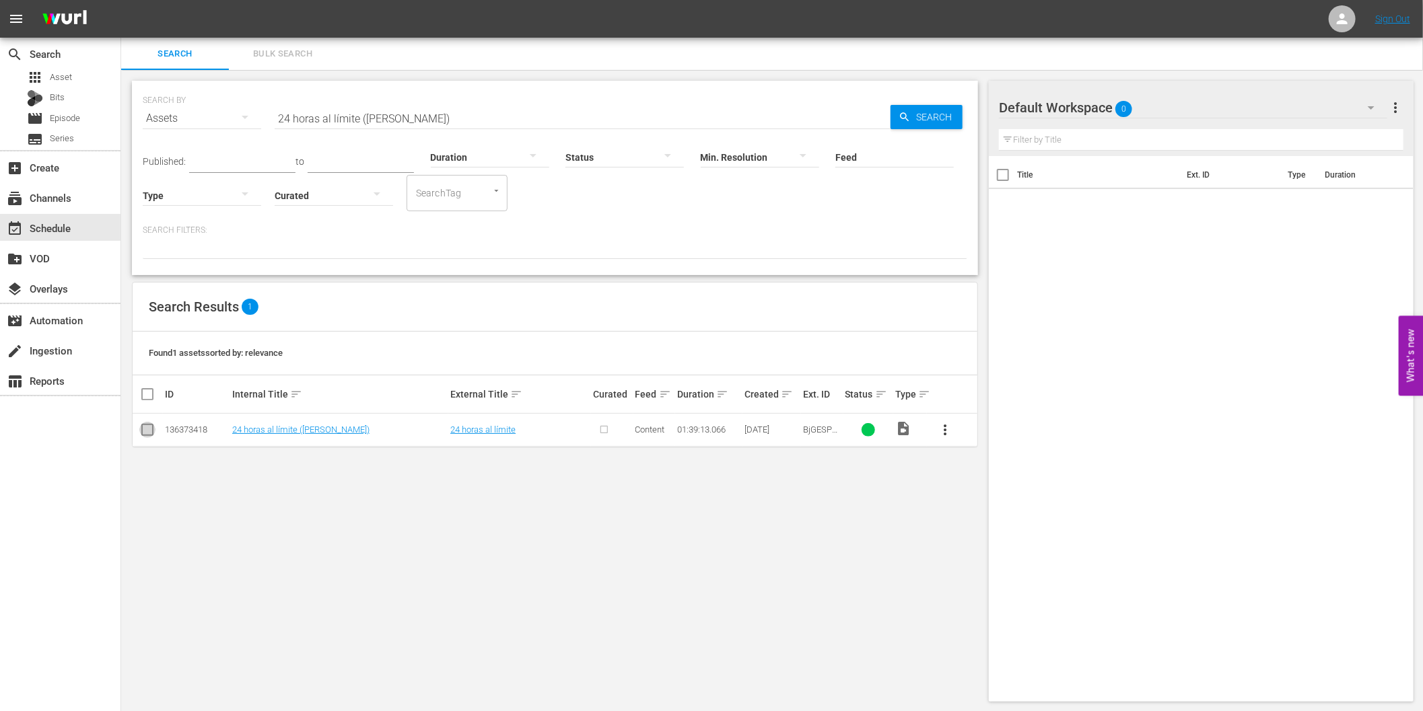
click at [149, 429] on input "checkbox" at bounding box center [147, 433] width 16 height 16
checkbox input "true"
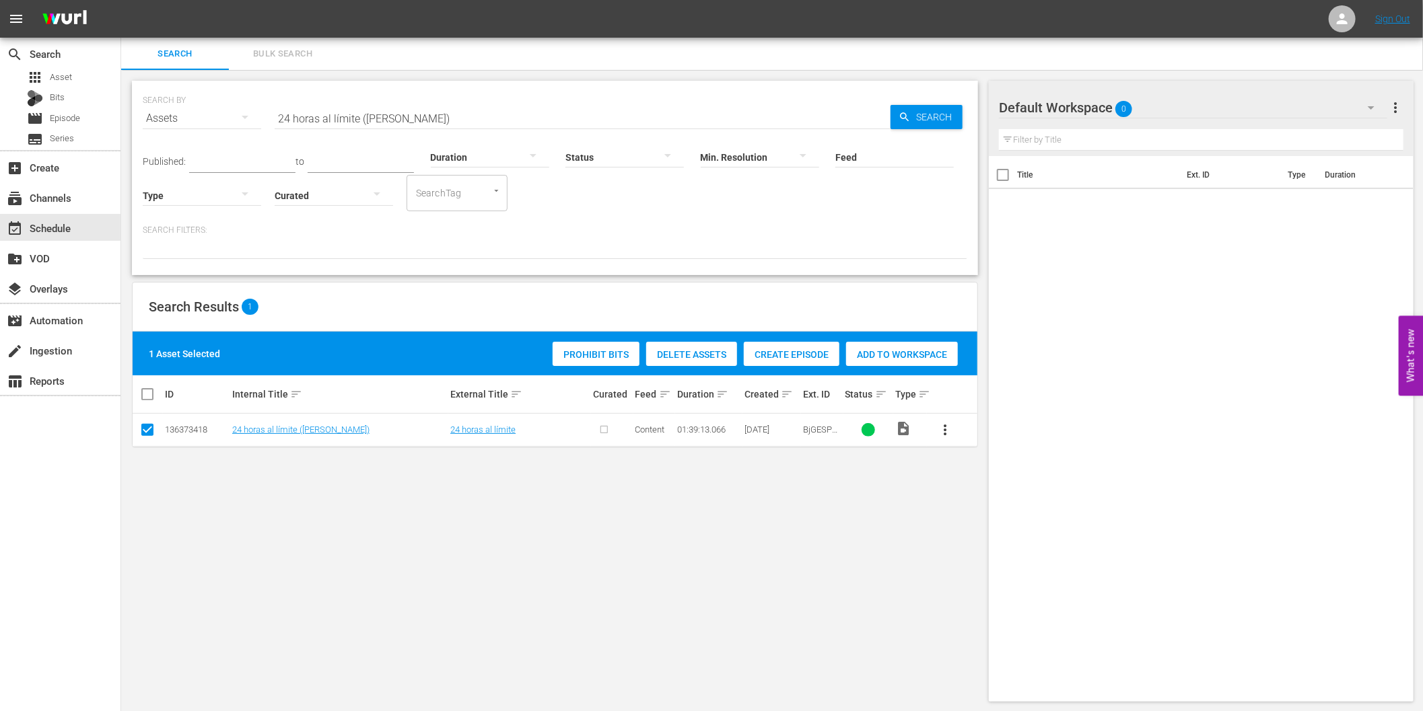
click at [692, 358] on span "Delete Assets" at bounding box center [691, 354] width 91 height 11
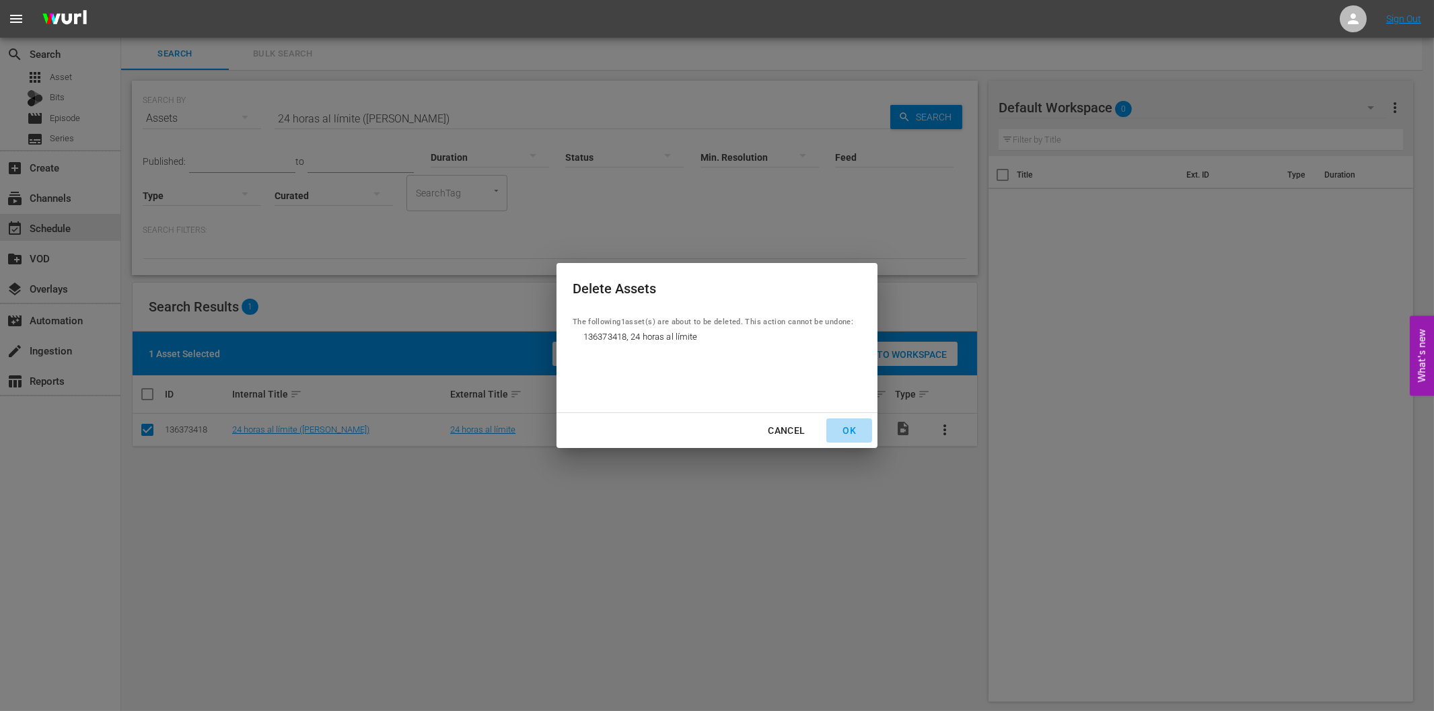
drag, startPoint x: 842, startPoint y: 428, endPoint x: 781, endPoint y: 432, distance: 61.4
click at [842, 428] on div "OK" at bounding box center [849, 431] width 35 height 17
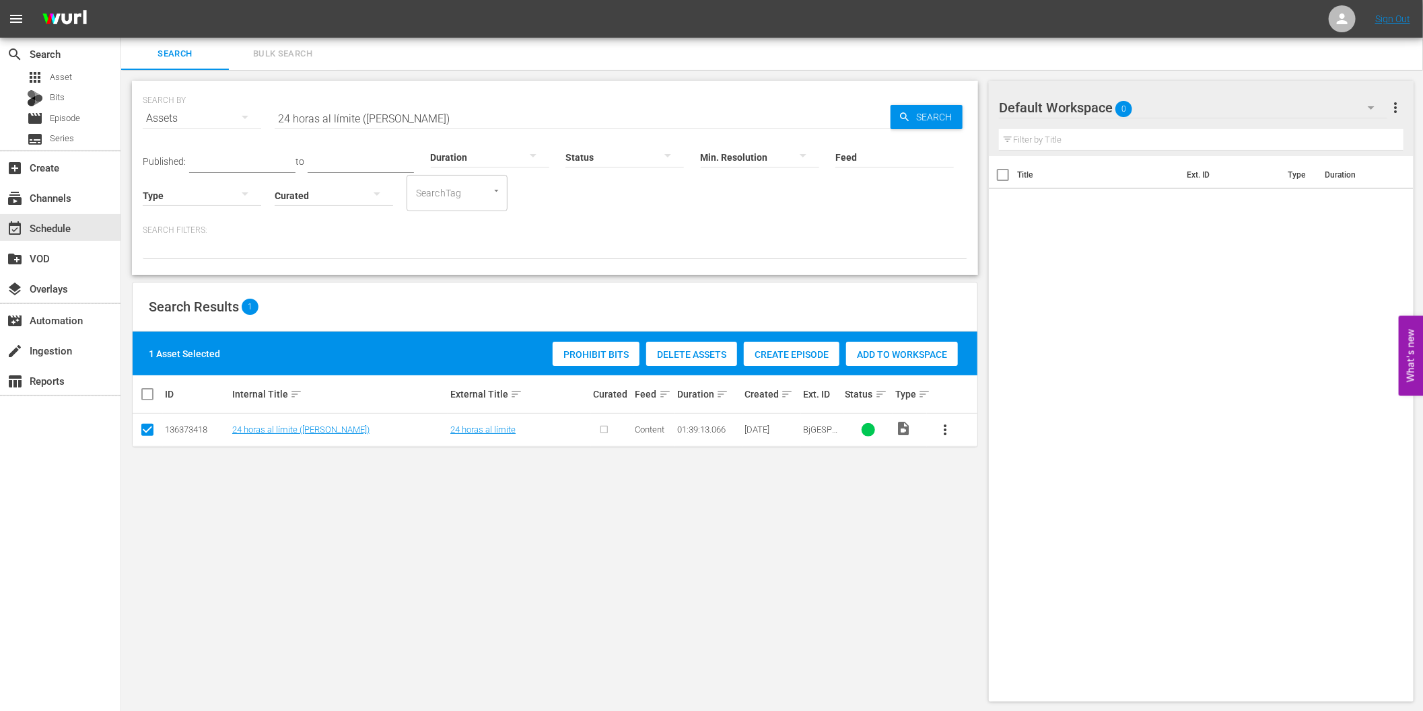
click at [561, 116] on input "24 horas al límite ([PERSON_NAME])" at bounding box center [583, 118] width 616 height 32
paste input "A ciegas (Blind Man"
click at [949, 118] on span "Search" at bounding box center [937, 117] width 52 height 24
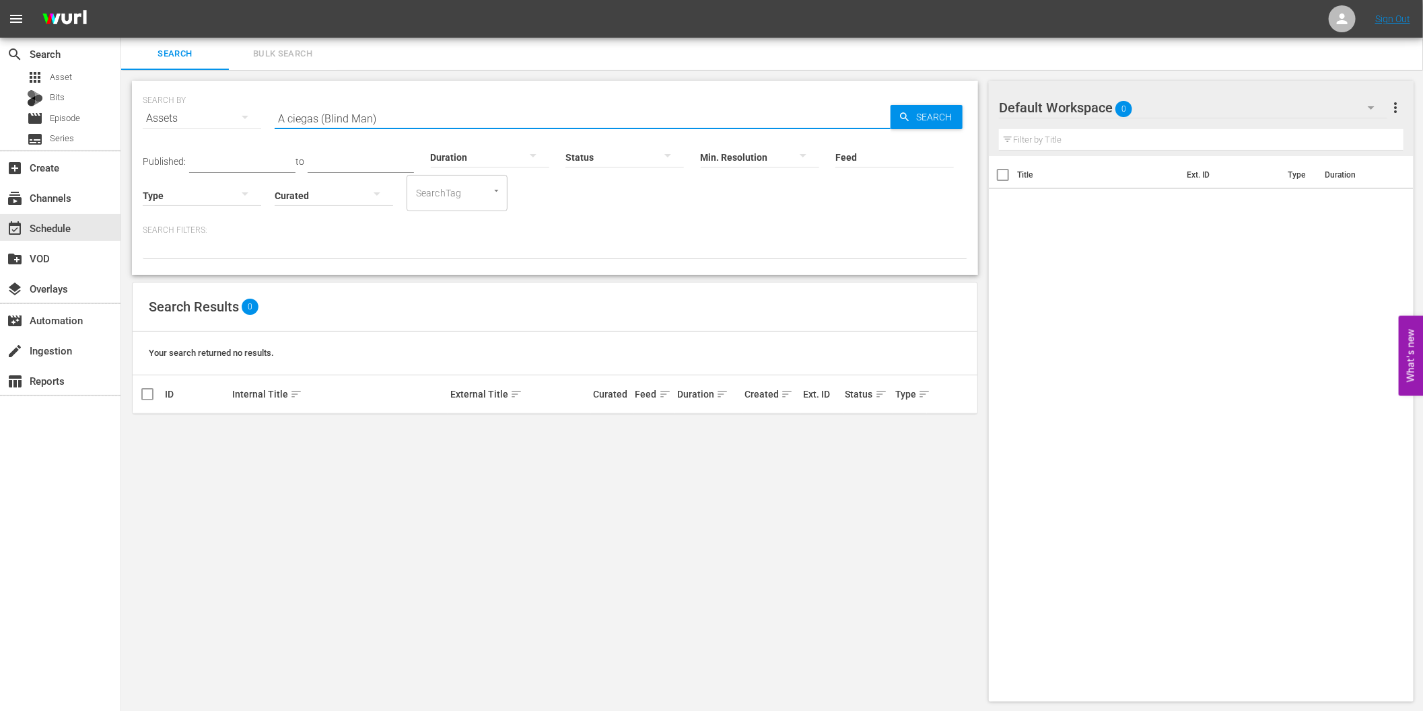
drag, startPoint x: 320, startPoint y: 117, endPoint x: 482, endPoint y: 117, distance: 161.5
click at [479, 117] on input "A ciegas (Blind Man)" at bounding box center [583, 118] width 616 height 32
type input "A ciegas"
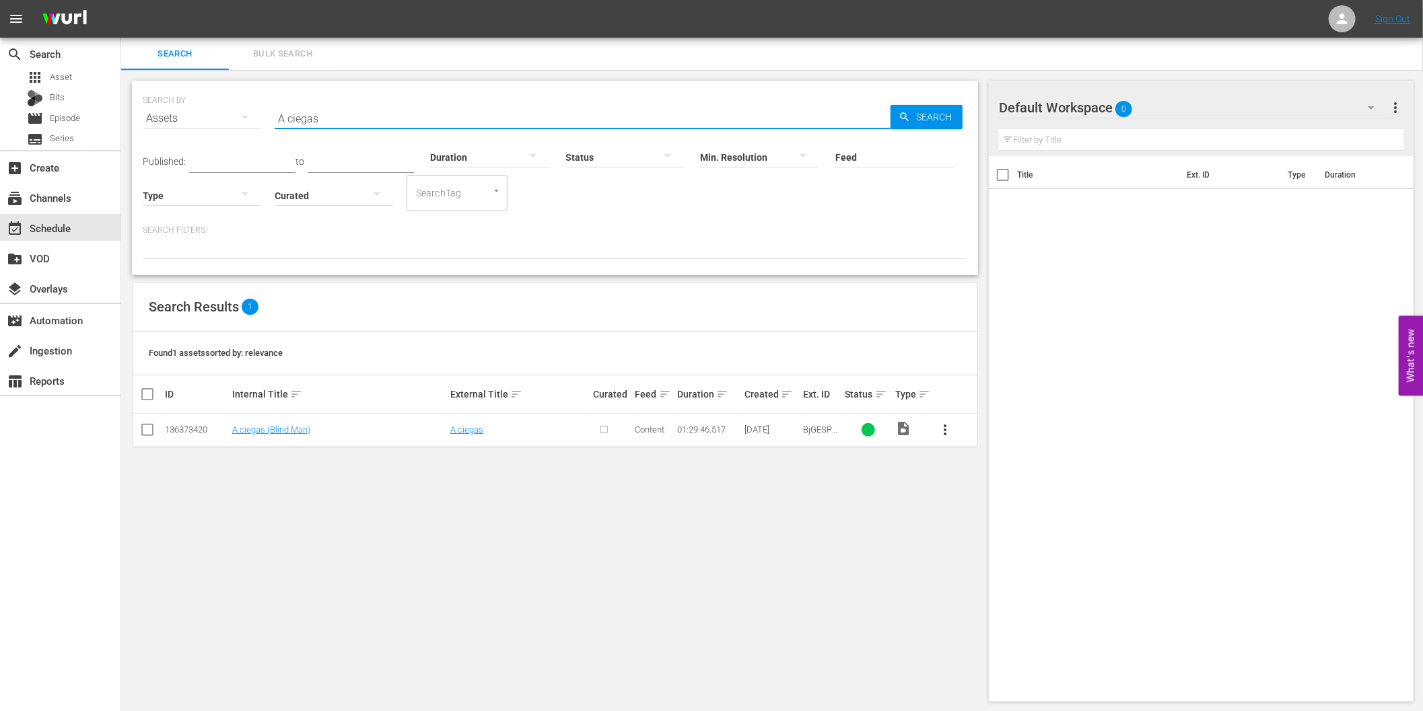
click at [150, 428] on input "checkbox" at bounding box center [147, 433] width 16 height 16
checkbox input "true"
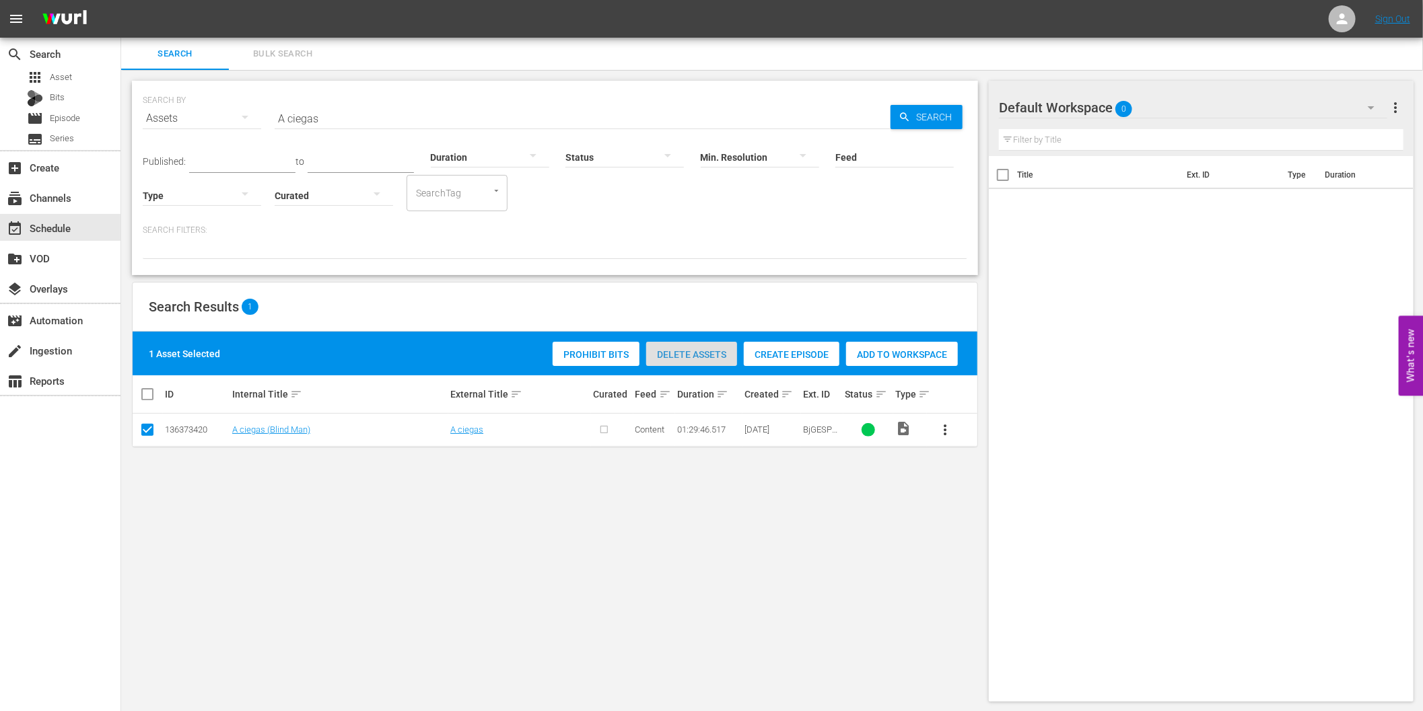
click at [693, 355] on span "Delete Assets" at bounding box center [691, 354] width 91 height 11
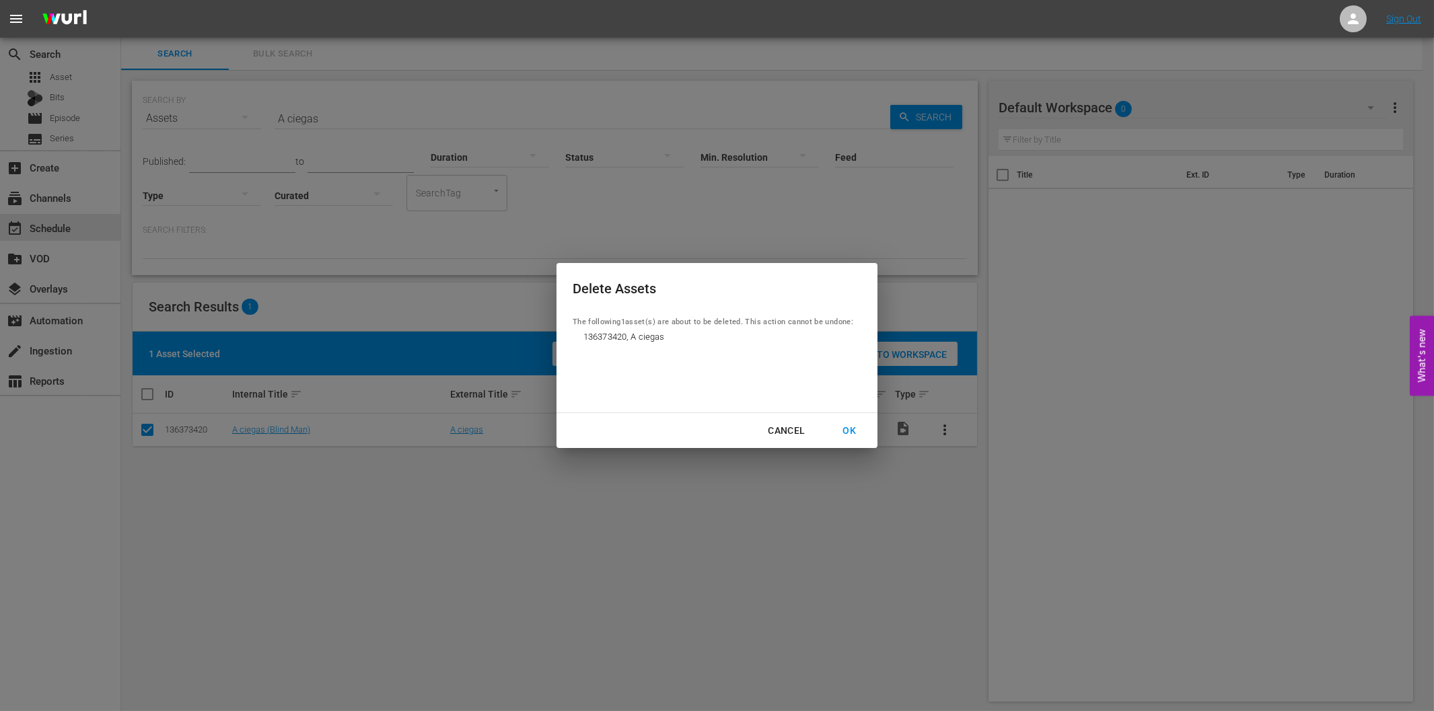
click at [849, 431] on div "OK" at bounding box center [849, 431] width 35 height 17
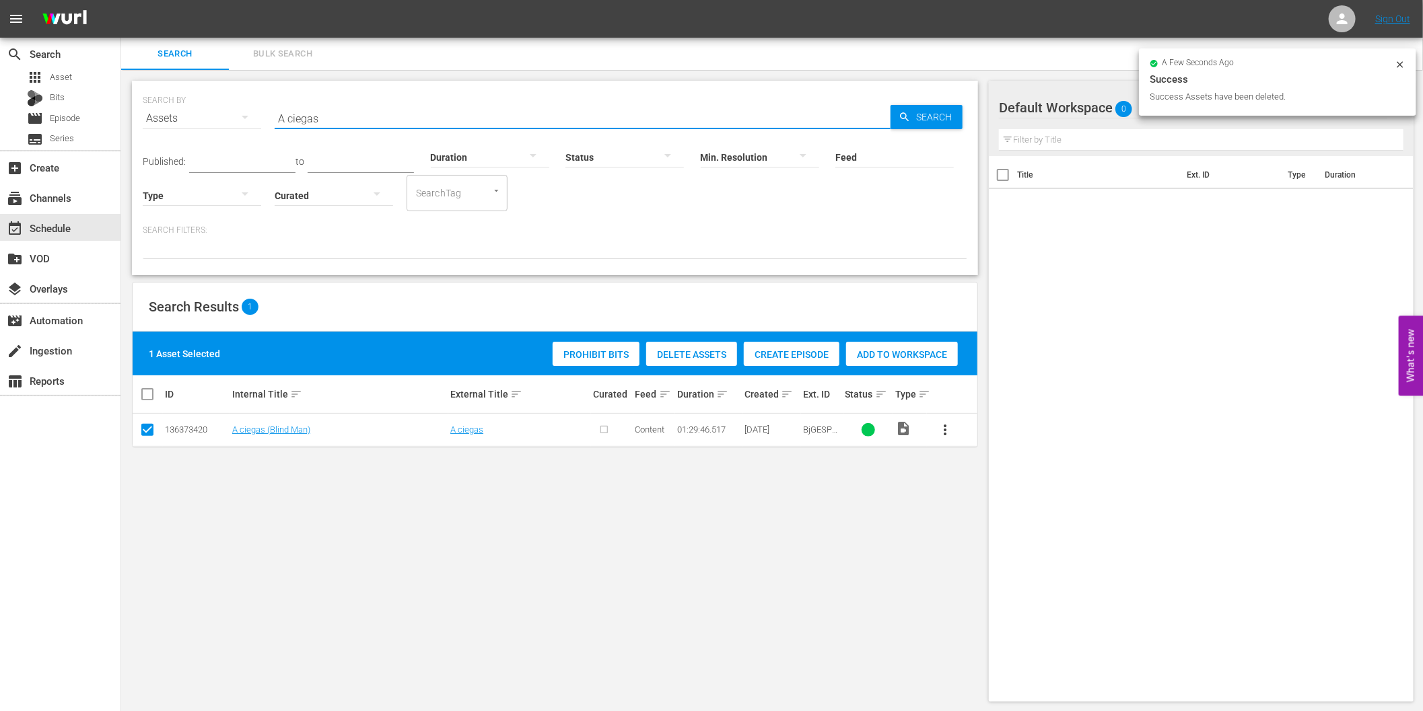
click at [379, 123] on input "A ciegas" at bounding box center [583, 118] width 616 height 32
paste input "Speed asesino (Kill Speed)"
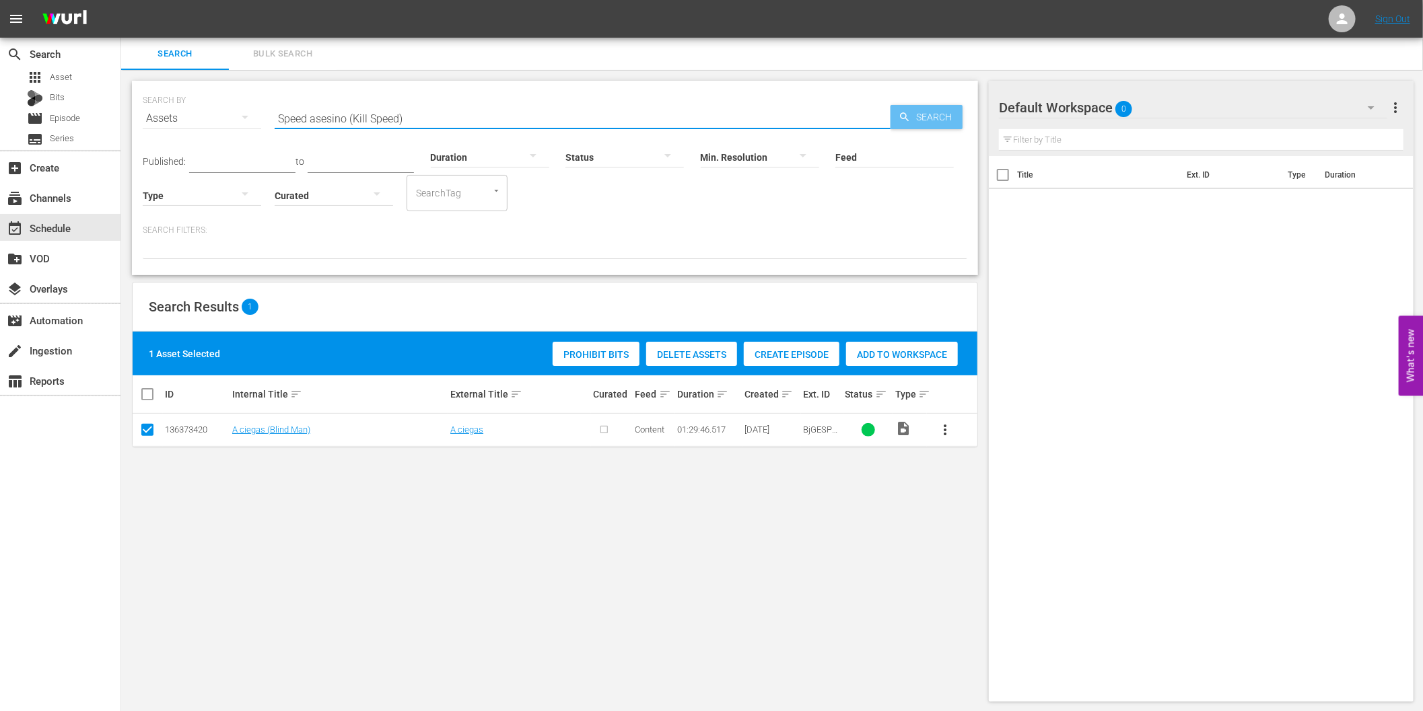
click at [938, 123] on span "Search" at bounding box center [937, 117] width 52 height 24
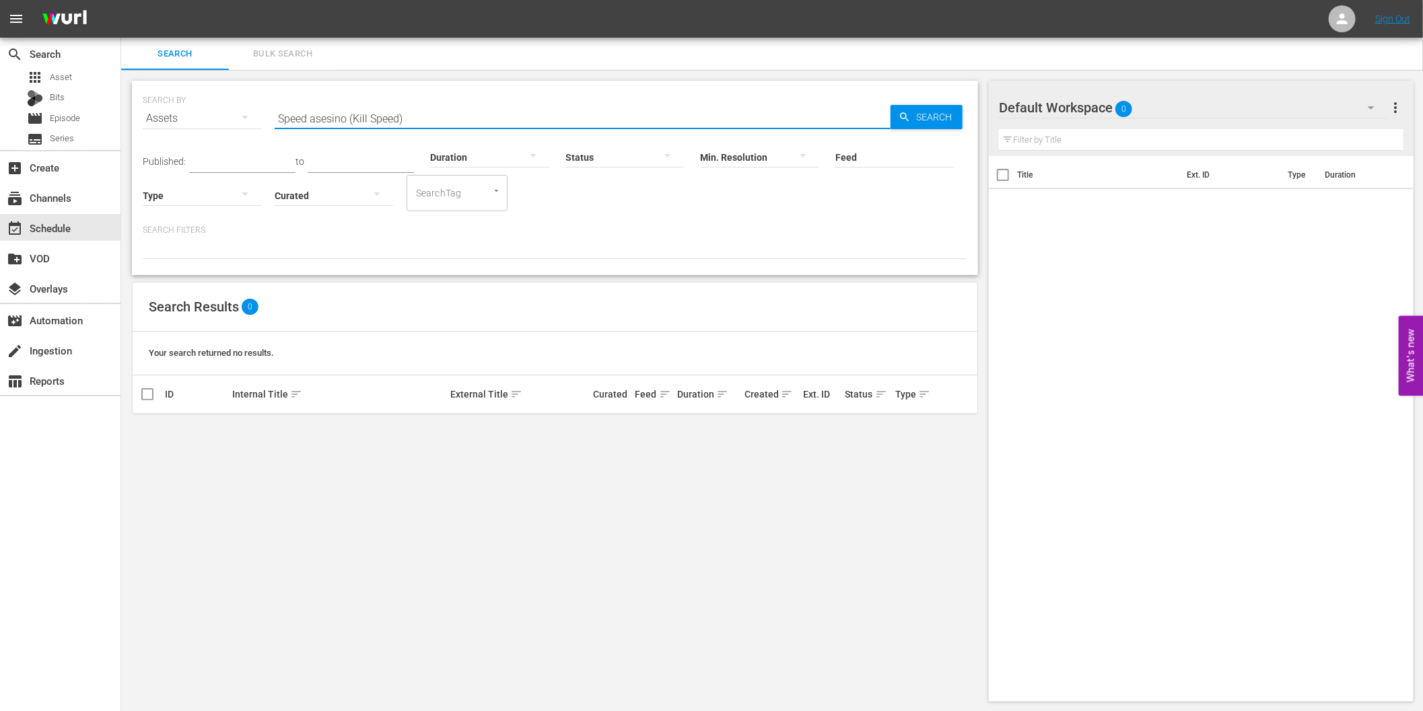
drag, startPoint x: 353, startPoint y: 118, endPoint x: 677, endPoint y: 141, distance: 325.2
click at [677, 141] on div "SEARCH BY Search By Assets Search ID, Title, Description, Keywords, or Category…" at bounding box center [555, 178] width 846 height 195
type input "Speed asesino"
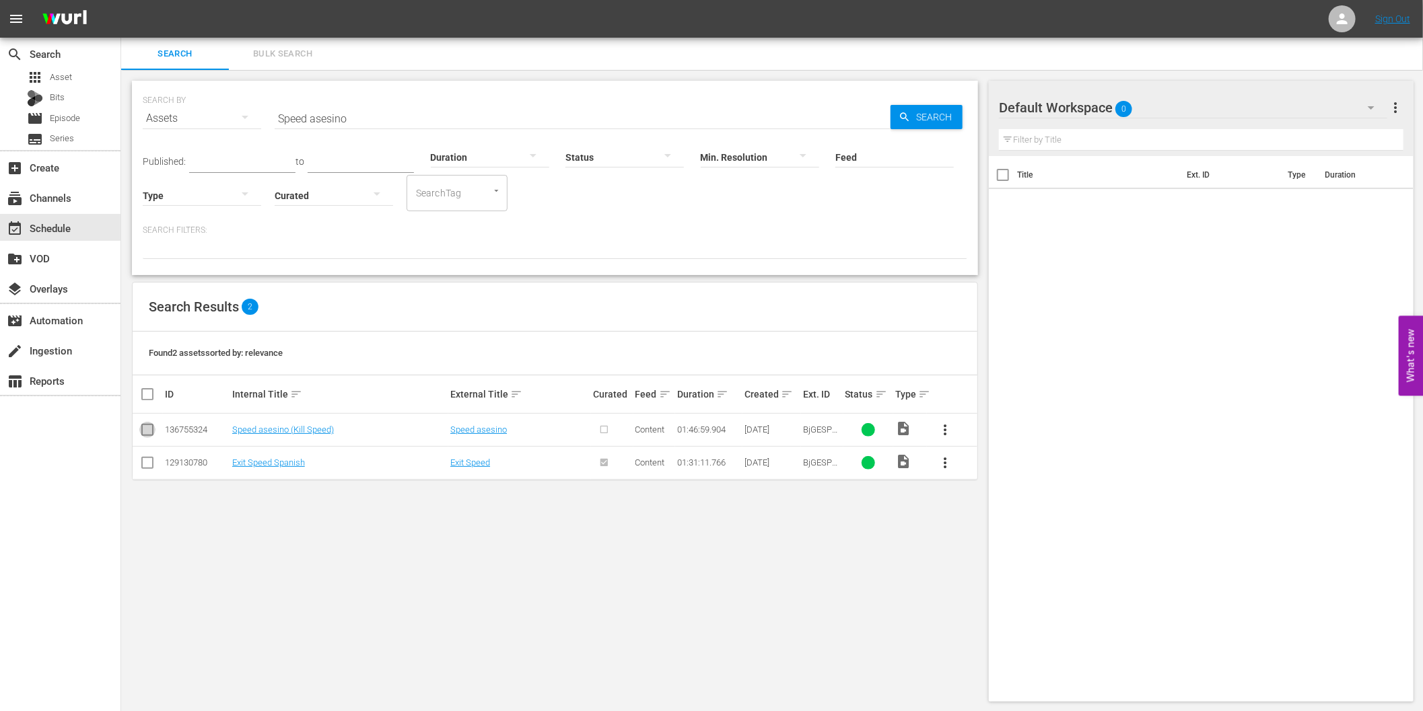
click at [146, 433] on input "checkbox" at bounding box center [147, 433] width 16 height 16
checkbox input "true"
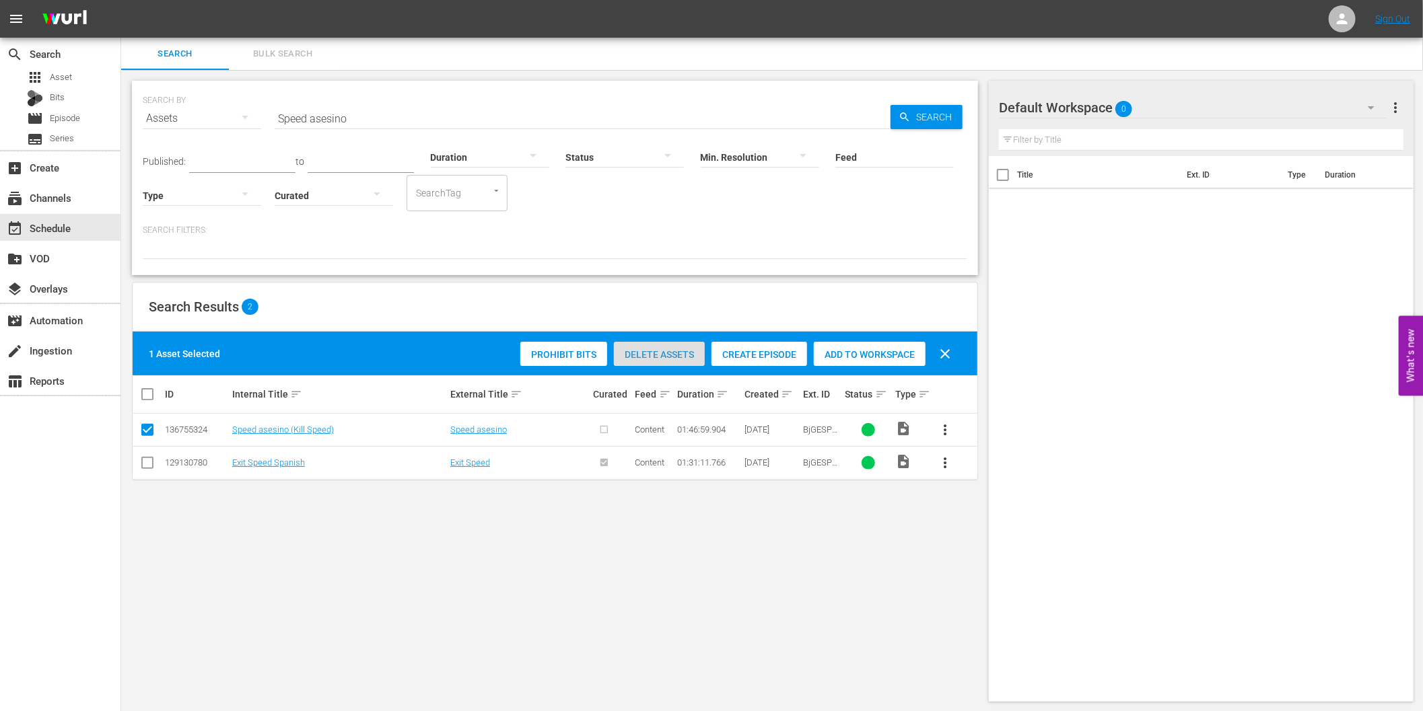
click at [664, 353] on span "Delete Assets" at bounding box center [659, 354] width 91 height 11
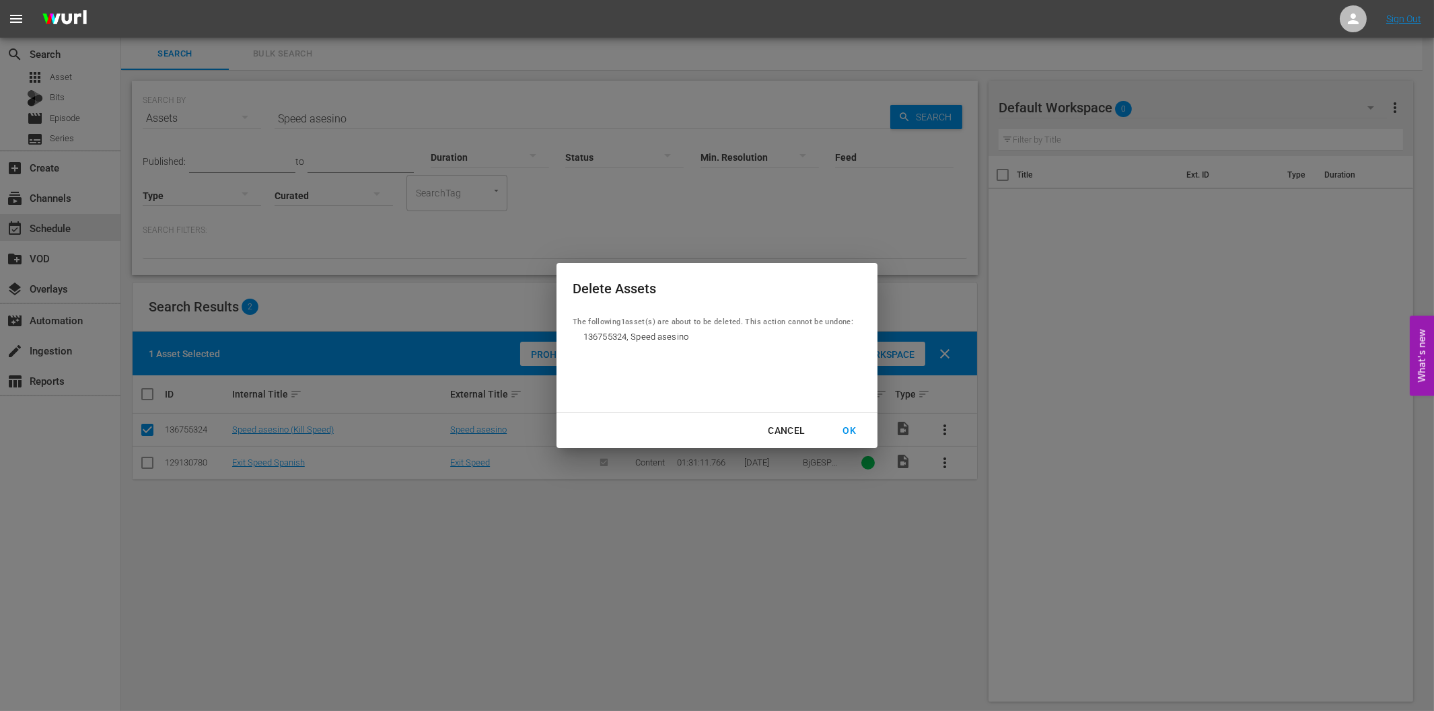
click at [846, 433] on div "OK" at bounding box center [849, 431] width 35 height 17
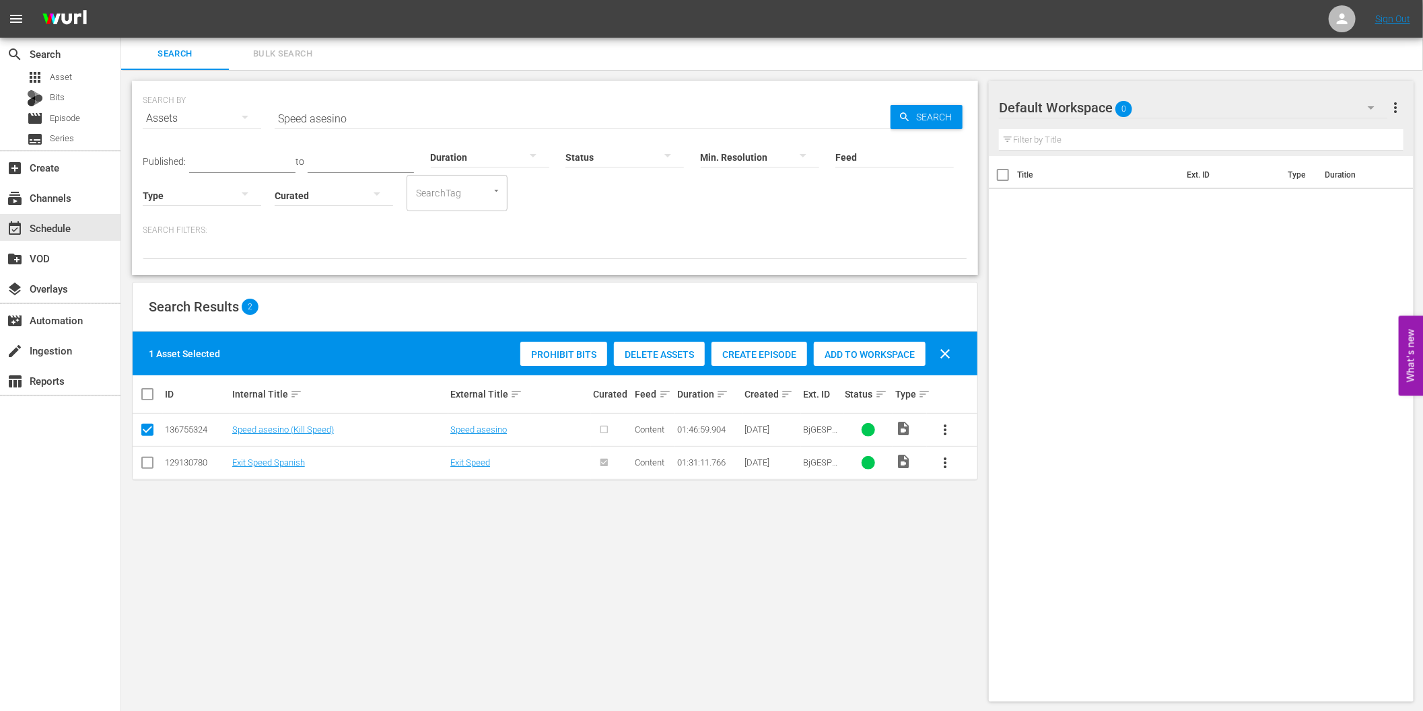
drag, startPoint x: 339, startPoint y: 120, endPoint x: 347, endPoint y: 117, distance: 7.9
click at [339, 120] on input "Speed asesino" at bounding box center [583, 118] width 616 height 32
paste input "Tormenta de lava (Lava Storm)"
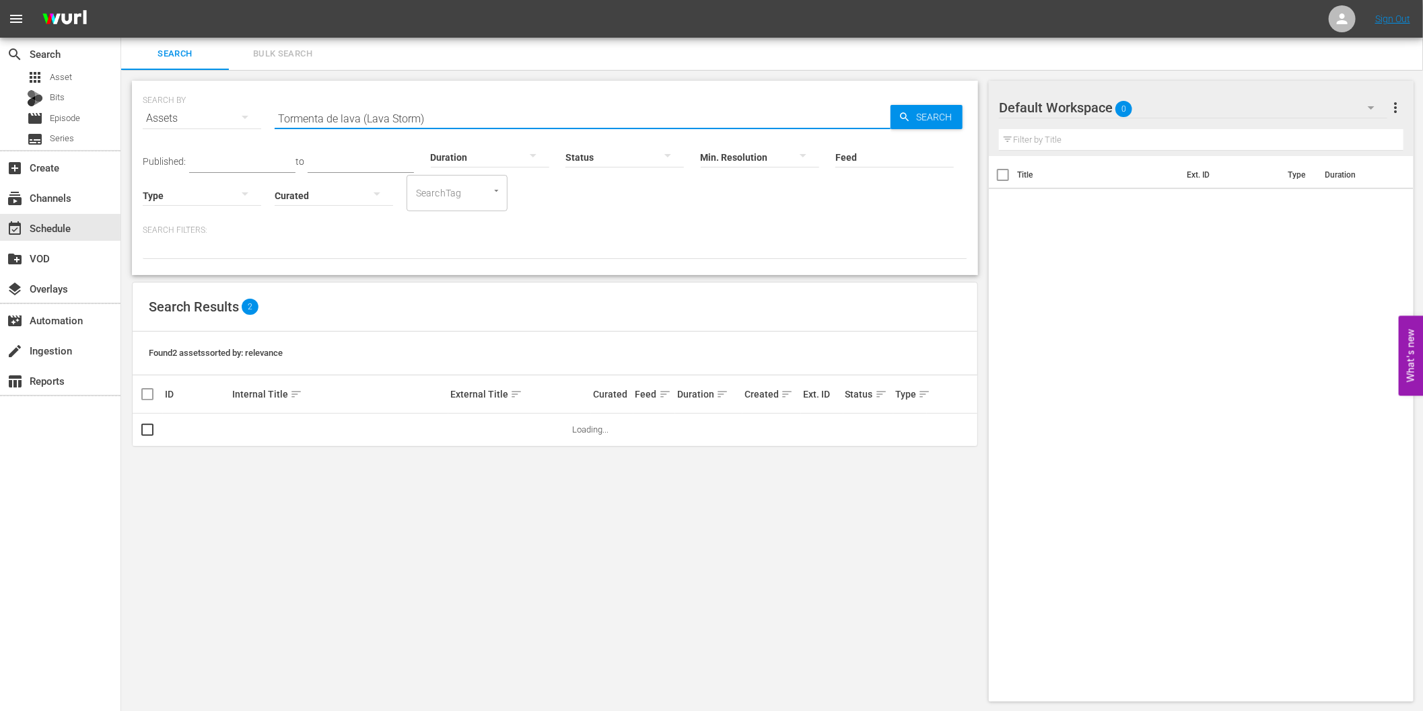
drag, startPoint x: 359, startPoint y: 116, endPoint x: 709, endPoint y: 137, distance: 351.3
click at [682, 138] on div "SEARCH BY Search By Assets Search ID, Title, Description, Keywords, or Category…" at bounding box center [555, 178] width 846 height 195
type input "Tormenta de lava"
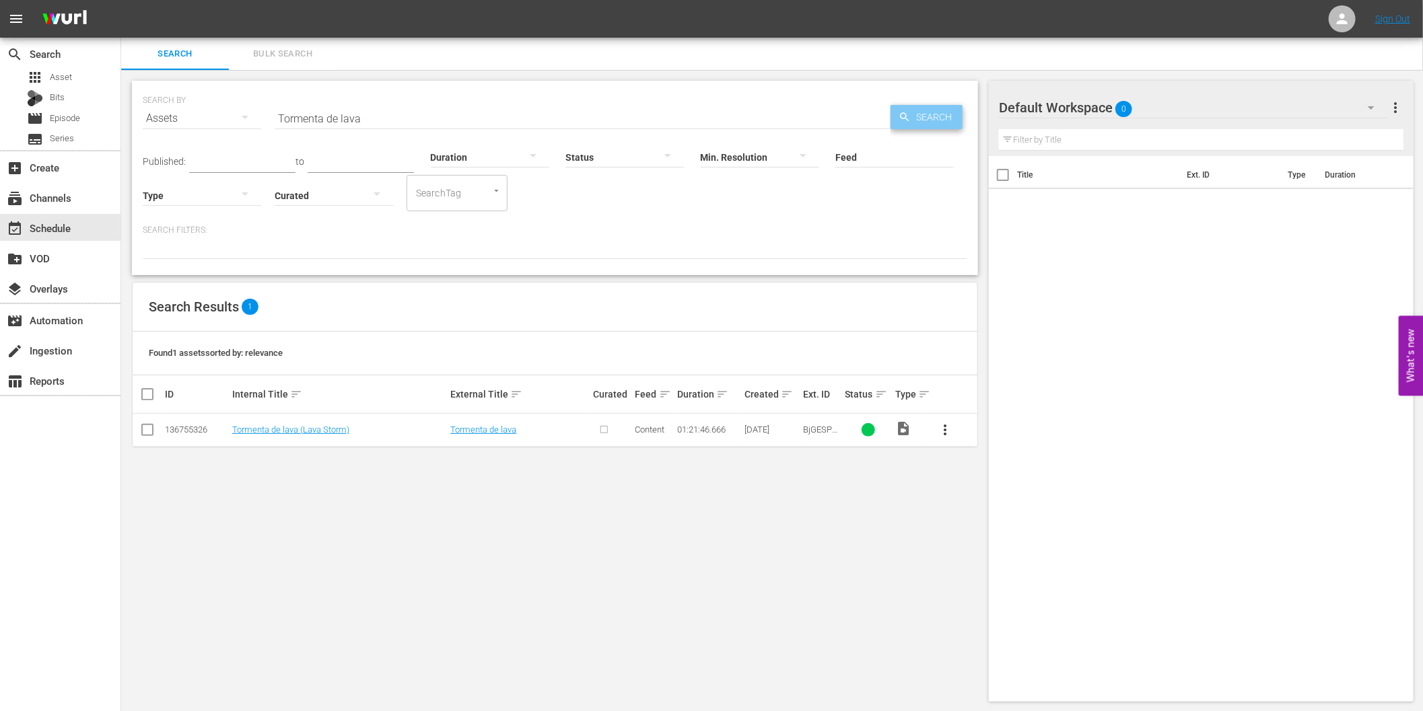
click at [954, 112] on span "Search" at bounding box center [937, 117] width 52 height 24
click at [147, 426] on input "checkbox" at bounding box center [147, 433] width 16 height 16
checkbox input "true"
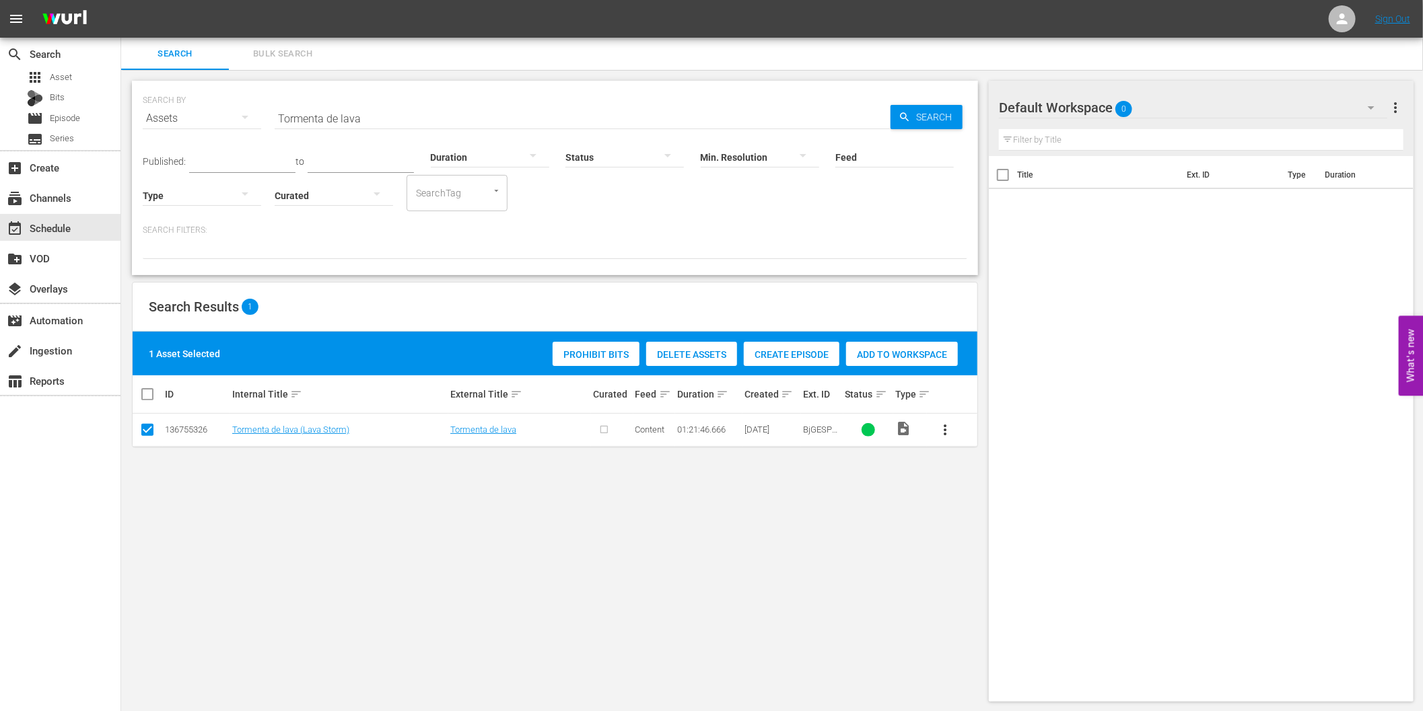
click at [676, 354] on span "Delete Assets" at bounding box center [691, 354] width 91 height 11
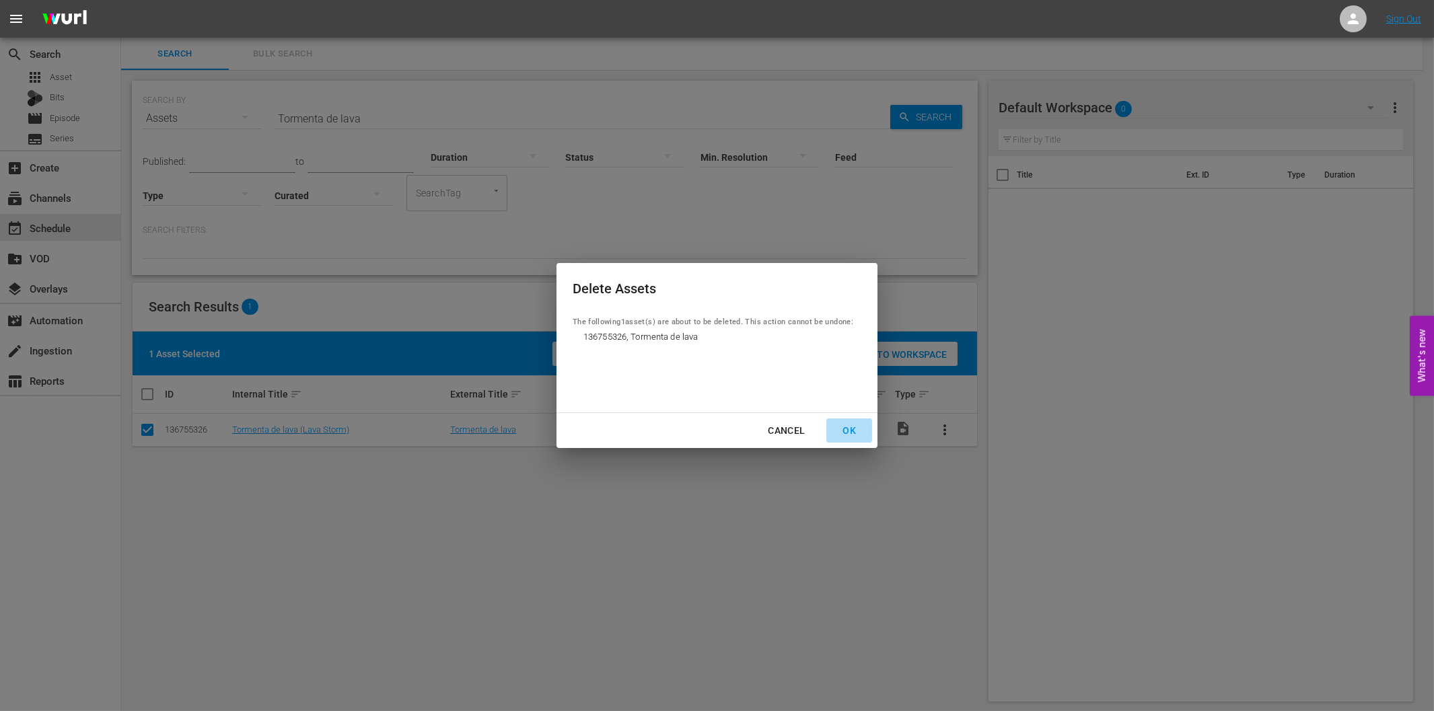
click at [839, 429] on div "OK" at bounding box center [849, 431] width 35 height 17
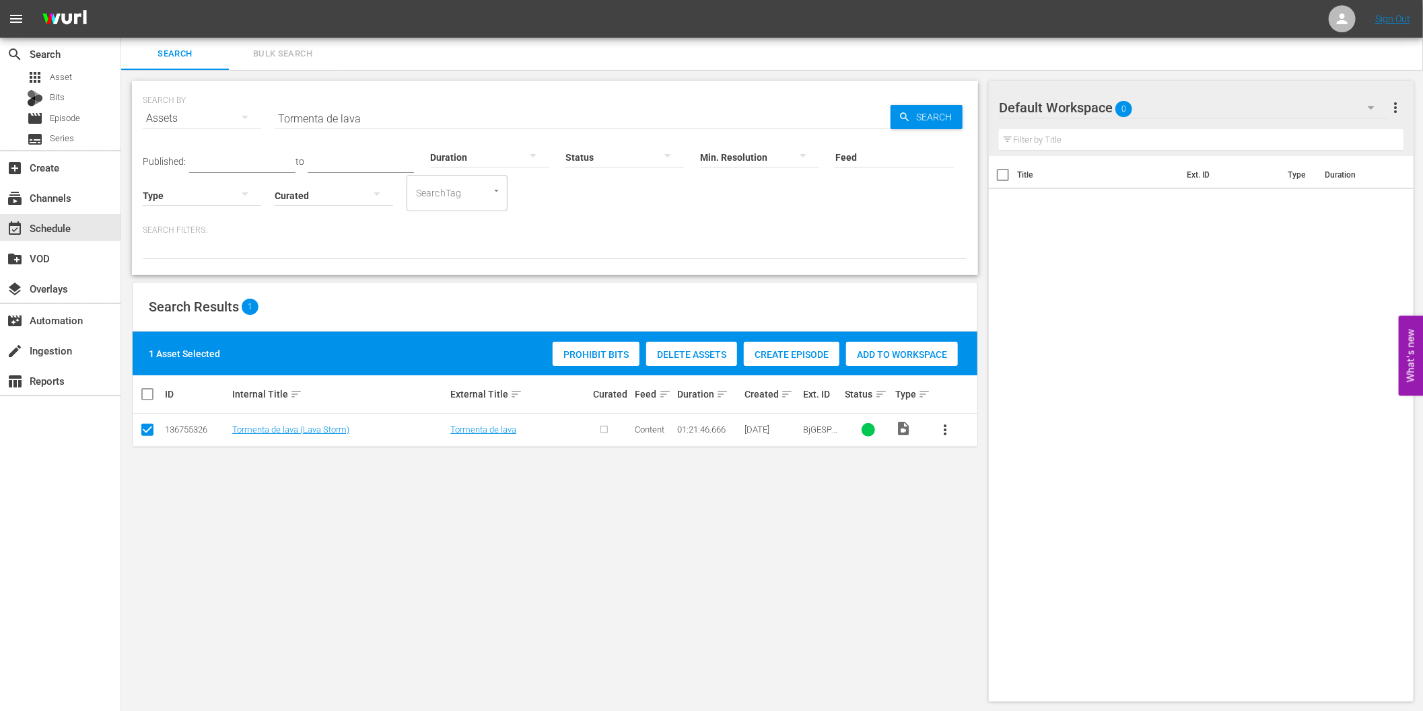
click at [470, 533] on div "SEARCH BY Search By Assets Search ID, Title, Description, Keywords, or Category…" at bounding box center [555, 391] width 868 height 643
click at [958, 116] on span "Search" at bounding box center [937, 117] width 52 height 24
click at [358, 118] on input "Tormenta de lava" at bounding box center [583, 118] width 616 height 32
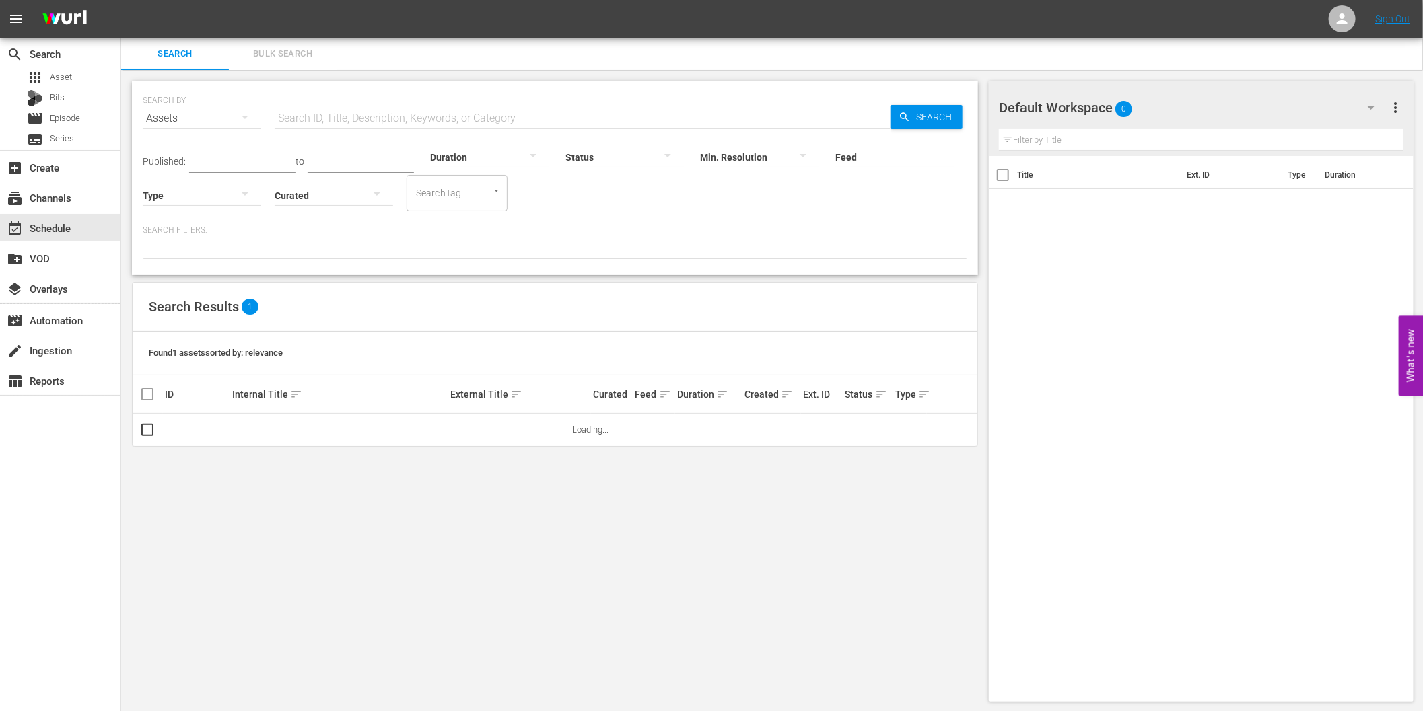
click at [318, 510] on div "SEARCH BY Search By Assets Search ID, Title, Description, Keywords, or Category…" at bounding box center [555, 391] width 868 height 643
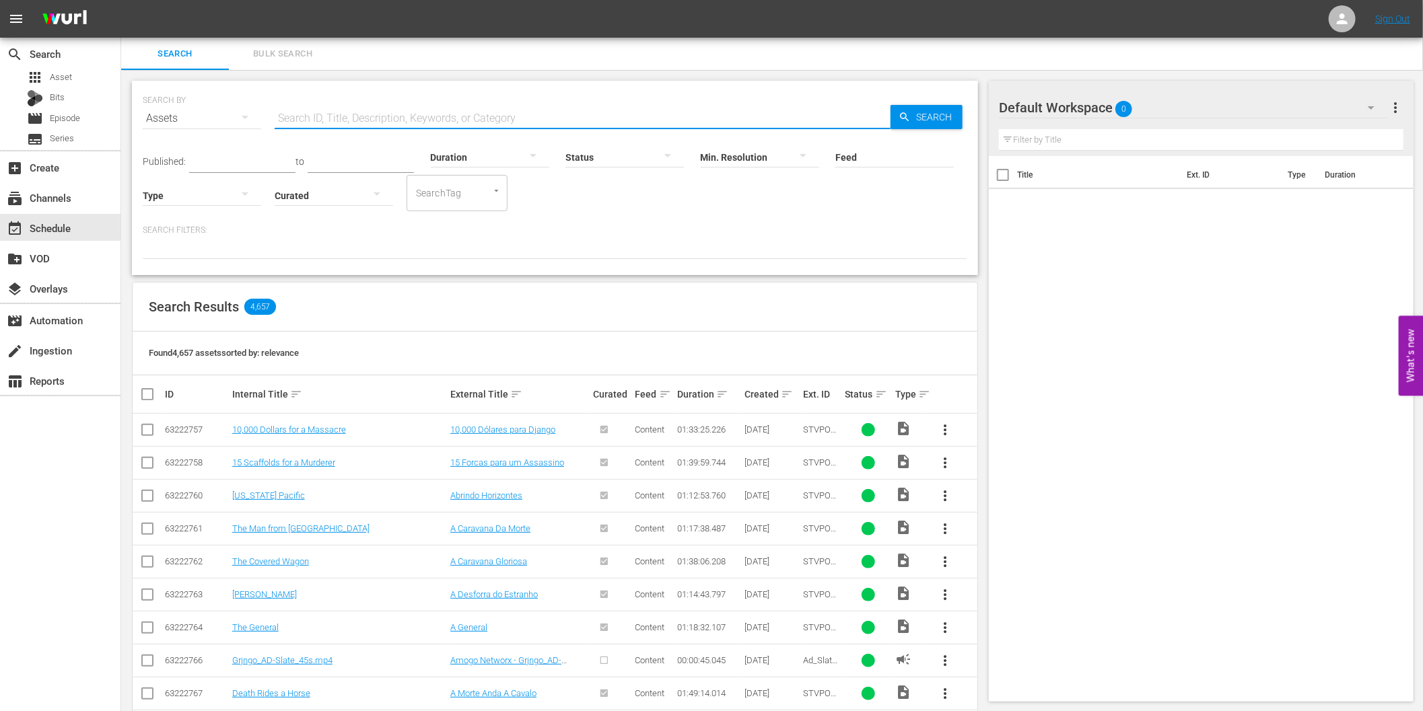
click at [414, 119] on input "text" at bounding box center [583, 118] width 616 height 32
paste input "Tormenta de lava"
type input "Tormenta de lava"
